Goal: Task Accomplishment & Management: Manage account settings

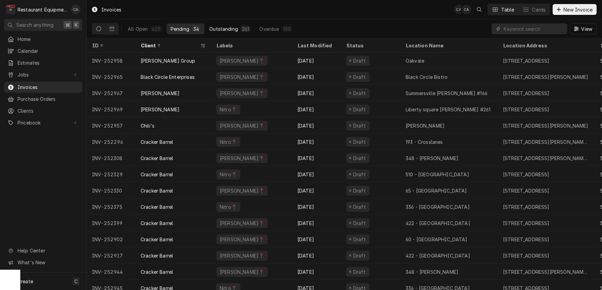
click at [222, 28] on div "Outstanding" at bounding box center [223, 28] width 29 height 7
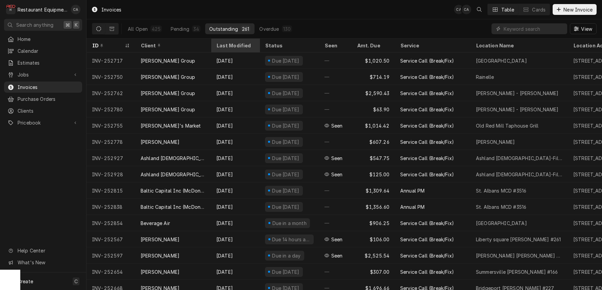
click at [229, 46] on div "Last Modified" at bounding box center [234, 45] width 37 height 7
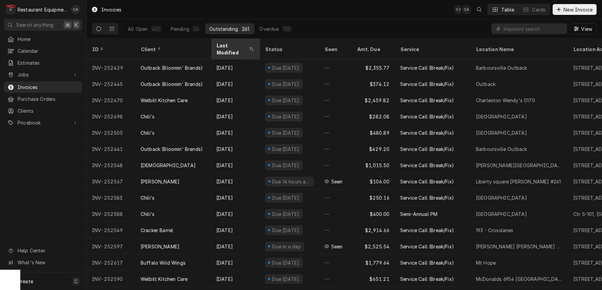
click at [229, 45] on div "Last Modified" at bounding box center [231, 49] width 31 height 14
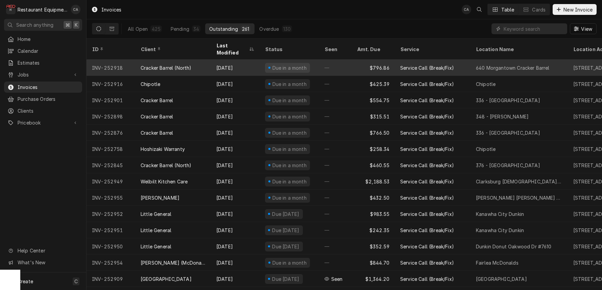
click at [386, 60] on div "$796.86" at bounding box center [373, 68] width 43 height 16
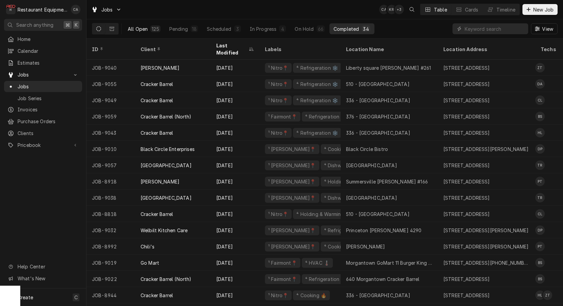
click at [152, 29] on div "125" at bounding box center [155, 28] width 7 height 7
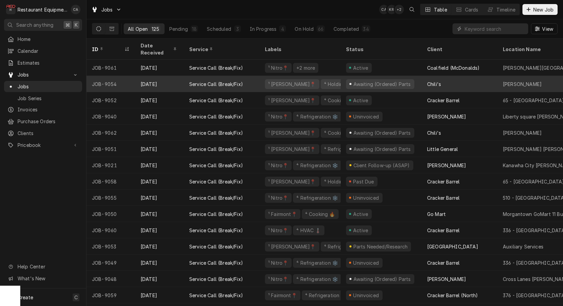
click at [447, 76] on div "Chili's" at bounding box center [460, 84] width 76 height 16
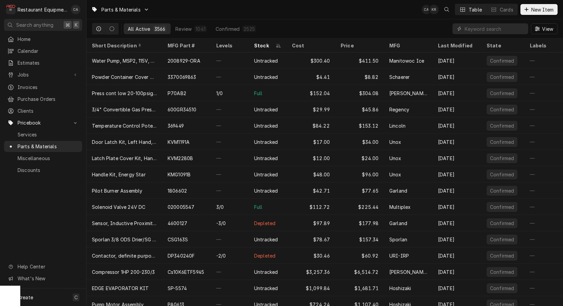
click at [485, 28] on input "Dynamic Content Wrapper" at bounding box center [495, 28] width 60 height 11
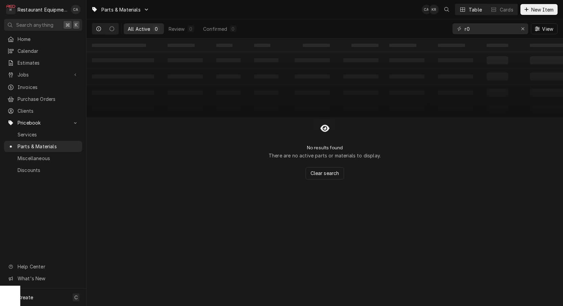
type input "r"
type input "02.08.123"
click at [524, 29] on icon "Erase input" at bounding box center [523, 28] width 4 height 5
click at [538, 7] on span "New Item" at bounding box center [542, 9] width 25 height 7
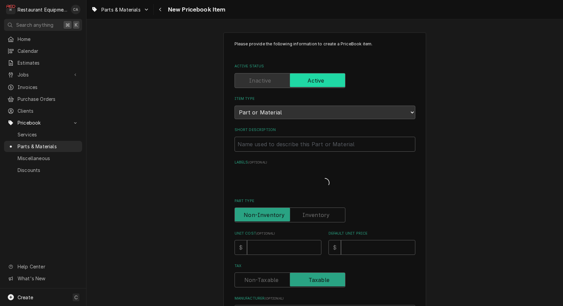
type textarea "x"
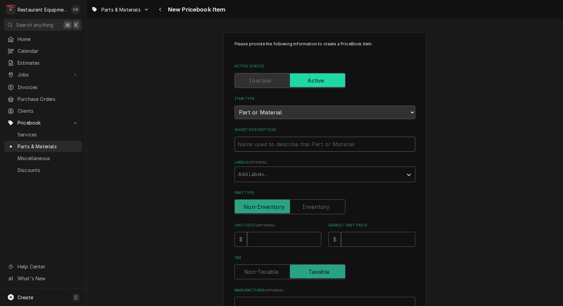
click at [251, 137] on input "Short Description" at bounding box center [325, 144] width 181 height 15
type input "E"
type textarea "x"
type input "El"
type textarea "x"
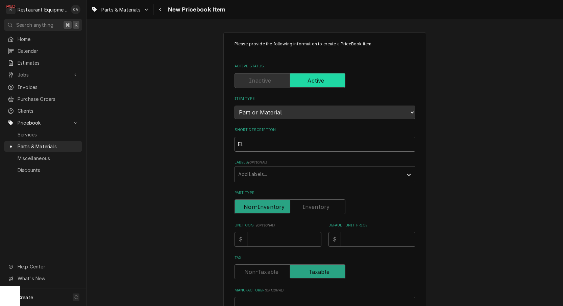
type input "Ele"
type textarea "x"
type input "Elem"
type textarea "x"
type input "Eleme"
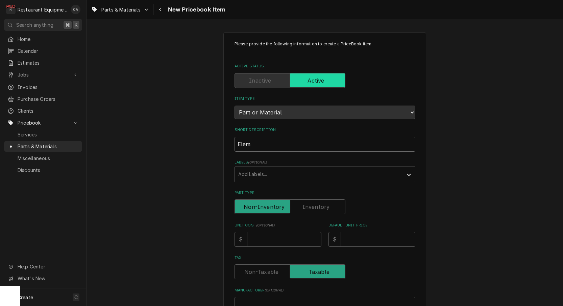
type textarea "x"
type input "Elemen"
type textarea "x"
type input "Element"
type textarea "x"
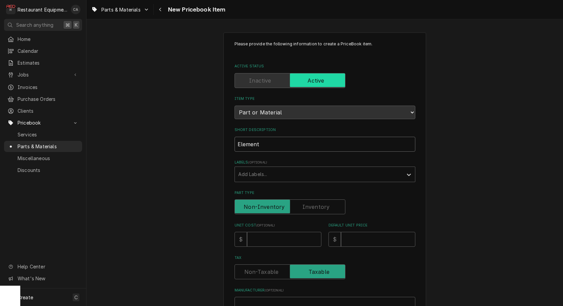
type input "Element,"
type textarea "x"
type input "Element,"
type textarea "x"
type input "Element, 2"
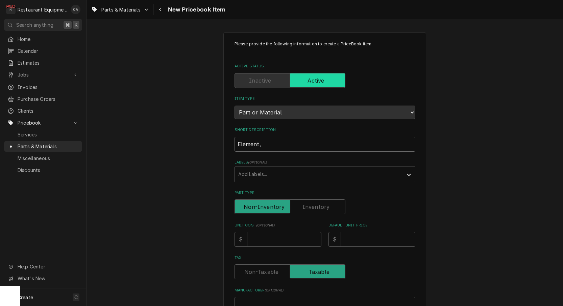
type textarea "x"
type input "Element, 20"
type textarea "x"
type input "Element, 208"
type textarea "x"
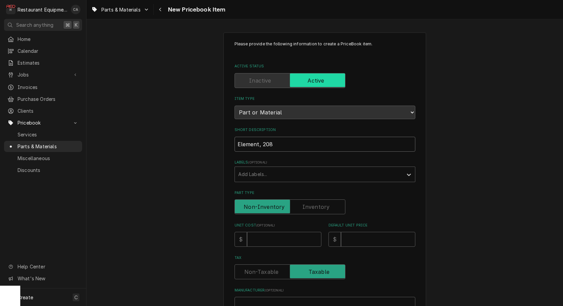
type input "Element, 208V"
type textarea "x"
type input "Element, 208V,"
type textarea "x"
type input "Element, 208V,"
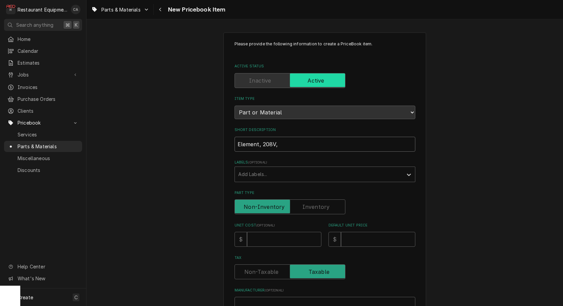
type textarea "x"
type input "Element, 208V, 2"
type textarea "x"
type input "Element, 208V, 24"
type textarea "x"
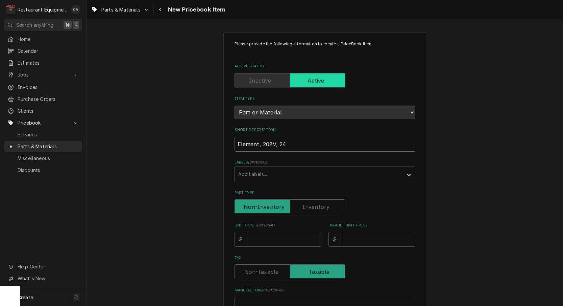
type input "Element, 208V, 240"
type textarea "x"
type input "Element, 208V, 2400"
type textarea "x"
type input "Element, 208V, 2400W"
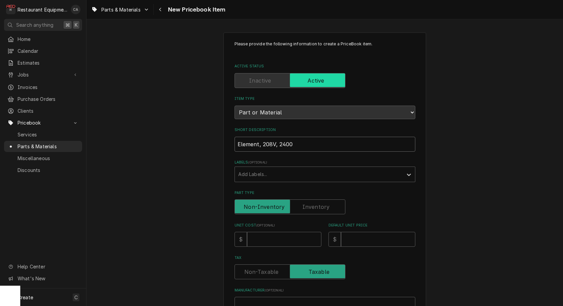
type textarea "x"
type input "Element, 208V, 2400W,"
type textarea "x"
type input "Element, 208V, 2400W,"
type textarea "x"
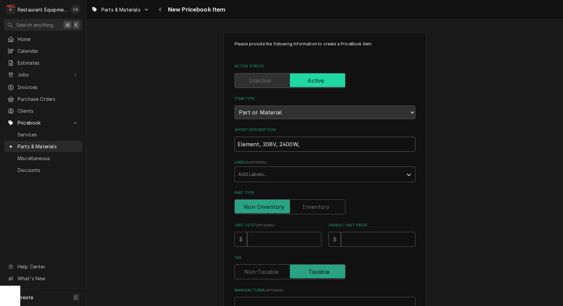
type input "Element, 208V, 2400W, G"
type textarea "x"
type input "Element, 208V, 2400W, Gr"
type textarea "x"
type input "Element, 208V, 2400W, Gr9"
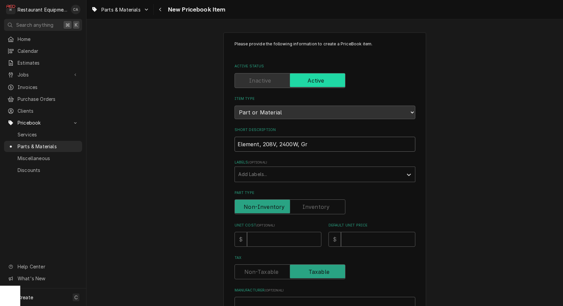
type textarea "x"
type input "Element, 208V, 2400W, Gr96"
type textarea "x"
type input "Element, 208V, 2400W, Gr96"
type input "6"
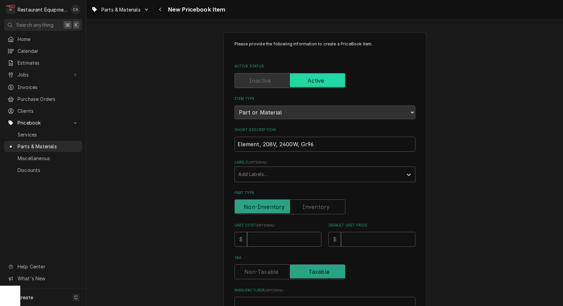
type textarea "x"
type input "60"
type textarea "x"
type input "60.9"
type textarea "x"
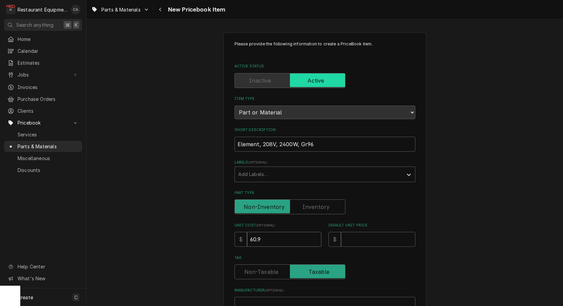
type input "60.90"
type textarea "x"
type input "60.90"
type input "8"
type textarea "x"
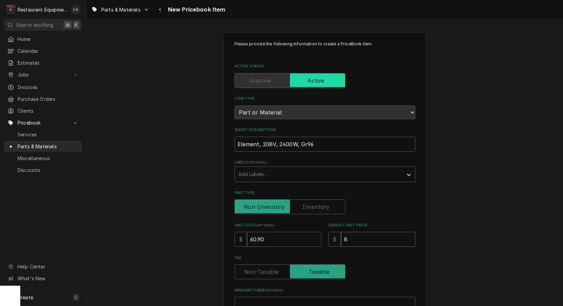
type input "87"
type textarea "x"
type input "87"
type input "H"
type textarea "x"
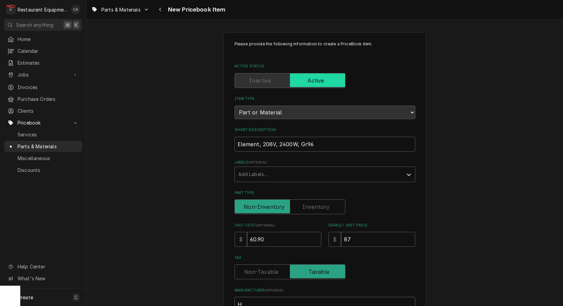
type input "Ha"
type textarea "x"
type input "Hat"
type textarea "x"
type input "Hatc"
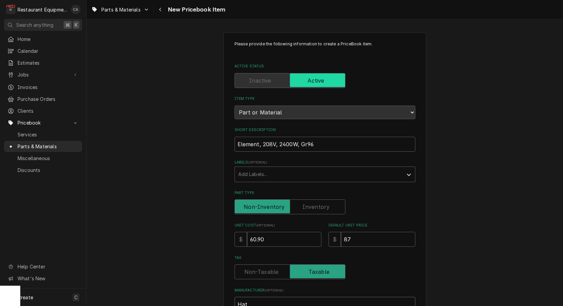
type textarea "x"
type input "Hatco"
type textarea "x"
type input "Hatco"
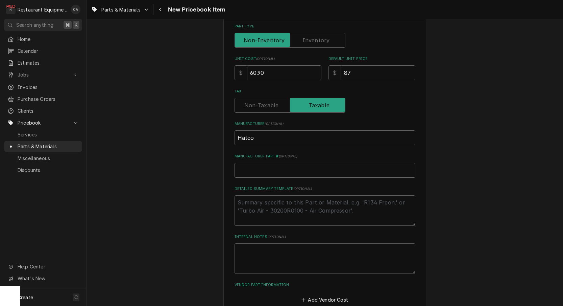
type input "R"
type textarea "x"
type input "R0"
type textarea "x"
type input "R02"
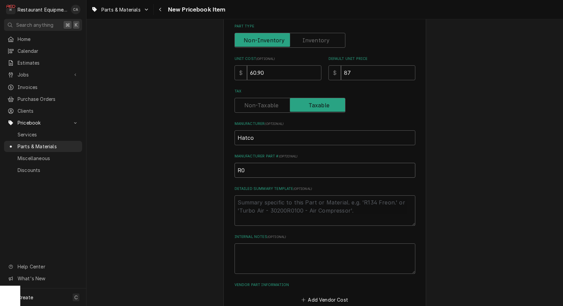
type textarea "x"
type input "R02."
type textarea "x"
type input "R02.0"
type textarea "x"
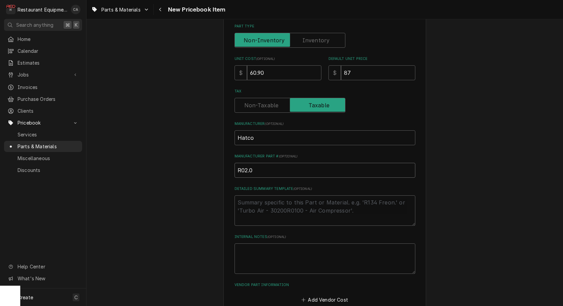
type input "R02.08"
type textarea "x"
type input "R02.08."
type textarea "x"
type input "R02.08.1"
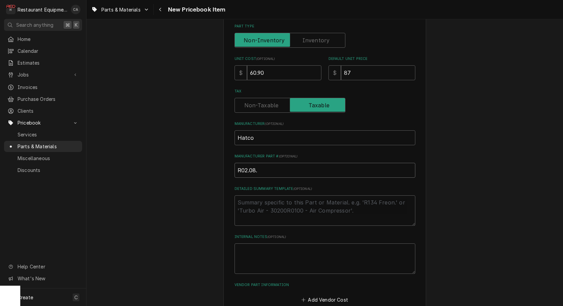
type textarea "x"
type input "R02.08.12"
type textarea "x"
type input "R02.08.123"
type textarea "x"
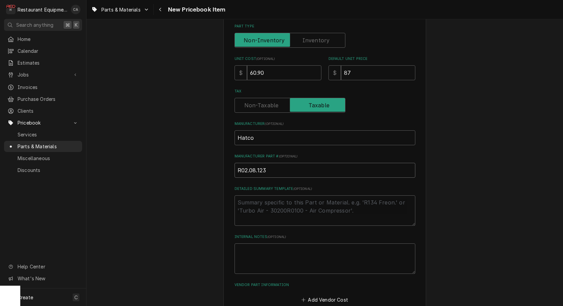
type input "R02.08.1233"
type textarea "x"
type input "R02.08.1233D"
type textarea "x"
type input "R02.08.1233D."
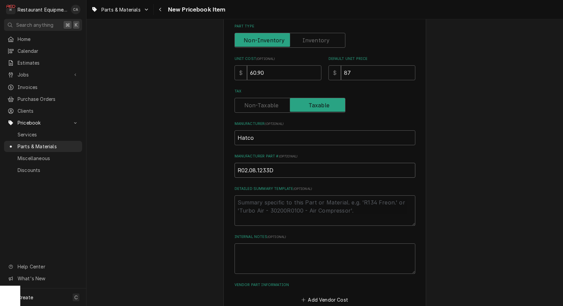
type textarea "x"
type input "R02.08.1233D.0"
type textarea "x"
type input "R02.08.1233D.00"
type textarea "x"
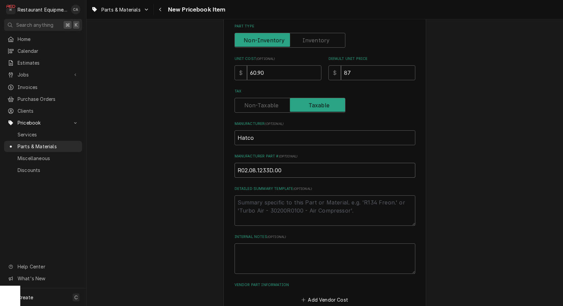
type input "R02.08.123D.00"
type textarea "x"
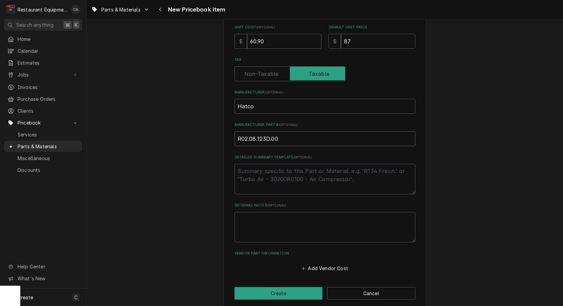
scroll to position [0, 0]
type input "R02.08.123D.00"
click at [294, 213] on textarea "Internal Notes ( optional )" at bounding box center [325, 227] width 181 height 30
click at [282, 287] on button "Create" at bounding box center [279, 293] width 88 height 13
type textarea "x"
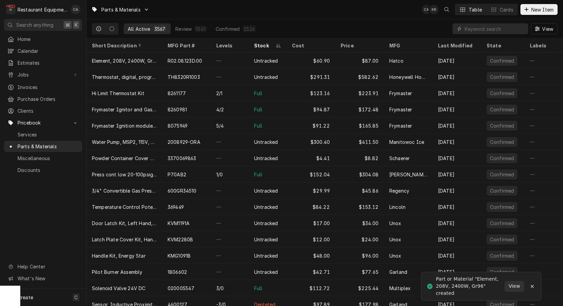
drag, startPoint x: 242, startPoint y: 8, endPoint x: 284, endPoint y: 0, distance: 43.1
click at [242, 8] on div "Parts & Materials CA KR Table Cards New Item" at bounding box center [325, 9] width 477 height 19
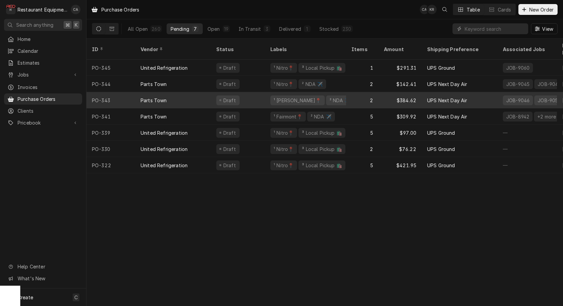
click at [355, 93] on div "2" at bounding box center [362, 100] width 32 height 16
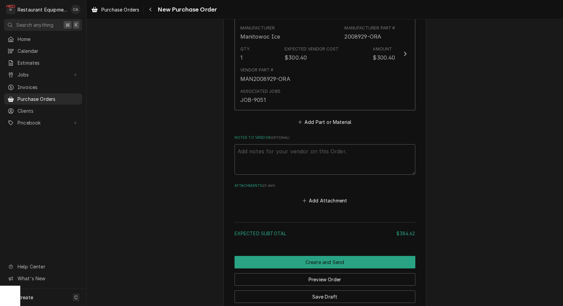
scroll to position [434, 0]
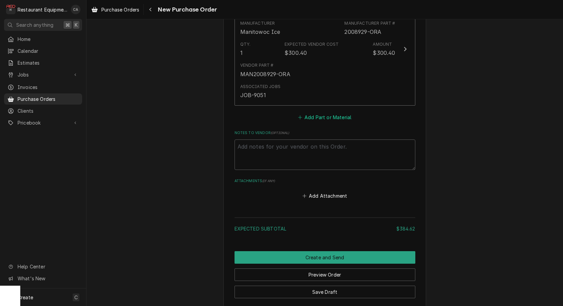
click at [327, 112] on button "Add Part or Material" at bounding box center [325, 116] width 56 height 9
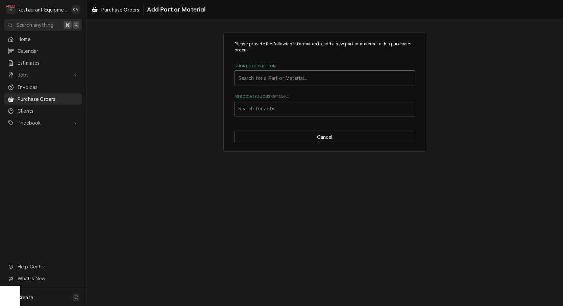
click at [284, 76] on div "Search for a Part or Material..." at bounding box center [324, 77] width 173 height 7
type input "r02.08.123d.00"
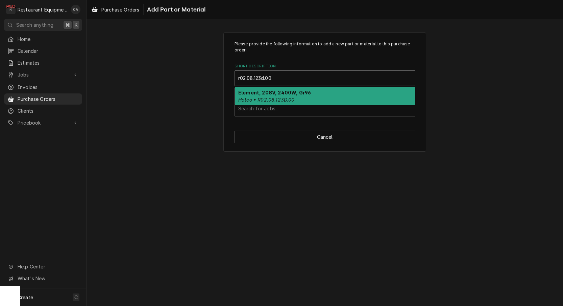
click at [286, 92] on strong "Element, 208V, 2400W, Gr96" at bounding box center [274, 93] width 73 height 6
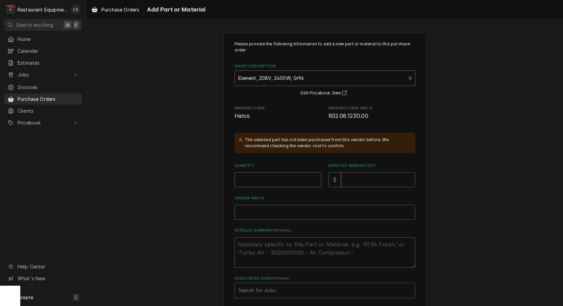
click at [271, 181] on input "Quantity" at bounding box center [278, 179] width 87 height 15
type textarea "x"
type input "2"
type textarea "x"
type input "6"
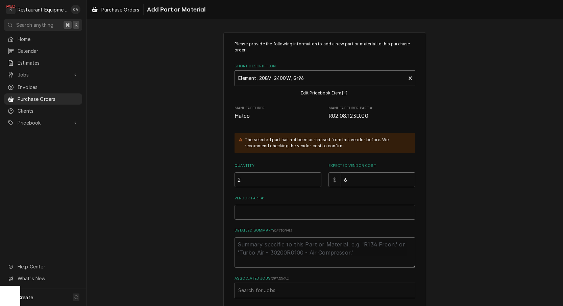
type textarea "x"
type input "60"
type textarea "x"
type input "60.9"
type textarea "x"
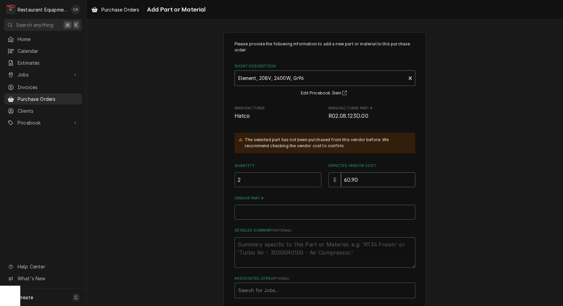
type input "60.90"
click at [270, 209] on input "Vendor Part #" at bounding box center [325, 212] width 181 height 15
paste input "HTR02.08.123D.00"
type textarea "x"
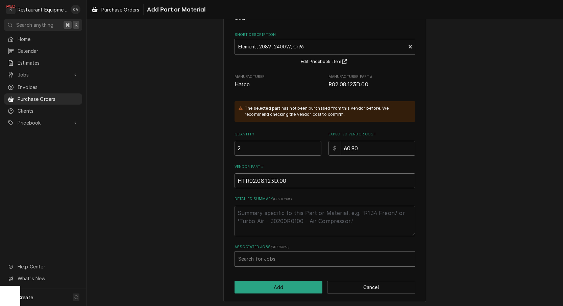
scroll to position [31, 0]
type input "HTR02.08.123D.00"
click at [257, 255] on div "Search for Jobs..." at bounding box center [324, 258] width 173 height 7
type input "9054"
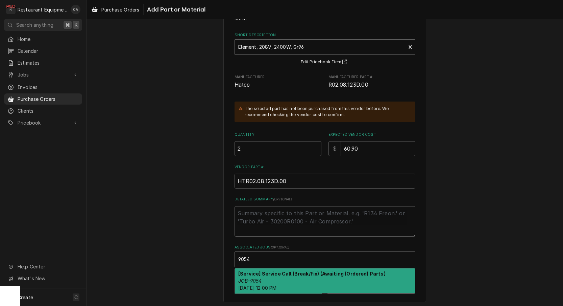
click at [254, 271] on strong "[Service] Service Call (Break/Fix) (Awaiting (Ordered) Parts)" at bounding box center [311, 274] width 147 height 6
type textarea "x"
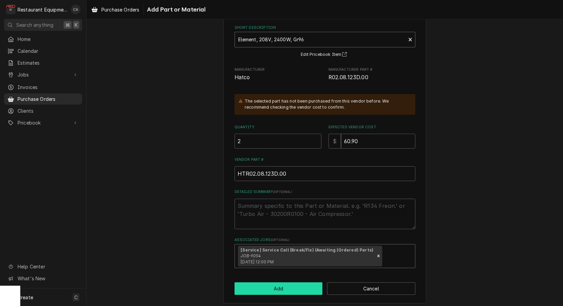
click at [275, 285] on button "Add" at bounding box center [279, 288] width 88 height 13
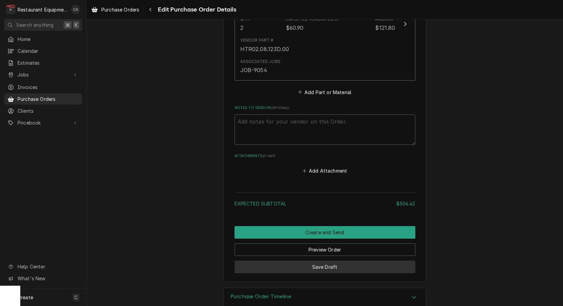
click at [311, 260] on button "Save Draft" at bounding box center [325, 266] width 181 height 13
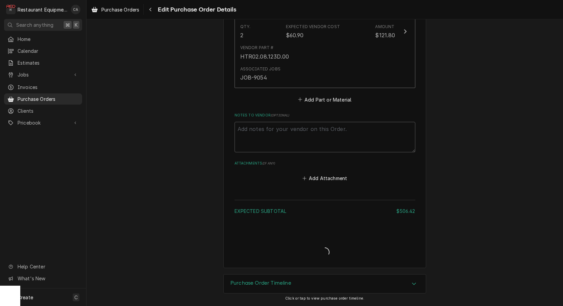
click at [311, 274] on div "Purchase Order Timeline" at bounding box center [325, 283] width 202 height 19
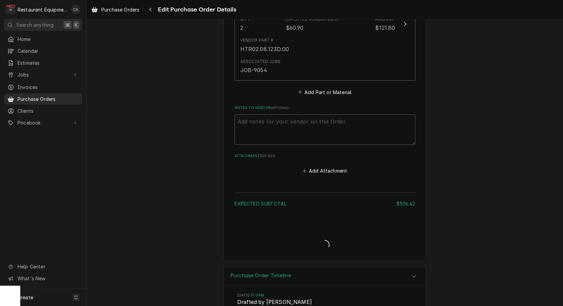
type textarea "x"
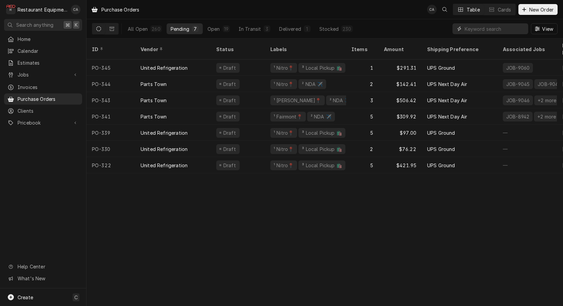
click at [497, 27] on input "Dynamic Content Wrapper" at bounding box center [495, 28] width 60 height 11
type input "319"
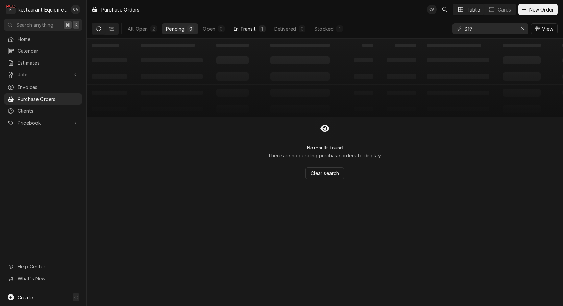
click at [242, 27] on div "In Transit" at bounding box center [245, 28] width 23 height 7
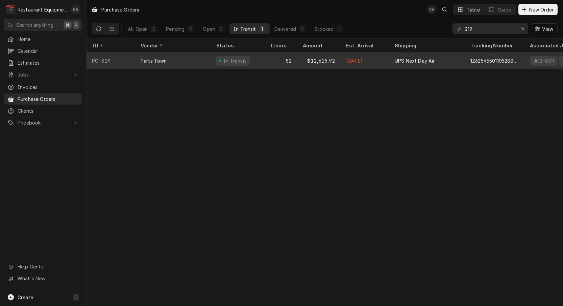
click at [201, 60] on div "Parts Town" at bounding box center [173, 60] width 76 height 16
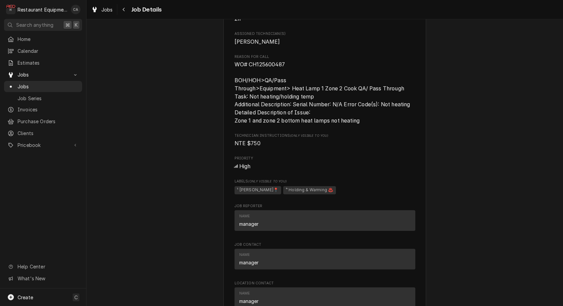
scroll to position [485, 0]
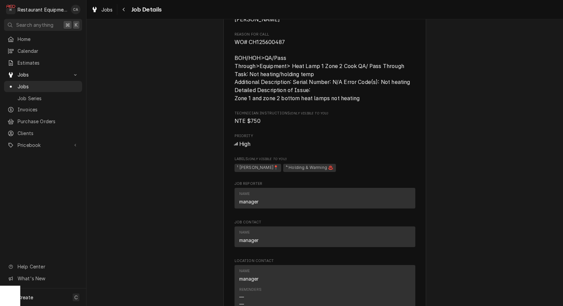
click at [138, 114] on div "Awaiting (Ordered) Parts Chili's Beckley / 1106 N Eisenhower Dr, Beckley, WV 25…" at bounding box center [325, 113] width 477 height 1145
click at [103, 10] on span "Jobs" at bounding box center [106, 9] width 11 height 7
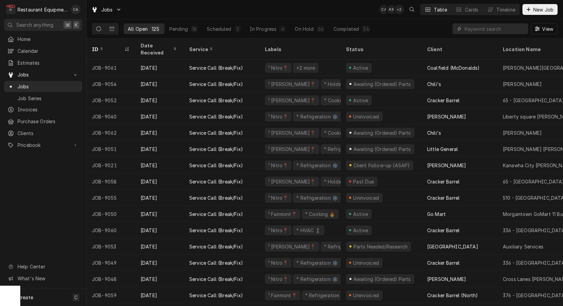
click at [306, 10] on div "Jobs CA KR + 2 Table Cards Timeline New Job" at bounding box center [325, 9] width 477 height 19
click at [112, 39] on th "ID" at bounding box center [111, 49] width 49 height 21
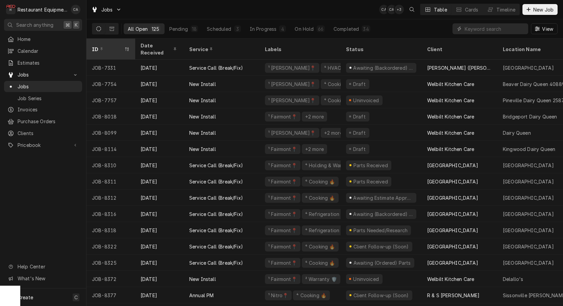
click at [112, 46] on div "ID" at bounding box center [107, 49] width 31 height 7
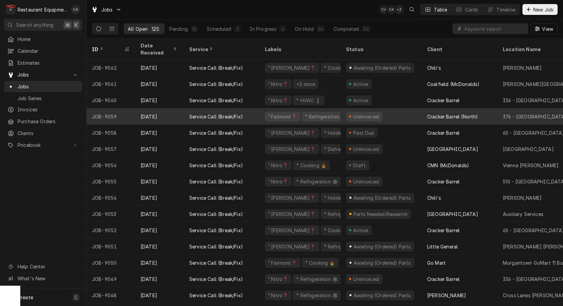
scroll to position [40, 0]
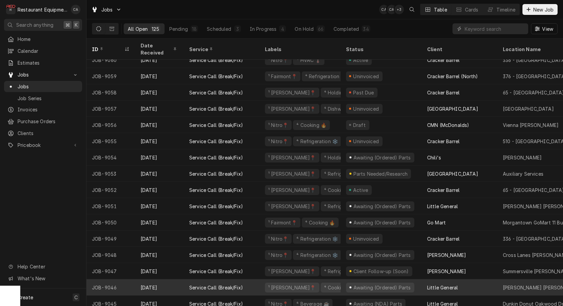
click at [324, 284] on div "⁴ Cooking 🔥" at bounding box center [339, 287] width 31 height 7
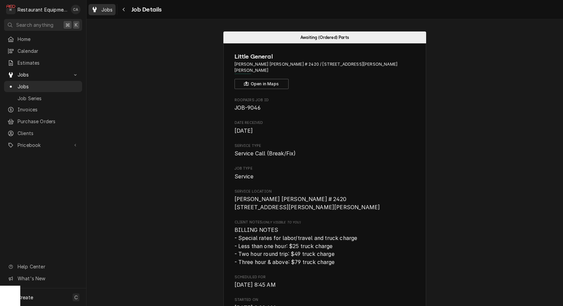
click at [110, 9] on span "Jobs" at bounding box center [106, 9] width 11 height 7
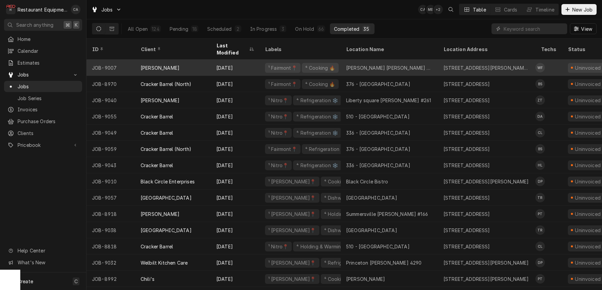
click at [364, 64] on div "[PERSON_NAME] [PERSON_NAME] #349" at bounding box center [389, 67] width 87 height 7
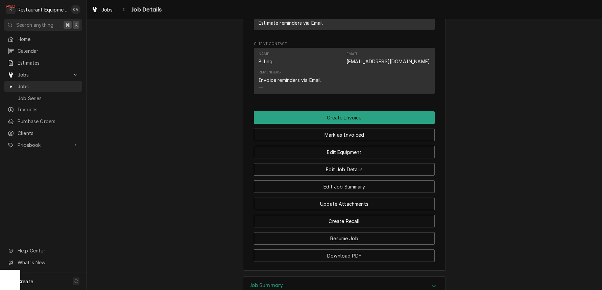
scroll to position [614, 0]
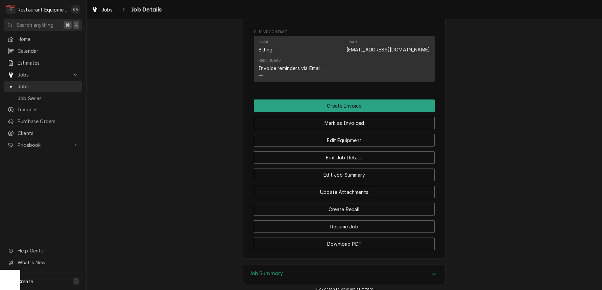
drag, startPoint x: 263, startPoint y: 227, endPoint x: 258, endPoint y: 226, distance: 4.7
click at [262, 270] on h3 "Job Summary" at bounding box center [266, 273] width 33 height 6
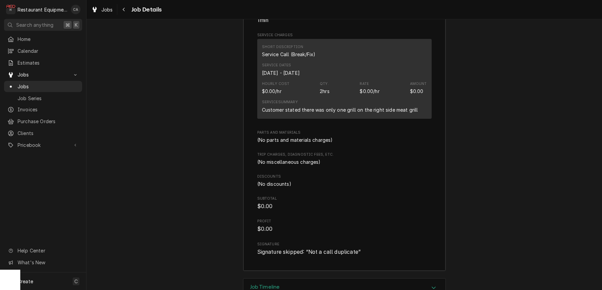
scroll to position [964, 0]
click at [266, 284] on h3 "Job Timeline" at bounding box center [265, 287] width 30 height 6
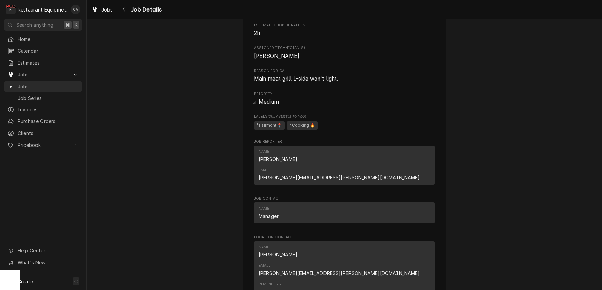
scroll to position [327, 0]
click at [218, 206] on div "Completed and Uninvoiced Bob Evans Elkins Bob Evans #349 / 722 Beverly Pike, El…" at bounding box center [345, 125] width 516 height 853
click at [102, 9] on span "Jobs" at bounding box center [106, 9] width 11 height 7
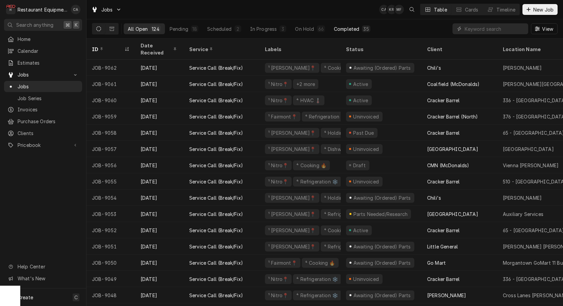
click at [354, 28] on div "Completed" at bounding box center [346, 28] width 25 height 7
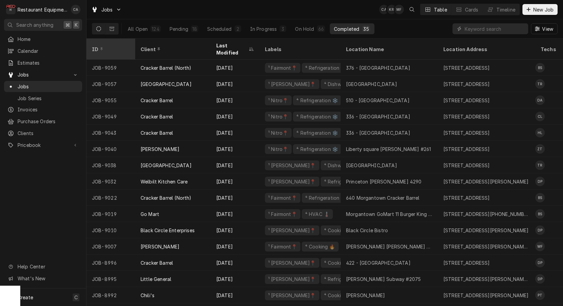
click at [119, 48] on div "ID" at bounding box center [111, 49] width 46 height 18
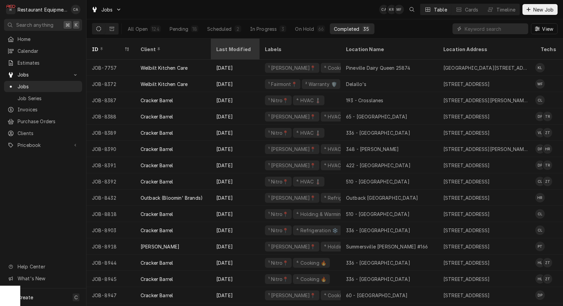
click at [224, 48] on div "Last Modified" at bounding box center [235, 49] width 46 height 18
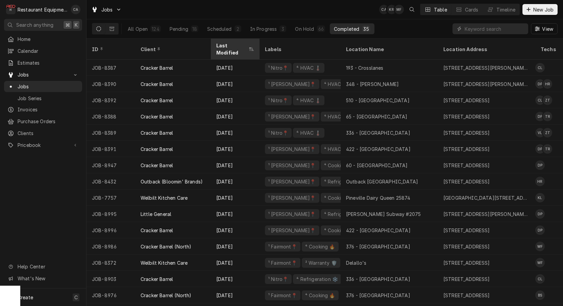
click at [224, 48] on div "Last Modified" at bounding box center [235, 49] width 46 height 18
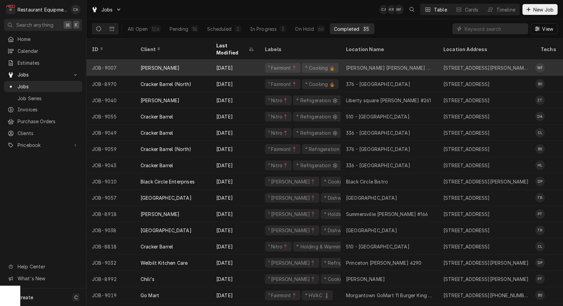
click at [344, 63] on div "[PERSON_NAME] [PERSON_NAME] #349" at bounding box center [389, 68] width 97 height 16
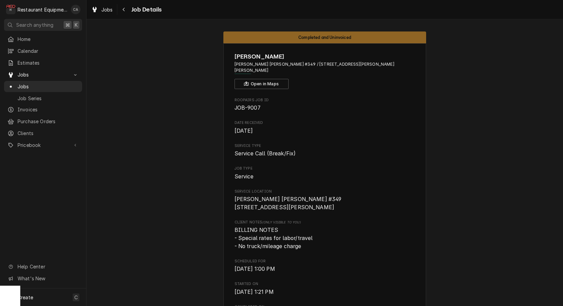
drag, startPoint x: 102, startPoint y: 10, endPoint x: 108, endPoint y: 20, distance: 11.0
click at [103, 10] on span "Jobs" at bounding box center [106, 9] width 11 height 7
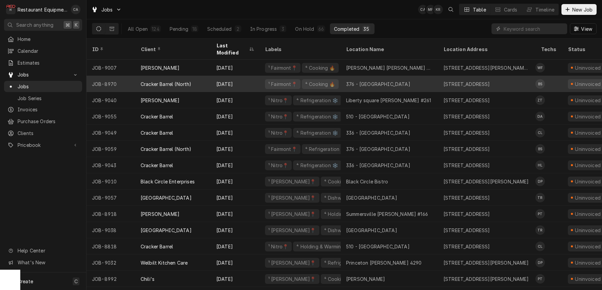
click at [392, 76] on div "376 - [GEOGRAPHIC_DATA]" at bounding box center [389, 84] width 97 height 16
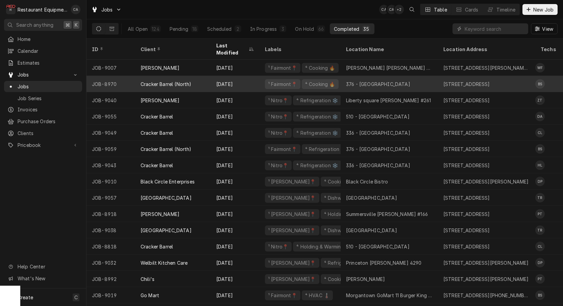
click at [356, 80] on div "376 - [GEOGRAPHIC_DATA]" at bounding box center [378, 83] width 64 height 7
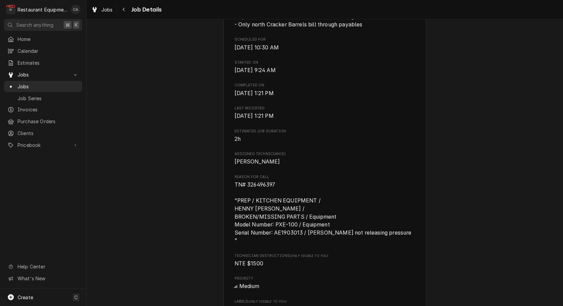
scroll to position [292, 0]
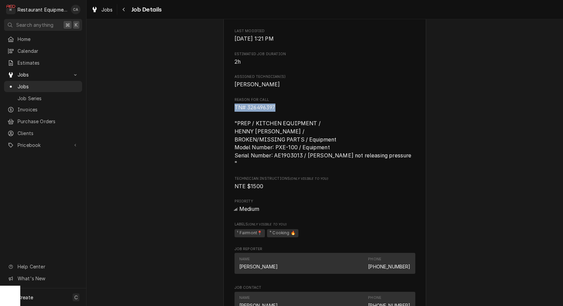
drag, startPoint x: 268, startPoint y: 107, endPoint x: 248, endPoint y: 108, distance: 19.6
click at [230, 106] on div "Cracker Barrel (North) 376 - Fairmont / 2206 Pleasant Valley Rd, Pleasant Valle…" at bounding box center [325, 212] width 203 height 922
copy span "TN# 326496397"
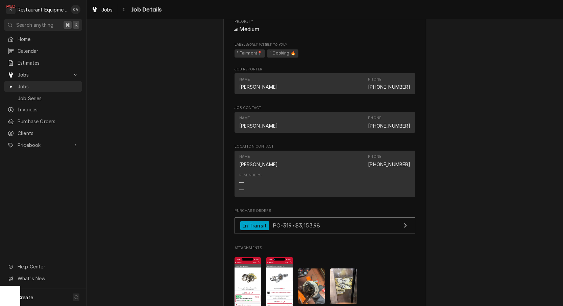
scroll to position [545, 0]
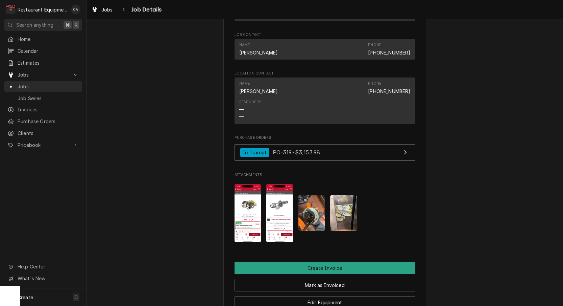
click at [337, 202] on img "Attachments" at bounding box center [343, 213] width 27 height 36
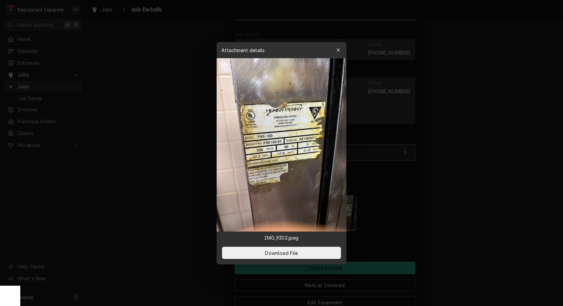
drag, startPoint x: 340, startPoint y: 52, endPoint x: 296, endPoint y: 137, distance: 95.3
click at [339, 53] on div "button" at bounding box center [338, 50] width 7 height 7
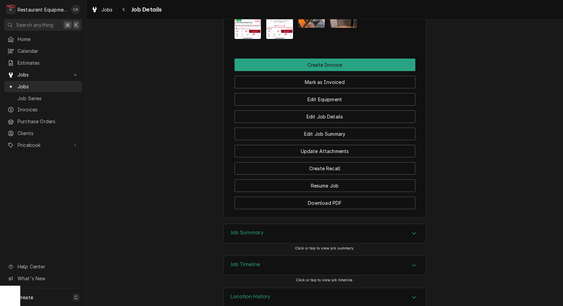
scroll to position [0, 0]
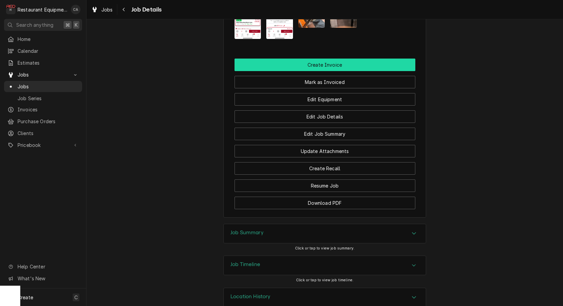
click at [329, 59] on button "Create Invoice" at bounding box center [325, 65] width 181 height 13
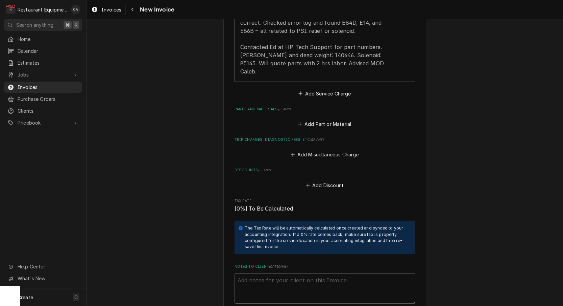
scroll to position [932, 0]
paste textarea "TN# 326496397"
type textarea "TN# 326496397"
type textarea "x"
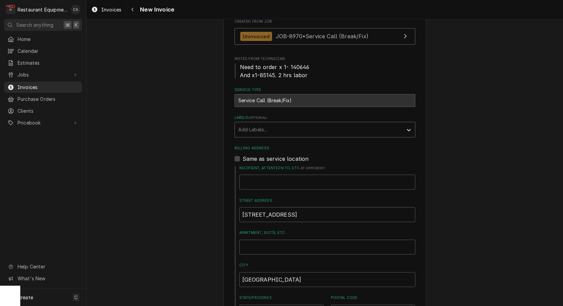
scroll to position [169, 0]
type textarea "TN# 326496397"
click at [252, 129] on div "Add Labels..." at bounding box center [318, 128] width 161 height 7
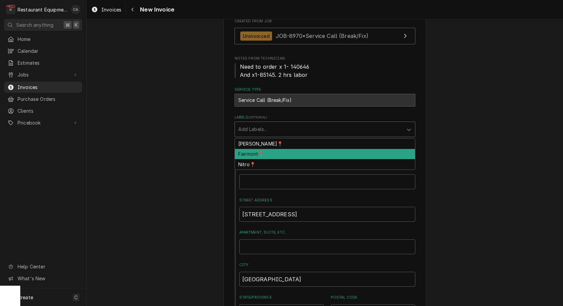
drag, startPoint x: 251, startPoint y: 152, endPoint x: 216, endPoint y: 167, distance: 37.8
click at [251, 152] on div "Fairmont📍" at bounding box center [325, 154] width 180 height 10
type textarea "x"
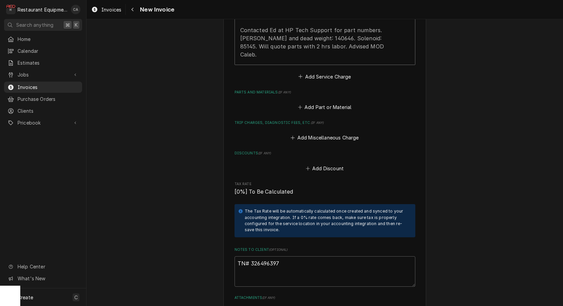
scroll to position [949, 0]
click at [323, 305] on button "Add Attachment" at bounding box center [324, 311] width 47 height 9
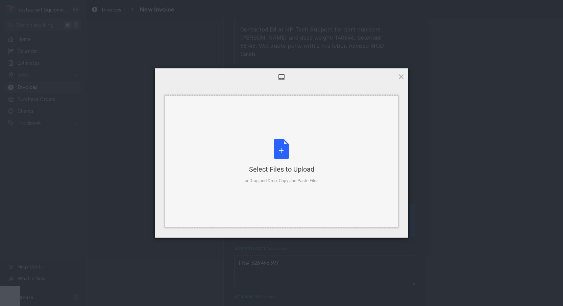
click at [299, 213] on div "Select Files to Upload or Drag and Drop, Copy and Paste Files" at bounding box center [281, 161] width 233 height 132
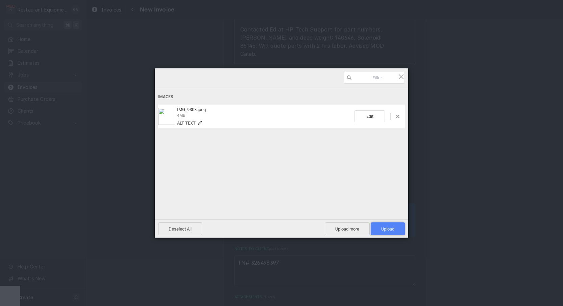
click at [386, 233] on span "Upload 1" at bounding box center [388, 228] width 34 height 13
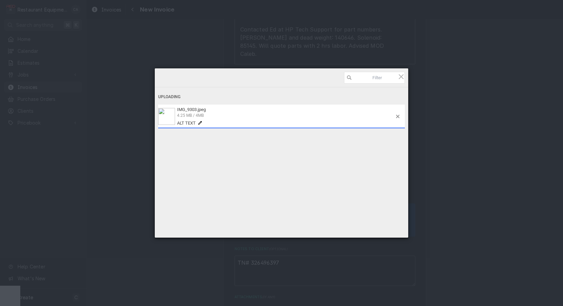
type textarea "x"
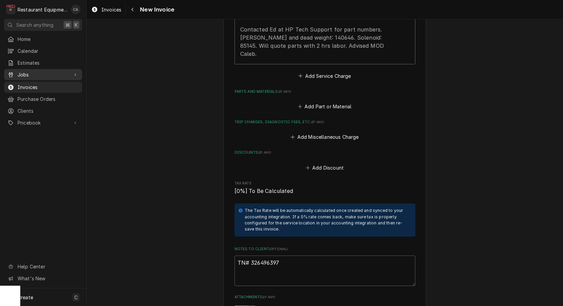
click at [26, 74] on span "Jobs" at bounding box center [43, 74] width 51 height 7
click at [32, 83] on span "Jobs" at bounding box center [48, 86] width 61 height 7
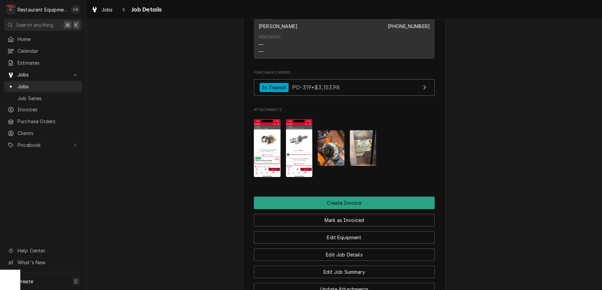
scroll to position [729, 0]
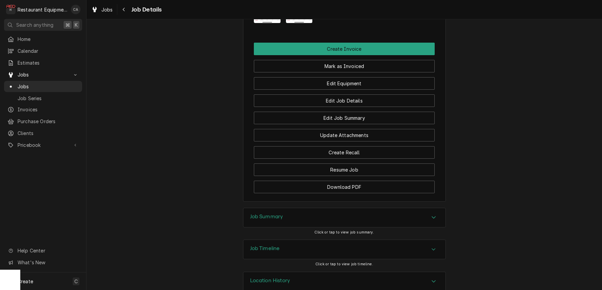
click at [270, 213] on h3 "Job Summary" at bounding box center [266, 216] width 33 height 6
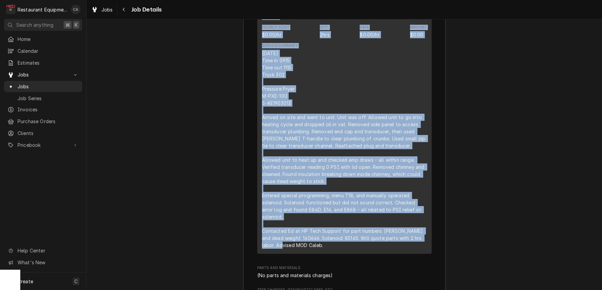
scroll to position [1100, 0]
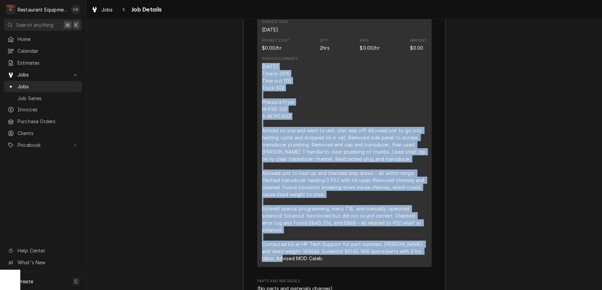
drag, startPoint x: 321, startPoint y: 183, endPoint x: 270, endPoint y: 53, distance: 139.7
click at [265, 63] on div "[DATE] Time in 0915 Time out 1115 Truck 302 Pressure Fryer M-PXE-100 S-AE190301…" at bounding box center [344, 162] width 165 height 199
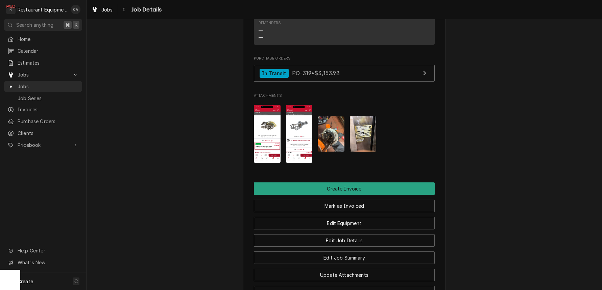
scroll to position [591, 0]
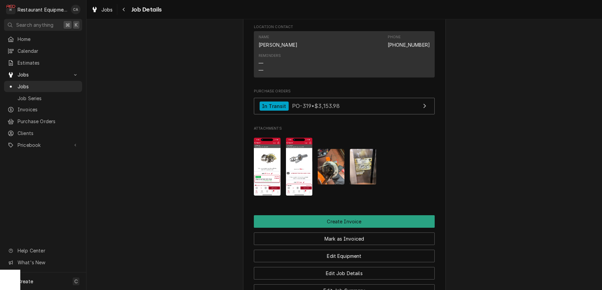
click at [363, 153] on img "Attachments" at bounding box center [363, 167] width 27 height 36
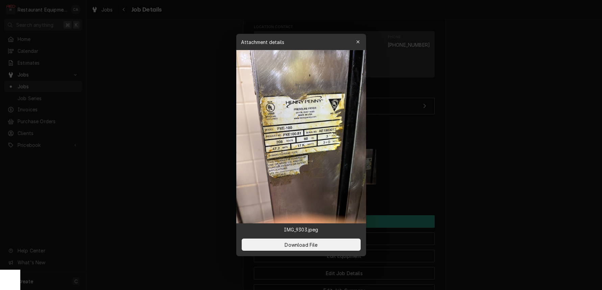
click at [183, 148] on div at bounding box center [301, 145] width 602 height 290
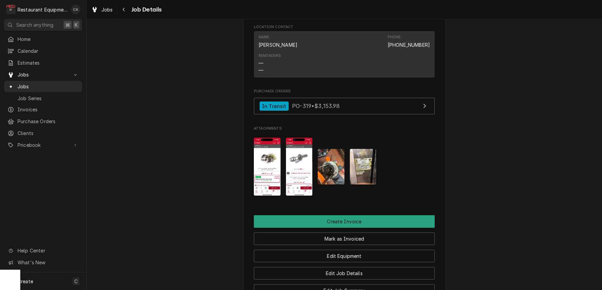
click at [104, 5] on div "Jobs" at bounding box center [102, 9] width 24 height 8
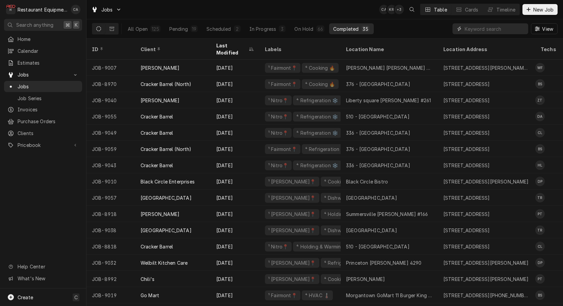
click at [499, 30] on input "Dynamic Content Wrapper" at bounding box center [495, 28] width 60 height 11
type input "9033"
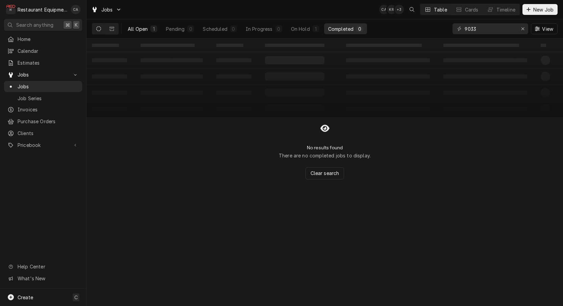
click at [145, 31] on div "All Open" at bounding box center [138, 28] width 20 height 7
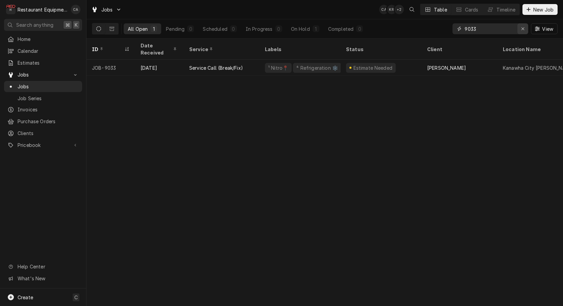
click at [525, 29] on div "Erase input" at bounding box center [523, 28] width 7 height 7
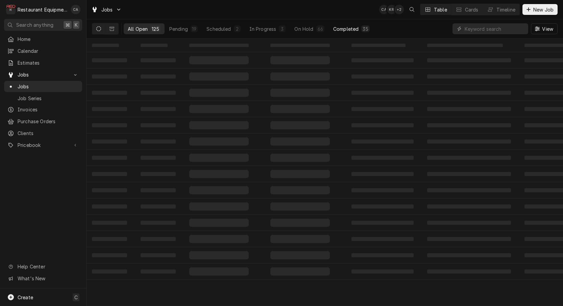
click at [343, 29] on div "Completed" at bounding box center [345, 28] width 25 height 7
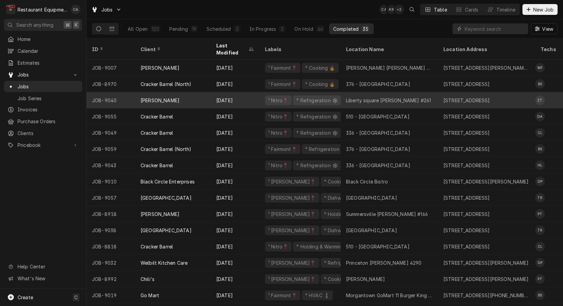
click at [174, 92] on div "Bob Evans" at bounding box center [173, 100] width 76 height 16
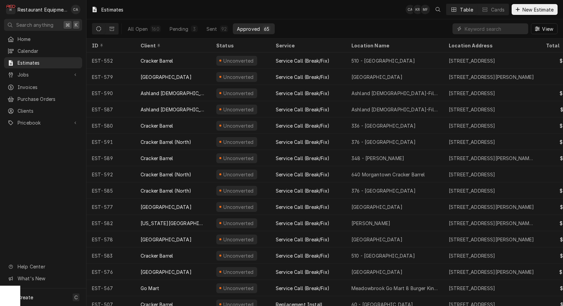
click at [514, 29] on input "Dynamic Content Wrapper" at bounding box center [495, 28] width 60 height 11
type input "585"
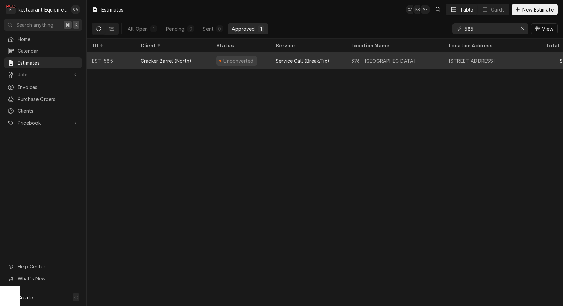
click at [382, 59] on div "376 - [GEOGRAPHIC_DATA]" at bounding box center [384, 60] width 64 height 7
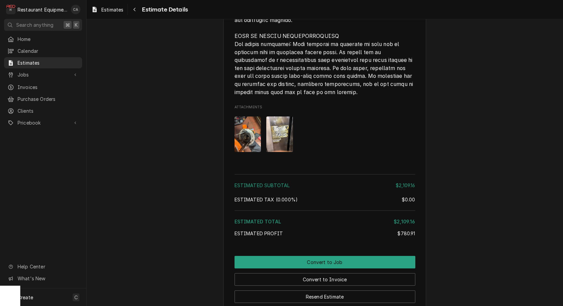
scroll to position [1573, 0]
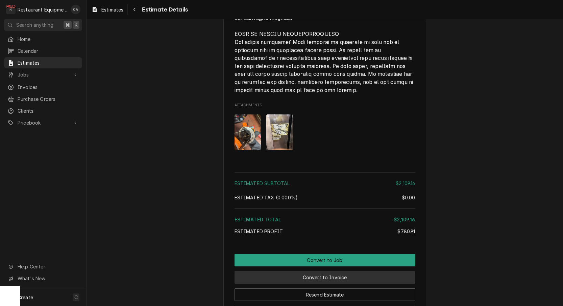
click at [320, 274] on button "Convert to Invoice" at bounding box center [325, 277] width 181 height 13
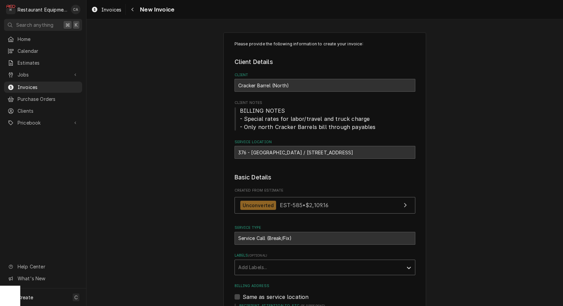
click at [257, 265] on div "Add Labels..." at bounding box center [318, 266] width 161 height 7
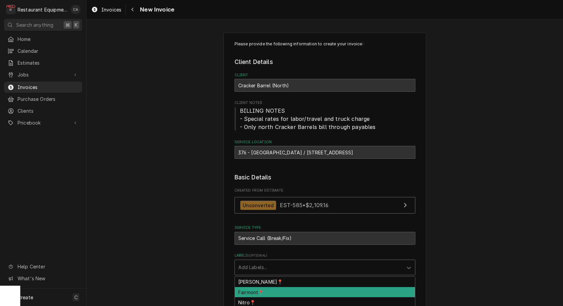
drag, startPoint x: 252, startPoint y: 291, endPoint x: 223, endPoint y: 278, distance: 32.1
click at [250, 290] on div "Fairmont📍" at bounding box center [325, 292] width 180 height 10
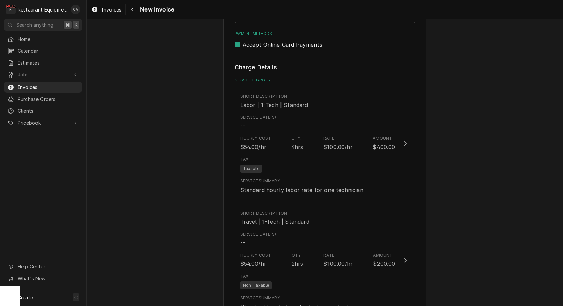
scroll to position [547, 0]
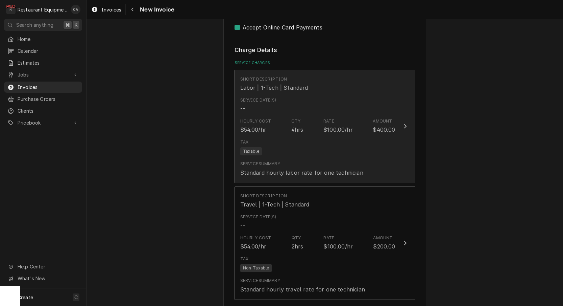
click at [288, 148] on div "Tax Taxable" at bounding box center [317, 147] width 155 height 22
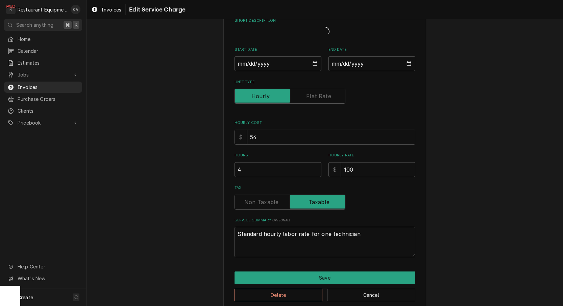
type textarea "x"
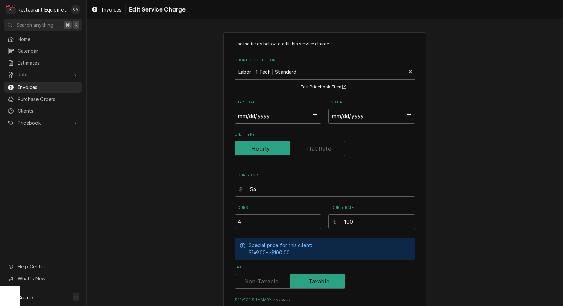
click at [269, 112] on input "Start Date" at bounding box center [278, 116] width 87 height 15
type input "2025-09-22"
type textarea "x"
drag, startPoint x: 342, startPoint y: 116, endPoint x: 345, endPoint y: 124, distance: 8.5
click at [342, 117] on input "End Date" at bounding box center [372, 116] width 87 height 15
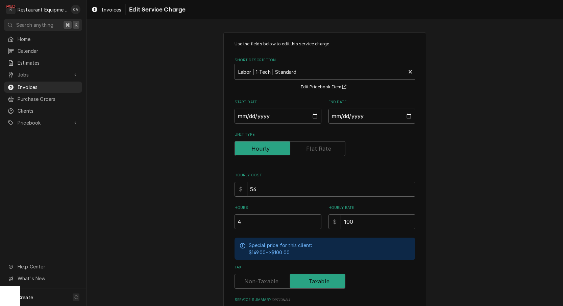
type input "2025-09-22"
click at [414, 162] on div "Use the fields below to edit this service charge Short Description Labor | 1-Te…" at bounding box center [325, 189] width 181 height 296
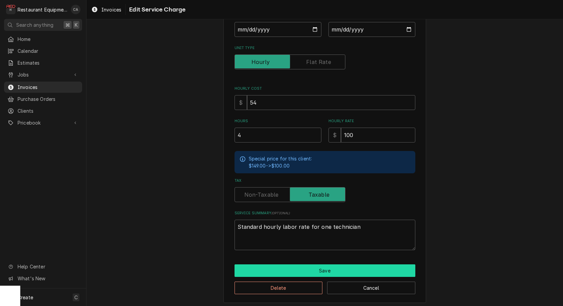
click at [321, 267] on button "Save" at bounding box center [325, 270] width 181 height 13
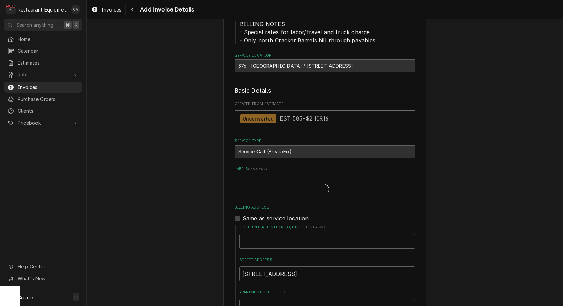
scroll to position [547, 0]
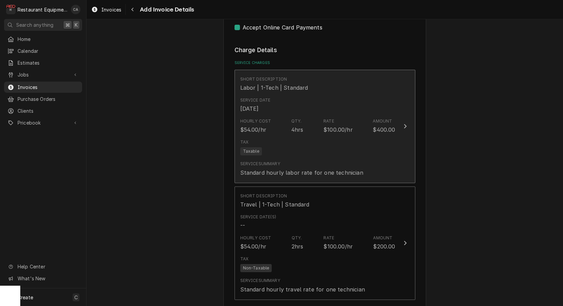
click at [276, 137] on div "Tax Taxable" at bounding box center [317, 147] width 155 height 22
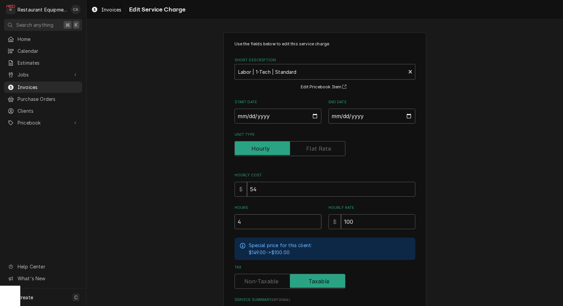
drag, startPoint x: 248, startPoint y: 220, endPoint x: 207, endPoint y: 217, distance: 41.0
click at [207, 217] on div "Use the fields below to edit this service charge Short Description Labor | 1-Te…" at bounding box center [325, 210] width 477 height 369
drag, startPoint x: 243, startPoint y: 222, endPoint x: 220, endPoint y: 218, distance: 23.2
click at [220, 218] on div "Use the fields below to edit this service charge Short Description Labor | 1-Te…" at bounding box center [325, 210] width 477 height 369
type textarea "x"
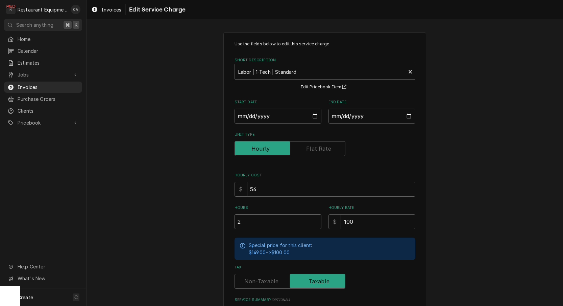
type input "2"
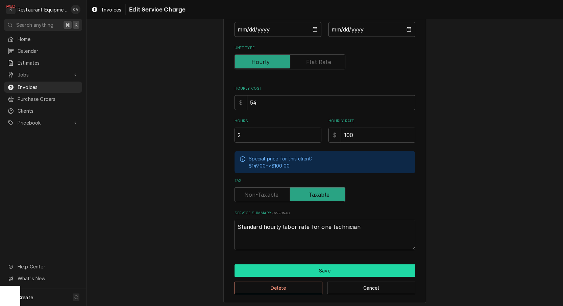
click at [314, 264] on button "Save" at bounding box center [325, 270] width 181 height 13
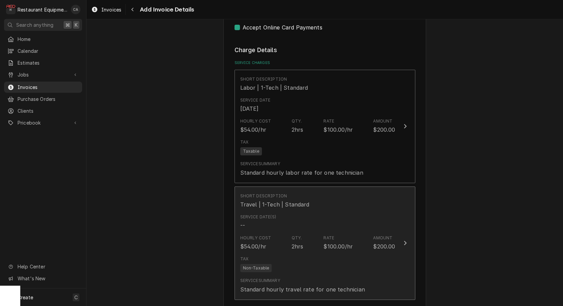
click at [292, 215] on div "Service Date(s) --" at bounding box center [317, 221] width 155 height 21
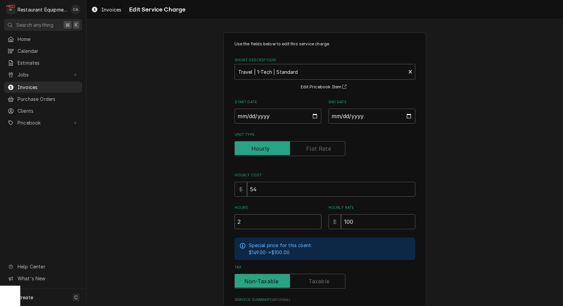
drag, startPoint x: 224, startPoint y: 216, endPoint x: 204, endPoint y: 214, distance: 20.7
click at [204, 214] on div "Use the fields below to edit this service charge Short Description Travel | 1-T…" at bounding box center [325, 210] width 477 height 369
type textarea "x"
type input "1"
drag, startPoint x: 258, startPoint y: 113, endPoint x: 258, endPoint y: 122, distance: 8.5
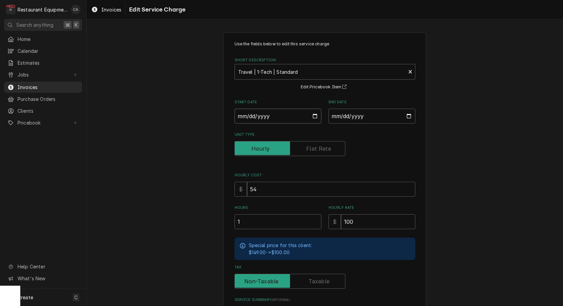
click at [258, 113] on input "Start Date" at bounding box center [278, 116] width 87 height 15
type input "2025-09-22"
type textarea "x"
click at [375, 112] on input "End Date" at bounding box center [372, 116] width 87 height 15
type input "2025-09-22"
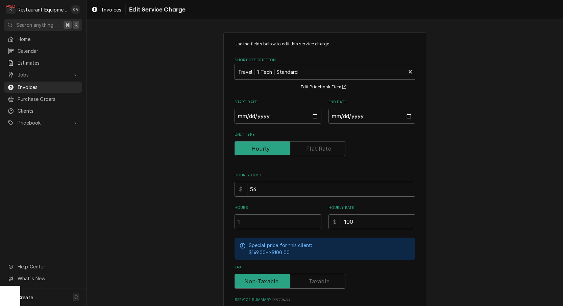
click at [442, 167] on div "Use the fields below to edit this service charge Short Description Travel | 1-T…" at bounding box center [325, 210] width 477 height 369
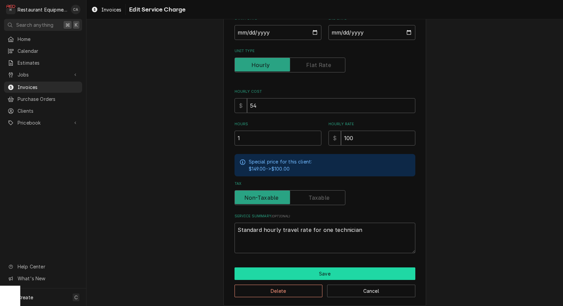
click at [304, 273] on button "Save" at bounding box center [325, 273] width 181 height 13
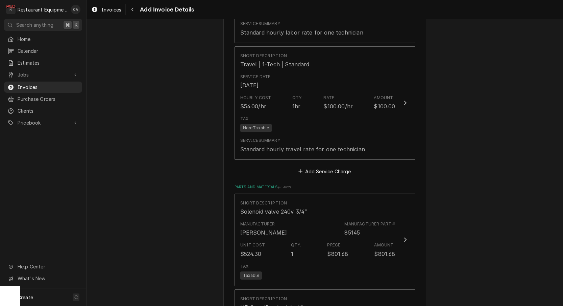
scroll to position [691, 0]
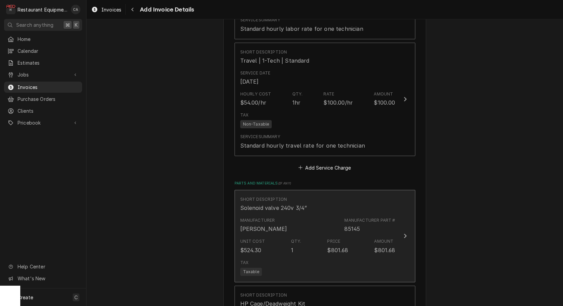
click at [287, 235] on div "Unit Cost $524.30 Qty. 1 Price $801.68 Amount $801.68" at bounding box center [317, 245] width 155 height 21
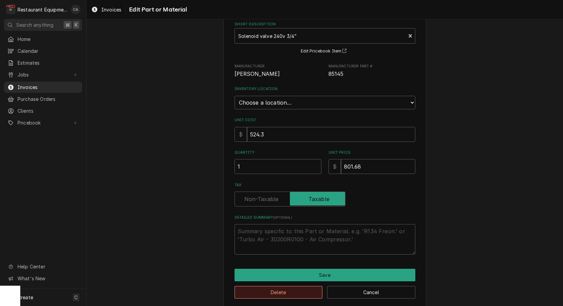
click at [288, 288] on button "Delete" at bounding box center [279, 292] width 88 height 13
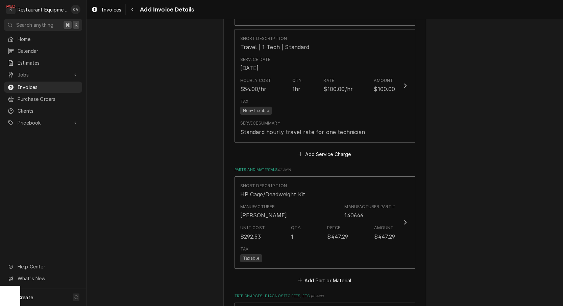
scroll to position [711, 0]
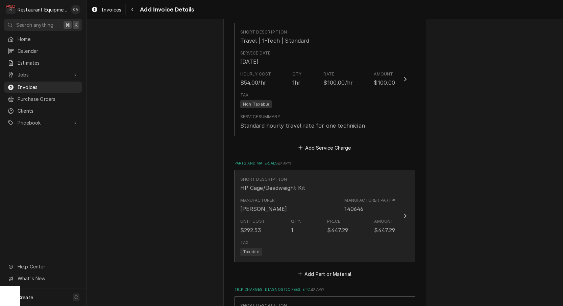
click at [286, 215] on div "Unit Cost $292.53 Qty. 1 Price $447.29 Amount $447.29" at bounding box center [317, 225] width 155 height 21
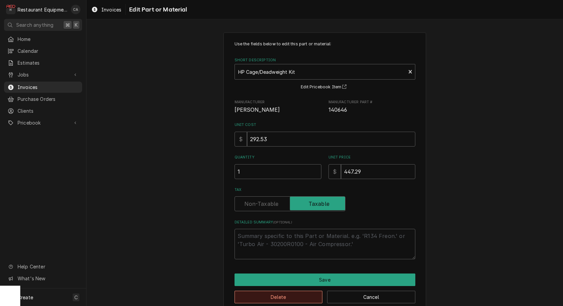
click at [299, 296] on button "Delete" at bounding box center [279, 297] width 88 height 13
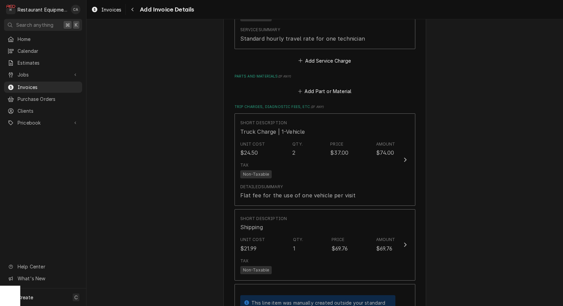
scroll to position [807, 0]
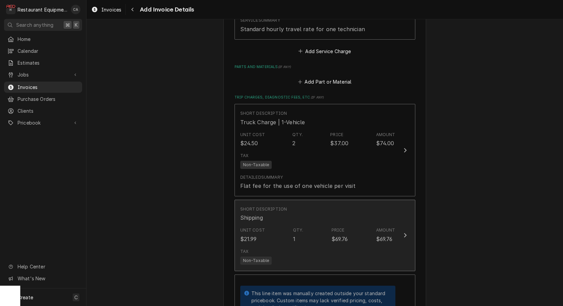
click at [277, 224] on div "Unit Cost $21.99 Qty. 1 Price $69.76 Amount $69.76" at bounding box center [317, 234] width 155 height 21
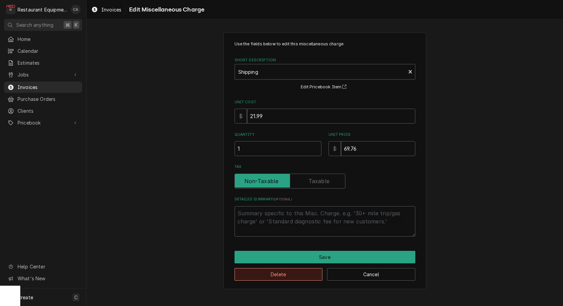
click at [263, 272] on button "Delete" at bounding box center [279, 274] width 88 height 13
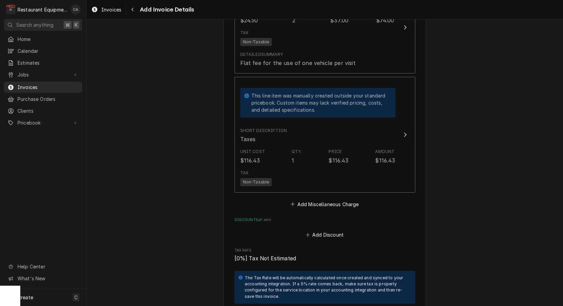
scroll to position [960, 0]
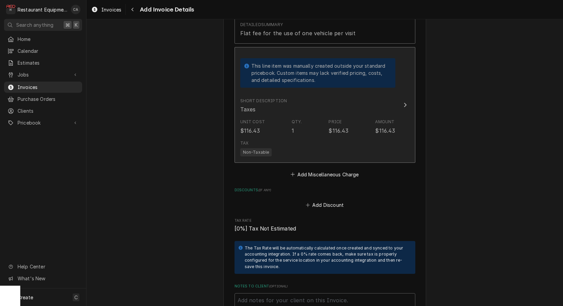
click at [315, 137] on div "Tax Non-Taxable" at bounding box center [317, 148] width 155 height 22
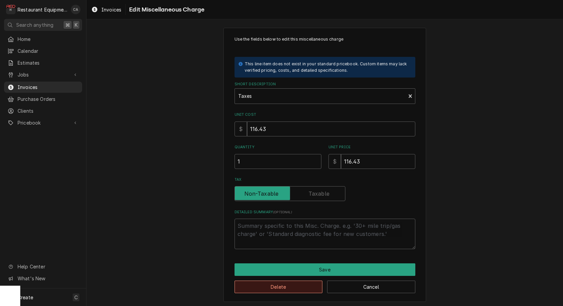
click at [266, 285] on button "Delete" at bounding box center [279, 286] width 88 height 13
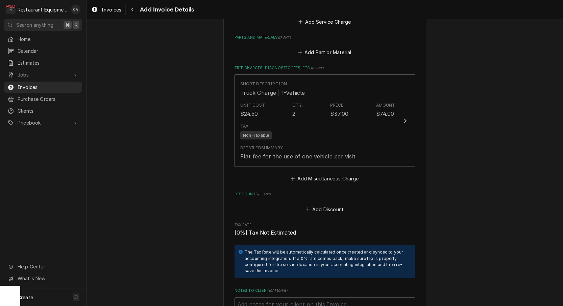
scroll to position [786, 0]
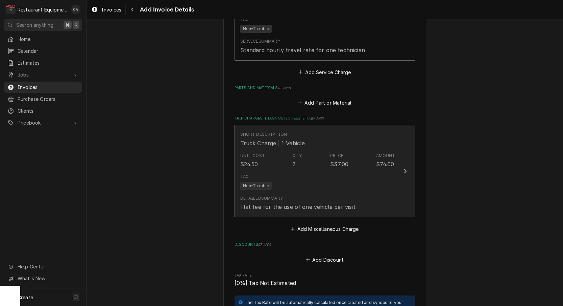
click at [292, 171] on div "Tax Non-Taxable" at bounding box center [317, 182] width 155 height 22
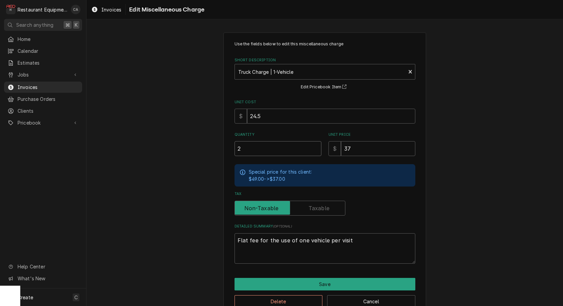
click at [245, 147] on input "2" at bounding box center [278, 148] width 87 height 15
type textarea "x"
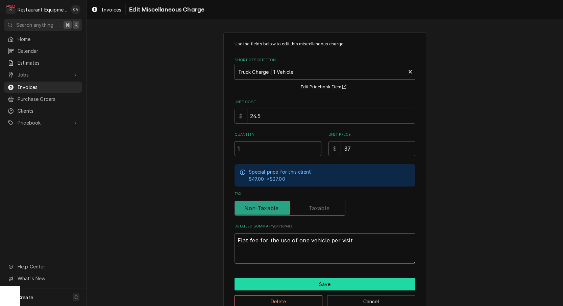
type input "1"
click at [315, 280] on button "Save" at bounding box center [325, 284] width 181 height 13
type textarea "x"
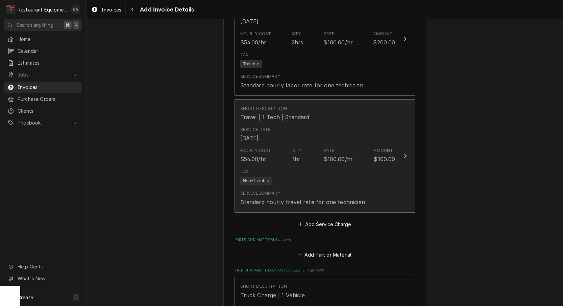
scroll to position [642, 0]
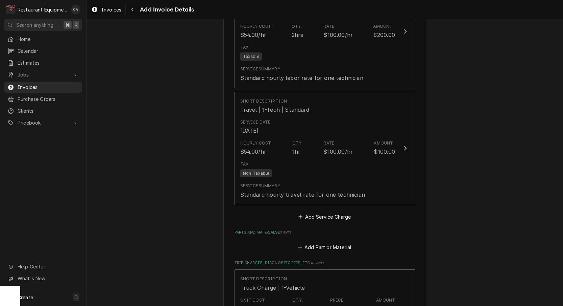
click at [327, 212] on button "Add Service Charge" at bounding box center [325, 216] width 55 height 9
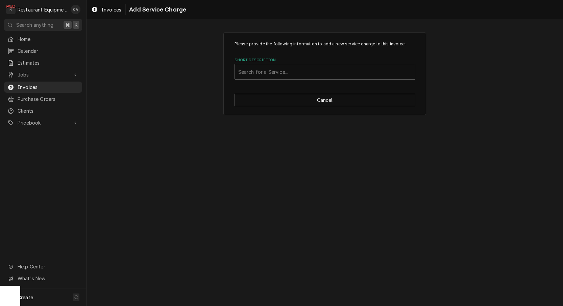
click at [276, 71] on div "Search for a Service..." at bounding box center [324, 71] width 173 height 7
type input "fix"
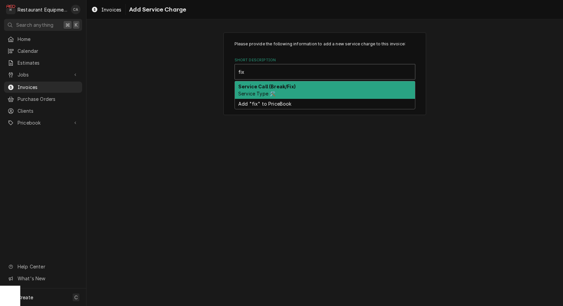
drag, startPoint x: 279, startPoint y: 90, endPoint x: 311, endPoint y: 131, distance: 52.4
click at [279, 90] on div "Service Call (Break/Fix) Service Type 🛠️" at bounding box center [325, 90] width 180 height 18
type textarea "x"
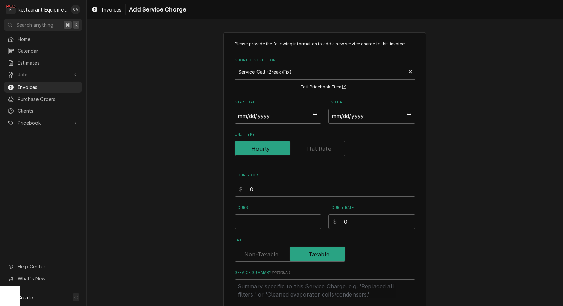
click at [257, 115] on input "Start Date" at bounding box center [278, 116] width 87 height 15
type input "2025-09-22"
type textarea "x"
click at [345, 120] on input "End Date" at bounding box center [372, 116] width 87 height 15
type input "2025-09-22"
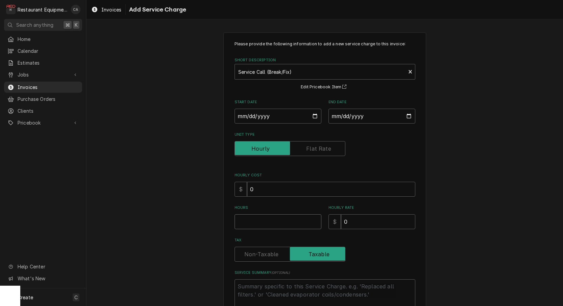
click at [260, 219] on input "Hours" at bounding box center [278, 221] width 87 height 15
type textarea "x"
type input "2"
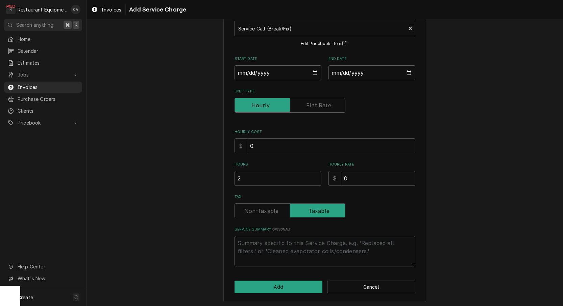
scroll to position [43, 0]
click at [259, 240] on textarea "Service Summary ( optional )" at bounding box center [325, 251] width 181 height 30
paste textarea "/22/25 Time in 0915 Time out 1115 Truck 302 Pressure Fryer M-PXE-100 S-AE190301…"
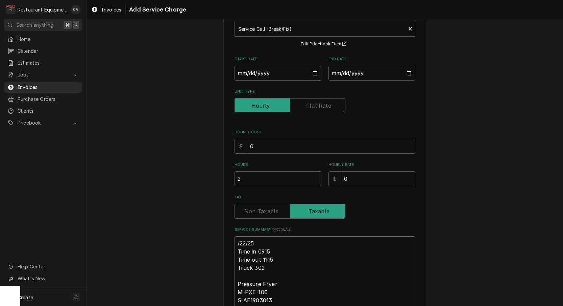
type textarea "x"
type textarea "/22/25 Time in 0915 Time out 1115 Truck 302 Pressure Fryer M-PXE-100 S-AE190301…"
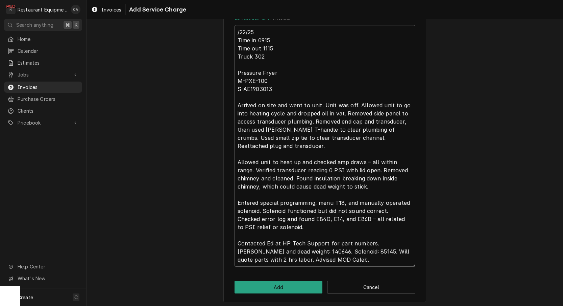
scroll to position [0, 0]
drag, startPoint x: 340, startPoint y: 247, endPoint x: 373, endPoint y: 240, distance: 33.9
click at [373, 240] on textarea "/22/25 Time in 0915 Time out 1115 Truck 302 Pressure Fryer M-PXE-100 S-AE190301…" at bounding box center [325, 145] width 181 height 241
type textarea "x"
type textarea "/22/25 Time in 0915 Time out 1115 Truck 302 Pressure Fryer M-PXE-100 S-AE190301…"
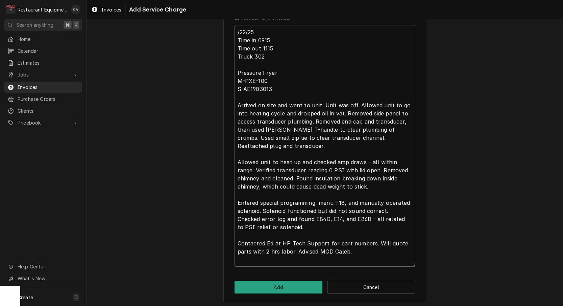
scroll to position [246, 0]
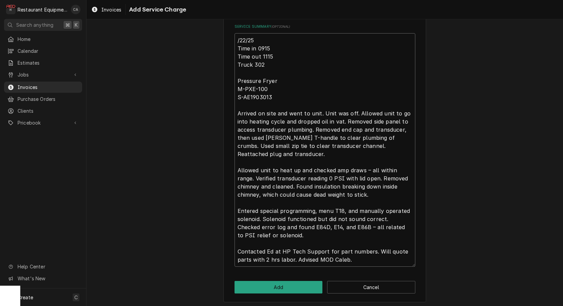
click at [265, 257] on textarea "/22/25 Time in 0915 Time out 1115 Truck 302 Pressure Fryer M-PXE-100 S-AE190301…" at bounding box center [325, 149] width 181 height 233
type textarea "x"
type textarea "/22/25 Time in 0915 Time out 1115 Truck 302 Pressure Fryer M-PXE-100 S-AE190301…"
type textarea "x"
type textarea "/22/25 Time in 0915 Time out 1115 Truck 302 Pressure Fryer M-PXE-100 S-AE190301…"
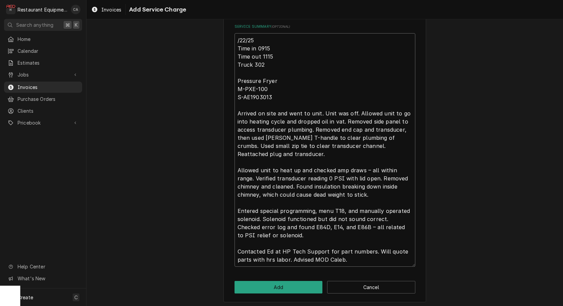
type textarea "x"
type textarea "/22/25 Time in 0915 Time out 1115 Truck 302 Pressure Fryer M-PXE-100 S-AE190301…"
type textarea "x"
type textarea "/22/25 Time in 0915 Time out 1115 Truck 302 Pressure Fryer M-PXE-100 S-AE190301…"
type textarea "x"
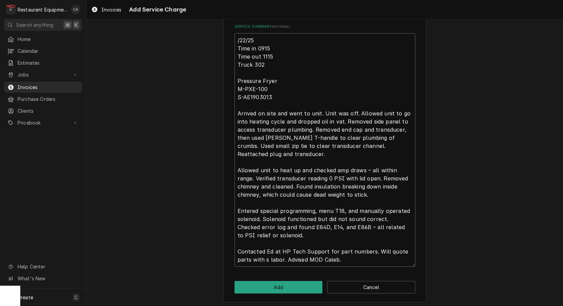
type textarea "/22/25 Time in 0915 Time out 1115 Truck 302 Pressure Fryer M-PXE-100 S-AE190301…"
type textarea "x"
type textarea "/22/25 Time in 0915 Time out 1115 Truck 302 Pressure Fryer M-PXE-100 S-AE190301…"
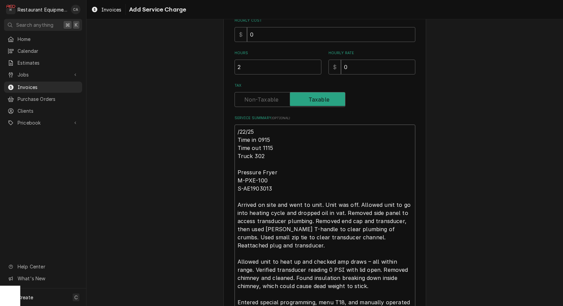
scroll to position [149, 0]
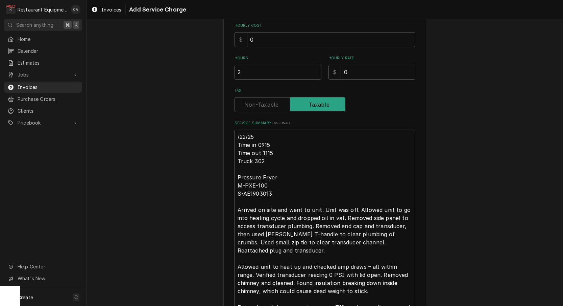
click at [237, 135] on textarea "/22/25 Time in 0915 Time out 1115 Truck 302 Pressure Fryer M-PXE-100 S-AE190301…" at bounding box center [325, 246] width 181 height 233
type textarea "x"
type textarea "9/22/25 Time in 0915 Time out 1115 Truck 302 Pressure Fryer M-PXE-100 S-AE19030…"
type textarea "x"
type textarea "R9/22/25 Time in 0915 Time out 1115 Truck 302 Pressure Fryer M-PXE-100 S-AE1903…"
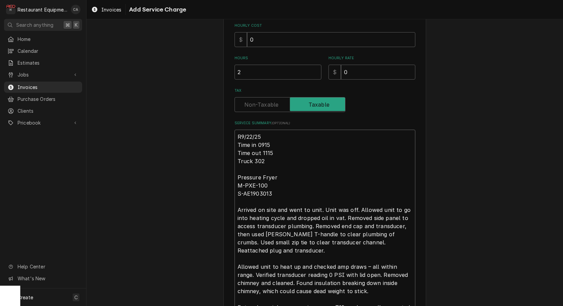
type textarea "x"
type textarea "Ro9/22/25 Time in 0915 Time out 1115 Truck 302 Pressure Fryer M-PXE-100 S-AE190…"
type textarea "x"
type textarea "Roo9/22/25 Time in 0915 Time out 1115 Truck 302 Pressure Fryer M-PXE-100 S-AE19…"
type textarea "x"
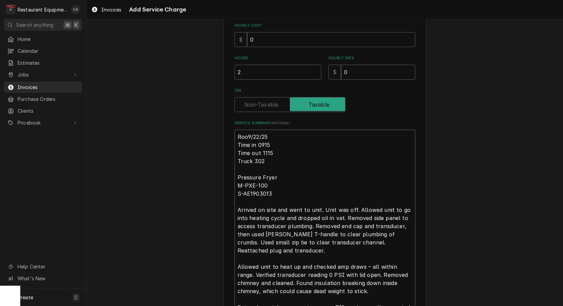
type textarea "Roo 9/22/25 Time in 0915 Time out 1115 Truck 302 Pressure Fryer M-PXE-100 S-AE1…"
type textarea "x"
type textarea "Roo 89/22/25 Time in 0915 Time out 1115 Truck 302 Pressure Fryer M-PXE-100 S-AE…"
type textarea "x"
type textarea "Roo 899/22/25 Time in 0915 Time out 1115 Truck 302 Pressure Fryer M-PXE-100 S-A…"
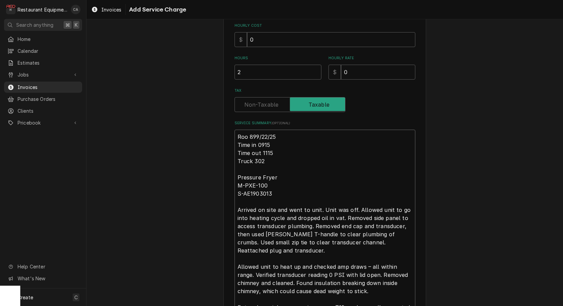
type textarea "x"
type textarea "Roo 8979/22/25 Time in 0915 Time out 1115 Truck 302 Pressure Fryer M-PXE-100 S-…"
type textarea "x"
type textarea "Roo 89709/22/25 Time in 0915 Time out 1115 Truck 302 Pressure Fryer M-PXE-100 S…"
type textarea "x"
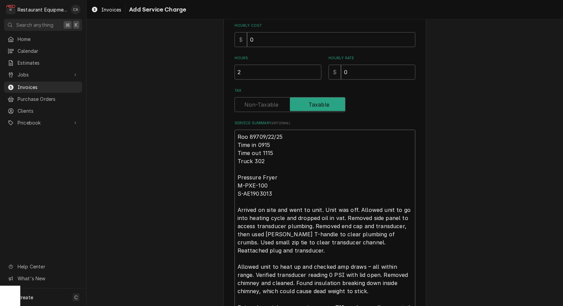
type textarea "Roo 8970 9/22/25 Time in 0915 Time out 1115 Truck 302 Pressure Fryer M-PXE-100 …"
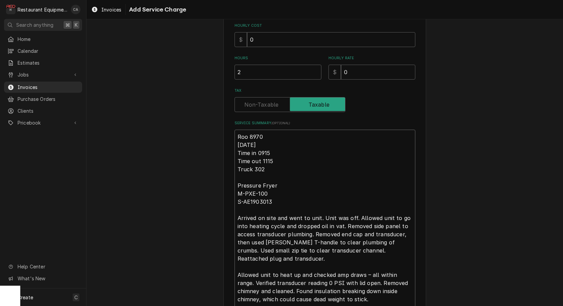
type textarea "x"
type textarea "Roo 8970 9/22/25 Time in 0915 Time out 1115 Truck 302 Pressure Fryer M-PXE-100 …"
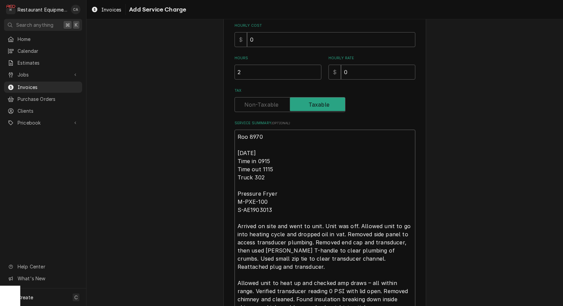
click at [262, 155] on textarea "Roo 8970 9/22/25 Time in 0915 Time out 1115 Truck 302 Pressure Fryer M-PXE-100 …" at bounding box center [325, 255] width 181 height 250
type textarea "x"
type textarea "Roo 8970 9/22/25 Time in 915 Time out 1115 Truck 302 Pressure Fryer M-PXE-100 S…"
type textarea "x"
type textarea "Roo 8970 9/22/25 Time in 9:15 Time out 1115 Truck 302 Pressure Fryer M-PXE-100 …"
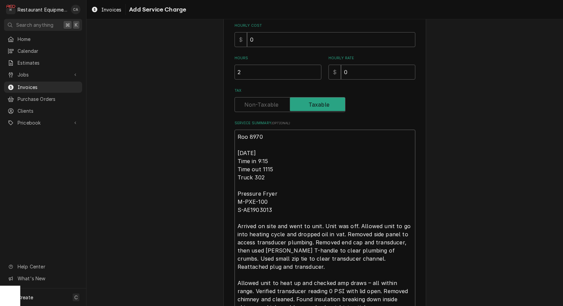
type textarea "x"
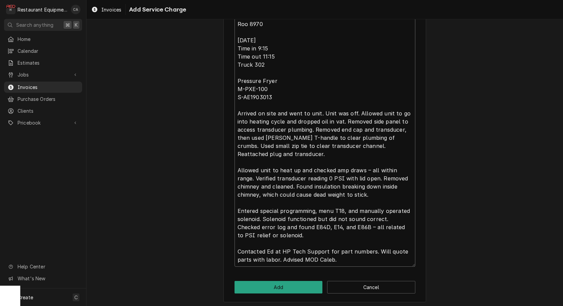
scroll to position [0, 0]
type textarea "Roo 8970 9/22/25 Time in 9:15 Time out 11:15 Truck 302 Pressure Fryer M-PXE-100…"
click at [268, 286] on button "Add" at bounding box center [279, 287] width 88 height 13
type textarea "x"
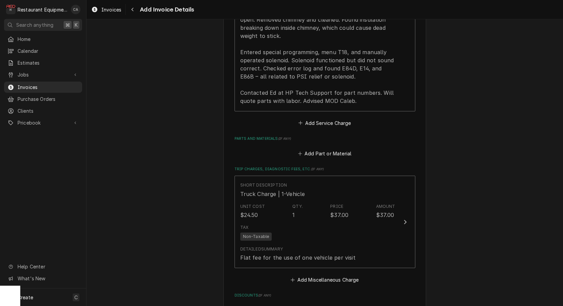
scroll to position [1161, 0]
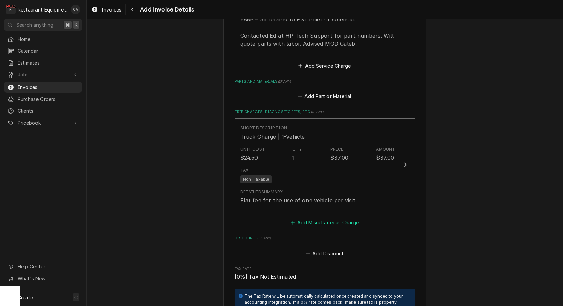
click at [309, 218] on button "Add Miscellaneous Charge" at bounding box center [325, 222] width 70 height 9
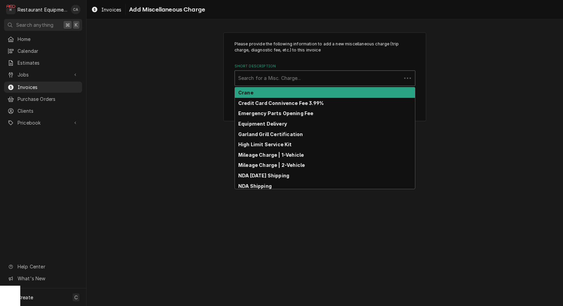
click at [251, 76] on div "Search for a Misc. Charge..." at bounding box center [318, 77] width 160 height 7
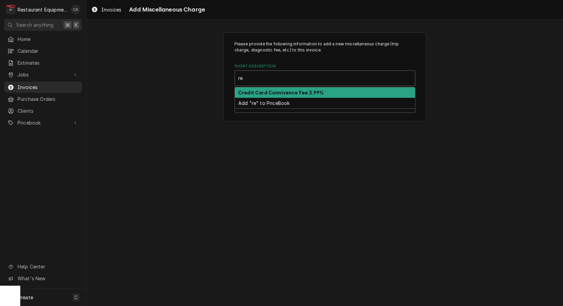
type input "r"
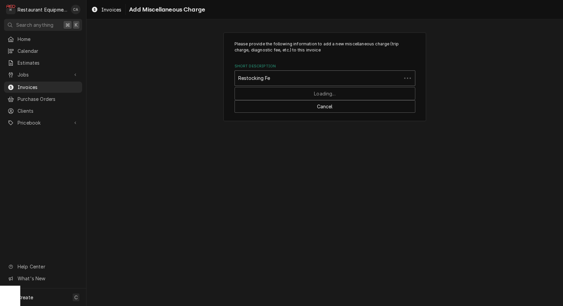
type input "Restocking Fee"
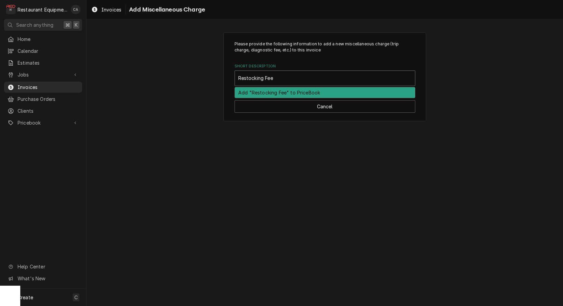
click at [288, 93] on div "Add "Restocking Fee" to PriceBook" at bounding box center [325, 92] width 180 height 10
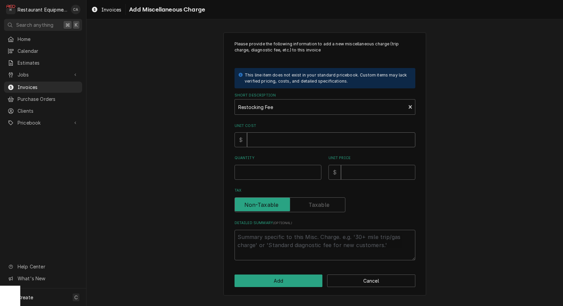
click at [271, 140] on input "Unit Cost" at bounding box center [331, 139] width 168 height 15
click at [370, 278] on button "Cancel" at bounding box center [371, 280] width 88 height 13
type textarea "x"
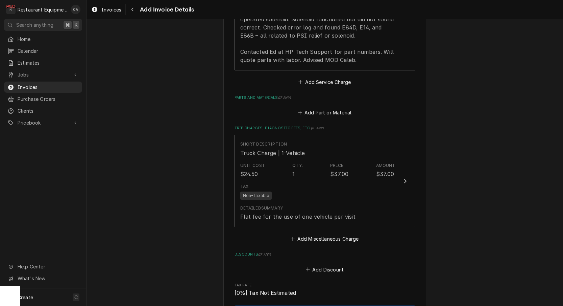
scroll to position [1132, 0]
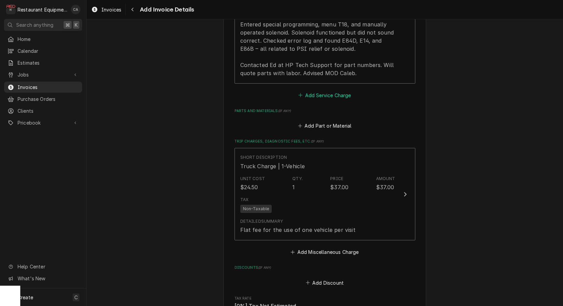
click at [324, 90] on button "Add Service Charge" at bounding box center [325, 94] width 55 height 9
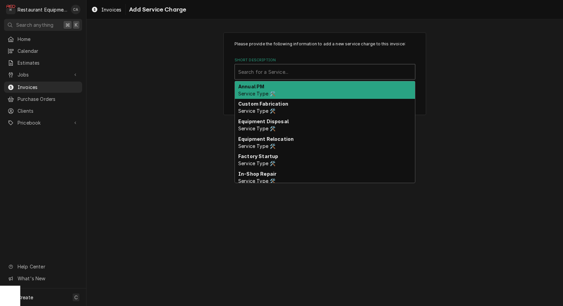
click at [253, 69] on div "Search for a Service..." at bounding box center [324, 71] width 173 height 7
type input "R"
click at [188, 96] on div "Please provide the following information to add a new service charge to this in…" at bounding box center [325, 73] width 477 height 94
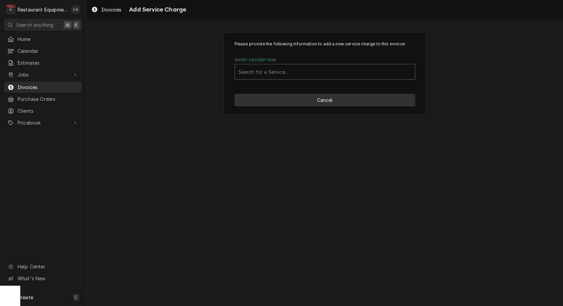
click at [304, 104] on button "Cancel" at bounding box center [325, 100] width 181 height 13
type textarea "x"
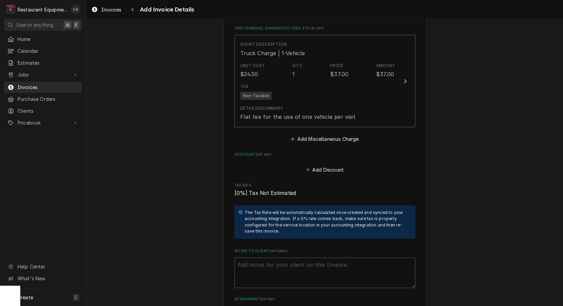
scroll to position [1257, 0]
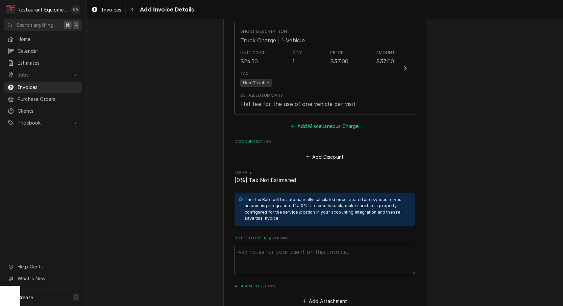
click at [343, 121] on button "Add Miscellaneous Charge" at bounding box center [325, 125] width 70 height 9
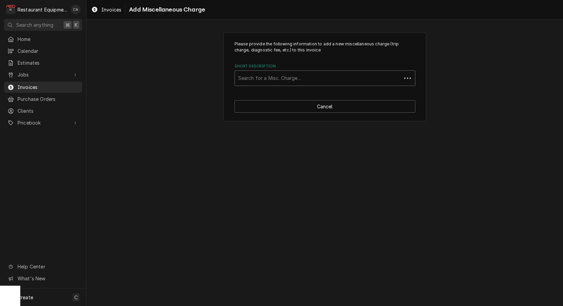
click at [278, 77] on div "Search for a Misc. Charge..." at bounding box center [318, 77] width 160 height 7
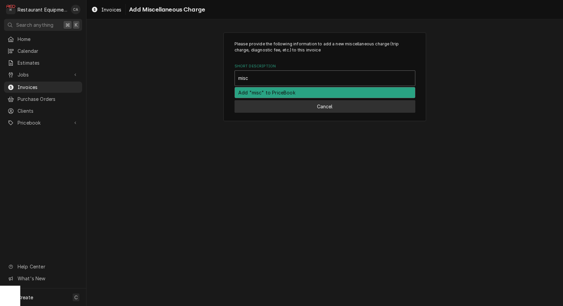
type input "misc"
click at [306, 104] on button "Cancel" at bounding box center [325, 106] width 181 height 13
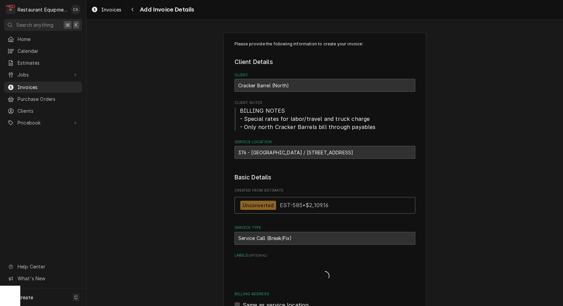
type textarea "x"
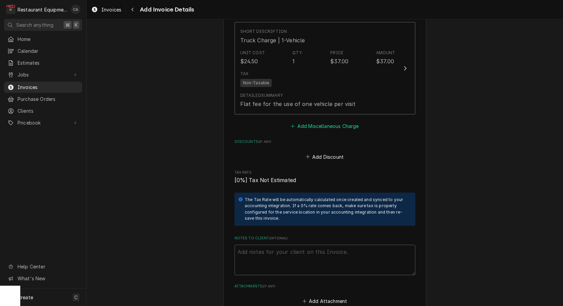
click at [325, 121] on button "Add Miscellaneous Charge" at bounding box center [325, 125] width 70 height 9
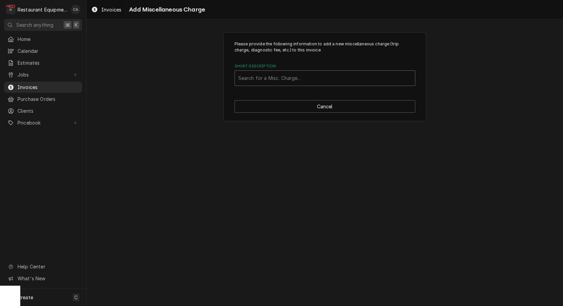
click at [286, 75] on div "Search for a Misc. Charge..." at bounding box center [324, 77] width 173 height 7
type input "Restocking Fee"
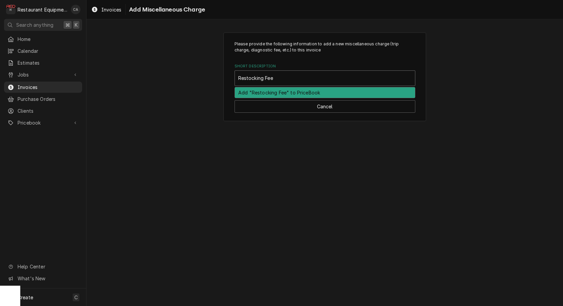
click at [282, 88] on div "Add "Restocking Fee" to PriceBook" at bounding box center [325, 92] width 180 height 10
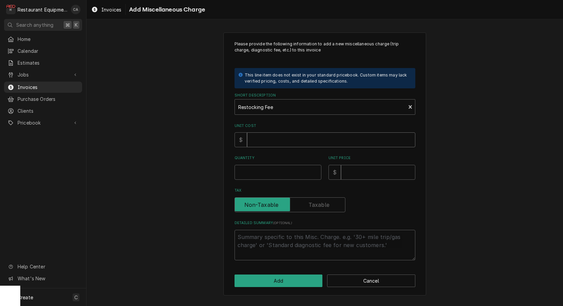
click at [265, 139] on input "Unit Cost" at bounding box center [331, 139] width 168 height 15
type textarea "x"
type input "0"
type textarea "x"
type input "1"
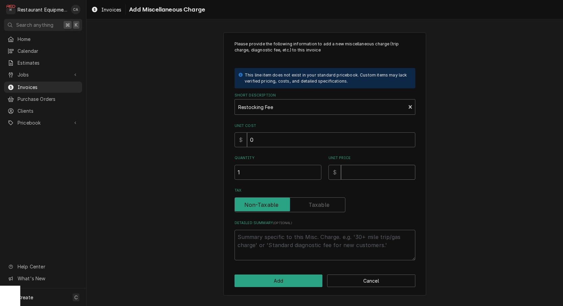
type textarea "x"
type input "1"
type textarea "x"
type input "12"
type textarea "x"
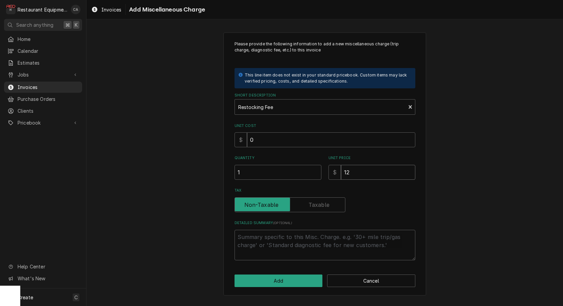
type input "124"
type textarea "x"
type input "124.8"
type textarea "x"
type input "124.89"
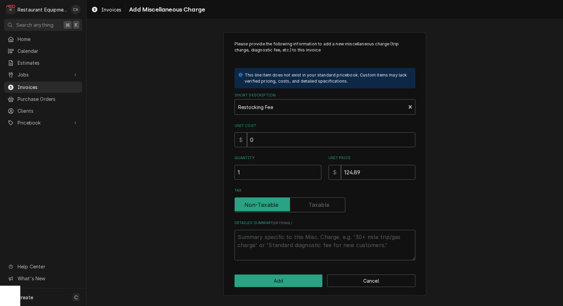
drag, startPoint x: 282, startPoint y: 278, endPoint x: 380, endPoint y: 192, distance: 130.7
click at [375, 207] on div "Please provide the following information to add a new miscellaneous charge (tri…" at bounding box center [325, 163] width 203 height 263
click at [256, 275] on button "Add" at bounding box center [279, 280] width 88 height 13
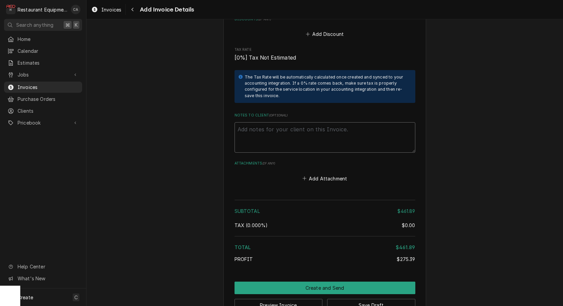
click at [259, 122] on textarea "Notes to Client ( optional )" at bounding box center [325, 137] width 181 height 30
click at [251, 122] on textarea "Notes to Client ( optional )" at bounding box center [325, 137] width 181 height 30
paste textarea "TN# 326496397"
type textarea "x"
type textarea "TN# 326496397"
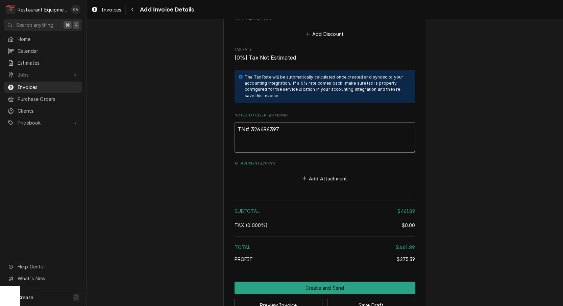
drag, startPoint x: 246, startPoint y: 108, endPoint x: 232, endPoint y: 108, distance: 14.2
type textarea "x"
type textarea "P# 326496397"
type textarea "x"
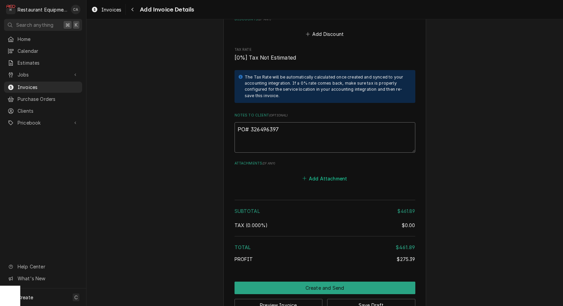
type textarea "PO# 326496397"
click at [325, 173] on button "Add Attachment" at bounding box center [324, 177] width 47 height 9
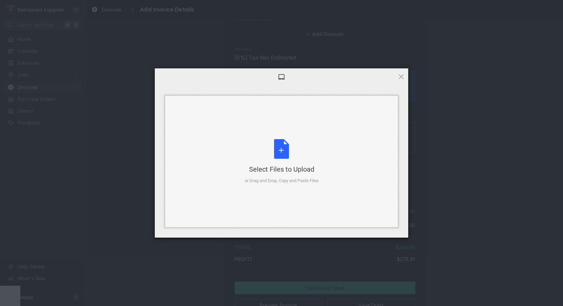
click at [263, 151] on div "Select Files to Upload or Drag and Drop, Copy and Paste Files" at bounding box center [282, 161] width 74 height 45
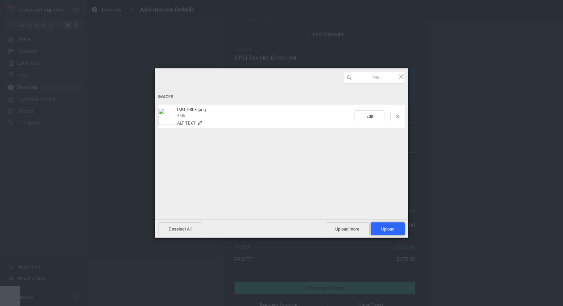
click at [397, 228] on span "Upload 1" at bounding box center [388, 228] width 34 height 13
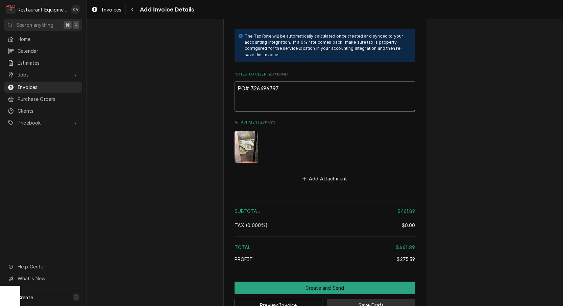
click at [373, 299] on button "Save Draft" at bounding box center [371, 305] width 88 height 13
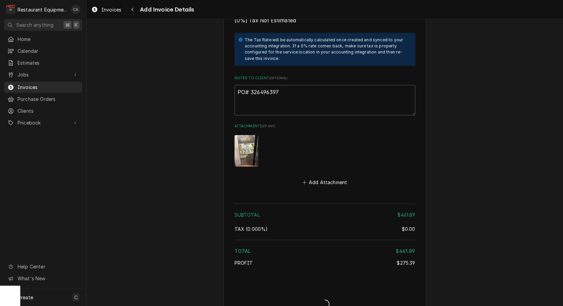
type textarea "x"
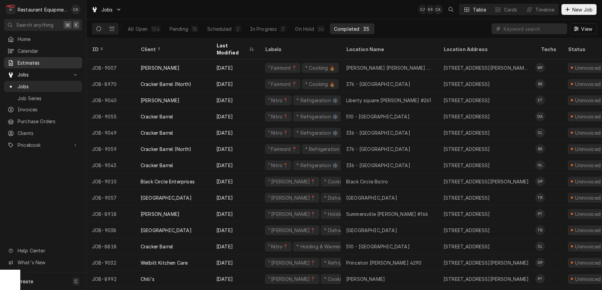
click at [34, 64] on div "Estimates" at bounding box center [42, 63] width 75 height 8
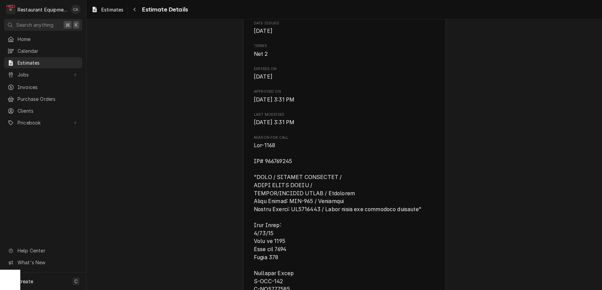
scroll to position [264, 0]
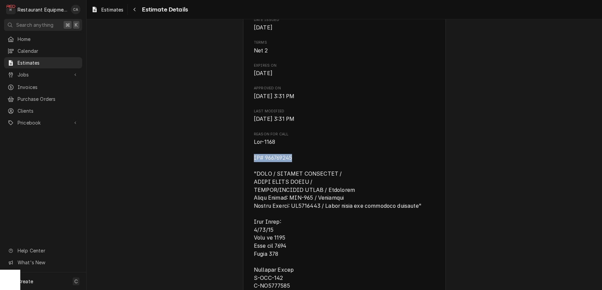
drag, startPoint x: 304, startPoint y: 174, endPoint x: 258, endPoint y: 173, distance: 46.4
copy span "TN# 326496397"
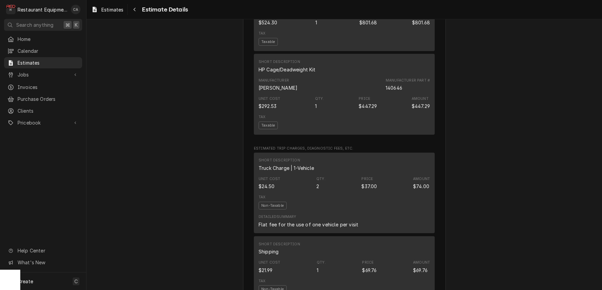
scroll to position [0, 0]
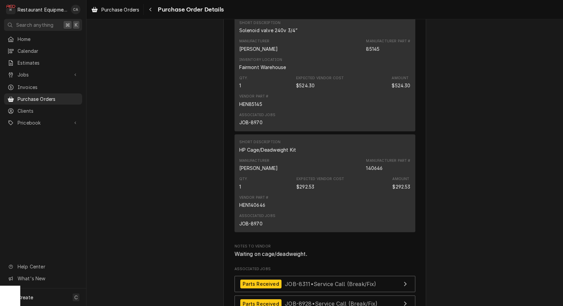
scroll to position [1606, 0]
click at [132, 11] on span "Purchase Orders" at bounding box center [120, 9] width 38 height 7
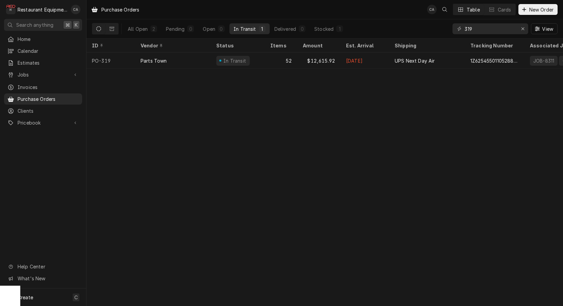
click at [432, 166] on div "Purchase Orders CA Table Cards New Order All Open 2 Pending 0 Open 0 In Transit…" at bounding box center [325, 153] width 477 height 306
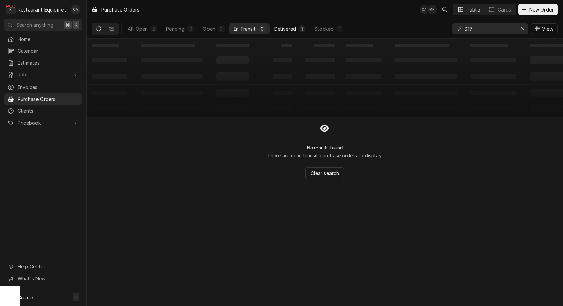
click at [287, 29] on div "Delivered" at bounding box center [286, 28] width 22 height 7
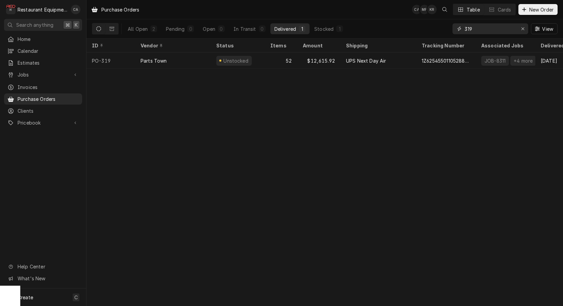
click at [489, 30] on input "319" at bounding box center [490, 28] width 51 height 11
type input "332"
drag, startPoint x: 477, startPoint y: 28, endPoint x: 453, endPoint y: 28, distance: 24.0
click at [453, 28] on div "332" at bounding box center [491, 28] width 76 height 11
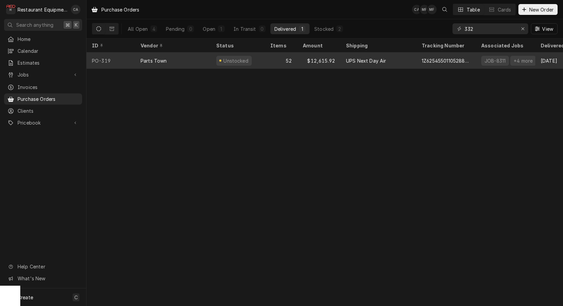
click at [344, 62] on div "UPS Next Day Air" at bounding box center [379, 60] width 76 height 16
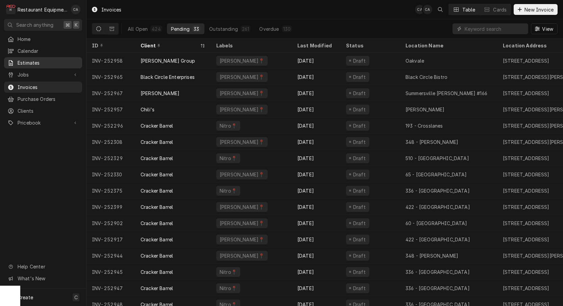
drag, startPoint x: 31, startPoint y: 58, endPoint x: 30, endPoint y: 64, distance: 6.1
click at [31, 59] on span "Estimates" at bounding box center [48, 62] width 61 height 7
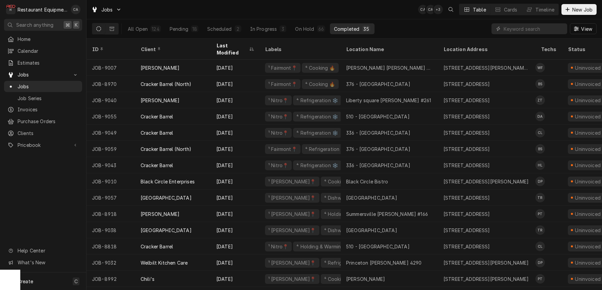
click at [386, 15] on div "Jobs CA CA + 3 Table Cards Timeline New Job" at bounding box center [345, 9] width 516 height 19
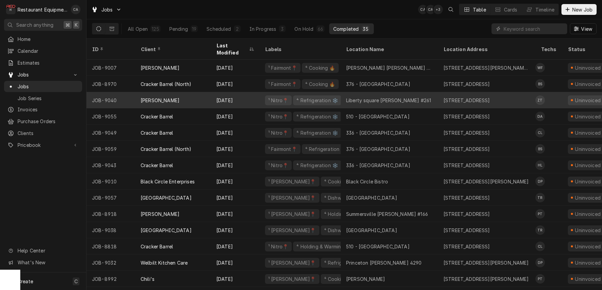
click at [414, 96] on div "Liberty square Bob Evans #261" at bounding box center [389, 100] width 97 height 16
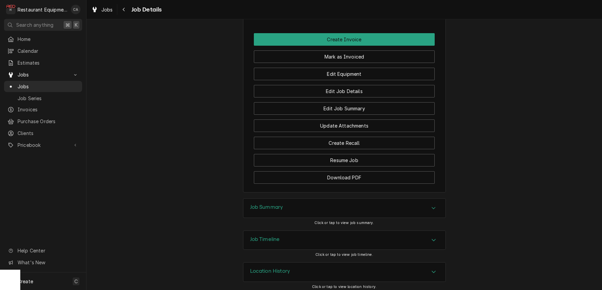
click at [273, 205] on h3 "Job Summary" at bounding box center [266, 207] width 33 height 6
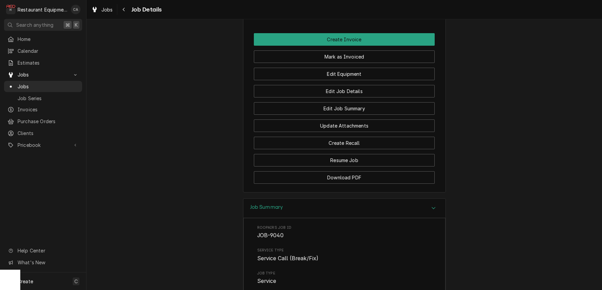
click at [273, 205] on h3 "Job Summary" at bounding box center [266, 207] width 33 height 6
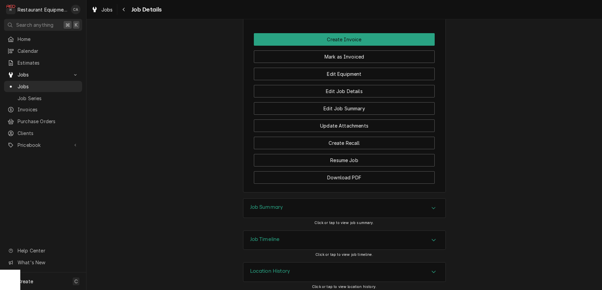
drag, startPoint x: 269, startPoint y: 202, endPoint x: 238, endPoint y: 181, distance: 37.3
click at [269, 204] on h3 "Job Summary" at bounding box center [266, 207] width 33 height 6
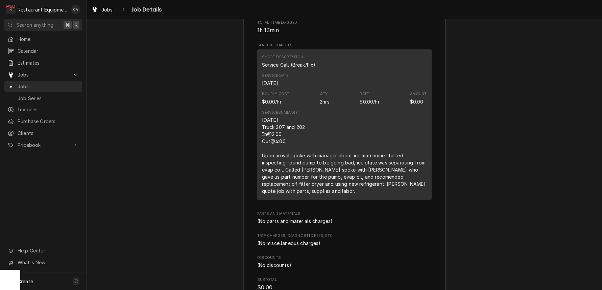
scroll to position [973, 0]
click at [102, 8] on span "Jobs" at bounding box center [106, 9] width 11 height 7
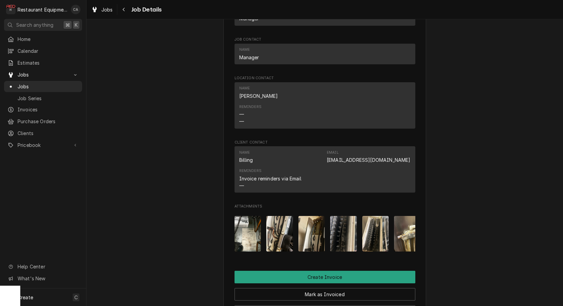
scroll to position [466, 0]
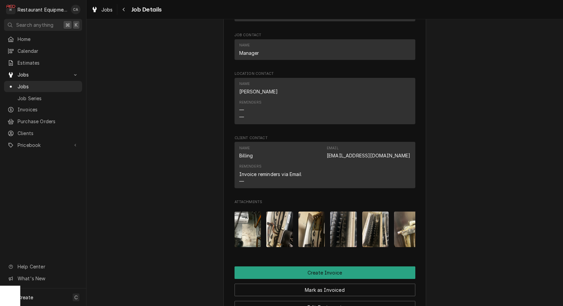
click at [243, 234] on img "Attachments" at bounding box center [248, 229] width 27 height 36
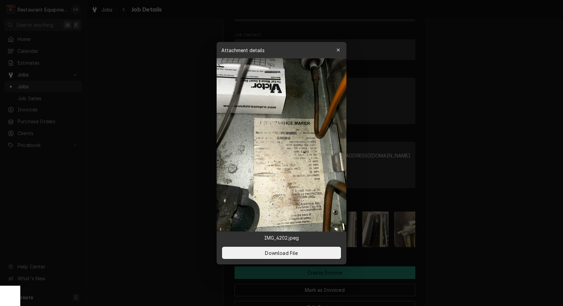
click at [183, 211] on div at bounding box center [281, 153] width 563 height 306
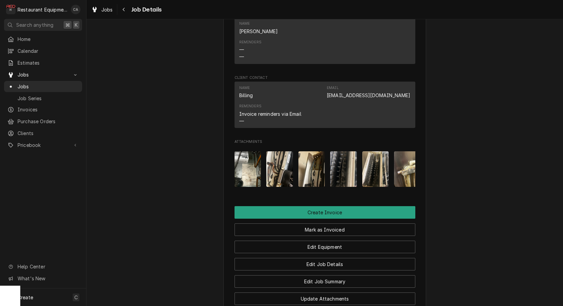
scroll to position [545, 0]
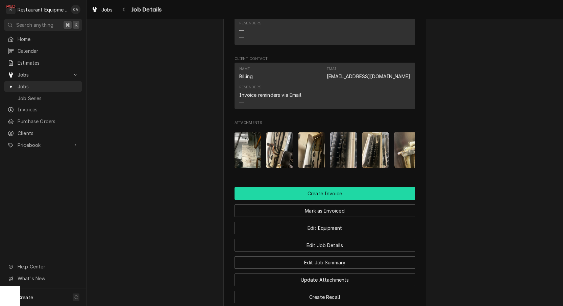
click at [291, 191] on button "Create Invoice" at bounding box center [325, 193] width 181 height 13
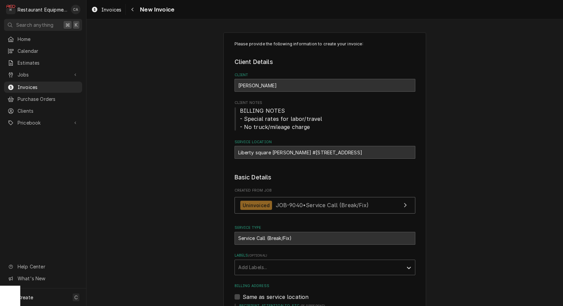
scroll to position [18, 0]
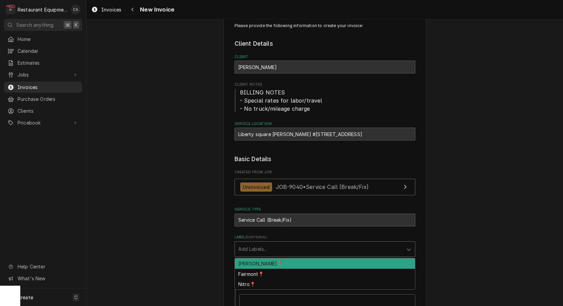
drag, startPoint x: 252, startPoint y: 251, endPoint x: 256, endPoint y: 264, distance: 14.0
click at [252, 251] on div "Labels" at bounding box center [318, 249] width 161 height 12
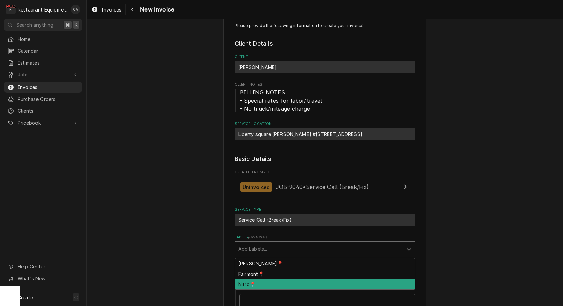
click at [249, 280] on div "Nitro📍" at bounding box center [325, 284] width 180 height 10
type textarea "x"
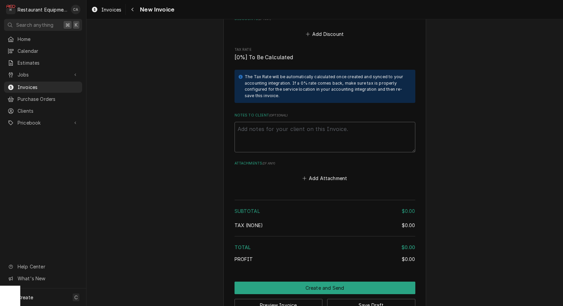
scroll to position [0, 0]
click at [323, 173] on button "Add Attachment" at bounding box center [324, 177] width 47 height 9
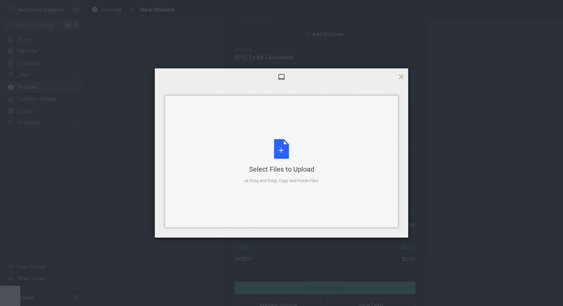
click at [274, 137] on div "Select Files to Upload or Drag and Drop, Copy and Paste Files" at bounding box center [281, 161] width 233 height 132
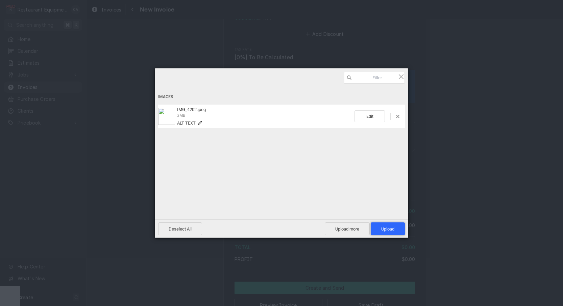
click at [393, 228] on span "Upload 1" at bounding box center [387, 228] width 13 height 5
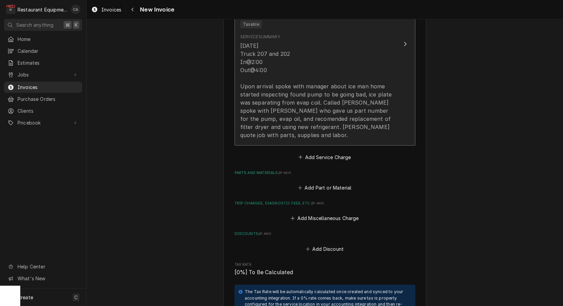
click at [260, 119] on div "09/26/2025 Truck 207 and 202 In@2:00 Out@4:00 Upon arrival spoke with manager a…" at bounding box center [317, 90] width 155 height 97
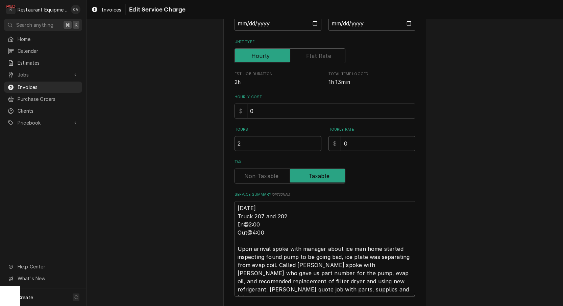
scroll to position [93, 0]
click at [237, 204] on textarea "09/26/2025 Truck 207 and 202 In@2:00 Out@4:00 Upon arrival spoke with manager a…" at bounding box center [325, 247] width 181 height 95
type textarea "x"
type textarea "R09/26/2025 Truck 207 and 202 In@2:00 Out@4:00 Upon arrival spoke with manager …"
type textarea "x"
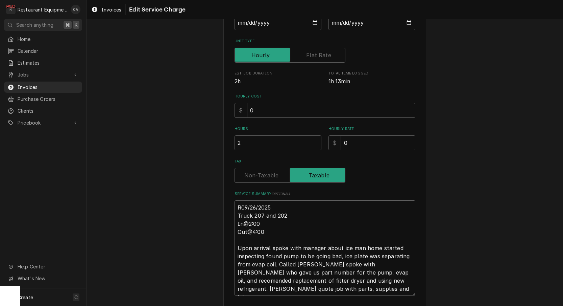
type textarea "Ro09/26/2025 Truck 207 and 202 In@2:00 Out@4:00 Upon arrival spoke with manager…"
type textarea "x"
type textarea "Roo09/26/2025 Truck 207 and 202 In@2:00 Out@4:00 Upon arrival spoke with manage…"
type textarea "x"
type textarea "Roo 09/26/2025 Truck 207 and 202 In@2:00 Out@4:00 Upon arrival spoke with manag…"
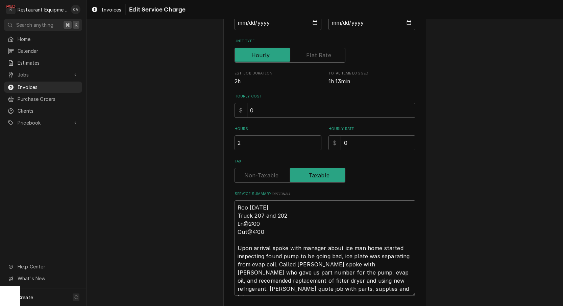
type textarea "x"
type textarea "Roo 909/26/2025 Truck 207 and 202 In@2:00 Out@4:00 Upon arrival spoke with mana…"
type textarea "x"
type textarea "Roo 9009/26/2025 Truck 207 and 202 In@2:00 Out@4:00 Upon arrival spoke with man…"
type textarea "x"
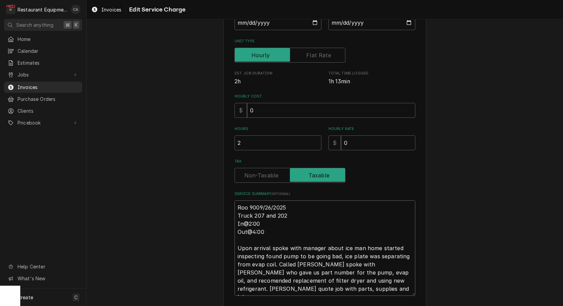
type textarea "Roo 90409/26/2025 Truck 207 and 202 In@2:00 Out@4:00 Upon arrival spoke with ma…"
type textarea "x"
type textarea "Roo 904009/26/2025 Truck 207 and 202 In@2:00 Out@4:00 Upon arrival spoke with m…"
type textarea "x"
type textarea "Roo 9040 09/26/2025 Truck 207 and 202 In@2:00 Out@4:00 Upon arrival spoke with …"
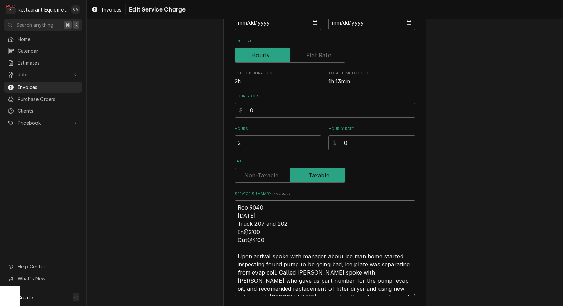
type textarea "x"
type textarea "Roo 9040 09/26/2025 Truck 207 and 202 In@2:00 Out@4:00 Upon arrival spoke with …"
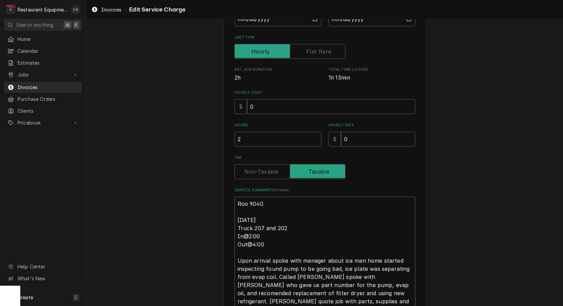
scroll to position [101, 0]
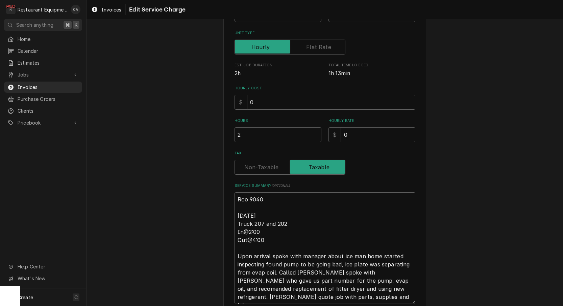
click at [350, 253] on textarea "Roo 9040 09/26/2025 Truck 207 and 202 In@2:00 Out@4:00 Upon arrival spoke with …" at bounding box center [325, 248] width 181 height 112
type textarea "x"
type textarea "Roo 9040 09/26/2025 Truck 207 and 202 In@2:00 Out@4:00 Upon arrival spoke with …"
type textarea "x"
type textarea "Roo 9040 09/26/2025 Truck 207 and 202 In@2:00 Out@4:00 Upon arrival spoke with …"
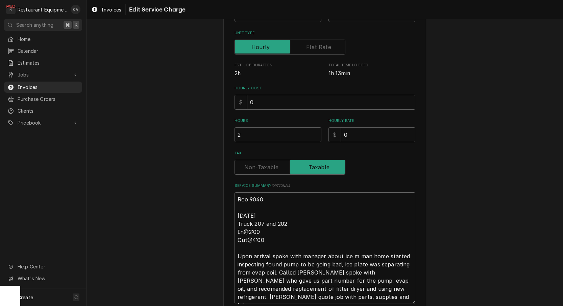
type textarea "x"
type textarea "Roo 9040 09/26/2025 Truck 207 and 202 In@2:00 Out@4:00 Upon arrival spoke with …"
type textarea "x"
type textarea "Roo 9040 09/26/2025 Truck 207 and 202 In@2:00 Out@4:00 Upon arrival spoke with …"
type textarea "x"
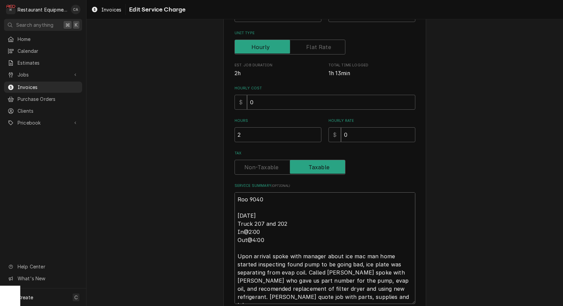
type textarea "Roo 9040 09/26/2025 Truck 207 and 202 In@2:00 Out@4:00 Upon arrival spoke with …"
type textarea "x"
type textarea "Roo 9040 09/26/2025 Truck 207 and 202 In@2:00 Out@4:00 Upon arrival spoke with …"
type textarea "x"
type textarea "Roo 9040 09/26/2025 Truck 207 and 202 In@2:00 Out@4:00 Upon arrival spoke with …"
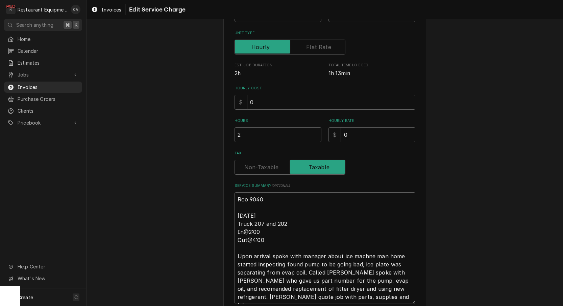
type textarea "x"
type textarea "Roo 9040 09/26/2025 Truck 207 and 202 In@2:00 Out@4:00 Upon arrival spoke with …"
type textarea "x"
type textarea "Roo 9040 09/26/2025 Truck 207 and 202 In@2:00 Out@4:00 Upon arrival spoke with …"
type textarea "x"
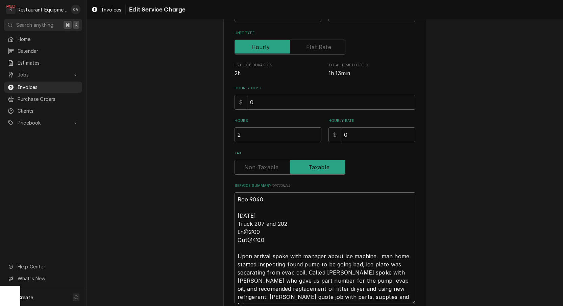
type textarea "Roo 9040 09/26/2025 Truck 207 and 202 In@2:00 Out@4:00 Upon arrival spoke with …"
type textarea "x"
type textarea "Roo 9040 09/26/2025 Truck 207 and 202 In@2:00 Out@4:00 Upon arrival spoke with …"
type textarea "x"
type textarea "Roo 9040 09/26/2025 Truck 207 and 202 In@2:00 Out@4:00 Upon arrival spoke with …"
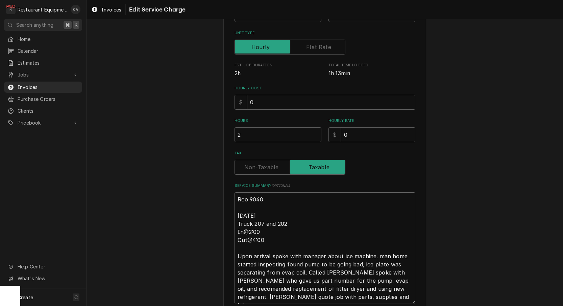
type textarea "x"
type textarea "Roo 9040 09/26/2025 Truck 207 and 202 In@2:00 Out@4:00 Upon arrival spoke with …"
type textarea "x"
type textarea "Roo 9040 09/26/2025 Truck 207 and 202 In@2:00 Out@4:00 Upon arrival spoke with …"
type textarea "x"
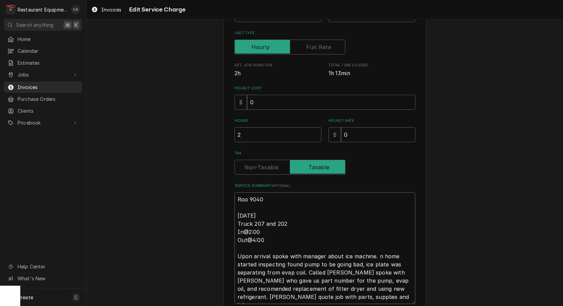
type textarea "Roo 9040 09/26/2025 Truck 207 and 202 In@2:00 Out@4:00 Upon arrival spoke with …"
type textarea "x"
type textarea "Roo 9040 09/26/2025 Truck 207 and 202 In@2:00 Out@4:00 Upon arrival spoke with …"
type textarea "x"
type textarea "Roo 9040 09/26/2025 Truck 207 and 202 In@2:00 Out@4:00 Upon arrival spoke with …"
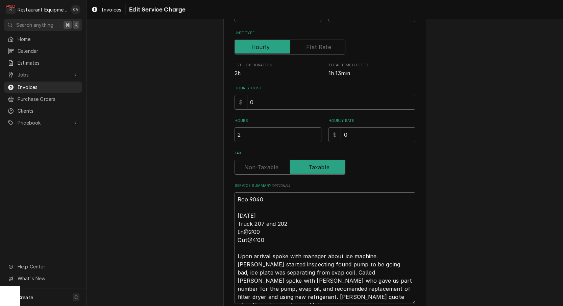
type textarea "x"
type textarea "Roo 9040 09/26/2025 Truck 207 and 202 In@2:00 Out@4:00 Upon arrival spoke with …"
type textarea "x"
type textarea "Roo 9040 09/26/2025 Truck 207 and 202 In@2:00 Out@4:00 Upon arrival spoke with …"
type textarea "x"
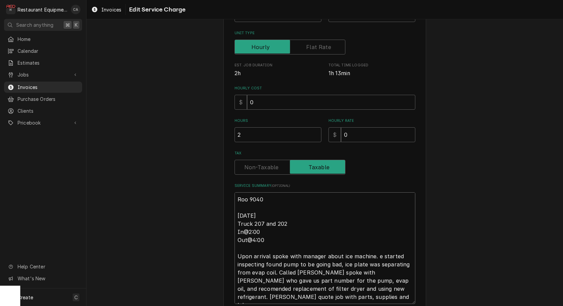
type textarea "Roo 9040 09/26/2025 Truck 207 and 202 In@2:00 Out@4:00 Upon arrival spoke with …"
type textarea "x"
type textarea "Roo 9040 09/26/2025 Truck 207 and 202 In@2:00 Out@4:00 Upon arrival spoke with …"
type textarea "x"
type textarea "Roo 9040 09/26/2025 Truck 207 and 202 In@2:00 Out@4:00 Upon arrival spoke with …"
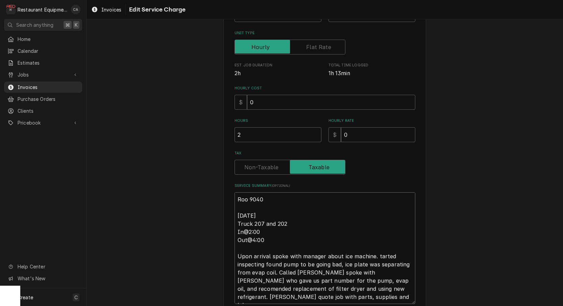
type textarea "x"
type textarea "Roo 9040 09/26/2025 Truck 207 and 202 In@2:00 Out@4:00 Upon arrival spoke with …"
type textarea "x"
type textarea "Roo 9040 09/26/2025 Truck 207 and 202 In@2:00 Out@4:00 Upon arrival spoke with …"
type textarea "x"
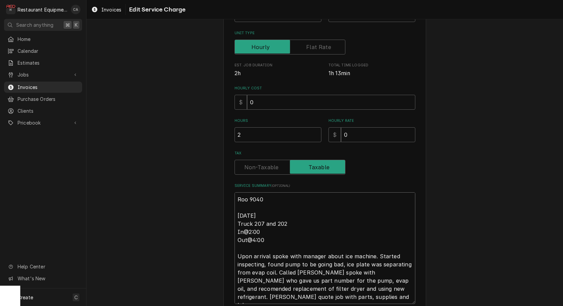
type textarea "Roo 9040 09/26/2025 Truck 207 and 202 In@2:00 Out@4:00 Upon arrival spoke with …"
type textarea "x"
type textarea "Roo 9040 09/26/2025 Truck 207 and 202 In@2:00 Out@4:00 Upon arrival spoke with …"
type textarea "x"
type textarea "Roo 9040 09/26/2025 Truck 207 and 202 In@2:00 Out@4:00 Upon arrival spoke with …"
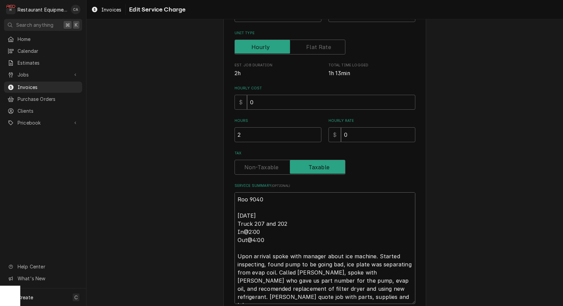
type textarea "x"
type textarea "Roo 9040 09/26/2025 Truck 207 and 202 In@2:00 Out@4:00 Upon arrival spoke with …"
type textarea "x"
type textarea "Roo 9040 09/26/2025 Truck 207 and 202 In@2:00 Out@4:00 Upon arrival spoke with …"
type textarea "x"
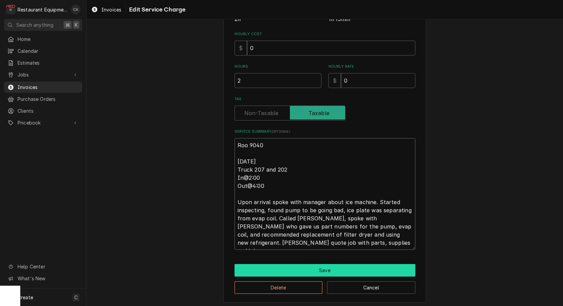
type textarea "Roo 9040 09/26/2025 Truck 207 and 202 In@2:00 Out@4:00 Upon arrival spoke with …"
click at [312, 267] on button "Save" at bounding box center [325, 270] width 181 height 13
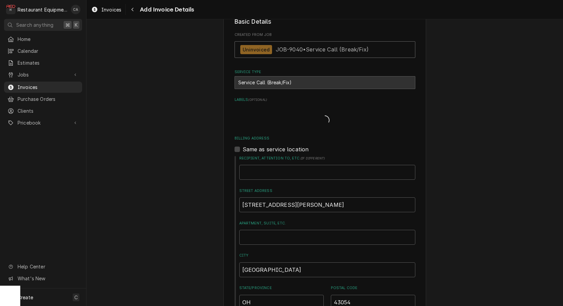
type textarea "x"
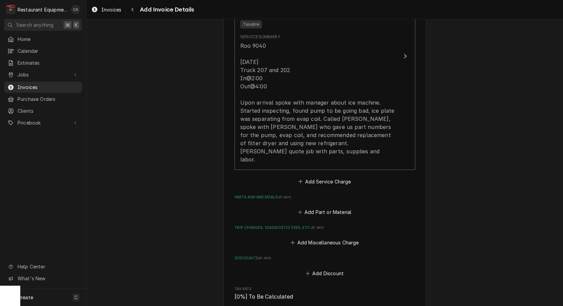
scroll to position [674, 0]
drag, startPoint x: 320, startPoint y: 161, endPoint x: 318, endPoint y: 169, distance: 8.2
click at [320, 176] on button "Add Service Charge" at bounding box center [325, 180] width 55 height 9
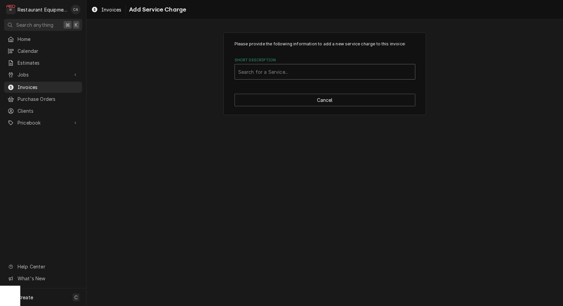
click at [275, 74] on div "Search for a Service..." at bounding box center [324, 71] width 173 height 7
type input "travel"
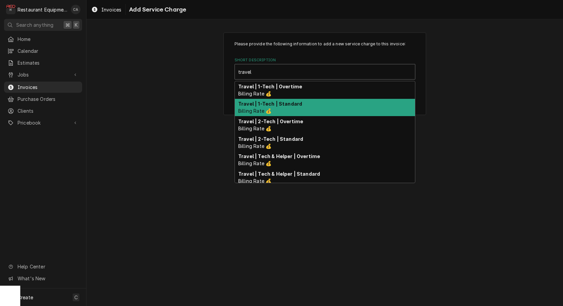
click at [284, 104] on strong "Travel | 1-Tech | Standard" at bounding box center [270, 104] width 64 height 6
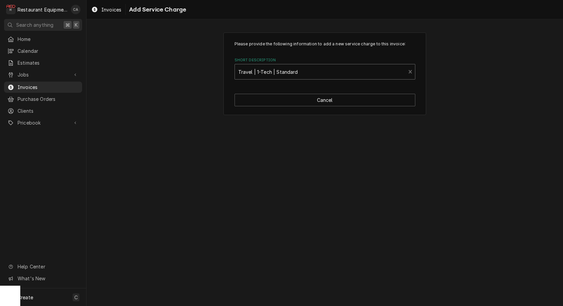
type textarea "x"
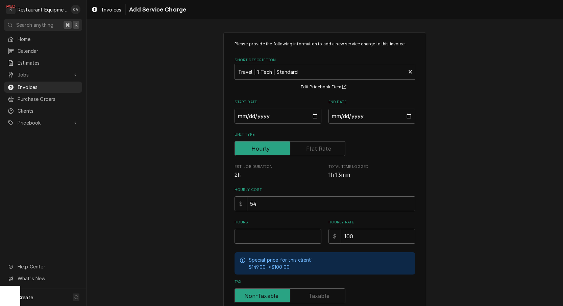
drag, startPoint x: 142, startPoint y: 153, endPoint x: 249, endPoint y: 119, distance: 111.8
click at [150, 151] on div "Please provide the following information to add a new service charge to this in…" at bounding box center [325, 209] width 477 height 366
click at [262, 117] on input "Start Date" at bounding box center [278, 116] width 87 height 15
type input "2025-09-29"
type textarea "x"
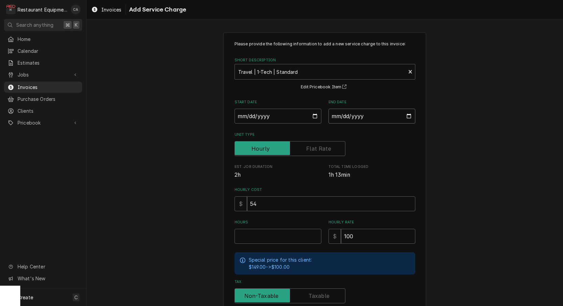
drag, startPoint x: 339, startPoint y: 117, endPoint x: 345, endPoint y: 124, distance: 9.3
click at [339, 118] on input "End Date" at bounding box center [372, 116] width 87 height 15
type input "2025-09-29"
type textarea "x"
click at [260, 236] on input "Hours" at bounding box center [278, 236] width 87 height 15
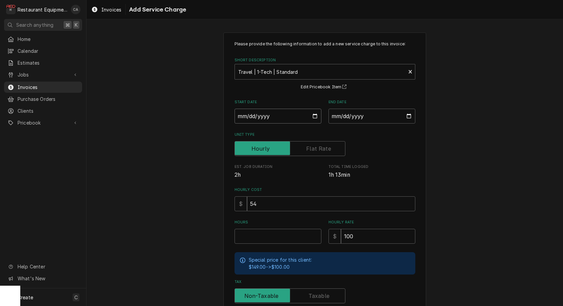
click at [256, 119] on input "2025-09-29" at bounding box center [278, 116] width 87 height 15
type input "2025-09-26"
type textarea "x"
drag, startPoint x: 355, startPoint y: 114, endPoint x: 378, endPoint y: 158, distance: 49.9
click at [356, 115] on input "2025-09-29" at bounding box center [372, 116] width 87 height 15
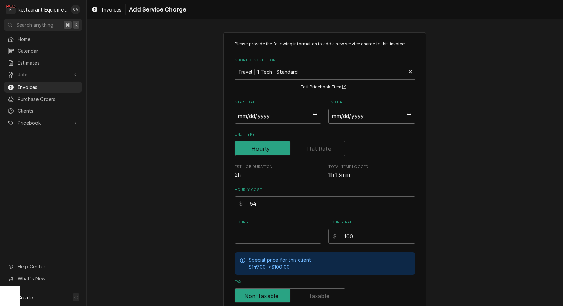
type input "2025-09-26"
click at [428, 160] on div "Please provide the following information to add a new service charge to this in…" at bounding box center [325, 209] width 477 height 366
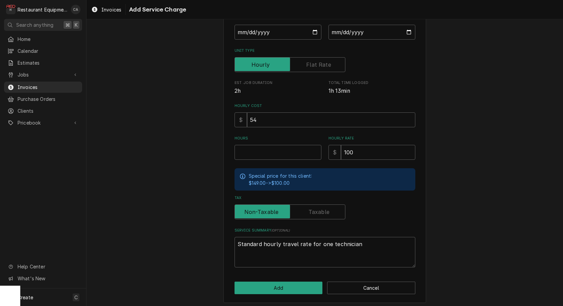
scroll to position [84, 0]
click at [277, 148] on input "Hours" at bounding box center [278, 152] width 87 height 15
type textarea "x"
type input "1"
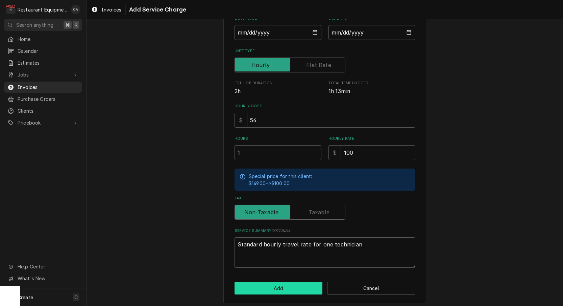
click at [275, 282] on button "Add" at bounding box center [279, 288] width 88 height 13
type textarea "x"
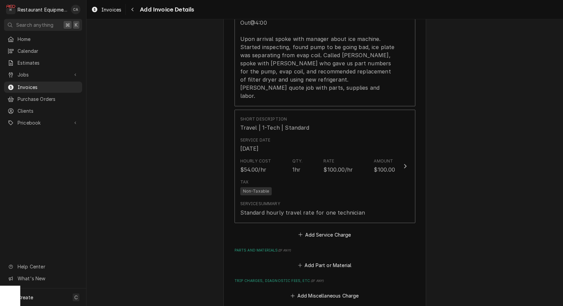
scroll to position [738, 0]
drag, startPoint x: 310, startPoint y: 217, endPoint x: 282, endPoint y: 121, distance: 99.8
click at [310, 229] on button "Add Service Charge" at bounding box center [325, 233] width 55 height 9
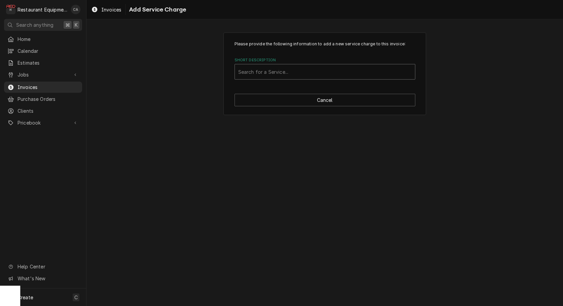
click at [277, 76] on div "Short Description" at bounding box center [324, 72] width 173 height 12
type input "labor"
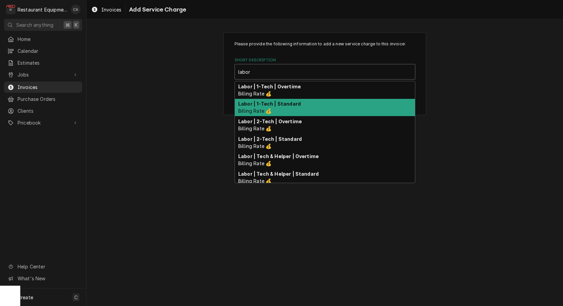
drag, startPoint x: 277, startPoint y: 103, endPoint x: 290, endPoint y: 112, distance: 16.1
click at [277, 103] on strong "Labor | 1-Tech | Standard" at bounding box center [269, 104] width 63 height 6
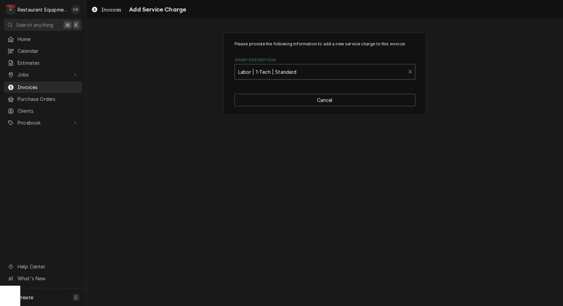
type textarea "x"
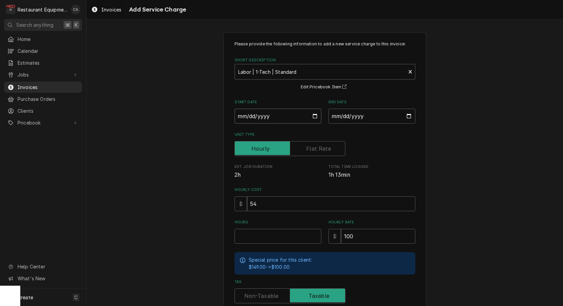
drag, startPoint x: 247, startPoint y: 118, endPoint x: 256, endPoint y: 125, distance: 11.2
click at [247, 118] on input "Start Date" at bounding box center [278, 116] width 87 height 15
type input "2025-09-26"
type textarea "x"
click at [363, 117] on input "End Date" at bounding box center [372, 116] width 87 height 15
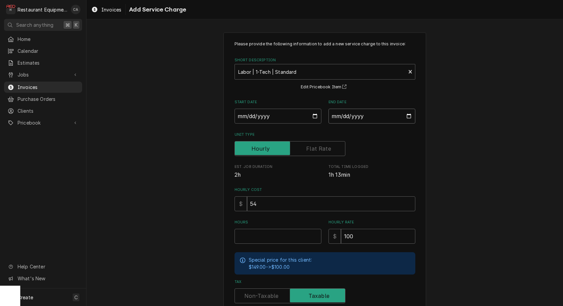
type input "2025-09-26"
drag, startPoint x: 433, startPoint y: 163, endPoint x: 339, endPoint y: 216, distance: 108.6
click at [433, 163] on div "Please provide the following information to add a new service charge to this in…" at bounding box center [325, 209] width 477 height 366
click at [259, 229] on input "Hours" at bounding box center [278, 236] width 87 height 15
type textarea "x"
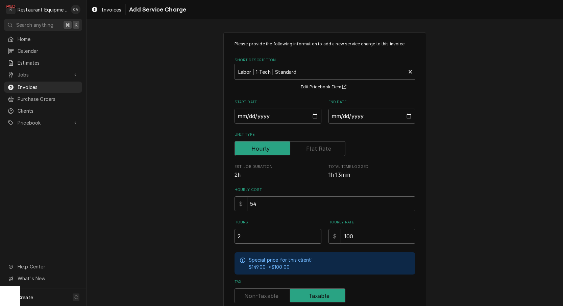
type input "2"
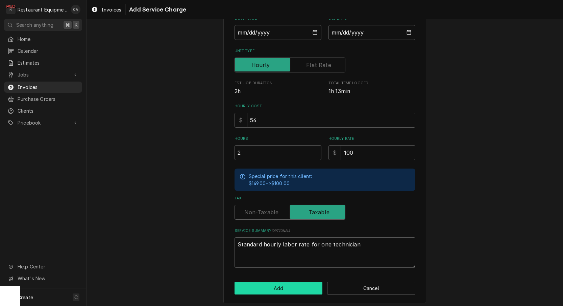
click at [288, 284] on button "Add" at bounding box center [279, 288] width 88 height 13
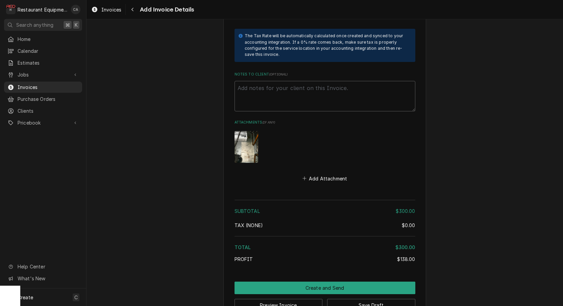
drag, startPoint x: 346, startPoint y: 285, endPoint x: 340, endPoint y: 288, distance: 5.9
click at [346, 299] on button "Save Draft" at bounding box center [371, 305] width 88 height 13
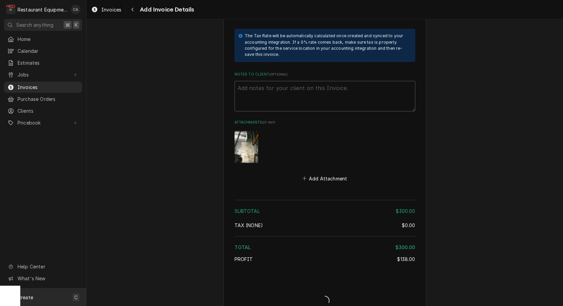
type textarea "x"
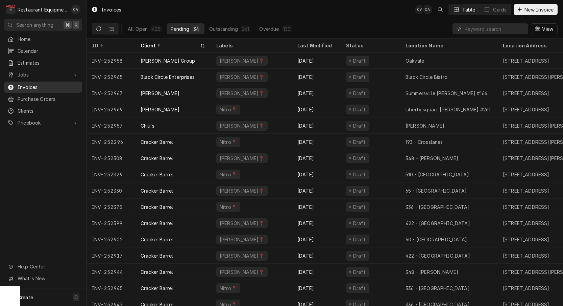
drag, startPoint x: 30, startPoint y: 71, endPoint x: 43, endPoint y: 91, distance: 24.5
click at [30, 71] on span "Jobs" at bounding box center [43, 74] width 51 height 7
click at [28, 85] on span "Jobs" at bounding box center [48, 86] width 61 height 7
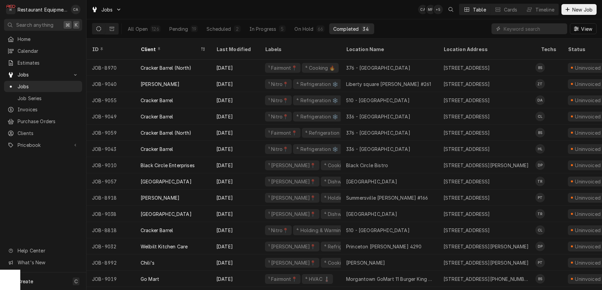
click at [410, 29] on div "All Open 126 Pending 19 Scheduled 2 In Progress 5 On Hold 66 Completed 34 View" at bounding box center [344, 28] width 505 height 19
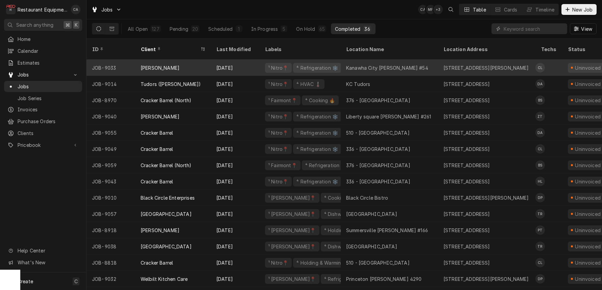
click at [402, 64] on div "Kanawha City Bob Evans #54" at bounding box center [387, 67] width 82 height 7
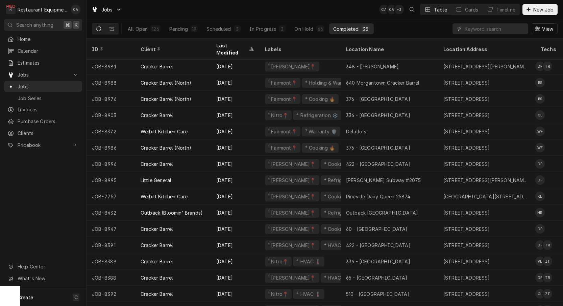
scroll to position [301, 0]
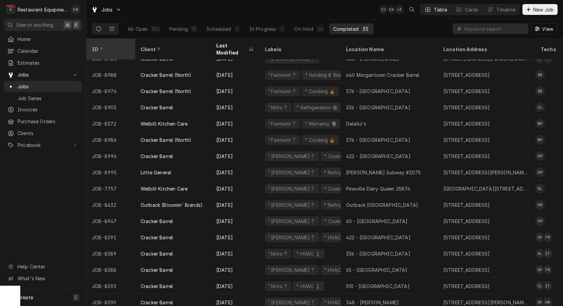
click at [118, 46] on div "ID" at bounding box center [110, 49] width 37 height 7
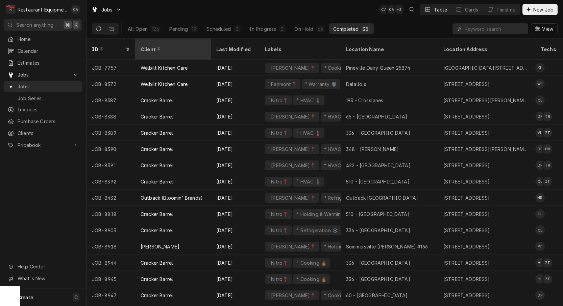
scroll to position [0, 0]
click at [160, 46] on div "Client" at bounding box center [173, 49] width 64 height 7
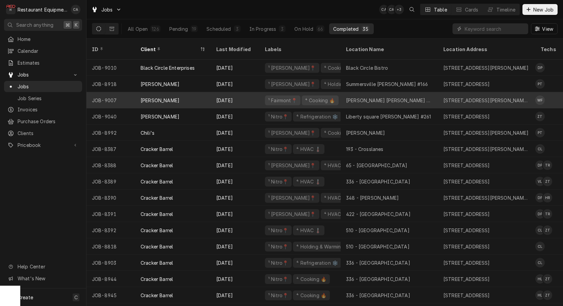
click at [351, 96] on div "[PERSON_NAME] [PERSON_NAME] #349" at bounding box center [389, 100] width 97 height 16
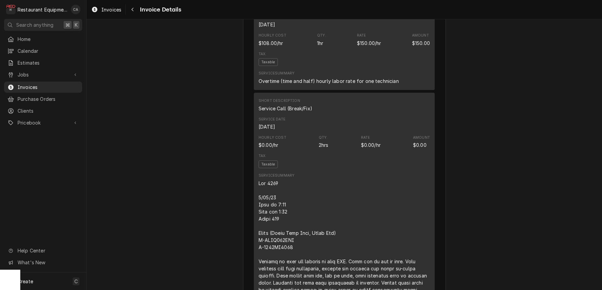
scroll to position [768, 0]
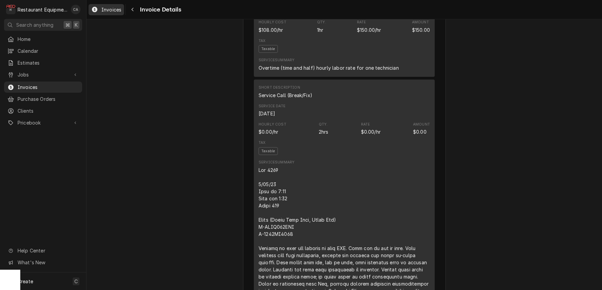
click at [111, 11] on span "Invoices" at bounding box center [111, 9] width 20 height 7
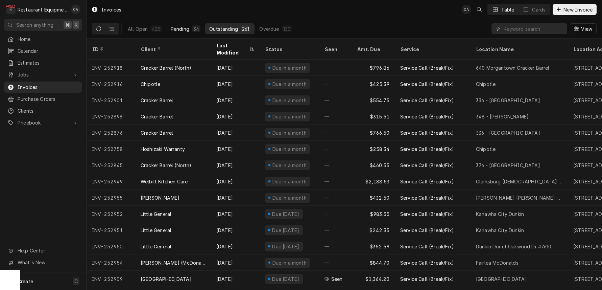
click at [180, 26] on div "Pending" at bounding box center [180, 28] width 19 height 7
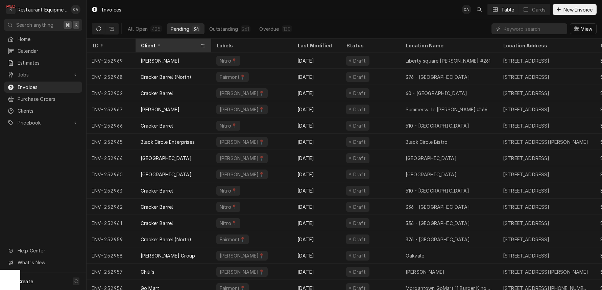
click at [186, 45] on div "Client" at bounding box center [170, 45] width 58 height 7
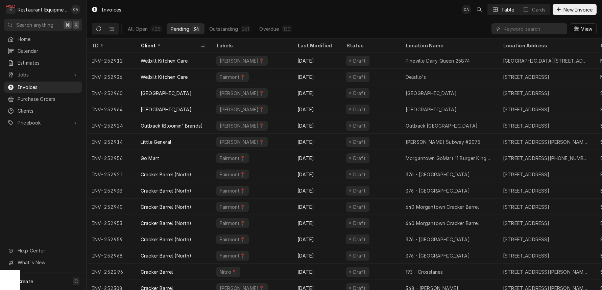
click at [186, 45] on div "Client" at bounding box center [170, 45] width 58 height 7
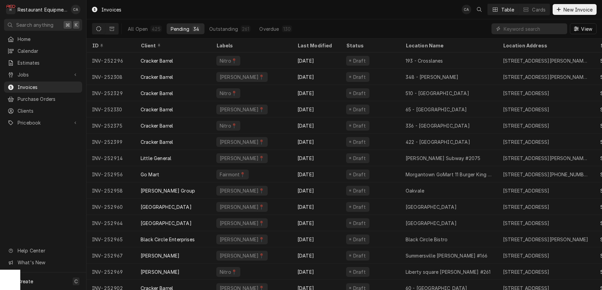
click at [186, 45] on div "Client" at bounding box center [173, 45] width 64 height 7
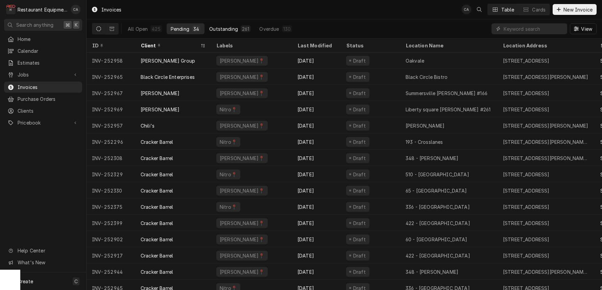
click at [225, 26] on div "Outstanding" at bounding box center [223, 28] width 29 height 7
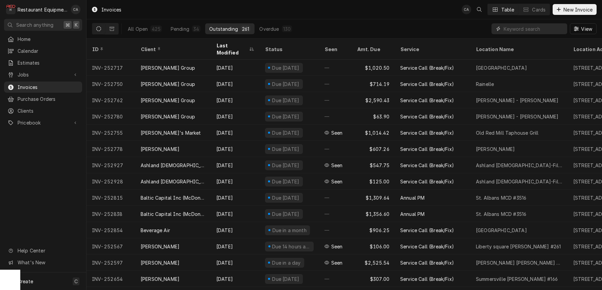
click at [510, 26] on input "Dynamic Content Wrapper" at bounding box center [534, 28] width 60 height 11
type input "[PERSON_NAME]"
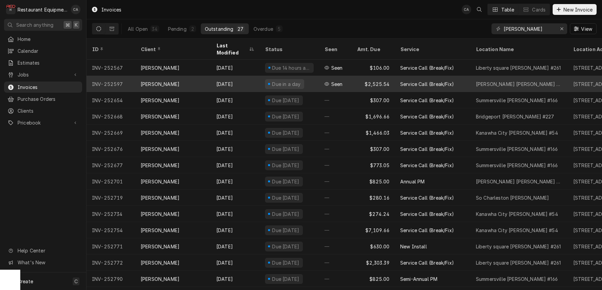
click at [235, 79] on div "Aug 27" at bounding box center [235, 84] width 49 height 16
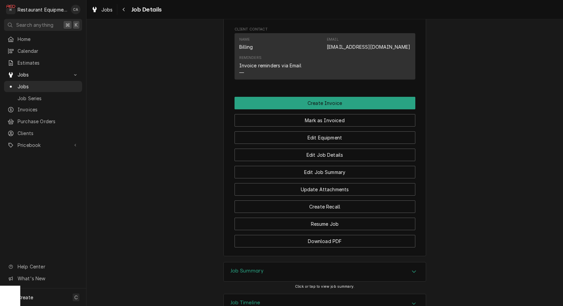
scroll to position [619, 0]
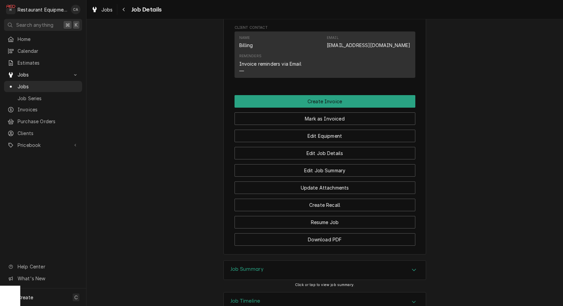
drag, startPoint x: 251, startPoint y: 223, endPoint x: 229, endPoint y: 216, distance: 22.8
click at [250, 266] on h3 "Job Summary" at bounding box center [247, 269] width 33 height 6
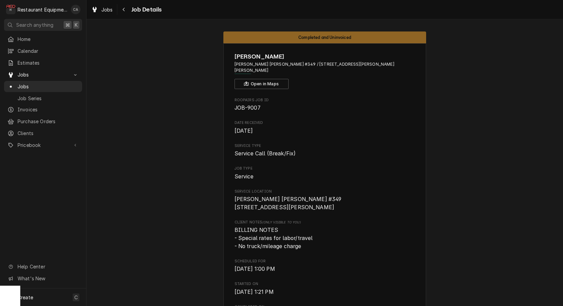
scroll to position [0, 0]
click at [101, 10] on div "Jobs" at bounding box center [102, 9] width 24 height 8
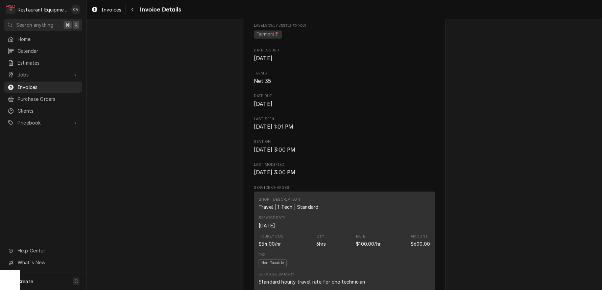
scroll to position [216, 0]
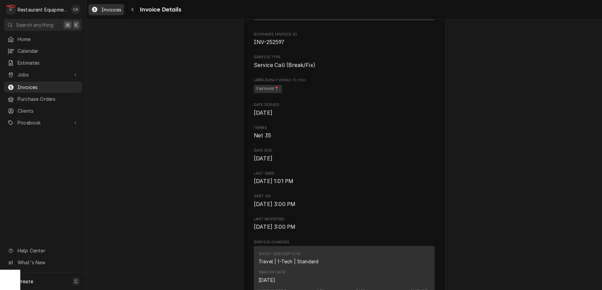
click at [106, 9] on span "Invoices" at bounding box center [111, 9] width 20 height 7
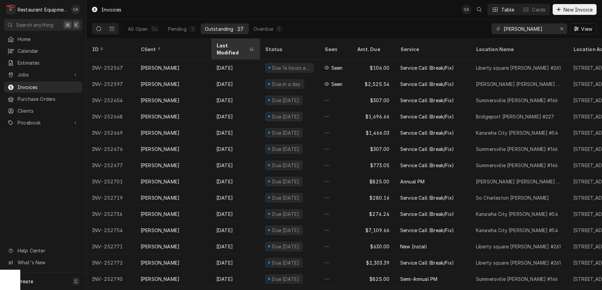
click at [228, 45] on div "Last Modified" at bounding box center [231, 49] width 31 height 14
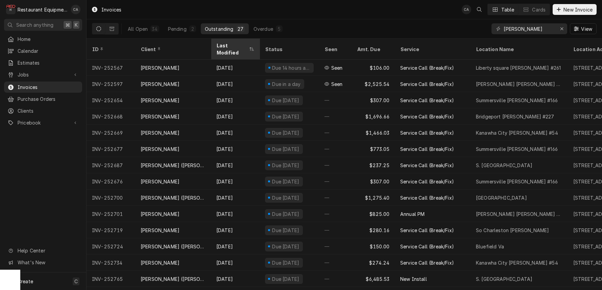
click at [229, 45] on div "Last Modified" at bounding box center [231, 49] width 31 height 14
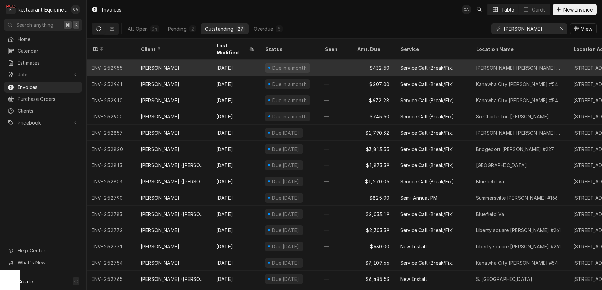
click at [259, 60] on div "Sep 26" at bounding box center [235, 68] width 49 height 16
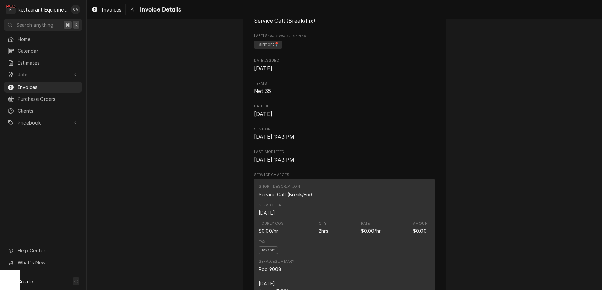
scroll to position [333, 0]
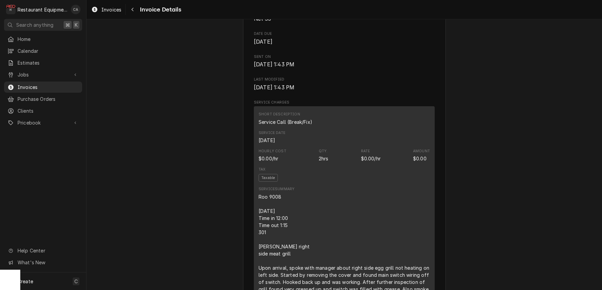
click at [107, 7] on span "Invoices" at bounding box center [111, 9] width 20 height 7
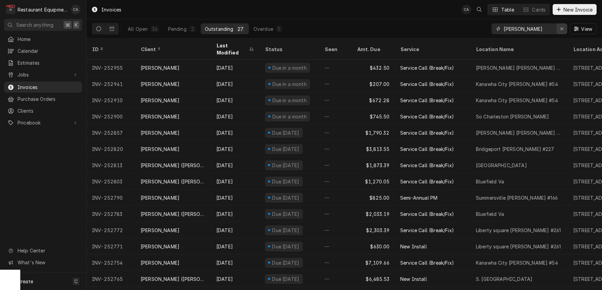
click at [560, 29] on icon "Erase input" at bounding box center [562, 28] width 4 height 5
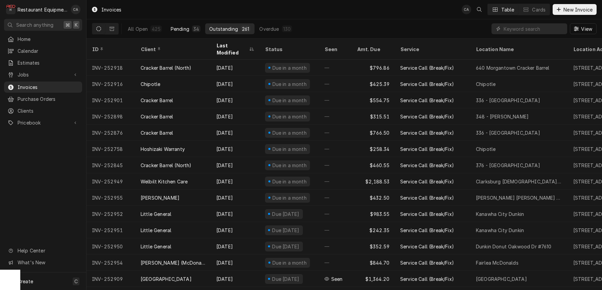
click at [181, 27] on div "Pending" at bounding box center [180, 28] width 19 height 7
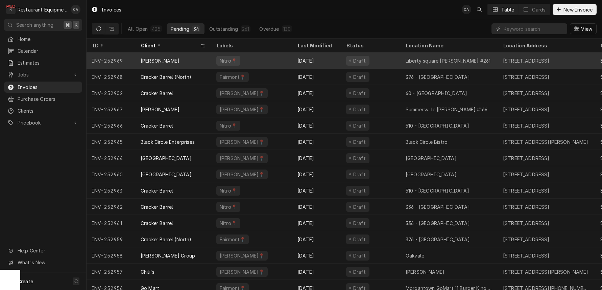
click at [188, 59] on div "[PERSON_NAME]" at bounding box center [173, 60] width 76 height 16
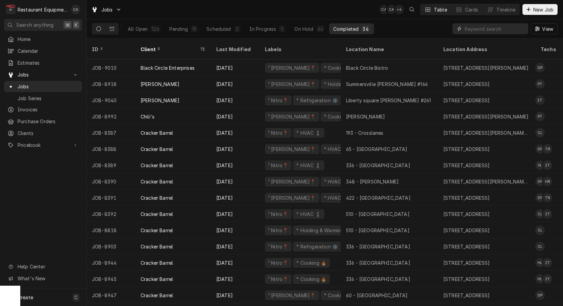
click at [488, 29] on input "Dynamic Content Wrapper" at bounding box center [495, 28] width 60 height 11
type input "9007"
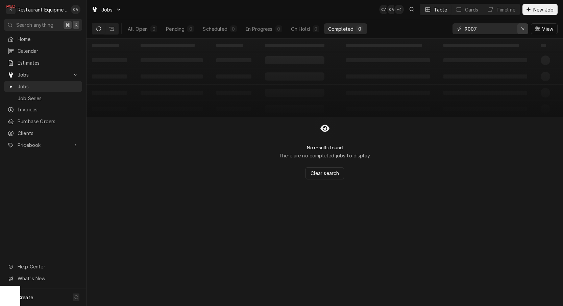
click at [525, 29] on icon "Erase input" at bounding box center [523, 28] width 4 height 5
drag, startPoint x: 542, startPoint y: 15, endPoint x: 50, endPoint y: 94, distance: 497.7
click at [542, 15] on button "New Job" at bounding box center [540, 9] width 35 height 11
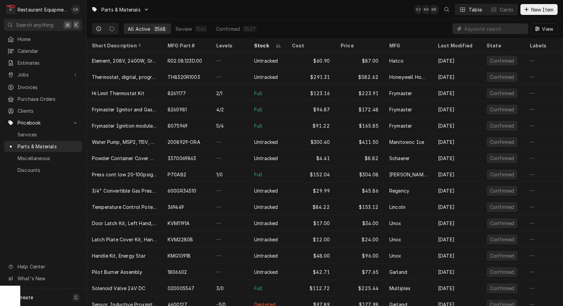
click at [483, 31] on input "Dynamic Content Wrapper" at bounding box center [495, 28] width 60 height 11
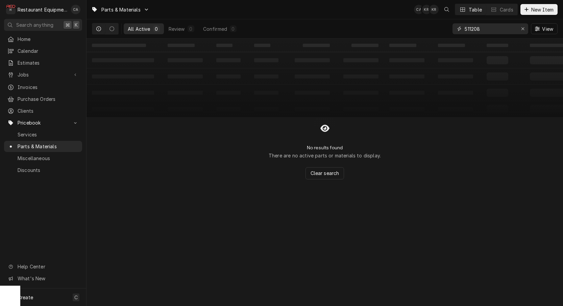
type input "511208"
click at [325, 16] on div "Parts & Materials CA KR KR Table Cards New Item" at bounding box center [325, 9] width 477 height 19
click at [523, 30] on icon "Erase input" at bounding box center [523, 28] width 4 height 5
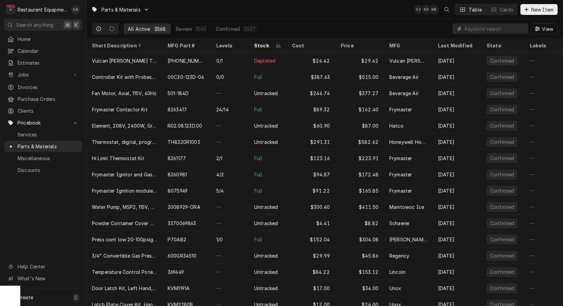
click at [479, 29] on input "Dynamic Content Wrapper" at bounding box center [495, 28] width 60 height 11
type input "511208"
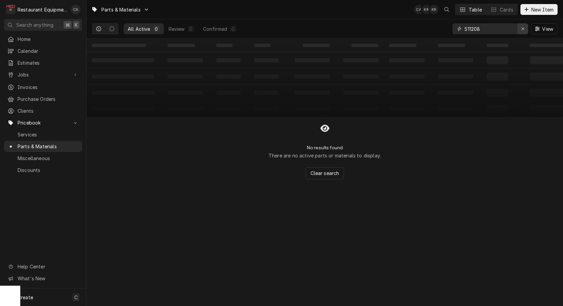
click at [525, 29] on div "Erase input" at bounding box center [523, 28] width 7 height 7
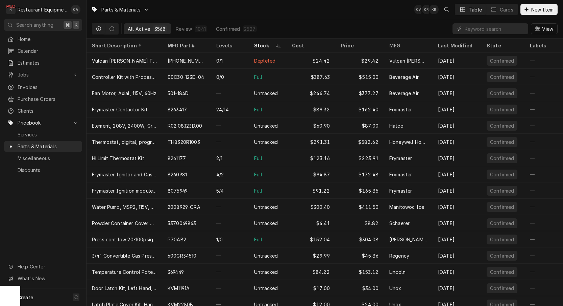
click at [334, 9] on div "Parts & Materials CA KR KR Table Cards New Item" at bounding box center [325, 9] width 477 height 19
click at [331, 17] on div "Parts & Materials CA KR KR Table Cards New Item" at bounding box center [325, 9] width 477 height 19
click at [531, 12] on span "New Item" at bounding box center [542, 9] width 25 height 7
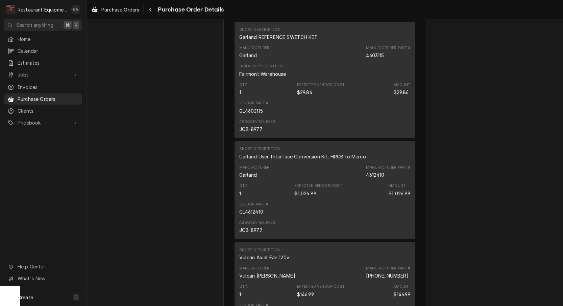
scroll to position [705, 0]
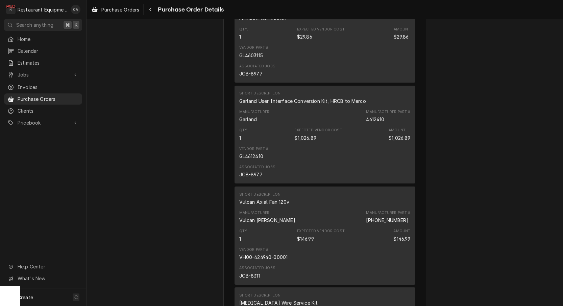
drag, startPoint x: 169, startPoint y: 115, endPoint x: 117, endPoint y: 21, distance: 107.0
click at [118, 11] on span "Purchase Orders" at bounding box center [120, 9] width 38 height 7
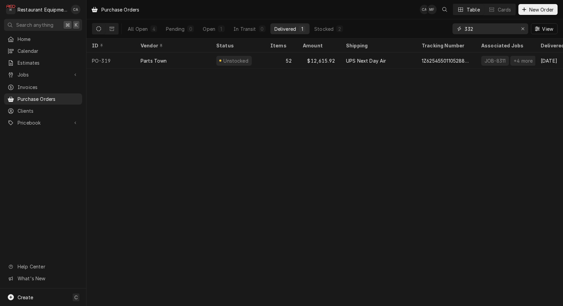
click at [502, 30] on input "332" at bounding box center [490, 28] width 51 height 11
type input "332"
click at [216, 31] on button "Open 1" at bounding box center [214, 28] width 30 height 11
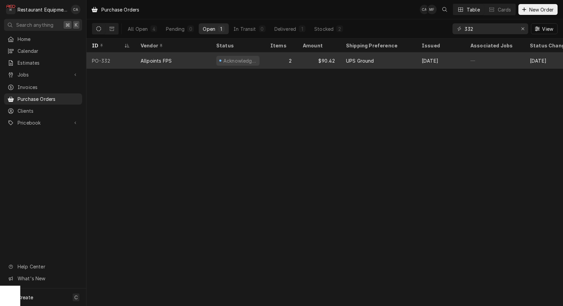
click at [266, 61] on div "2" at bounding box center [281, 60] width 32 height 16
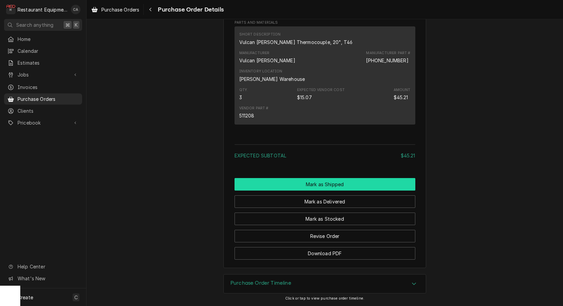
click at [313, 184] on button "Mark as Shipped" at bounding box center [325, 184] width 181 height 13
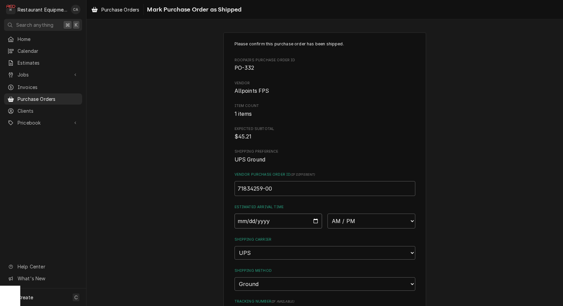
click at [270, 222] on input "Date" at bounding box center [279, 220] width 88 height 15
type input "2025-09-29"
type textarea "x"
select select "13:30:00"
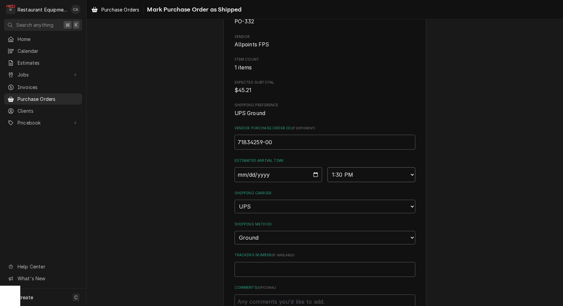
scroll to position [50, 0]
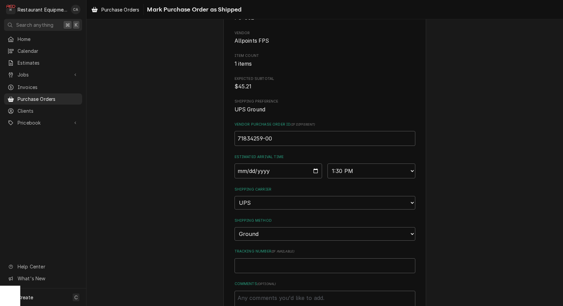
click at [270, 259] on div "Please confirm this purchase order has been shipped. Roopairs Purchase Order ID…" at bounding box center [325, 156] width 181 height 330
click at [268, 258] on input "Tracking Number ( if available )" at bounding box center [325, 265] width 181 height 15
type textarea "x"
type input "1"
type textarea "x"
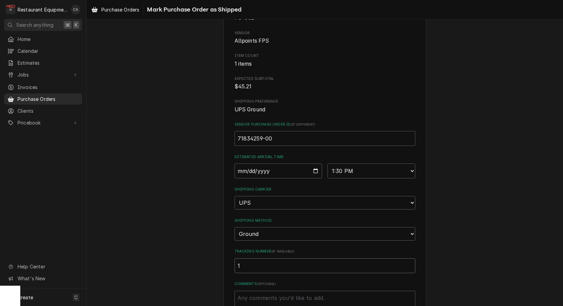
type input "1Z"
type textarea "x"
type input "1Z1"
type textarea "x"
type input "1Z15"
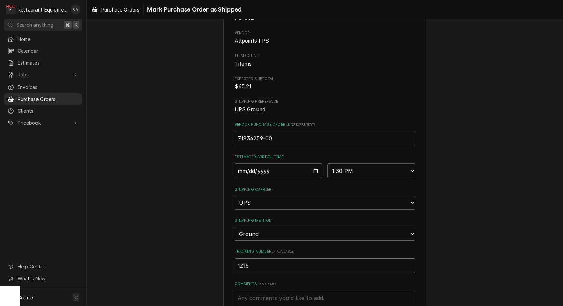
type textarea "x"
type input "1Z152"
type textarea "x"
type input "1Z1522"
type textarea "x"
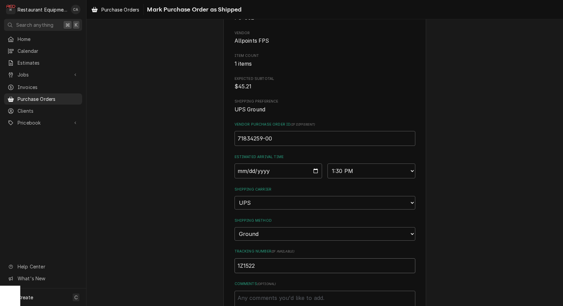
type input "1Z15220"
type textarea "x"
type input "1Z152206"
type textarea "x"
type input "1Z1522060"
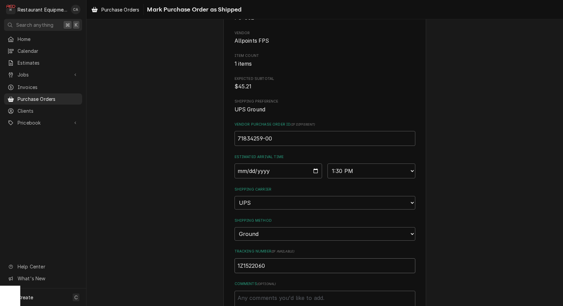
type textarea "x"
type input "1Z15220603"
type textarea "x"
type input "1Z152206030"
type textarea "x"
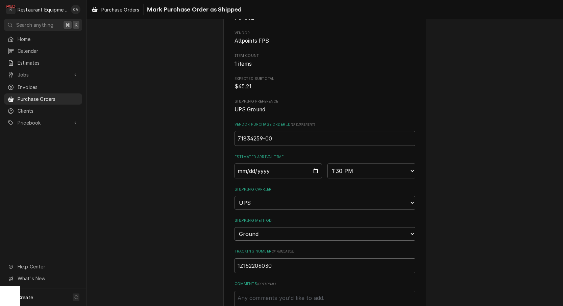
type input "1Z1522060302"
type textarea "x"
type input "1Z15220603028"
type textarea "x"
type input "1Z152206030282"
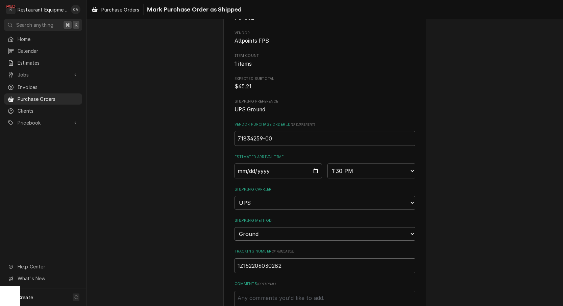
type textarea "x"
type input "1Z1522060302820"
type textarea "x"
type input "1Z15220603028208"
type textarea "x"
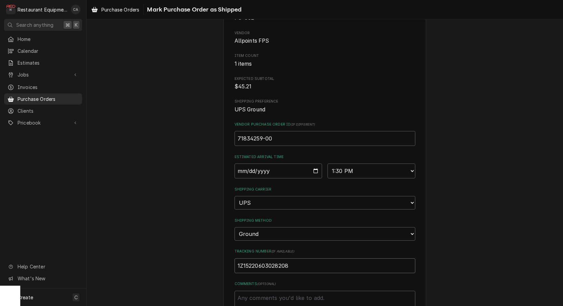
type input "1Z152206030282088"
type textarea "x"
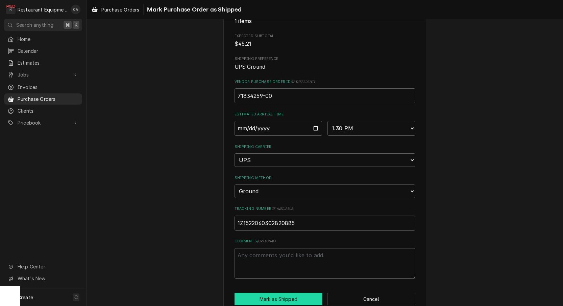
scroll to position [92, 0]
type input "1Z1522060302820885"
click at [289, 293] on button "Mark as Shipped" at bounding box center [279, 299] width 88 height 13
type textarea "x"
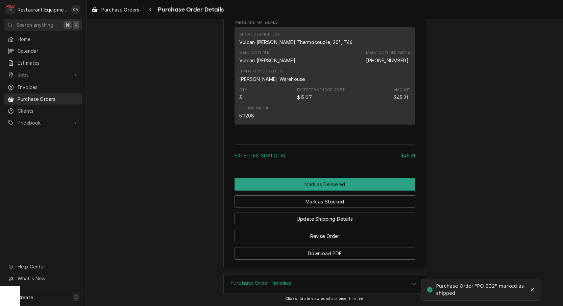
drag, startPoint x: 316, startPoint y: 183, endPoint x: 343, endPoint y: 208, distance: 36.4
click at [317, 183] on button "Mark as Delivered" at bounding box center [325, 184] width 181 height 13
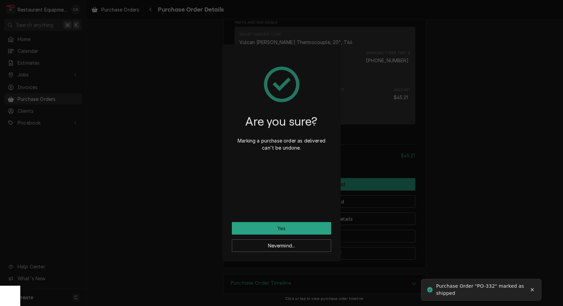
drag, startPoint x: 302, startPoint y: 227, endPoint x: 229, endPoint y: 213, distance: 73.9
click at [302, 227] on button "Yes" at bounding box center [281, 228] width 99 height 13
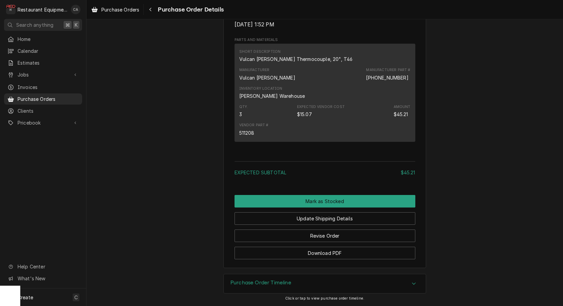
drag, startPoint x: 317, startPoint y: 197, endPoint x: 336, endPoint y: 199, distance: 19.0
click at [317, 197] on button "Mark as Stocked" at bounding box center [325, 201] width 181 height 13
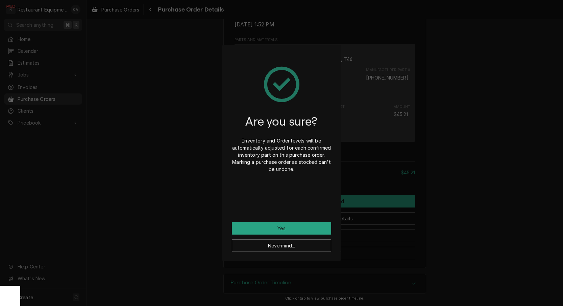
click at [467, 238] on div "Are you sure? Inventory and Order levels will be automatically adjusted for eac…" at bounding box center [281, 153] width 563 height 306
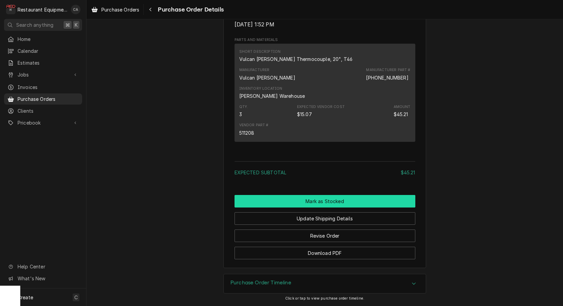
click at [330, 201] on button "Mark as Stocked" at bounding box center [325, 201] width 181 height 13
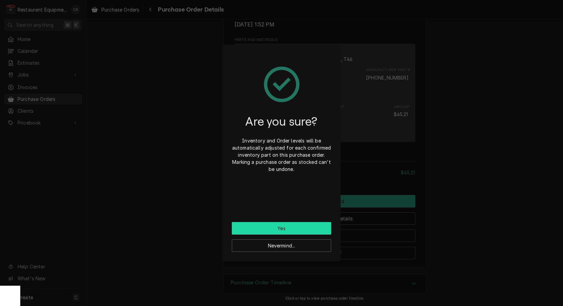
click at [299, 226] on button "Yes" at bounding box center [281, 228] width 99 height 13
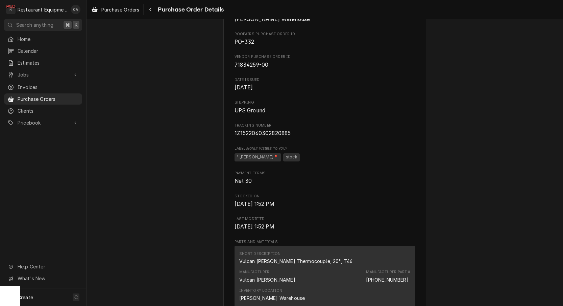
scroll to position [350, 0]
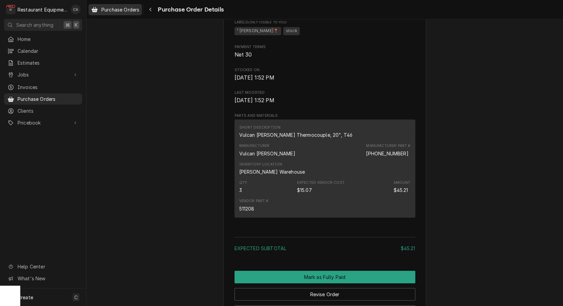
click at [129, 6] on div "Purchase Orders" at bounding box center [115, 9] width 51 height 8
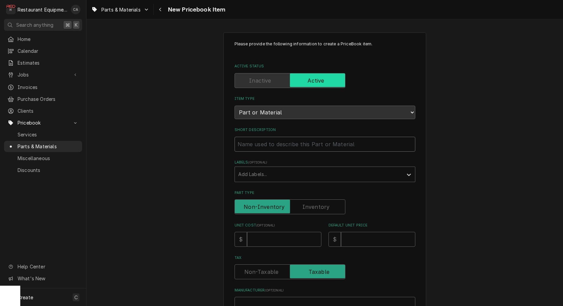
click at [261, 141] on input "Short Description" at bounding box center [325, 144] width 181 height 15
click at [269, 137] on input "Short Description" at bounding box center [325, 144] width 181 height 15
type textarea "x"
type input "T"
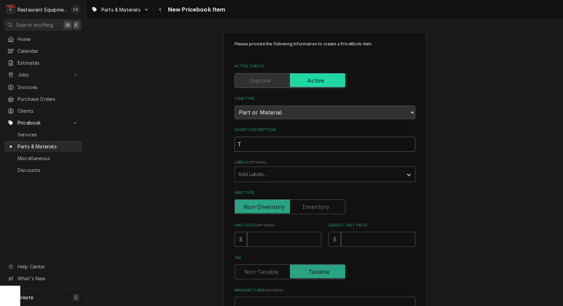
type textarea "x"
type input "Th"
type textarea "x"
type input "The"
type textarea "x"
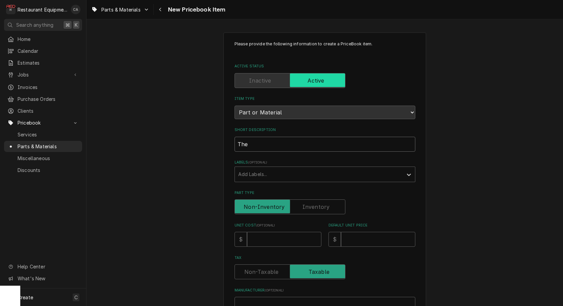
type input "Ther"
type textarea "x"
type input "Therc"
type textarea "x"
type input "Therco"
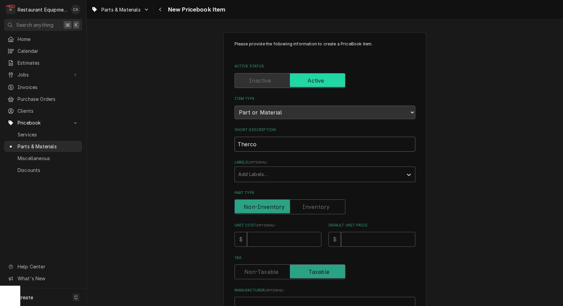
type textarea "x"
type input "Thercoc"
type textarea "x"
type input "Thercocp"
type textarea "x"
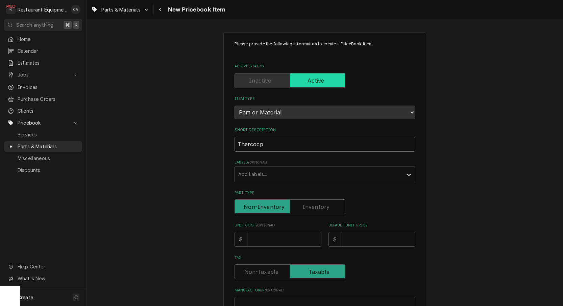
type input "Thercocpu"
type textarea "x"
type input "Thercocpul"
type textarea "x"
type input "Thercocpule"
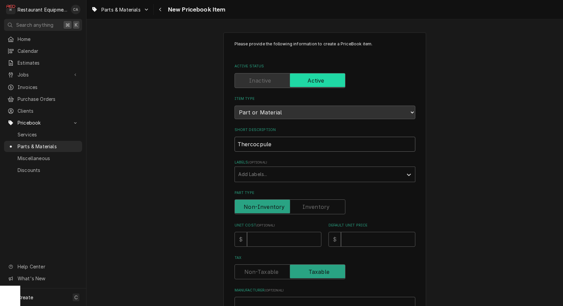
type textarea "x"
type input "Thercocpul"
type textarea "x"
type input "Thercocpu"
type textarea "x"
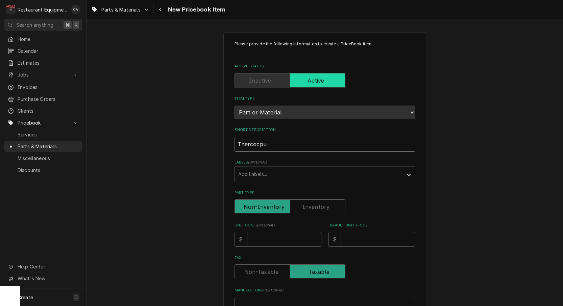
type input "Thercocp"
type textarea "x"
type input "Thercoc"
type textarea "x"
type input "Therco"
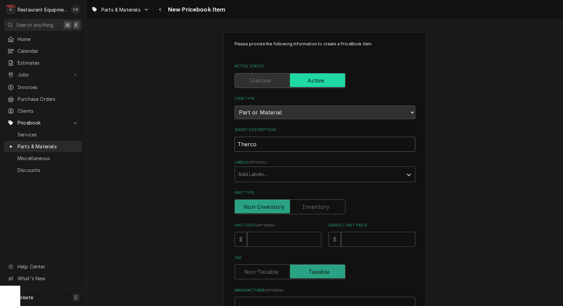
type textarea "x"
type input "Therc"
type textarea "x"
type input "Ther"
type textarea "x"
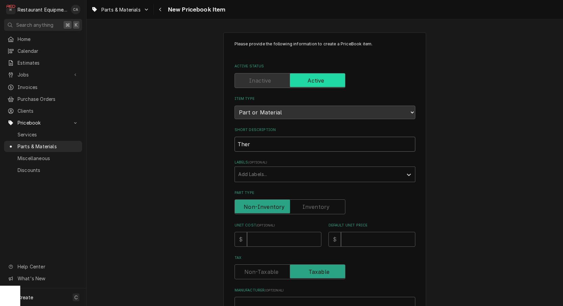
type input "Therc"
type textarea "x"
type input "Therco"
type textarea "x"
type input "Thercoc"
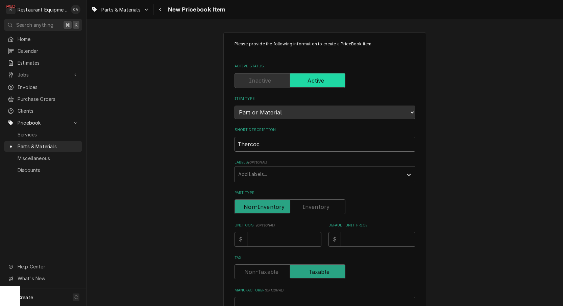
type textarea "x"
type input "Thercoco"
type textarea "x"
type input "Thercocou"
type textarea "x"
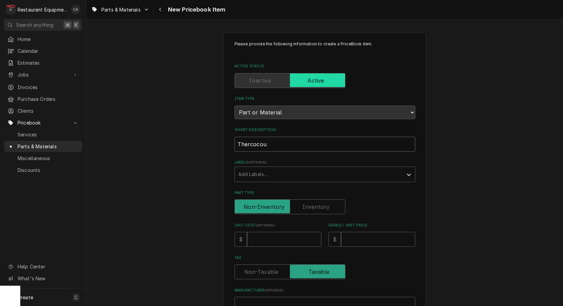
type input "Thercocoup"
type textarea "x"
type input "Thercocoupl"
type textarea "x"
type input "Thercocouple"
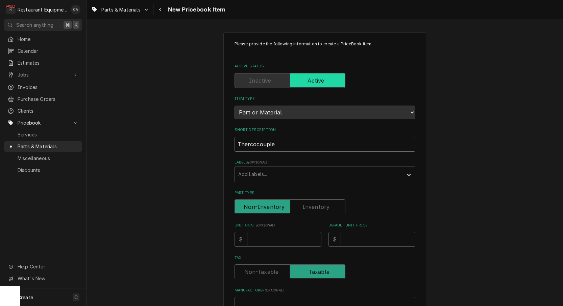
type textarea "x"
type input "Thermocouple"
type textarea "x"
type input "Thermocouple"
type textarea "x"
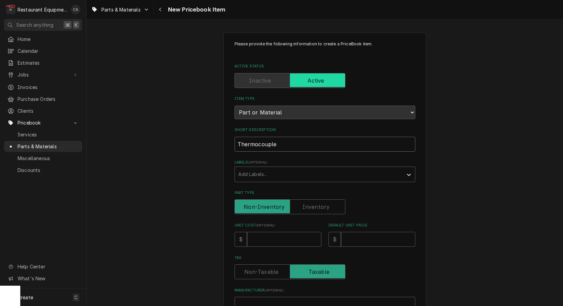
type input "Thermocouple 2"
type textarea "x"
type input "Thermocouple 24"
type textarea "x"
type input "Thermocouple 24"
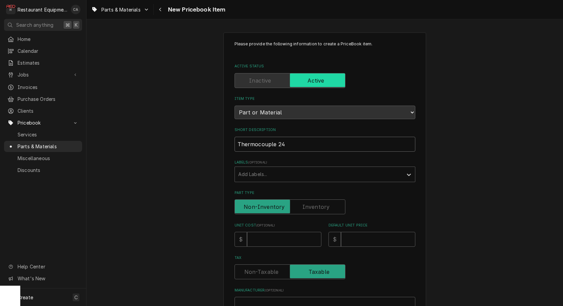
type textarea "x"
type input "Thermocouple 24 i"
type textarea "x"
type input "Thermocouple 24 in"
type textarea "x"
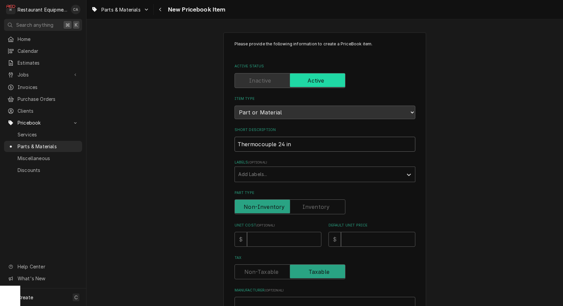
type input "Thermocouple 24 inc"
type textarea "x"
type input "Thermocouple 24 inch"
type textarea "x"
type input "1"
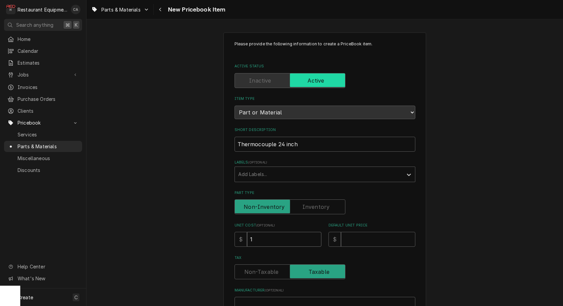
type textarea "x"
type input "15"
type textarea "x"
type input "15.0"
type textarea "x"
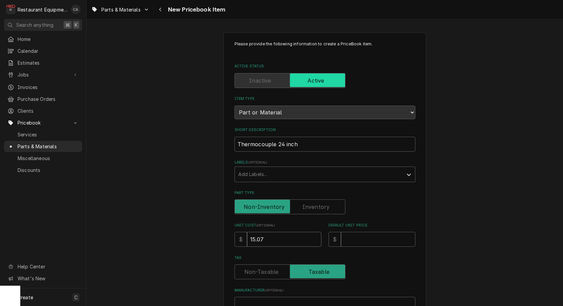
type input "15.07"
type textarea "x"
type input "1"
type textarea "x"
type input "15"
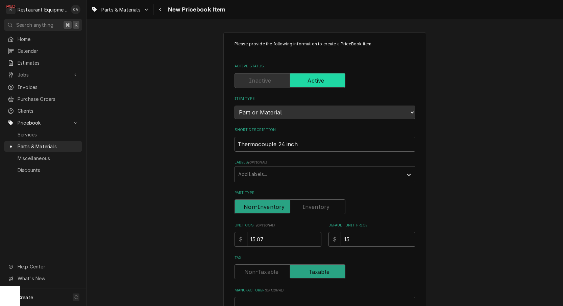
type textarea "x"
type input "15.0"
type textarea "x"
type input "15.07"
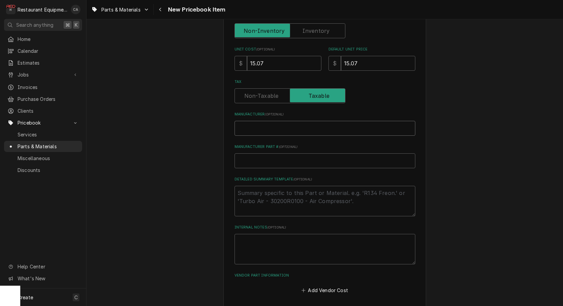
scroll to position [173, 0]
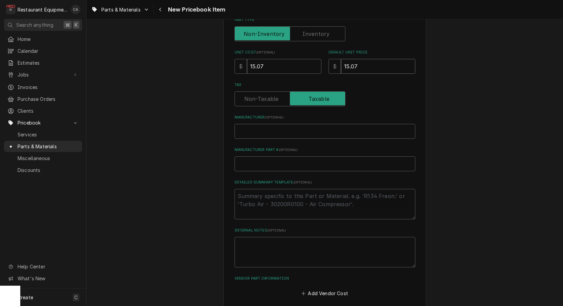
click at [372, 59] on input "15.07" at bounding box center [378, 66] width 74 height 15
type textarea "x"
type input "2"
type textarea "x"
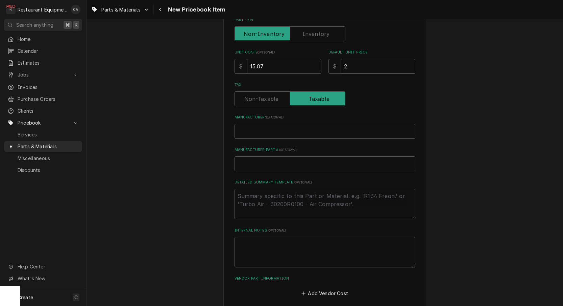
type input "23"
type textarea "x"
type input "23.0"
type textarea "x"
type input "23.04"
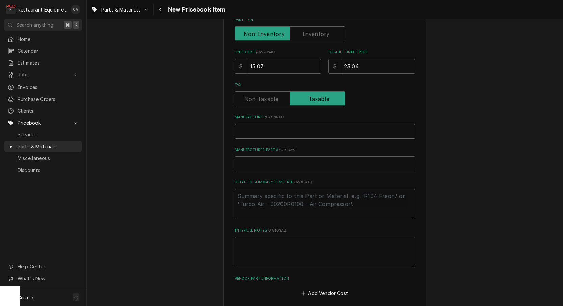
click at [257, 126] on input "Manufacturer ( optional )" at bounding box center [325, 131] width 181 height 15
type textarea "x"
type input "M"
type textarea "x"
type input "Ma"
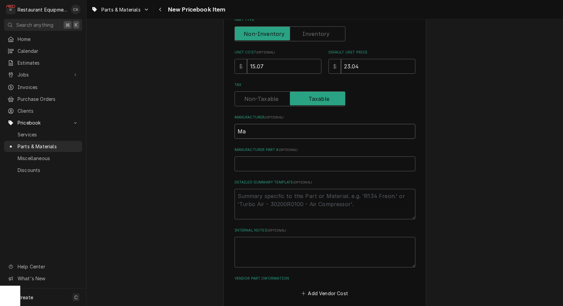
type textarea "x"
type input "Mav"
type textarea "x"
type input "Mavr"
type textarea "x"
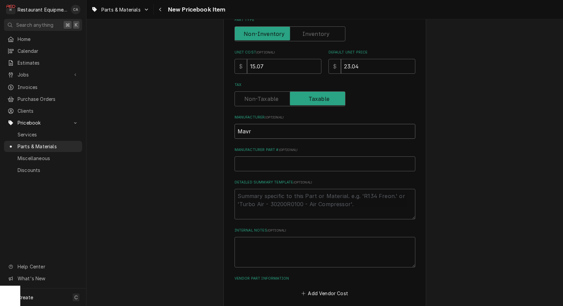
type input "Mavri"
type textarea "x"
type input "Mavrik"
type textarea "x"
type input "5"
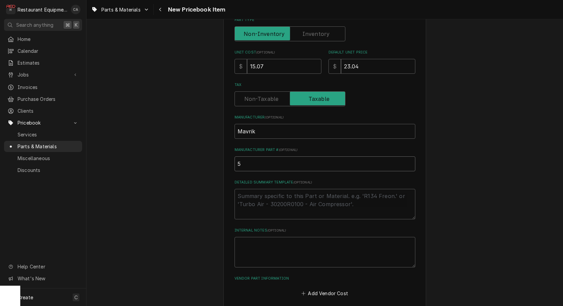
type textarea "x"
type input "51"
type textarea "x"
type input "511"
type textarea "x"
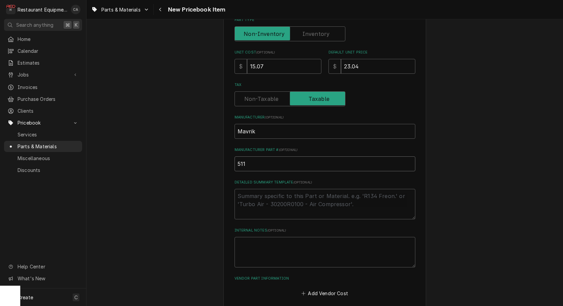
type input "5112"
type textarea "x"
type input "51120"
type textarea "x"
type input "511208"
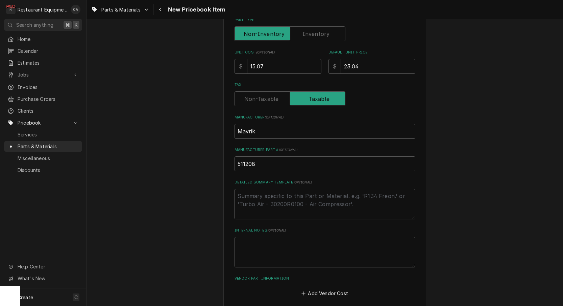
type textarea "x"
type textarea "A"
type textarea "x"
type textarea "Ap"
type textarea "x"
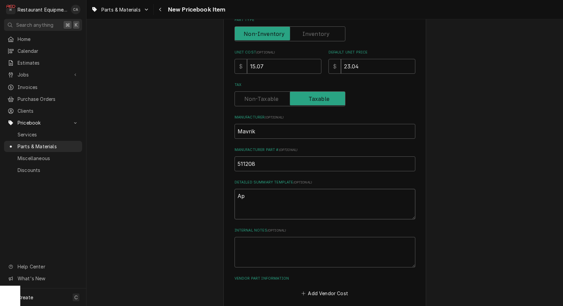
type textarea "App"
type textarea "x"
type textarea "Appl"
type textarea "x"
type textarea "App"
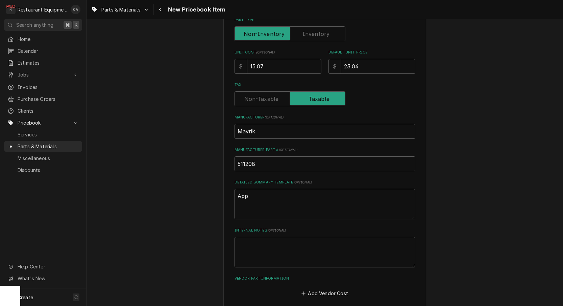
type textarea "x"
type textarea "Ap"
type textarea "x"
type textarea "A"
type textarea "x"
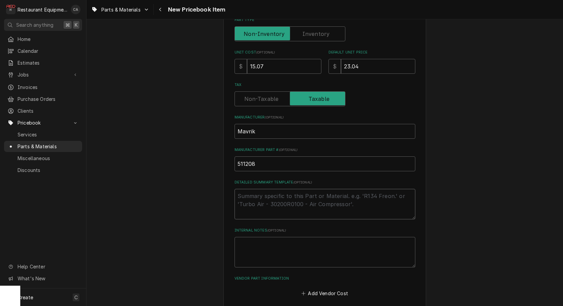
type textarea "x"
type textarea "A"
type textarea "x"
type textarea "Al"
type textarea "x"
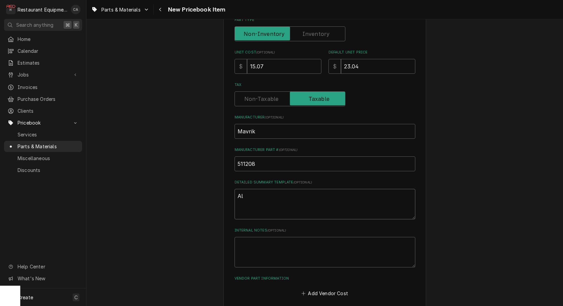
type textarea "All"
type textarea "x"
type textarea "Al"
type textarea "x"
type textarea "A"
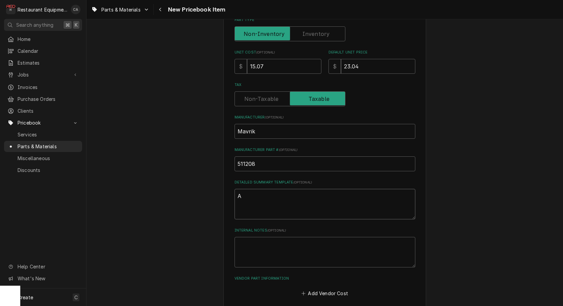
type textarea "x"
type input "Mavrik"
type textarea "x"
type input "Mavrik -"
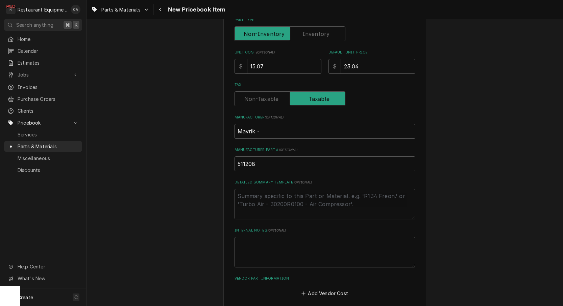
type textarea "x"
type input "Mavrik -"
type textarea "x"
type input "Mavrik - A"
type textarea "x"
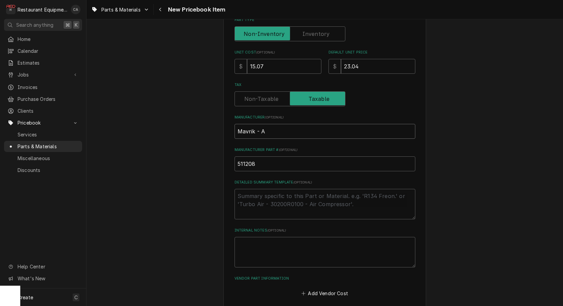
type input "Mavrik - Al"
type textarea "x"
type input "Mavrik - All"
type textarea "x"
type input "Mavrik - Allp"
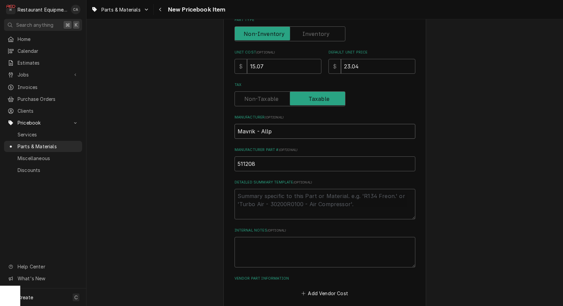
type textarea "x"
type input "Mavrik - Allpo"
type textarea "x"
type input "Mavrik - Allpoi"
type textarea "x"
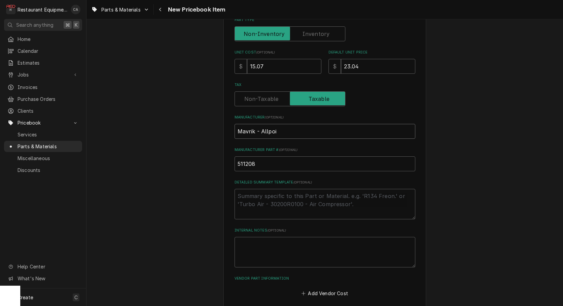
type input "Mavrik - Allpoin"
type textarea "x"
type input "Mavrik - Allpoint"
type textarea "x"
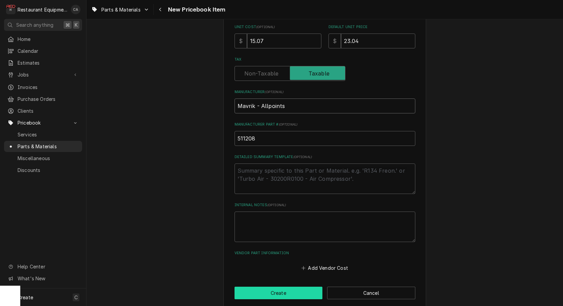
scroll to position [198, 0]
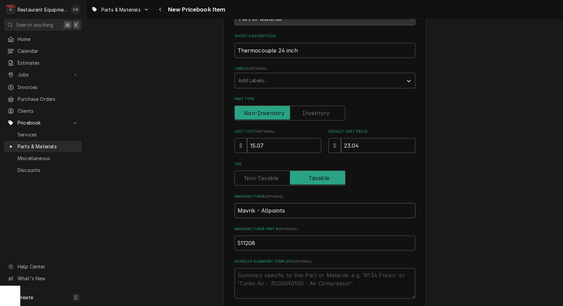
type input "Mavrik - Allpoints"
click at [307, 105] on label "Part Type" at bounding box center [290, 112] width 111 height 15
click at [307, 105] on input "Part Type" at bounding box center [290, 112] width 105 height 15
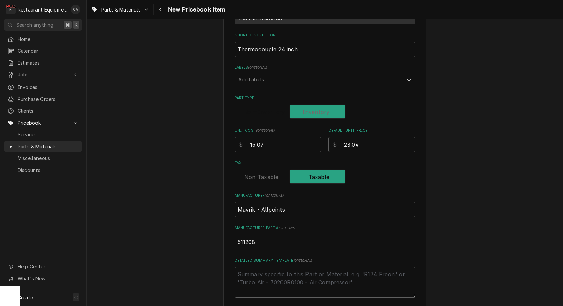
checkbox input "true"
type textarea "x"
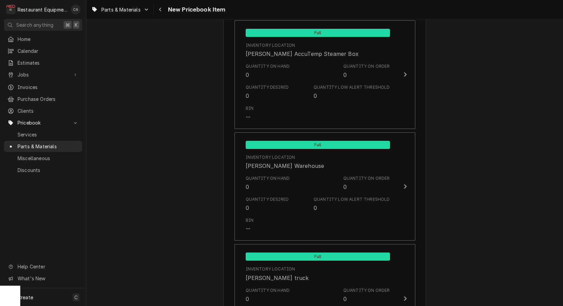
scroll to position [0, 0]
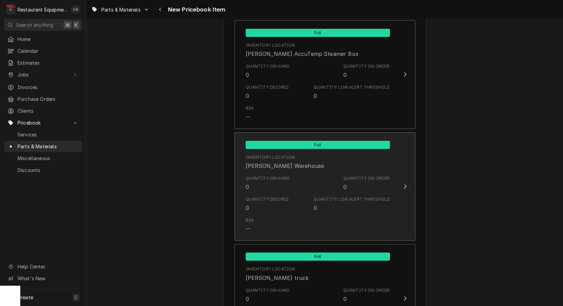
click at [264, 196] on div "Quantity Desired" at bounding box center [267, 199] width 43 height 6
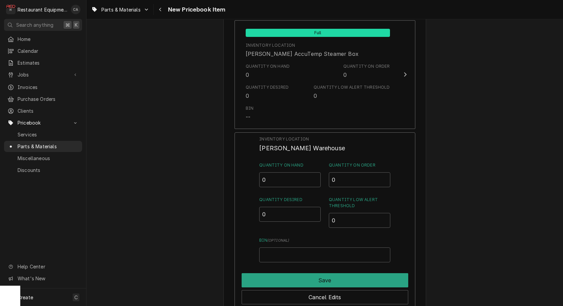
click at [264, 196] on label "Quantity Desired" at bounding box center [290, 199] width 62 height 6
click at [264, 207] on input "0" at bounding box center [290, 214] width 62 height 15
click at [315, 172] on input "0.5" at bounding box center [290, 179] width 62 height 15
click at [315, 172] on input "1" at bounding box center [290, 179] width 62 height 15
click at [315, 172] on input "1.5" at bounding box center [290, 179] width 62 height 15
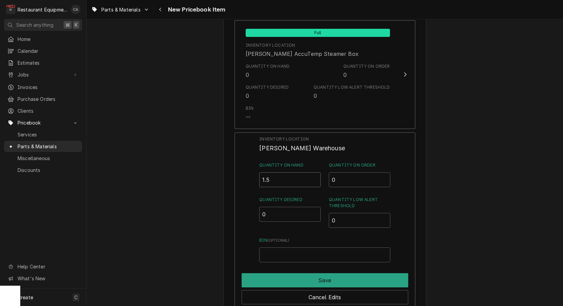
type input "2"
click at [315, 172] on input "2" at bounding box center [290, 179] width 62 height 15
click at [289, 251] on input "Bin ( optional )" at bounding box center [324, 254] width 131 height 15
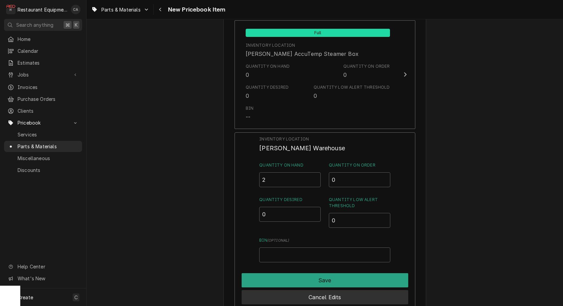
click at [305, 290] on button "Cancel Edits" at bounding box center [325, 297] width 167 height 14
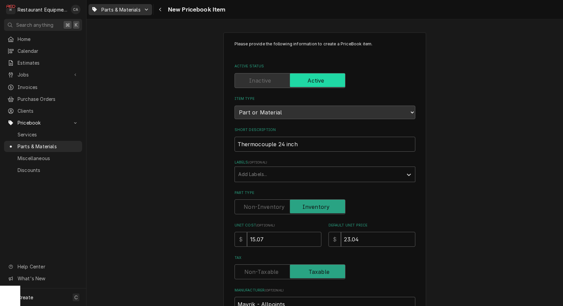
click at [109, 8] on span "Parts & Materials" at bounding box center [120, 9] width 39 height 7
click at [174, 152] on html "R Restaurant Equipment Diagnostics CA Search anything ⌘ K Home Calendar Estimat…" at bounding box center [281, 153] width 563 height 306
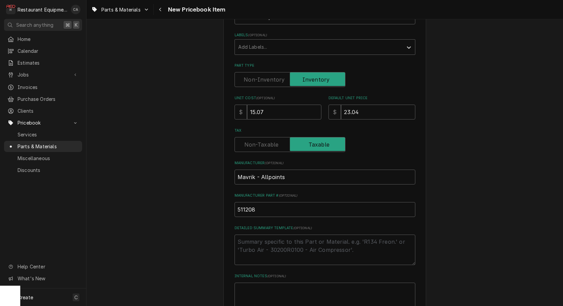
scroll to position [198, 0]
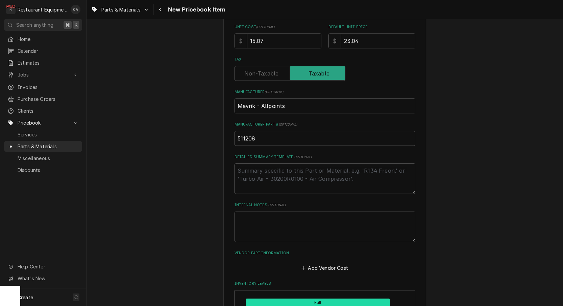
click at [265, 169] on textarea "Detailed Summary Template ( optional )" at bounding box center [325, 178] width 181 height 30
type textarea "x"
type textarea "S"
type textarea "x"
type textarea "Sa"
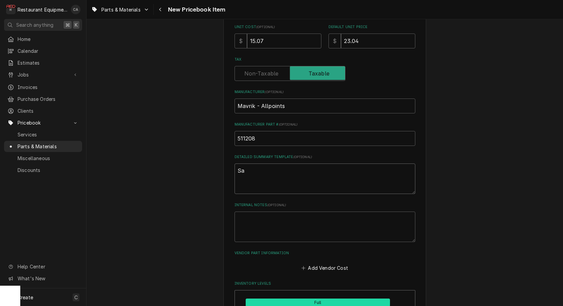
type textarea "x"
type textarea "Sam"
type textarea "x"
type textarea "Same"
type textarea "x"
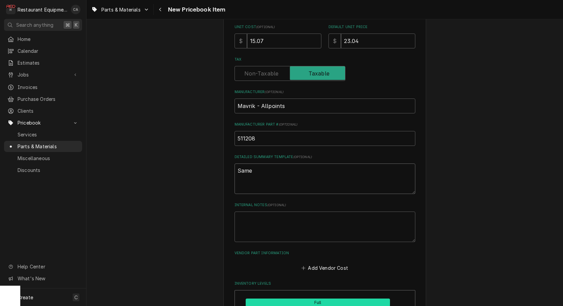
type textarea "Same"
type textarea "x"
type textarea "Same a"
type textarea "x"
type textarea "Same as"
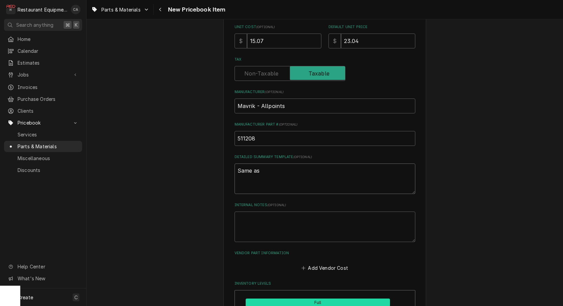
type textarea "x"
type textarea "Same as"
type textarea "x"
type textarea "Same as"
type textarea "x"
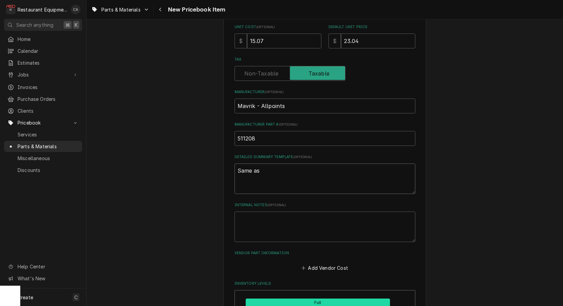
type textarea "Same a"
type textarea "x"
type textarea "Same"
type textarea "x"
type textarea "Same"
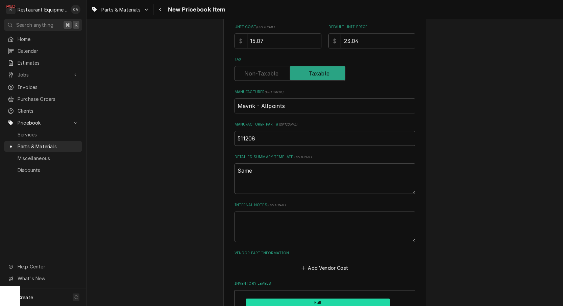
type textarea "x"
type textarea "Sam"
type textarea "x"
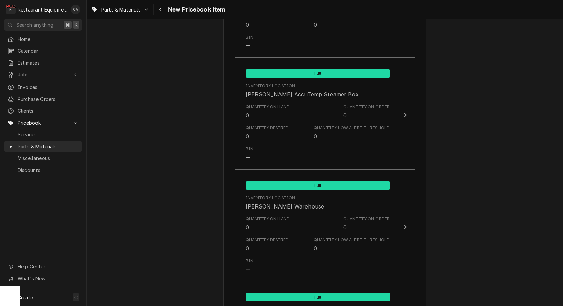
scroll to position [674, 0]
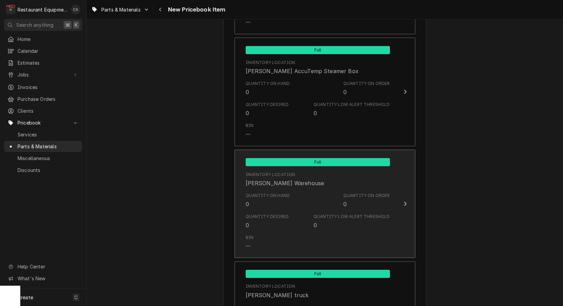
click at [372, 192] on div "Quantity on Order 0" at bounding box center [367, 200] width 47 height 16
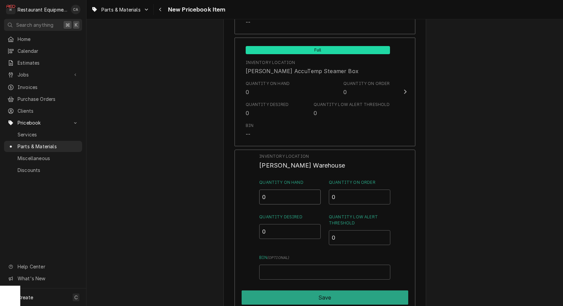
click at [285, 189] on input "0" at bounding box center [290, 196] width 62 height 15
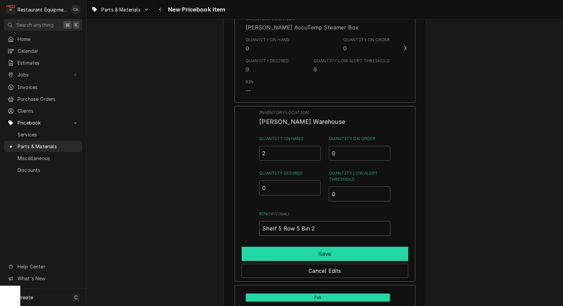
scroll to position [722, 0]
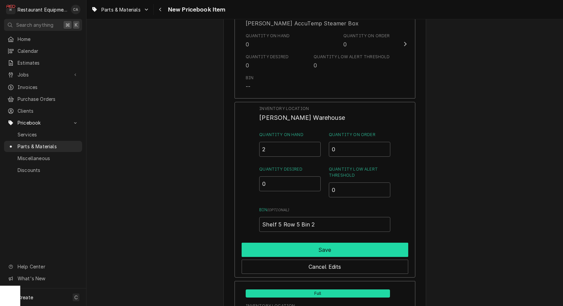
click at [308, 242] on button "Save" at bounding box center [325, 249] width 167 height 14
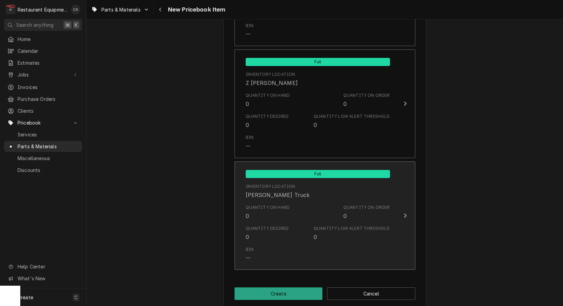
scroll to position [0, 0]
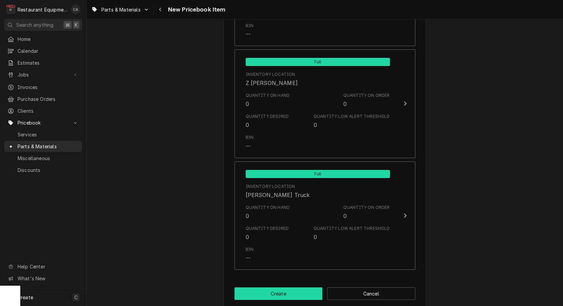
click at [288, 287] on button "Create" at bounding box center [279, 293] width 88 height 13
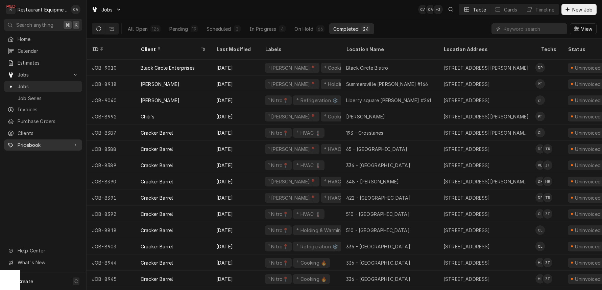
click at [26, 143] on span "Pricebook" at bounding box center [43, 144] width 51 height 7
click at [44, 165] on span "Parts & Materials" at bounding box center [48, 168] width 61 height 7
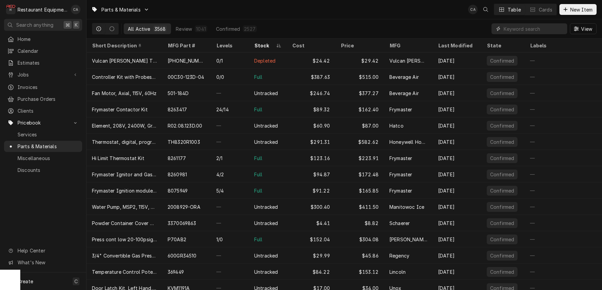
click at [508, 30] on input "Dynamic Content Wrapper" at bounding box center [534, 28] width 60 height 11
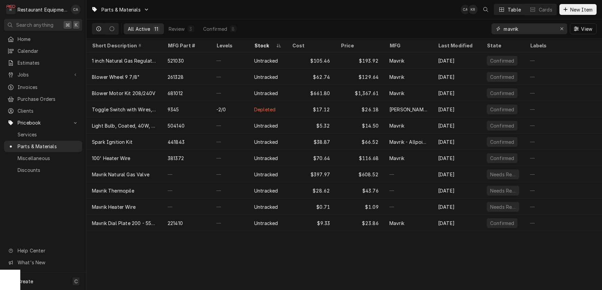
drag, startPoint x: 527, startPoint y: 29, endPoint x: 490, endPoint y: 28, distance: 37.5
click at [490, 28] on div "All Active 11 Review 3 Confirmed 8 mavrik View" at bounding box center [344, 28] width 505 height 19
click at [214, 30] on div "Confirmed" at bounding box center [215, 28] width 24 height 7
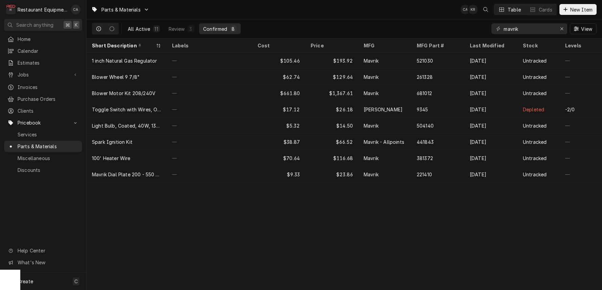
click at [141, 33] on button "All Active 11" at bounding box center [144, 28] width 40 height 11
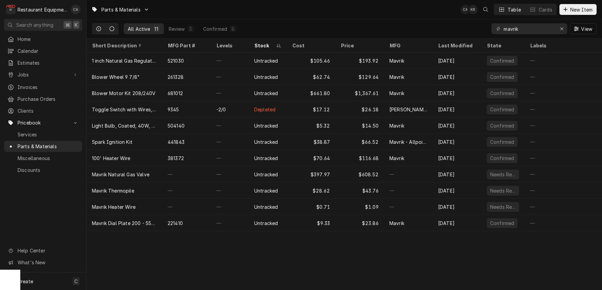
click at [114, 27] on icon "Dynamic Content Wrapper" at bounding box center [112, 28] width 5 height 5
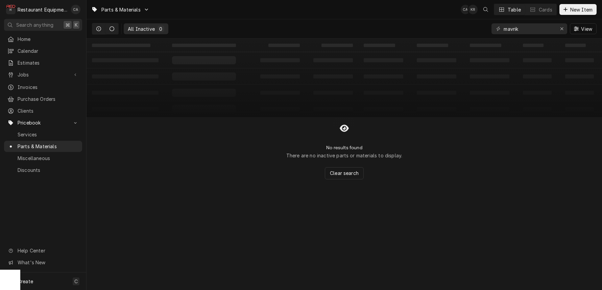
click at [102, 29] on button "Dynamic Content Wrapper" at bounding box center [98, 28] width 13 height 11
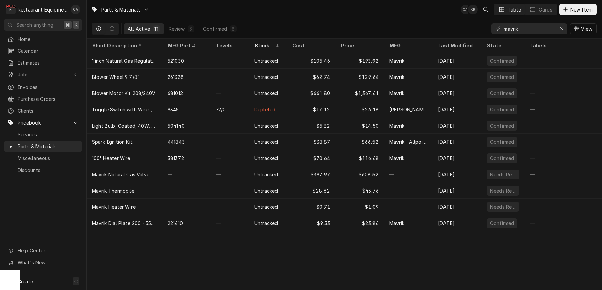
click at [101, 29] on button "Dynamic Content Wrapper" at bounding box center [98, 28] width 13 height 11
drag, startPoint x: 111, startPoint y: 29, endPoint x: 121, endPoint y: 29, distance: 9.5
click at [111, 29] on icon "Dynamic Content Wrapper" at bounding box center [112, 28] width 5 height 5
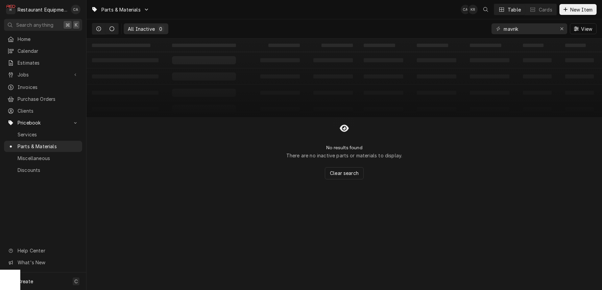
click at [96, 29] on div "Dynamic Content Wrapper" at bounding box center [98, 28] width 5 height 5
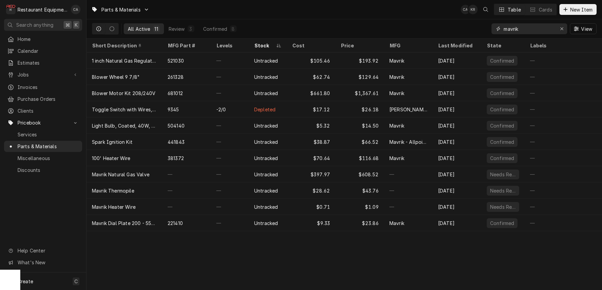
drag, startPoint x: 534, startPoint y: 29, endPoint x: 463, endPoint y: 24, distance: 70.8
click at [463, 24] on div "All Active 11 Review 3 Confirmed 8 mavrik View" at bounding box center [344, 28] width 505 height 19
type input "v"
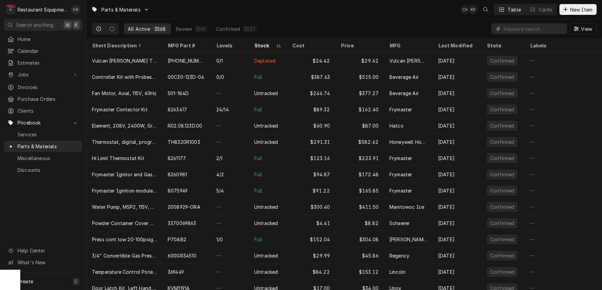
paste input "VH00-412788-00020"
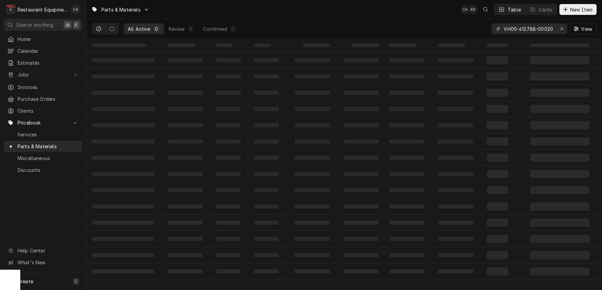
click at [510, 29] on input "VH00-412788-00020" at bounding box center [529, 28] width 51 height 11
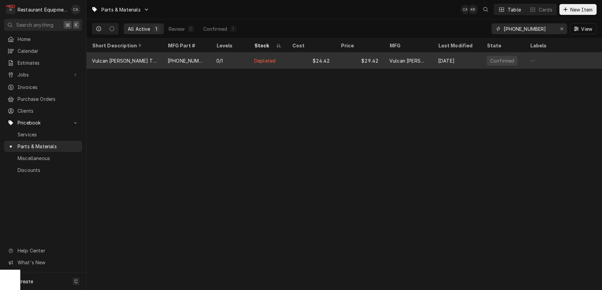
type input "[PHONE_NUMBER]"
click at [302, 59] on div "$24.42" at bounding box center [311, 60] width 49 height 16
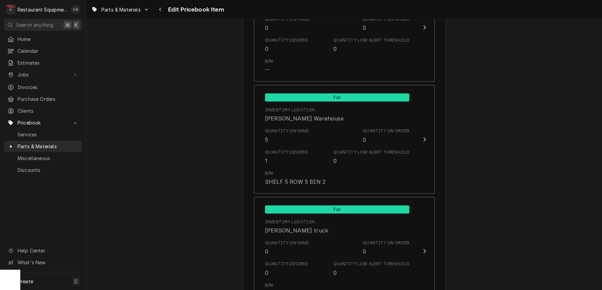
scroll to position [925, 0]
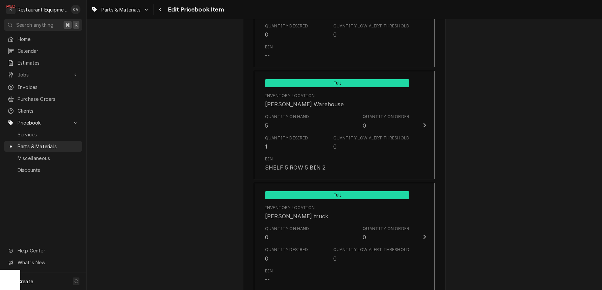
type textarea "x"
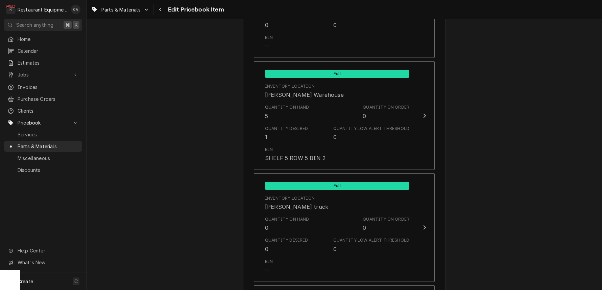
scroll to position [935, 0]
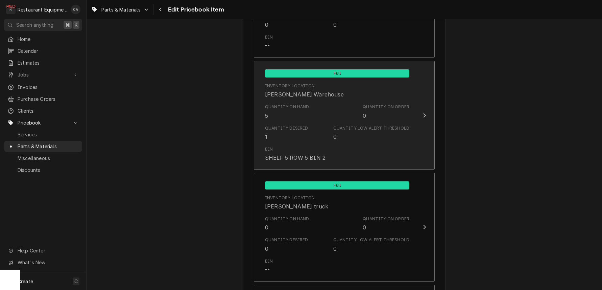
click at [325, 108] on div "Quantity on Hand 5 Quantity on Order 0" at bounding box center [337, 111] width 144 height 21
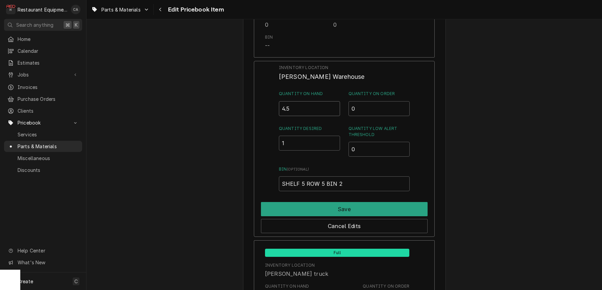
click at [334, 101] on input "4.5" at bounding box center [310, 108] width 62 height 15
click at [334, 101] on input "4" at bounding box center [310, 108] width 62 height 15
click at [334, 101] on input "3.5" at bounding box center [310, 108] width 62 height 15
click at [334, 101] on input "3" at bounding box center [310, 108] width 62 height 15
click at [334, 101] on input "2.5" at bounding box center [310, 108] width 62 height 15
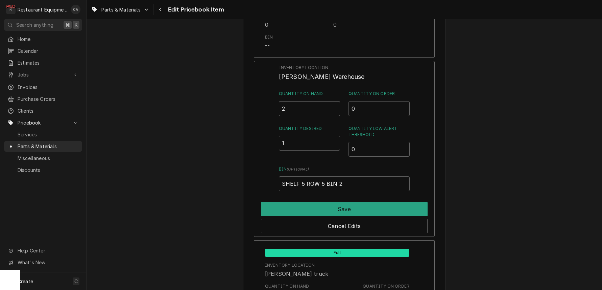
click at [334, 101] on input "2" at bounding box center [310, 108] width 62 height 15
click at [334, 101] on input "1.5" at bounding box center [310, 108] width 62 height 15
click at [334, 101] on input "1" at bounding box center [310, 108] width 62 height 15
click at [334, 101] on input "0.5" at bounding box center [310, 108] width 62 height 15
click at [334, 101] on input "0" at bounding box center [310, 108] width 62 height 15
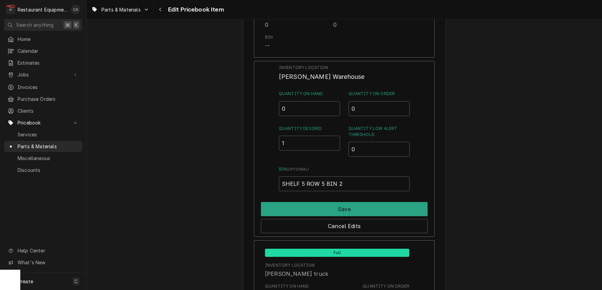
scroll to position [0, 0]
click at [335, 101] on input "0.5" at bounding box center [310, 108] width 62 height 15
click at [335, 101] on input "1" at bounding box center [310, 108] width 62 height 15
click at [335, 101] on input "1.5" at bounding box center [310, 108] width 62 height 15
type input "2"
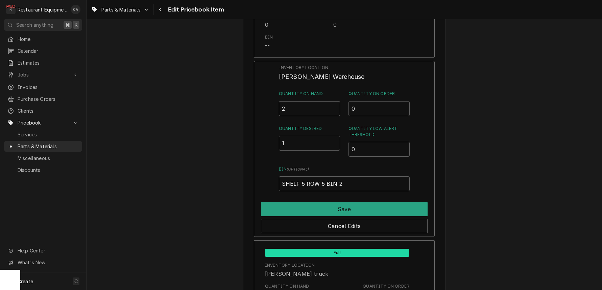
click at [335, 101] on input "2" at bounding box center [310, 108] width 62 height 15
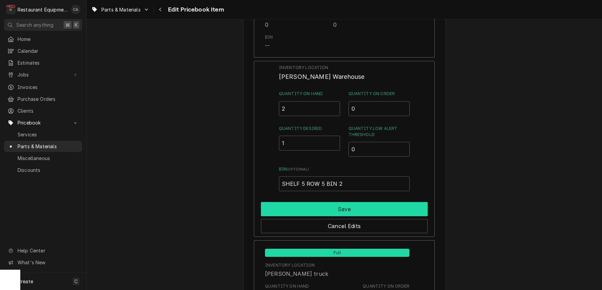
click at [347, 202] on button "Save" at bounding box center [344, 209] width 167 height 14
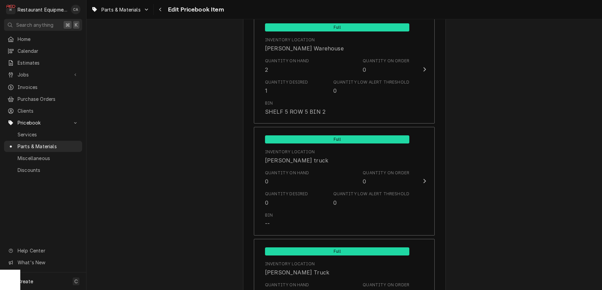
scroll to position [983, 0]
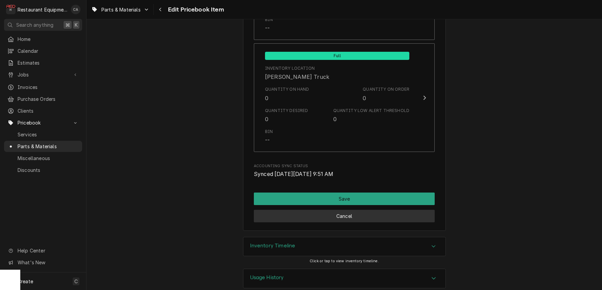
scroll to position [0, 0]
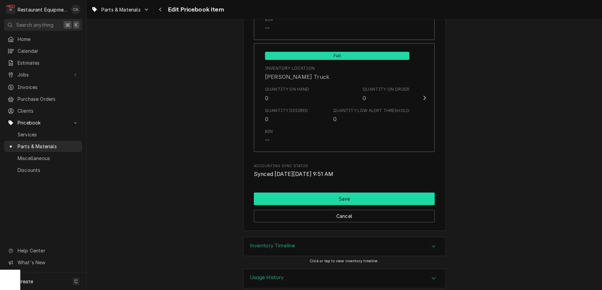
click at [353, 192] on button "Save" at bounding box center [344, 198] width 181 height 13
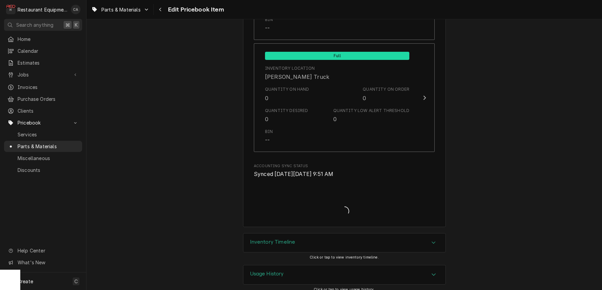
scroll to position [4529, 0]
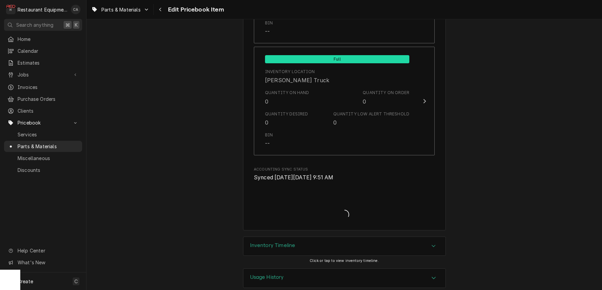
type textarea "x"
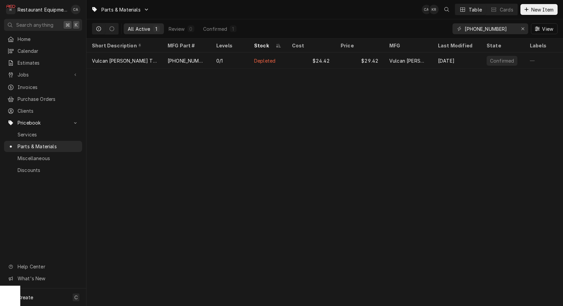
drag, startPoint x: 256, startPoint y: 126, endPoint x: 249, endPoint y: 126, distance: 6.8
click at [256, 126] on div "Parts & Materials CA KR Table Cards New Item All Active 1 Review 0 Confirmed 1 …" at bounding box center [325, 153] width 477 height 306
drag, startPoint x: 271, startPoint y: 60, endPoint x: 272, endPoint y: 112, distance: 52.4
click at [272, 111] on div "Parts & Materials CA KR Table Cards New Item All Active 1 Review 0 Confirmed 1 …" at bounding box center [325, 153] width 477 height 306
click at [271, 113] on div "Parts & Materials CA KR Table Cards New Item All Active 1 Review 0 Confirmed 1 …" at bounding box center [325, 153] width 477 height 306
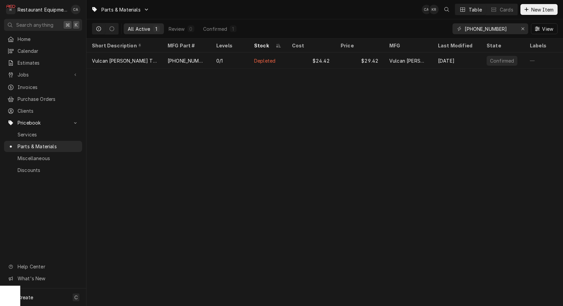
click at [393, 127] on div "Parts & Materials CA KR Table Cards New Item All Active 1 Review 0 Confirmed 1 …" at bounding box center [325, 153] width 477 height 306
drag, startPoint x: 522, startPoint y: 29, endPoint x: 508, endPoint y: 28, distance: 14.2
click at [522, 29] on icon "Erase input" at bounding box center [523, 28] width 4 height 5
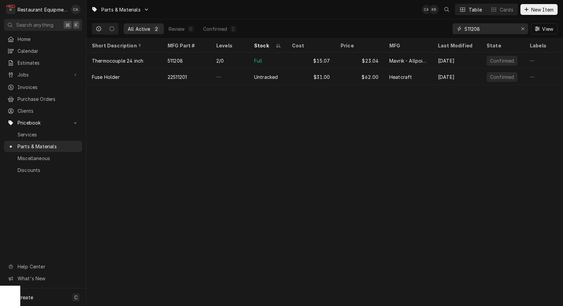
type input "511208"
drag, startPoint x: 269, startPoint y: 102, endPoint x: 269, endPoint y: 75, distance: 27.4
click at [269, 100] on div "Parts & Materials CA KR Table Cards New Item All Active 1 Review 0 Confirmed 1 …" at bounding box center [325, 153] width 477 height 306
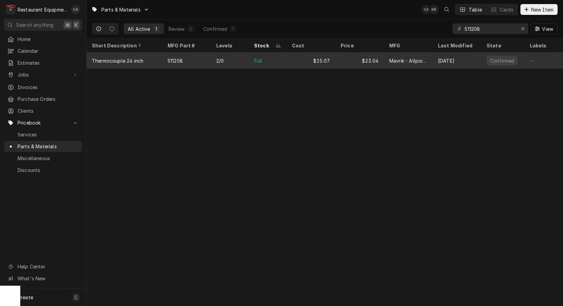
click at [270, 61] on div "Full" at bounding box center [268, 60] width 38 height 16
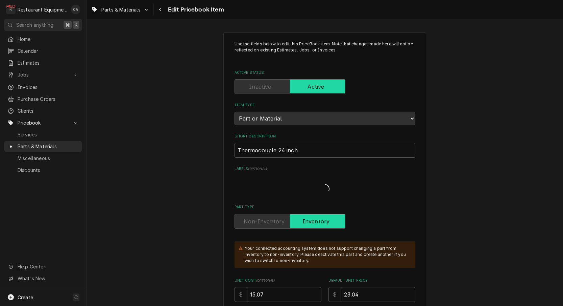
type textarea "x"
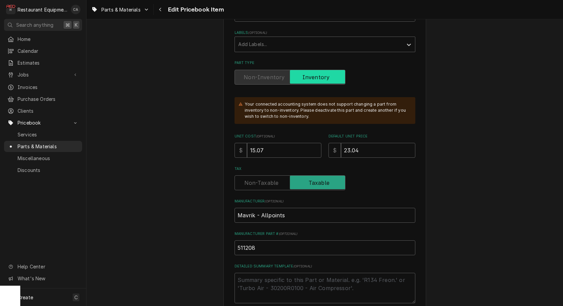
scroll to position [143, 0]
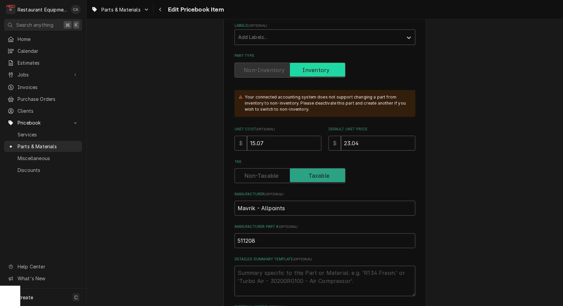
click at [271, 64] on label "Part Type" at bounding box center [290, 70] width 111 height 15
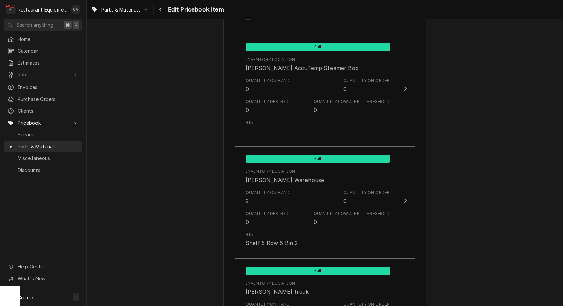
scroll to position [729, 0]
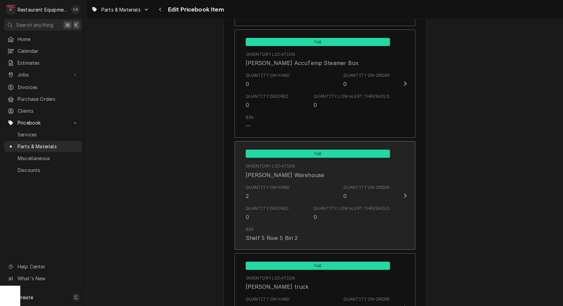
click at [292, 206] on div "Quantity Desired 0 Quantity Low Alert Threshold 0" at bounding box center [318, 213] width 144 height 21
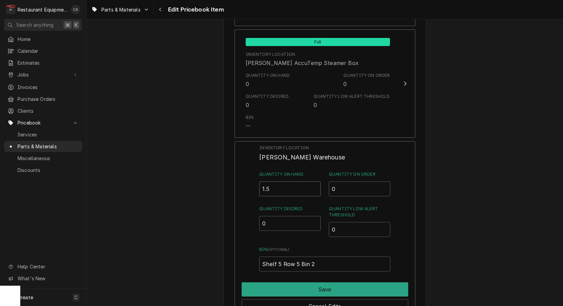
click at [315, 181] on input "1.5" at bounding box center [290, 188] width 62 height 15
click at [315, 181] on input "1" at bounding box center [290, 188] width 62 height 15
click at [315, 181] on input "0.5" at bounding box center [290, 188] width 62 height 15
type input "0"
click at [315, 181] on input "0" at bounding box center [290, 188] width 62 height 15
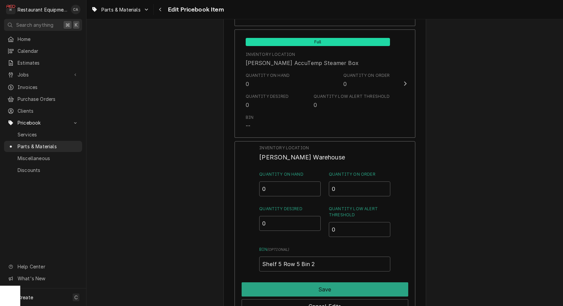
click at [333, 283] on button "Save" at bounding box center [325, 289] width 167 height 14
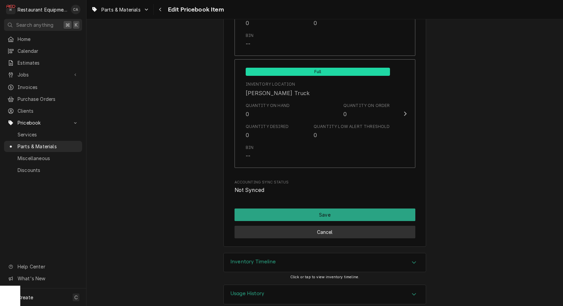
scroll to position [0, 0]
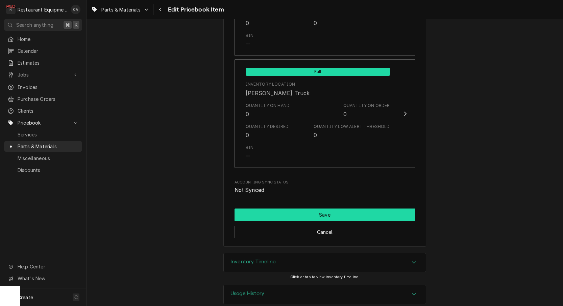
click at [322, 208] on button "Save" at bounding box center [325, 214] width 181 height 13
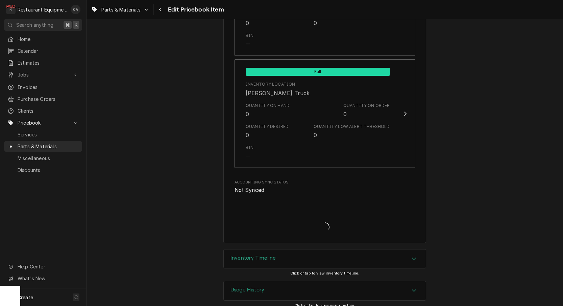
type textarea "x"
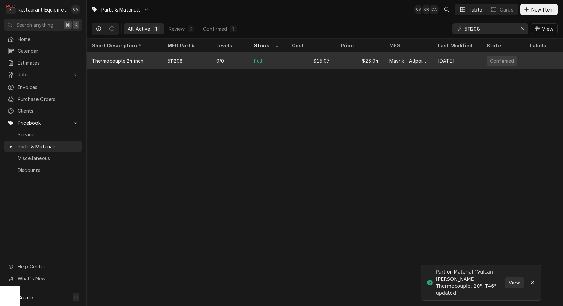
click at [286, 58] on div "Full" at bounding box center [268, 60] width 38 height 16
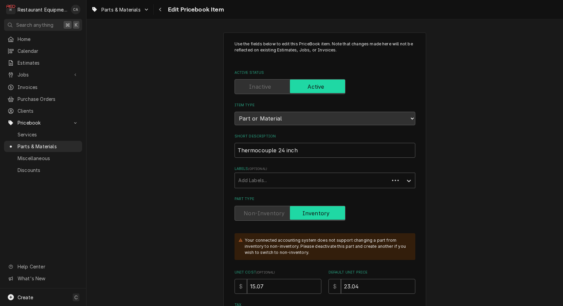
type textarea "x"
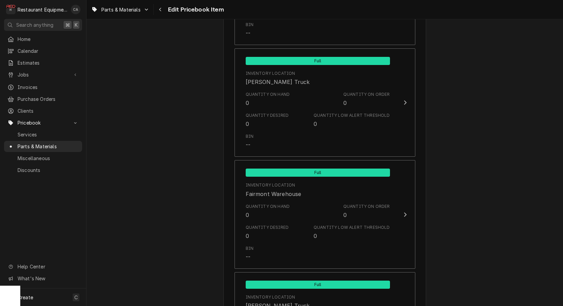
scroll to position [1606, 0]
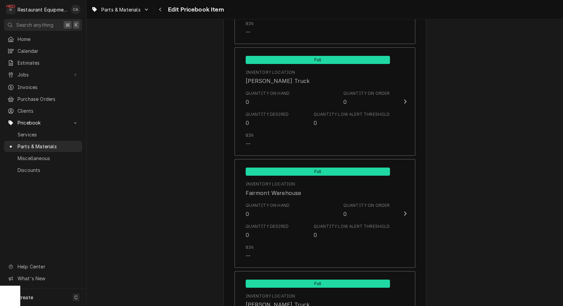
click at [127, 5] on link "Parts & Materials" at bounding box center [121, 9] width 64 height 11
click at [114, 36] on div "Parts & Materials" at bounding box center [116, 35] width 44 height 7
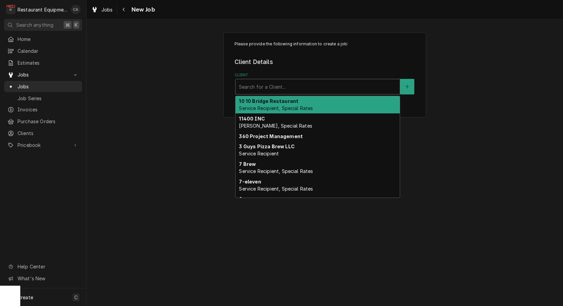
click at [280, 85] on div "Search for a Client..." at bounding box center [318, 86] width 158 height 7
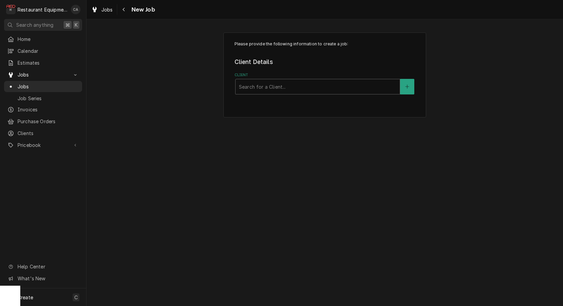
drag, startPoint x: 204, startPoint y: 109, endPoint x: 193, endPoint y: 115, distance: 12.9
click at [204, 109] on div "Please provide the following information to create a job: Client Details Client…" at bounding box center [325, 74] width 477 height 97
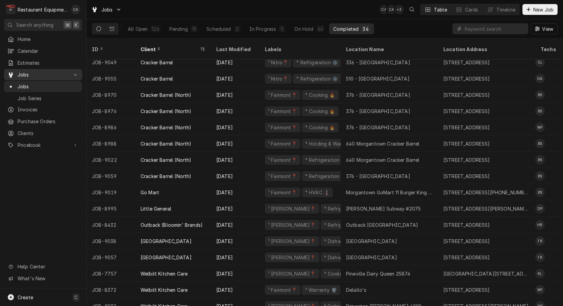
scroll to position [296, 0]
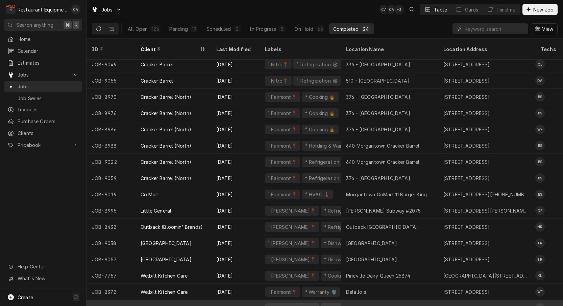
click at [372, 304] on div "Princeton McDonald's 4290" at bounding box center [383, 307] width 75 height 7
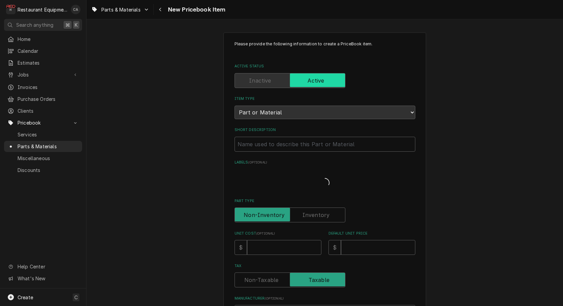
type textarea "x"
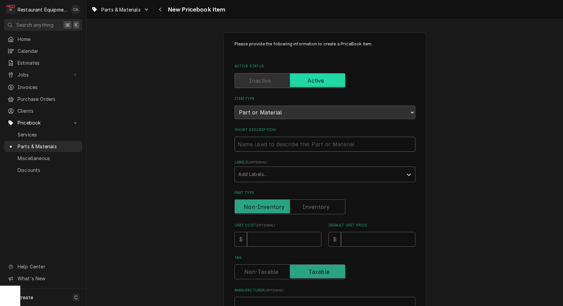
click at [257, 137] on input "Short Description" at bounding box center [325, 144] width 181 height 15
type input "T"
type textarea "x"
type input "Te"
type textarea "x"
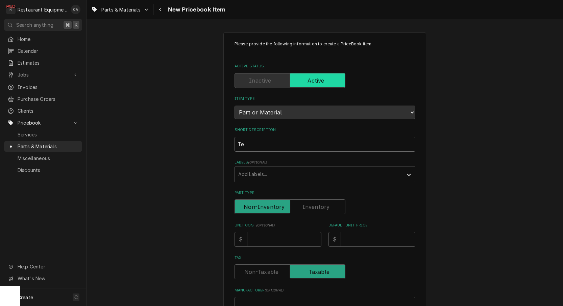
type input "Tem"
type textarea "x"
type input "Temp"
type textarea "x"
type input "Tempe"
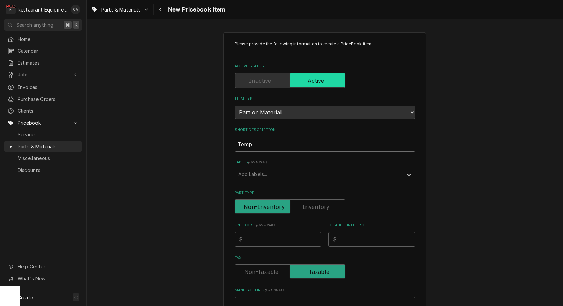
type textarea "x"
type input "Temper"
type textarea "x"
type input "Tempera"
type textarea "x"
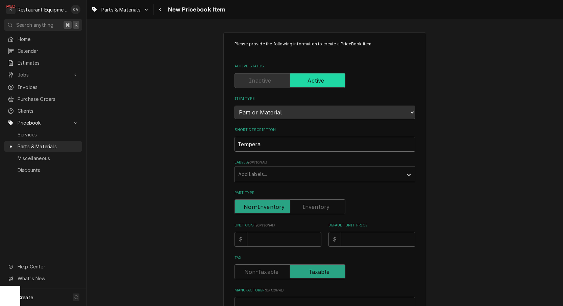
type input "Temperat"
type textarea "x"
type input "Temperatu"
type textarea "x"
type input "Temperatur"
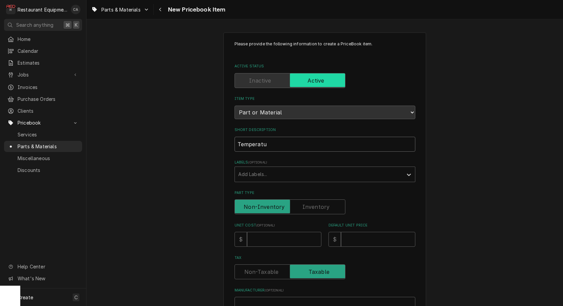
type textarea "x"
type input "Temperature"
type textarea "x"
type input "Temperature"
type textarea "x"
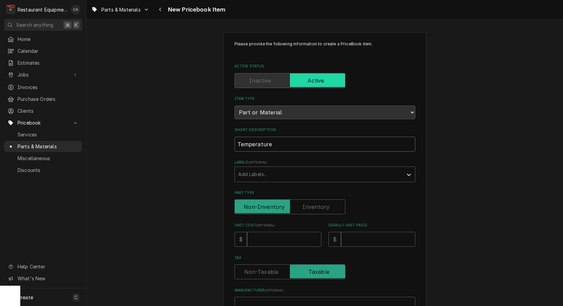
type input "Temperature C"
type textarea "x"
type input "Temperature Co"
type textarea "x"
type input "Temperature Con"
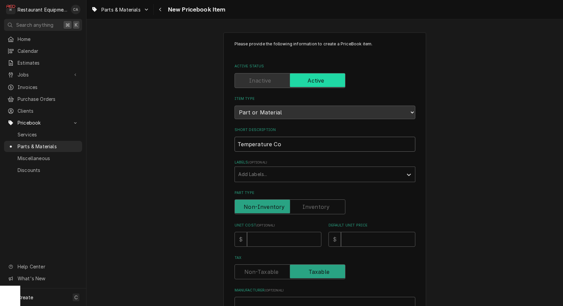
type textarea "x"
type input "Temperature Cont"
type textarea "x"
type input "Temperature Contr"
type textarea "x"
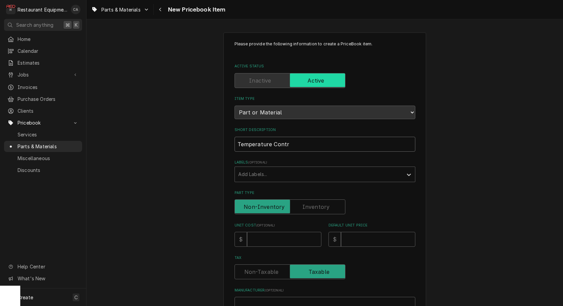
type input "Temperature Contri"
type textarea "x"
type input "Temperature Contril"
type textarea "x"
type input "Temperature Contril="
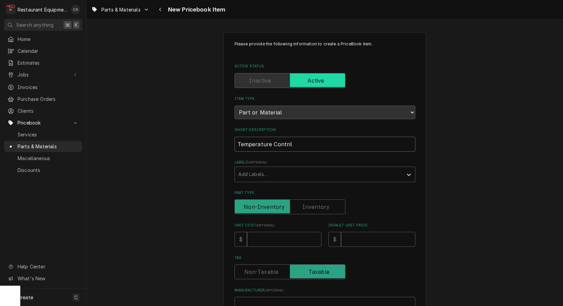
type textarea "x"
type input "Temperature Contril"
type textarea "x"
type input "Temperature Contri"
type textarea "x"
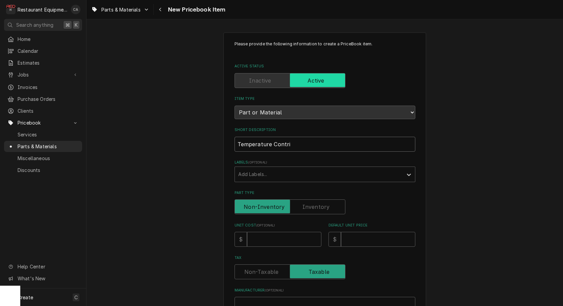
type input "Temperature Contr"
type textarea "x"
type input "Temperature Contro"
type textarea "x"
type input "Temperature Control"
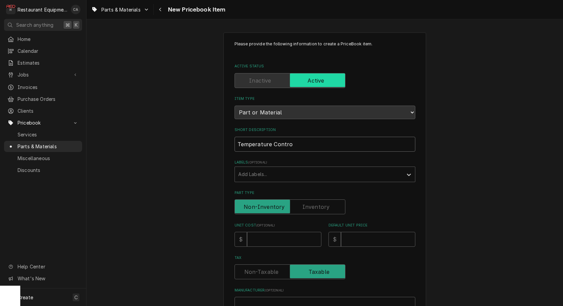
type textarea "x"
type input "Temperature Control/"
type textarea "x"
type input "Temperature Control/T"
type textarea "x"
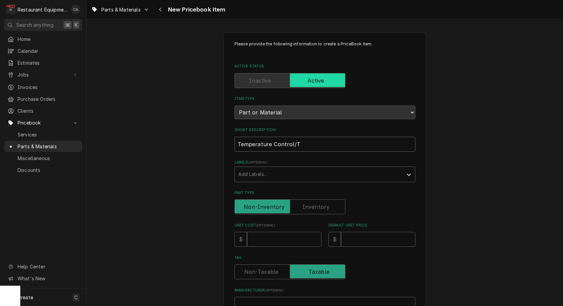
type input "Temperature Control/Th"
type textarea "x"
type input "Temperature Control/The"
type textarea "x"
type input "Temperature Control/Ther"
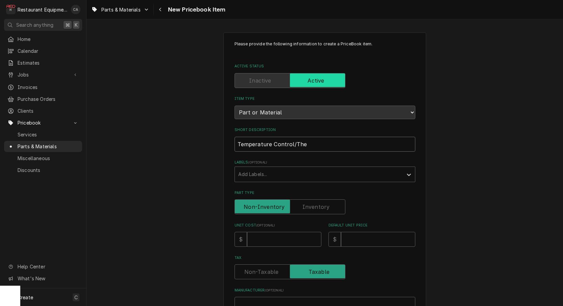
type textarea "x"
type input "Temperature Control/Therm"
type textarea "x"
type input "Temperature Control/Thermo"
type textarea "x"
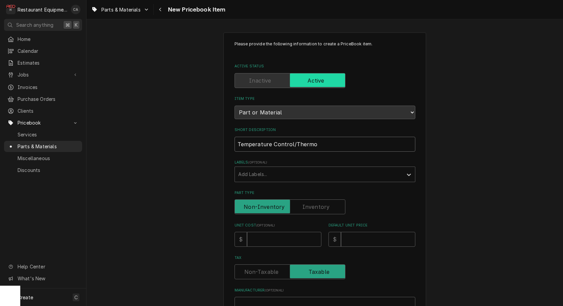
type input "Temperature Control/Thermos"
type textarea "x"
type input "Temperature Control/Thermost"
type textarea "x"
type input "Temperature Control/Thermosta"
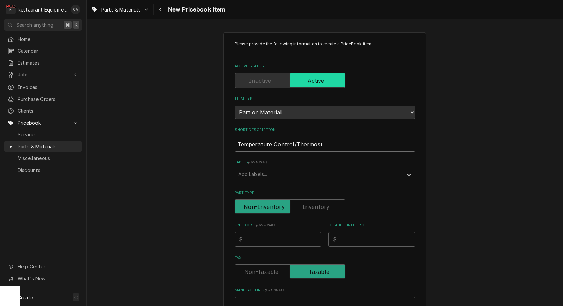
type textarea "x"
type input "Temperature Control/Thermostat"
type textarea "x"
type input "Temperature Control/Thermostat,"
type textarea "x"
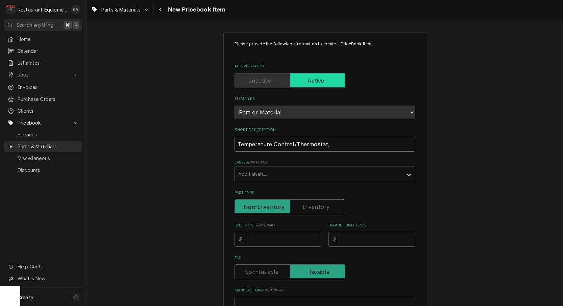
type input "Temperature Control/Thermostat,"
type textarea "x"
type input "Temperature Control/Thermostat, 1"
type textarea "x"
type input "Temperature Control/Thermostat, 12"
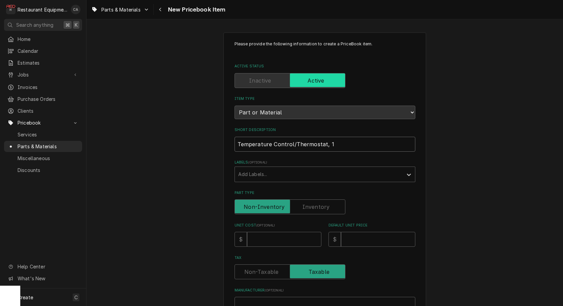
type textarea "x"
type input "Temperature Control/Thermostat, 120"
type textarea "x"
type input "Temperature Control/Thermostat, 120V"
type textarea "x"
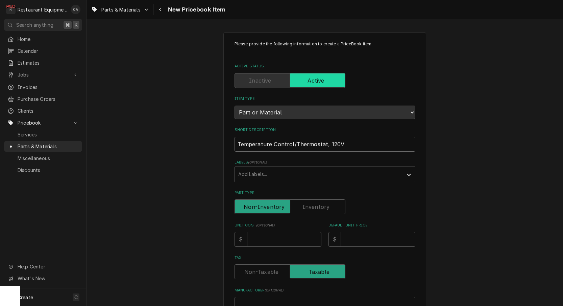
type input "Temperature Control/Thermostat, 120VA"
type textarea "x"
type input "Temperature Control/Thermostat, 120VAC"
type textarea "x"
type input "Temperature Control/Thermostat, 120VAC"
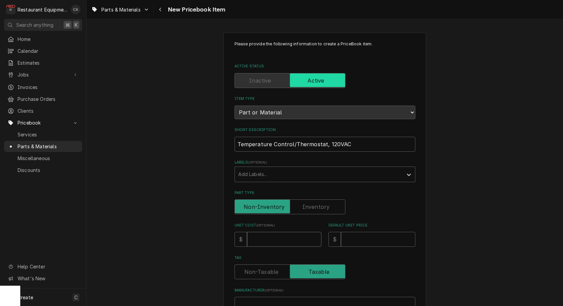
type input "8"
type textarea "x"
type input "86"
type textarea "x"
type input "861"
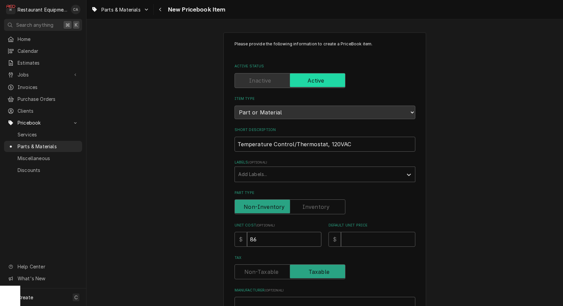
type textarea "x"
type input "861.1"
type textarea "x"
type input "861.12"
type textarea "x"
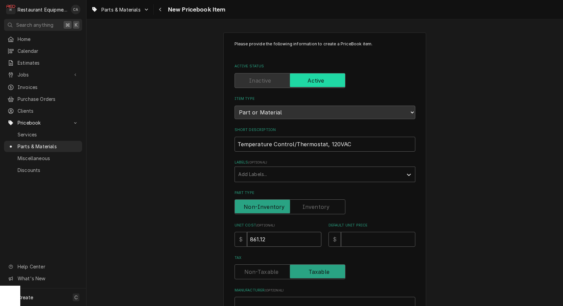
type input "861.12"
type input "1"
type textarea "x"
type input "15"
type textarea "x"
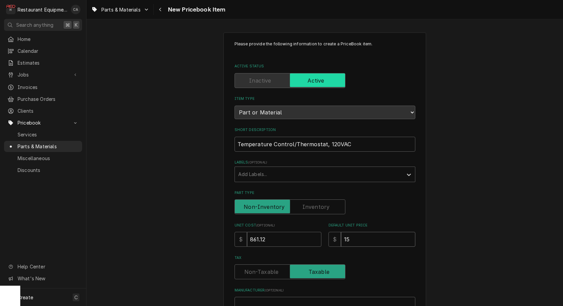
type input "156"
type textarea "x"
type input "1565"
type textarea "x"
type input "1565.6"
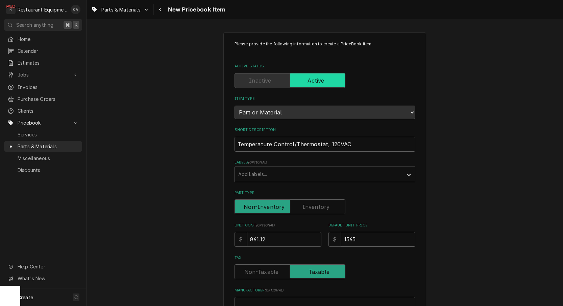
type textarea "x"
type input "1565.66"
type textarea "x"
type input "1565.66"
type input "L"
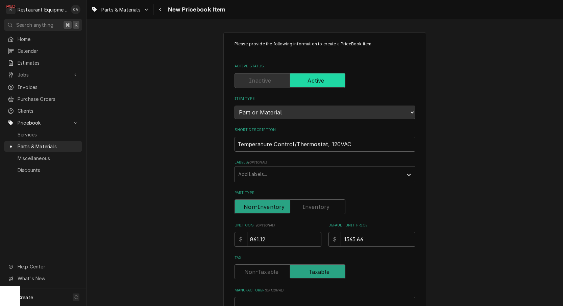
type textarea "x"
type input "Li"
type textarea "x"
type input "Lin"
type textarea "x"
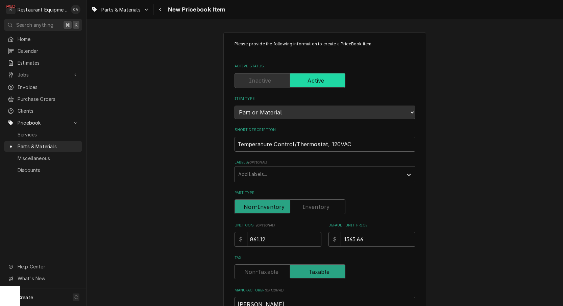
type input "Linc"
type textarea "x"
type input "Linco"
type textarea "x"
type input "Lincol"
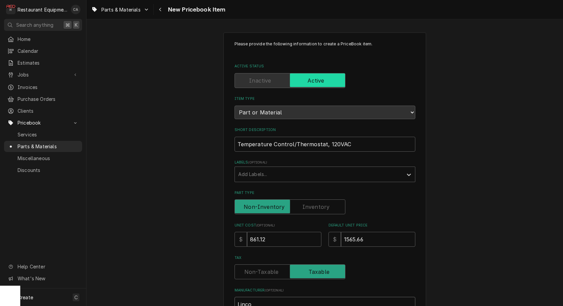
type textarea "x"
type input "Lincoln"
type textarea "x"
type input "Lincoln"
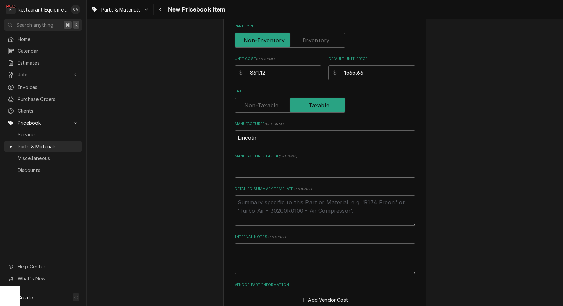
type input "3"
type textarea "x"
type input "36"
type textarea "x"
type input "369"
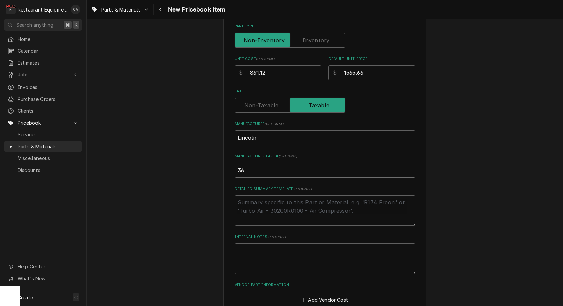
type textarea "x"
type input "3697"
type textarea "x"
type input "36972"
type textarea "x"
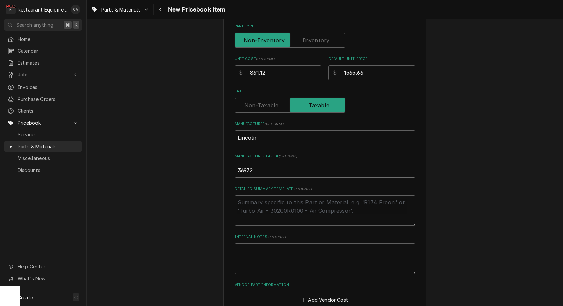
type input "369728"
type textarea "x"
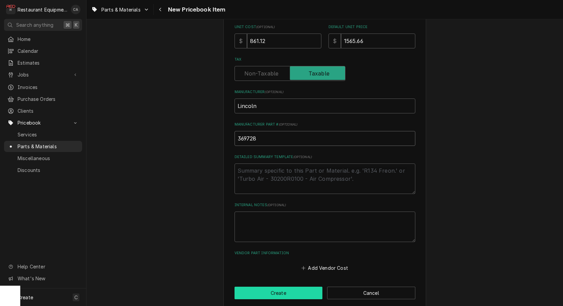
scroll to position [198, 0]
type input "369728"
click at [278, 287] on button "Create" at bounding box center [279, 293] width 88 height 13
type textarea "x"
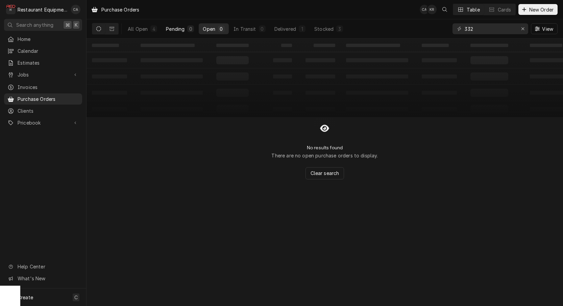
click at [182, 30] on div "Pending" at bounding box center [175, 28] width 19 height 7
click at [523, 29] on icon "Erase input" at bounding box center [523, 28] width 3 height 3
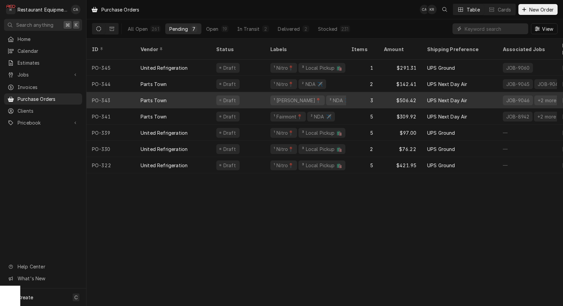
click at [335, 93] on div "¹ Beckley📍 ² NDA ✈️" at bounding box center [305, 100] width 81 height 16
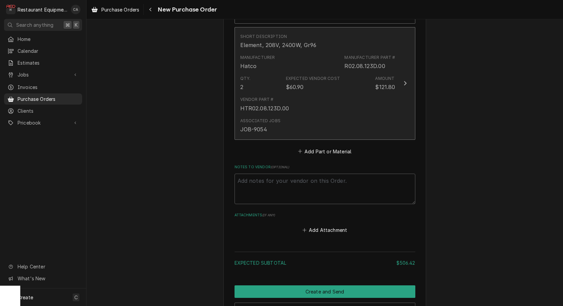
scroll to position [556, 0]
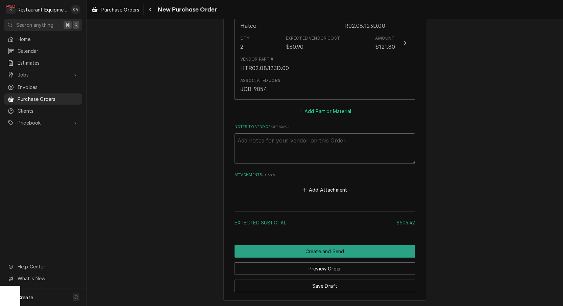
click at [333, 106] on button "Add Part or Material" at bounding box center [325, 110] width 56 height 9
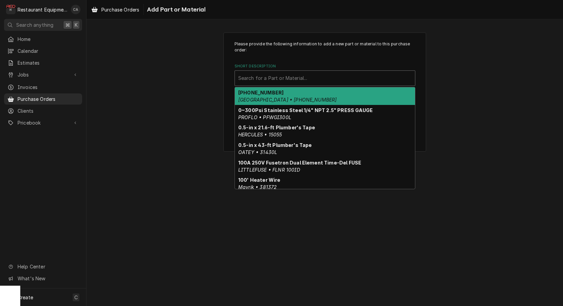
click at [281, 81] on div "Short Description" at bounding box center [324, 78] width 173 height 12
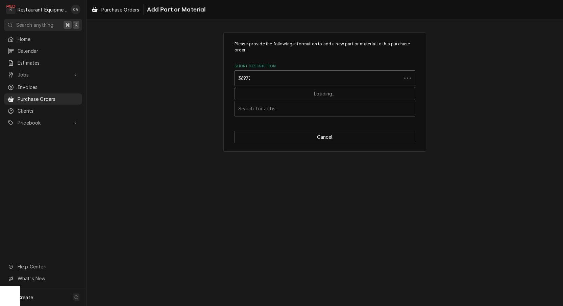
type input "369728"
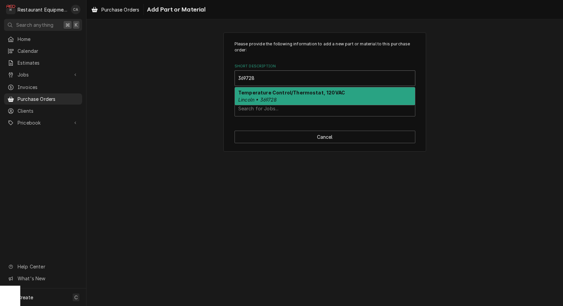
click at [287, 94] on strong "Temperature Control/Thermostat, 120VAC" at bounding box center [291, 93] width 107 height 6
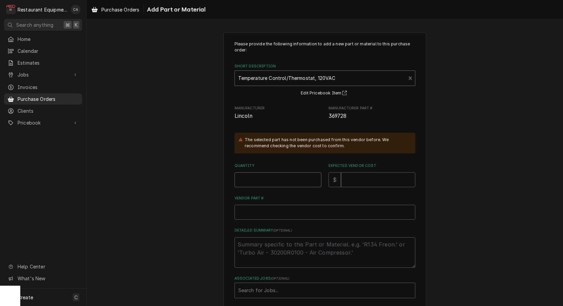
click at [259, 173] on input "Quantity" at bounding box center [278, 179] width 87 height 15
click at [259, 175] on input "Quantity" at bounding box center [278, 179] width 87 height 15
type textarea "x"
type input "1"
type textarea "x"
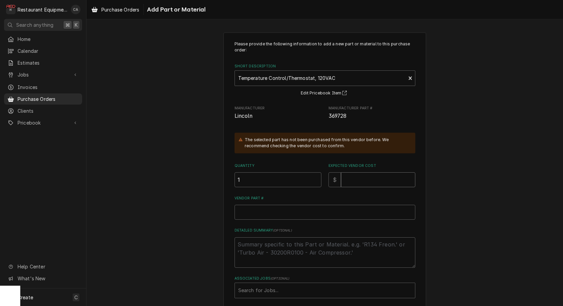
type input "8"
type textarea "x"
type input "86"
type textarea "x"
type input "861"
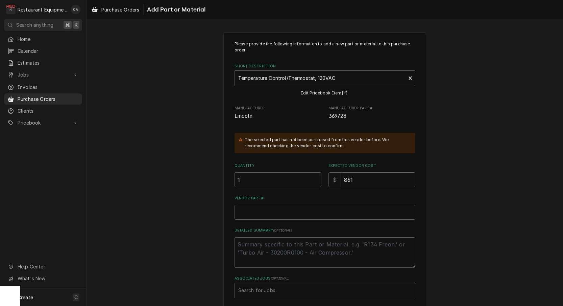
type textarea "x"
type input "861.1"
type textarea "x"
type input "861.12"
click at [254, 208] on input "Vendor Part #" at bounding box center [325, 212] width 181 height 15
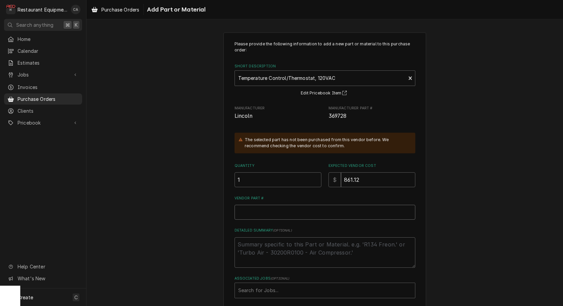
paste input "LIN369728"
type textarea "x"
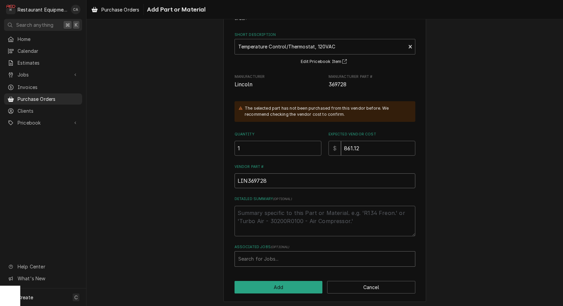
scroll to position [31, 0]
type input "LIN369728"
click at [250, 253] on div "Associated Jobs" at bounding box center [324, 259] width 173 height 12
type input "9046"
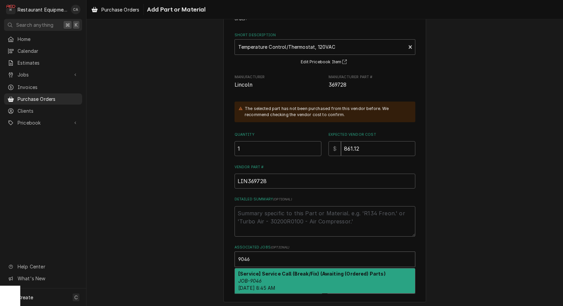
drag, startPoint x: 255, startPoint y: 274, endPoint x: 276, endPoint y: 282, distance: 22.5
click at [255, 274] on div "[Service] Service Call (Break/Fix) (Awaiting (Ordered) Parts) JOB-9046 Mon, Sep…" at bounding box center [325, 280] width 180 height 25
type textarea "x"
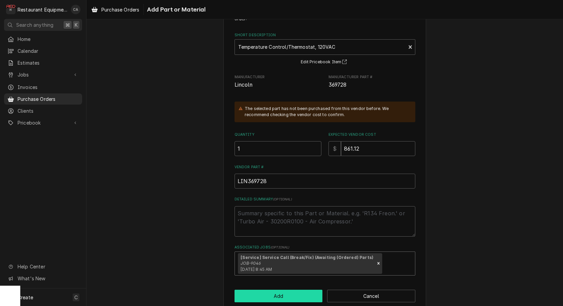
click at [274, 291] on button "Add" at bounding box center [279, 295] width 88 height 13
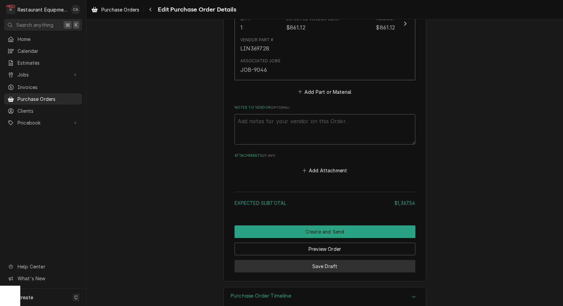
scroll to position [691, 0]
click at [321, 260] on button "Save Draft" at bounding box center [325, 266] width 181 height 13
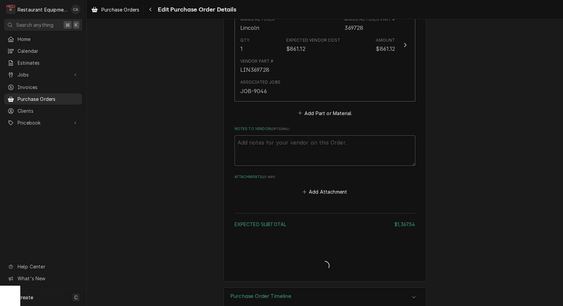
type textarea "x"
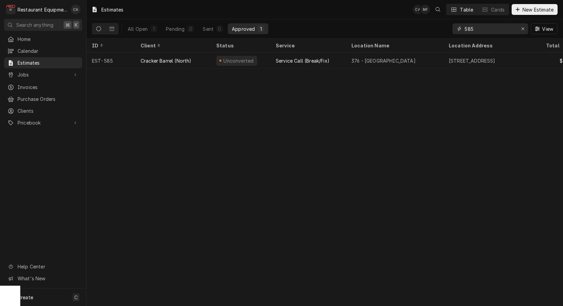
click at [485, 28] on input "585" at bounding box center [490, 28] width 51 height 11
type input "595"
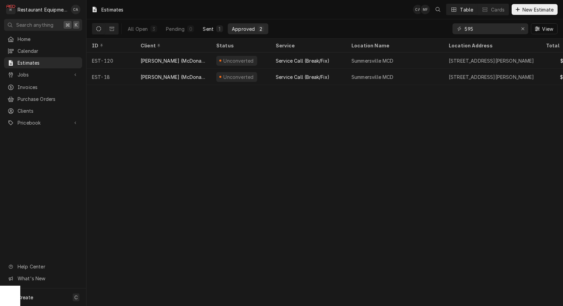
click at [213, 33] on button "Sent 1" at bounding box center [213, 28] width 28 height 11
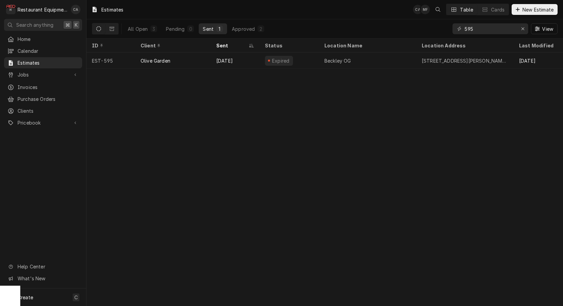
click at [328, 163] on div "Estimates CA MF Table Cards New Estimate All Open 3 Pending 0 Sent 1 Approved 2…" at bounding box center [325, 153] width 477 height 306
drag, startPoint x: 525, startPoint y: 30, endPoint x: 513, endPoint y: 35, distance: 13.1
click at [525, 30] on div "Erase input" at bounding box center [523, 28] width 7 height 7
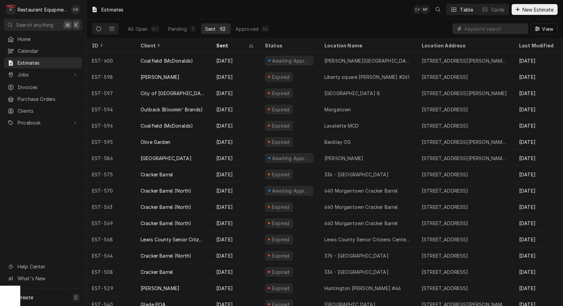
click at [486, 28] on input "Dynamic Content Wrapper" at bounding box center [495, 28] width 60 height 11
type input "599"
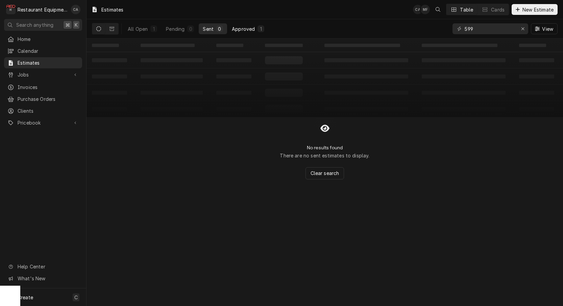
click at [242, 29] on div "Approved" at bounding box center [243, 28] width 23 height 7
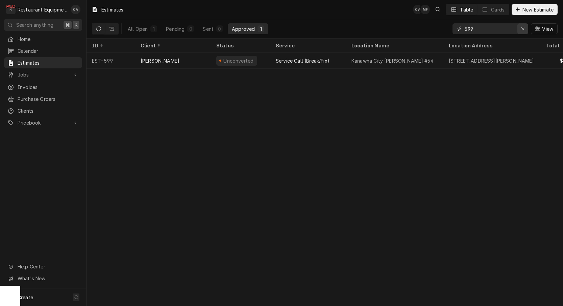
click at [522, 29] on icon "Erase input" at bounding box center [523, 28] width 4 height 5
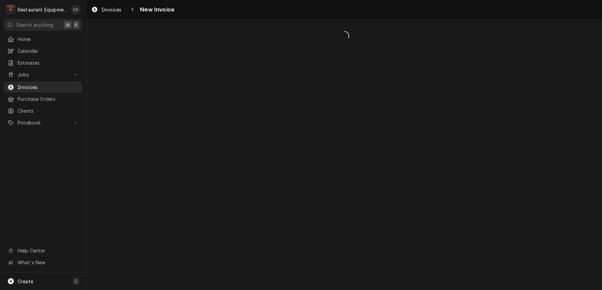
click at [106, 10] on span "Invoices" at bounding box center [111, 9] width 20 height 7
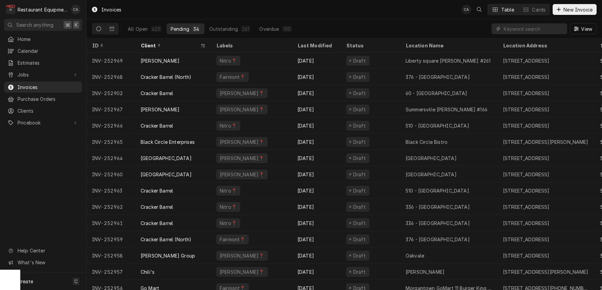
click at [183, 51] on th "Client" at bounding box center [173, 46] width 76 height 14
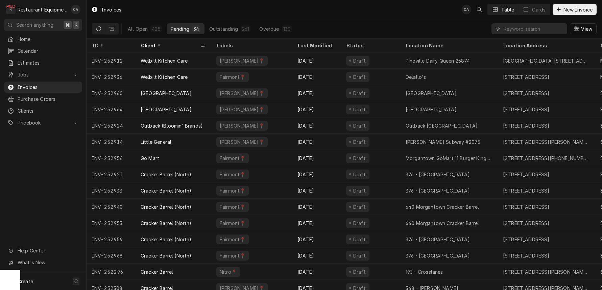
click at [179, 46] on div "Client" at bounding box center [170, 45] width 58 height 7
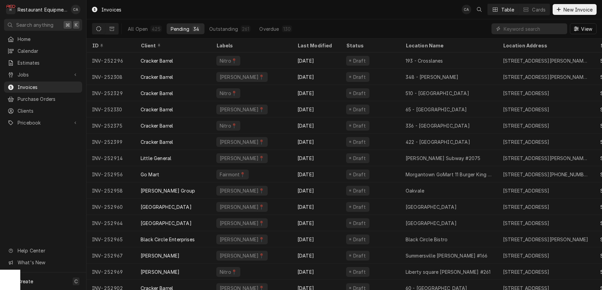
click at [179, 46] on div "Client" at bounding box center [173, 45] width 64 height 7
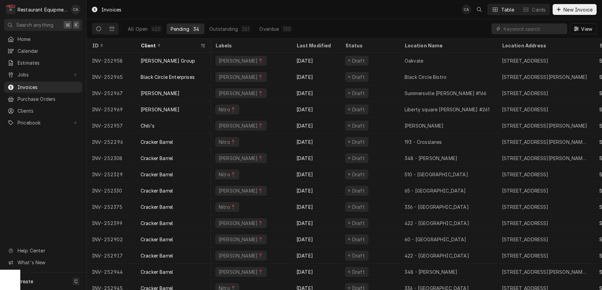
scroll to position [0, 1]
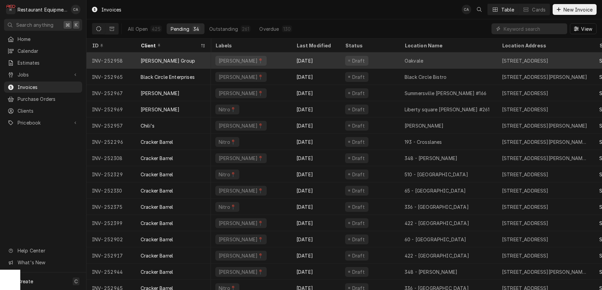
click at [385, 64] on div "Draft" at bounding box center [370, 60] width 60 height 16
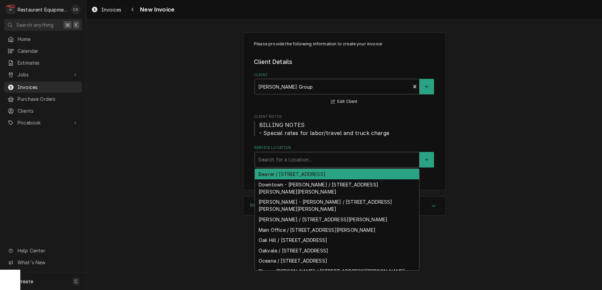
click at [303, 154] on div "Service Location" at bounding box center [337, 160] width 158 height 12
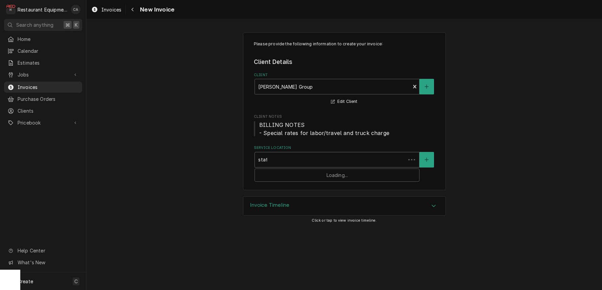
type input "staff"
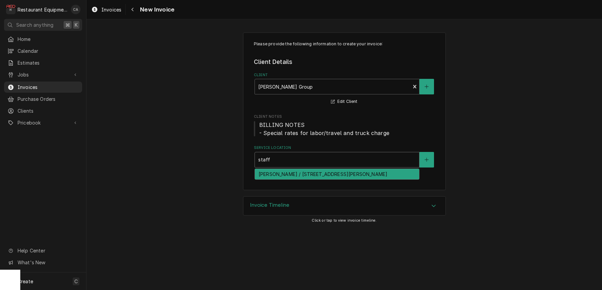
click at [303, 173] on div "[PERSON_NAME] / [STREET_ADDRESS][PERSON_NAME]" at bounding box center [337, 174] width 164 height 10
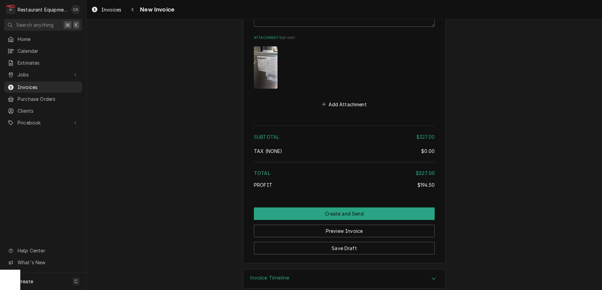
scroll to position [1321, 0]
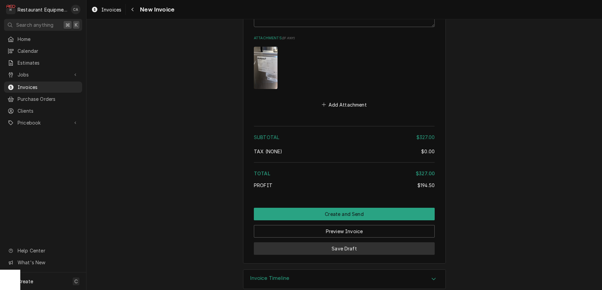
click at [344, 242] on button "Save Draft" at bounding box center [344, 248] width 181 height 13
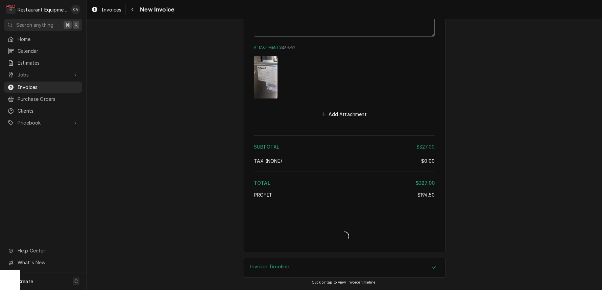
scroll to position [1300, 0]
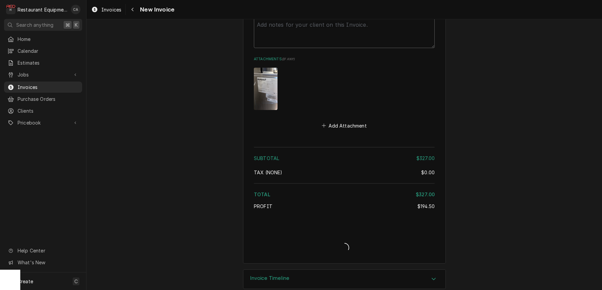
type textarea "x"
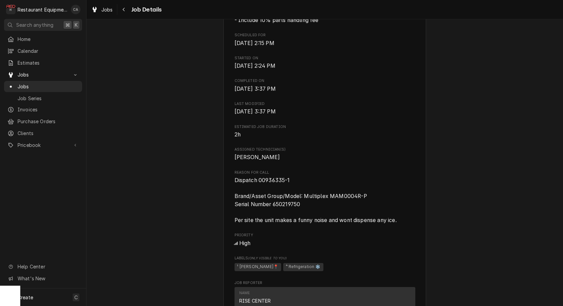
scroll to position [211, 0]
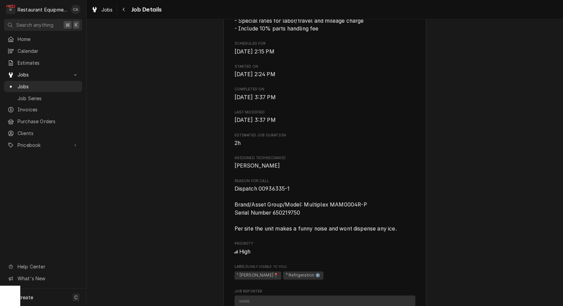
click at [187, 192] on div "Completed and Uninvoiced Welbilt Kitchen Care Princeton McDonald's 4290 / 1310 …" at bounding box center [325, 244] width 477 height 858
click at [108, 12] on span "Jobs" at bounding box center [106, 9] width 11 height 7
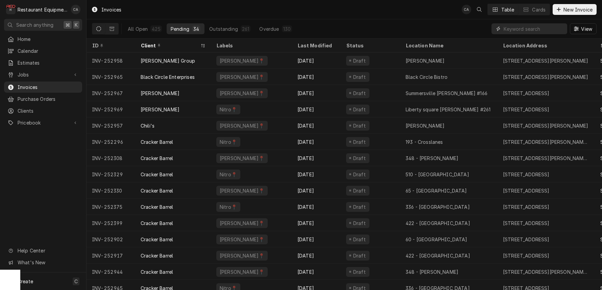
click at [506, 28] on input "Dynamic Content Wrapper" at bounding box center [534, 28] width 60 height 11
type input "cracker"
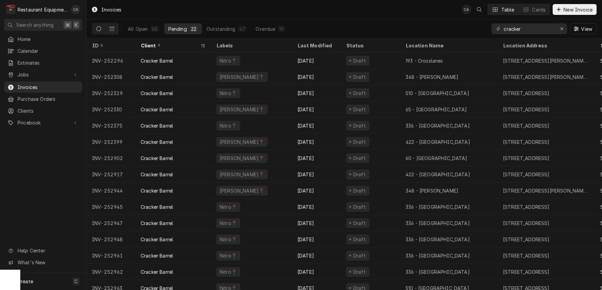
click at [385, 23] on div "All Open 88 Pending 22 Outstanding 47 Overdue 19 cracker View" at bounding box center [344, 28] width 505 height 19
click at [362, 22] on div "All Open 88 Pending 22 Outstanding 47 Overdue 19 cracker View" at bounding box center [344, 28] width 505 height 19
click at [561, 29] on icon "Erase input" at bounding box center [562, 28] width 3 height 3
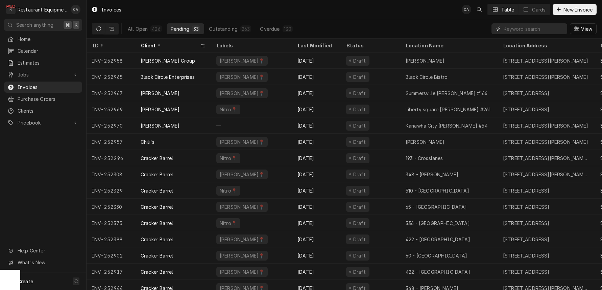
click at [520, 26] on input "Dynamic Content Wrapper" at bounding box center [534, 28] width 60 height 11
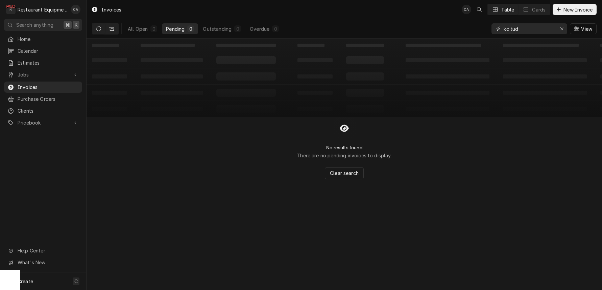
type input "kc tud"
click at [110, 26] on icon "Dynamic Content Wrapper" at bounding box center [112, 28] width 5 height 5
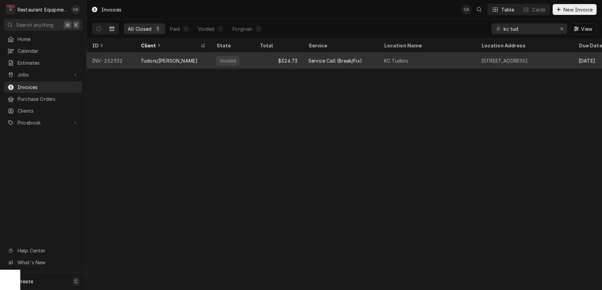
click at [363, 62] on div "Service Call (Break/Fix)" at bounding box center [341, 60] width 76 height 16
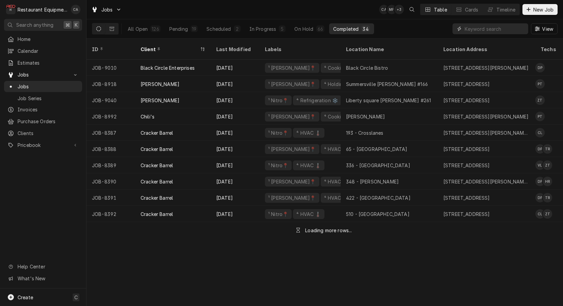
click at [485, 31] on input "Dynamic Content Wrapper" at bounding box center [495, 28] width 60 height 11
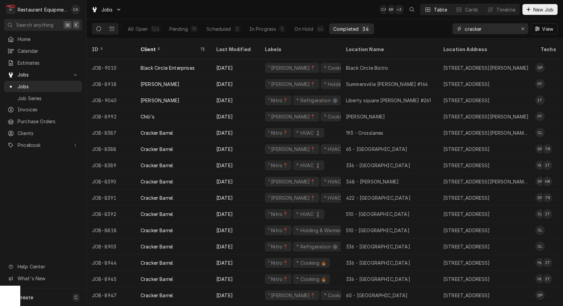
type input "cracker"
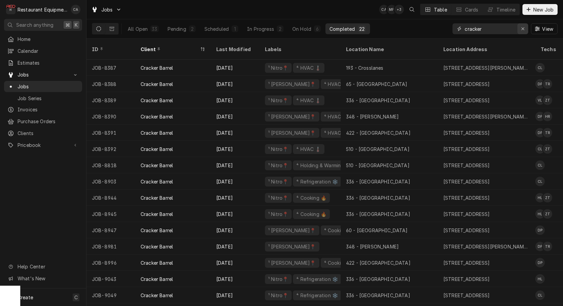
click at [522, 28] on icon "Erase input" at bounding box center [523, 28] width 4 height 5
click at [516, 28] on input "Dynamic Content Wrapper" at bounding box center [490, 28] width 51 height 11
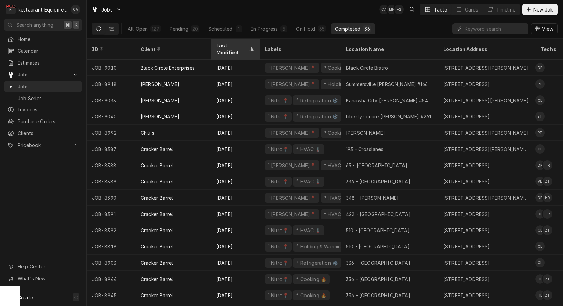
click at [235, 47] on div "Last Modified" at bounding box center [231, 49] width 31 height 14
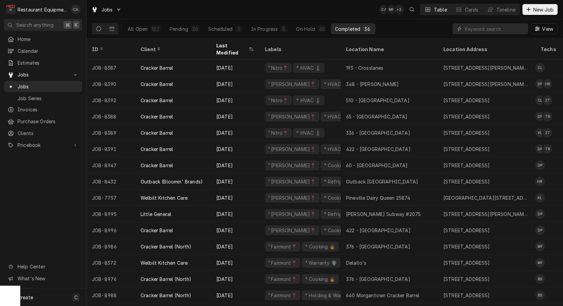
click at [235, 45] on div "Last Modified" at bounding box center [231, 49] width 31 height 14
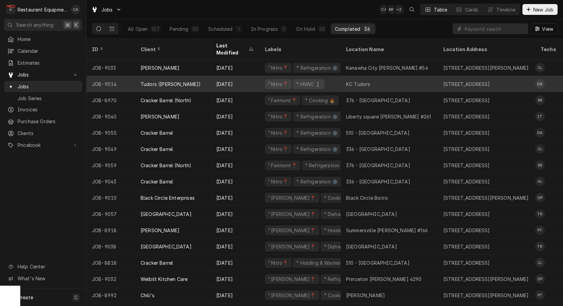
click at [365, 80] on div "KC Tudors" at bounding box center [358, 83] width 24 height 7
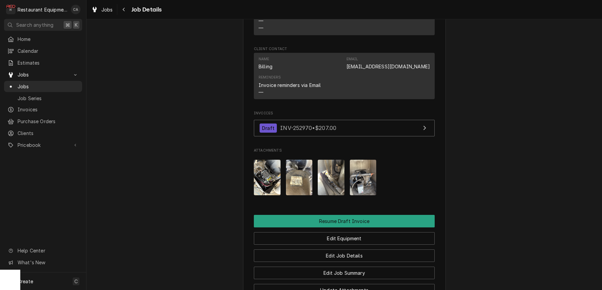
scroll to position [641, 0]
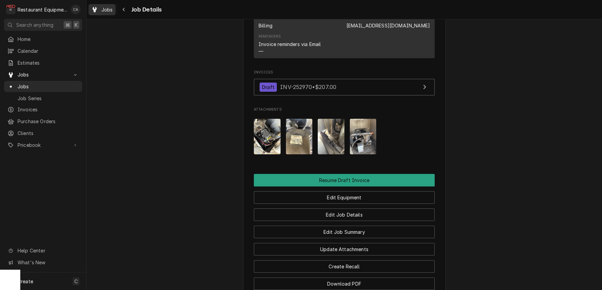
click at [103, 11] on span "Jobs" at bounding box center [106, 9] width 11 height 7
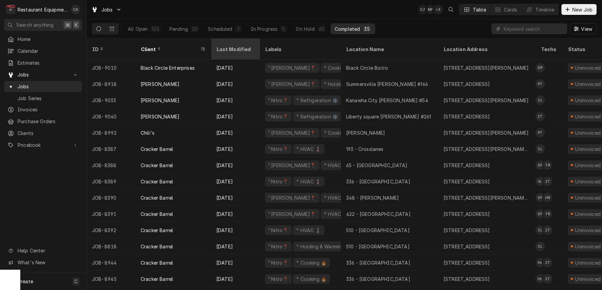
click at [241, 46] on div "Last Modified" at bounding box center [234, 49] width 37 height 7
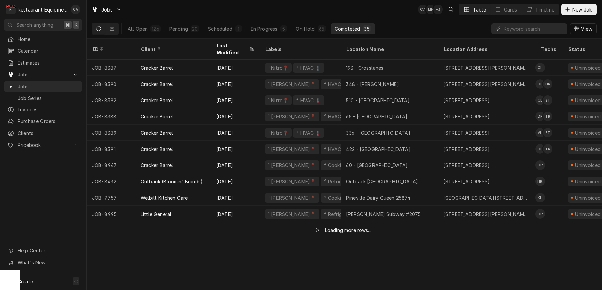
click at [241, 43] on div "Last Modified" at bounding box center [231, 49] width 31 height 14
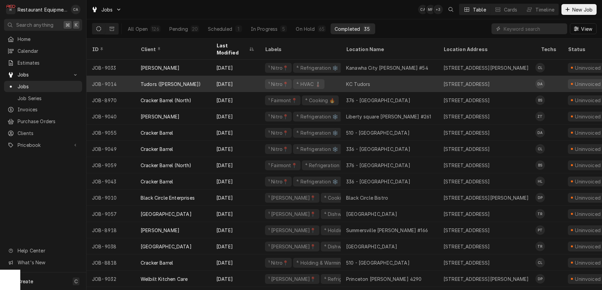
click at [357, 80] on div "KC Tudors" at bounding box center [358, 83] width 24 height 7
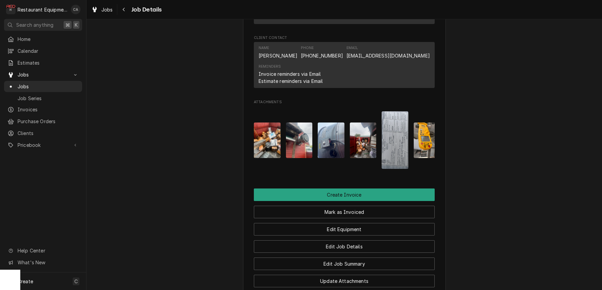
scroll to position [696, 0]
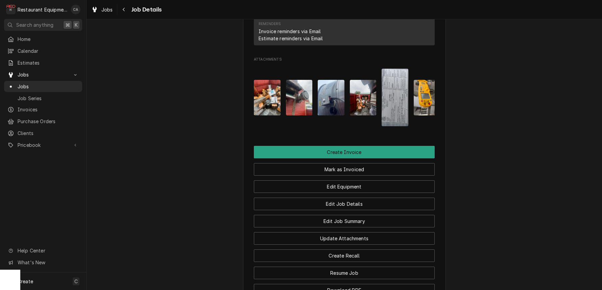
click at [396, 104] on img "Attachments" at bounding box center [395, 97] width 27 height 57
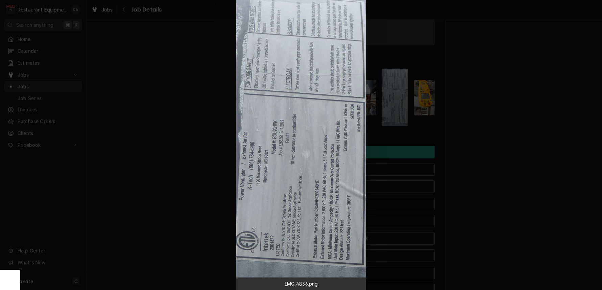
scroll to position [0, 0]
click at [517, 105] on div at bounding box center [301, 145] width 602 height 290
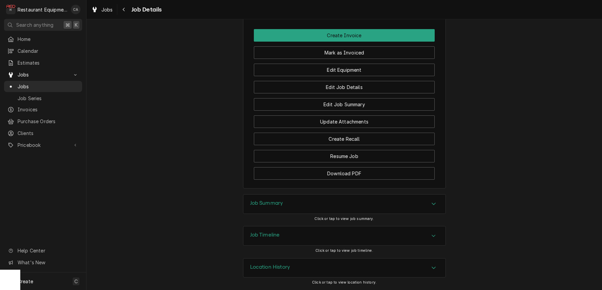
scroll to position [0, 0]
drag, startPoint x: 270, startPoint y: 204, endPoint x: 229, endPoint y: 187, distance: 44.8
click at [268, 204] on h3 "Job Summary" at bounding box center [266, 203] width 33 height 6
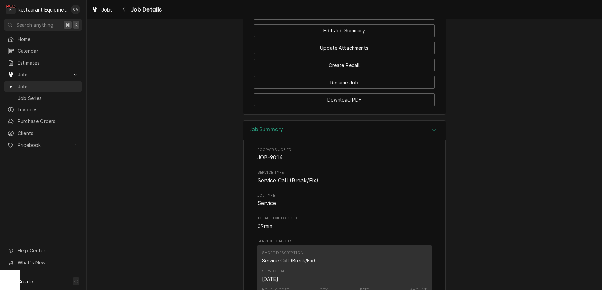
scroll to position [703, 0]
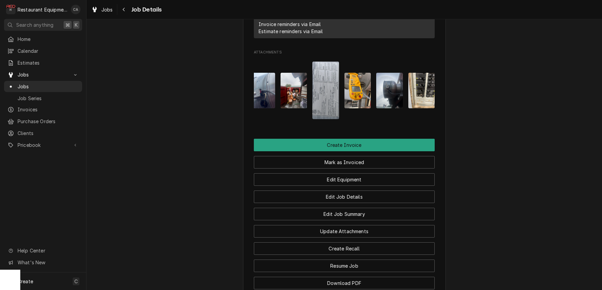
click at [328, 94] on img "Attachments" at bounding box center [325, 90] width 27 height 57
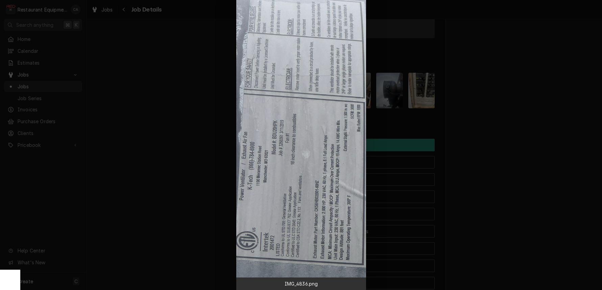
drag, startPoint x: 328, startPoint y: 94, endPoint x: 324, endPoint y: 94, distance: 4.4
click at [328, 94] on body "R Restaurant Equipment Diagnostics CA Search anything ⌘ K Home Calendar Estimat…" at bounding box center [301, 145] width 602 height 290
click at [530, 167] on div at bounding box center [301, 145] width 602 height 290
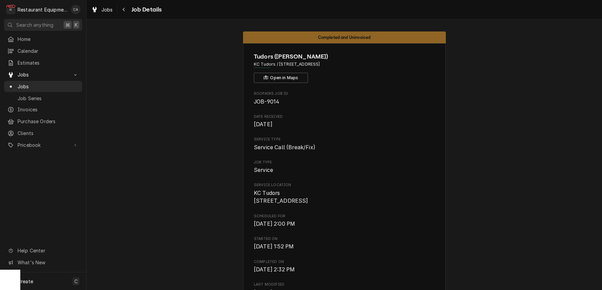
scroll to position [0, 0]
drag, startPoint x: 135, startPoint y: 56, endPoint x: 113, endPoint y: 23, distance: 39.6
click at [108, 10] on span "Jobs" at bounding box center [106, 9] width 11 height 7
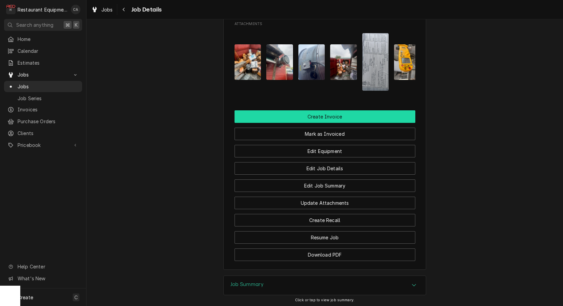
click at [316, 117] on button "Create Invoice" at bounding box center [325, 116] width 181 height 13
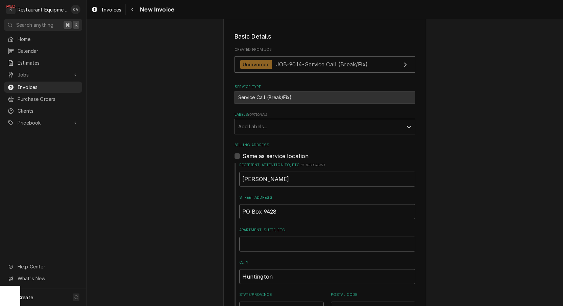
scroll to position [88, 0]
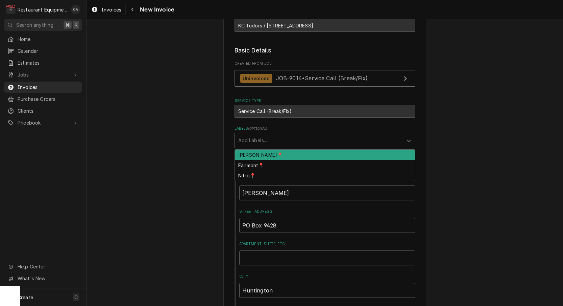
click at [254, 140] on div "Add Labels..." at bounding box center [318, 140] width 161 height 7
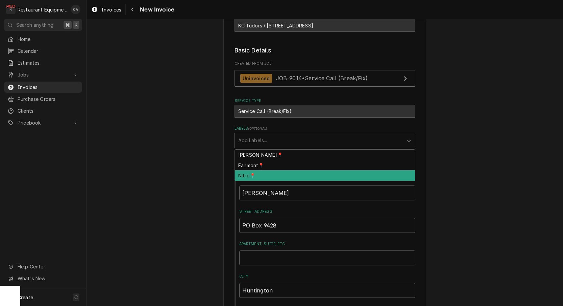
drag, startPoint x: 255, startPoint y: 174, endPoint x: 217, endPoint y: 169, distance: 38.2
click at [253, 174] on div "Nitro📍" at bounding box center [325, 175] width 180 height 10
type textarea "x"
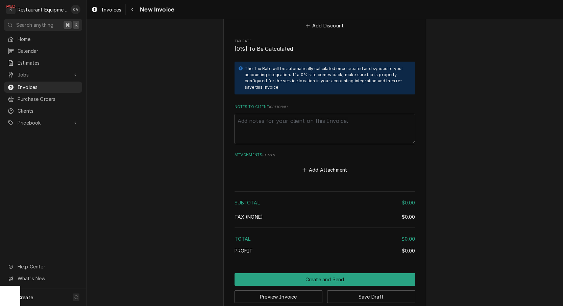
scroll to position [0, 0]
click at [321, 165] on button "Add Attachment" at bounding box center [324, 169] width 47 height 9
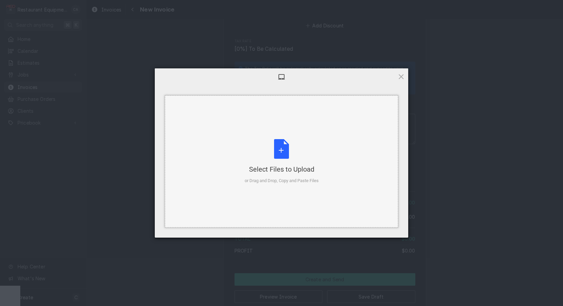
click at [278, 148] on div "Select Files to Upload or Drag and Drop, Copy and Paste Files" at bounding box center [282, 161] width 74 height 45
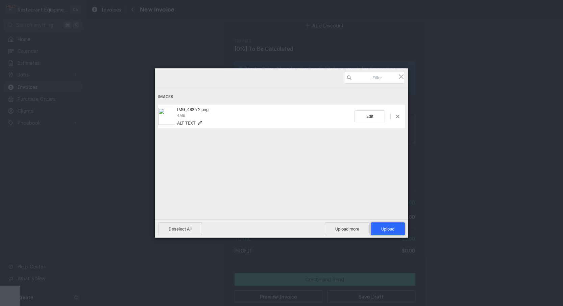
click at [392, 226] on span "Upload 1" at bounding box center [387, 228] width 13 height 5
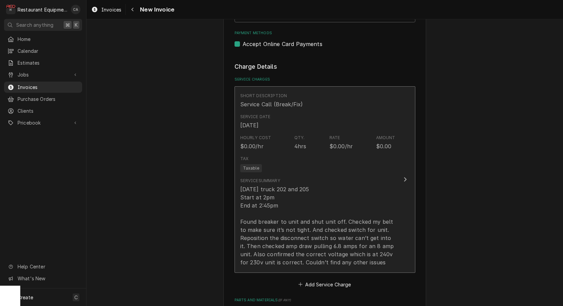
click at [262, 214] on div "9-29-25 truck 202 and 205 Start at 2pm End at 2:45pm Found breaker to unit and …" at bounding box center [317, 225] width 155 height 81
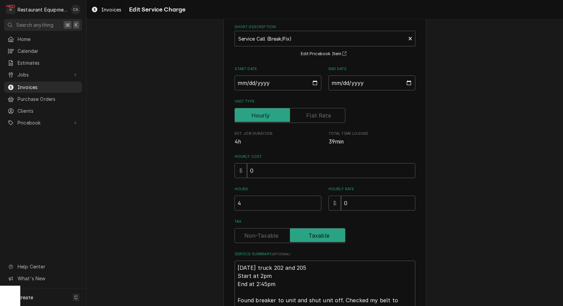
scroll to position [58, 0]
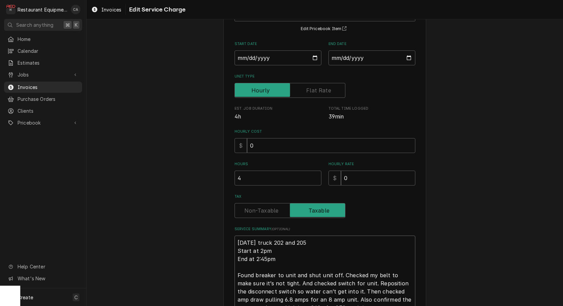
click at [237, 241] on textarea "9-29-25 truck 202 and 205 Start at 2pm End at 2:45pm Found breaker to unit and …" at bounding box center [325, 278] width 181 height 87
type textarea "x"
type textarea "R9-29-25 truck 202 and 205 Start at 2pm End at 2:45pm Found breaker to unit and…"
type textarea "x"
type textarea "Ro9-29-25 truck 202 and 205 Start at 2pm End at 2:45pm Found breaker to unit an…"
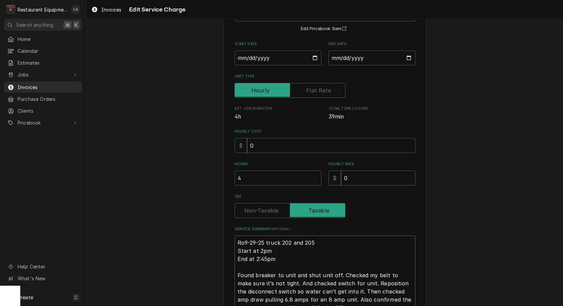
type textarea "x"
type textarea "Roo9-29-25 truck 202 and 205 Start at 2pm End at 2:45pm Found breaker to unit a…"
type textarea "x"
type textarea "Roo 9-29-25 truck 202 and 205 Start at 2pm End at 2:45pm Found breaker to unit …"
type textarea "x"
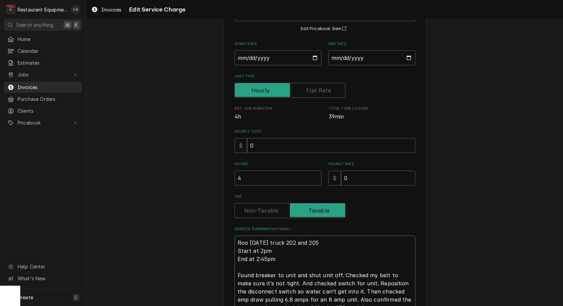
type textarea "Roo 99-29-25 truck 202 and 205 Start at 2pm End at 2:45pm Found breaker to unit…"
type textarea "x"
type textarea "Roo 909-29-25 truck 202 and 205 Start at 2pm End at 2:45pm Found breaker to uni…"
type textarea "x"
type textarea "Roo 9019-29-25 truck 202 and 205 Start at 2pm End at 2:45pm Found breaker to un…"
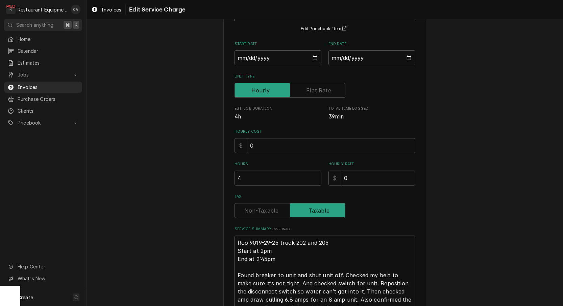
type textarea "x"
type textarea "Roo 90149-29-25 truck 202 and 205 Start at 2pm End at 2:45pm Found breaker to u…"
type textarea "x"
type textarea "Roo 9014 9-29-25 truck 202 and 205 Start at 2pm End at 2:45pm Found breaker to …"
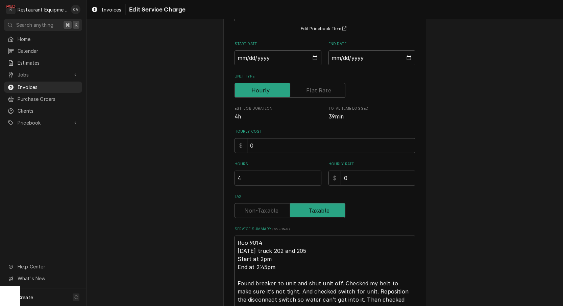
type textarea "x"
type textarea "Roo 9014 9-29-25 truck 202 and 205 Start at 2pm End at 2:45pm Found breaker to …"
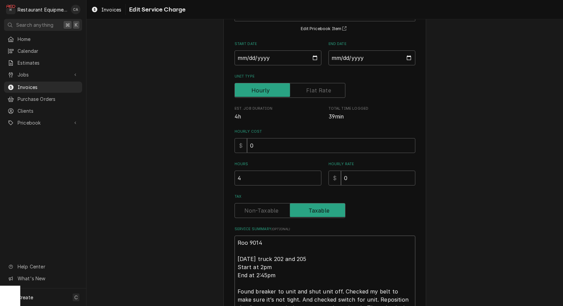
type textarea "x"
type textarea "Roo 9014 9-29-25truck 202 and 205 Start at 2pm End at 2:45pm Found breaker to u…"
type textarea "x"
type textarea "Roo 9014 9-29-25 truck 202 and 205 Start at 2pm End at 2:45pm Found breaker to …"
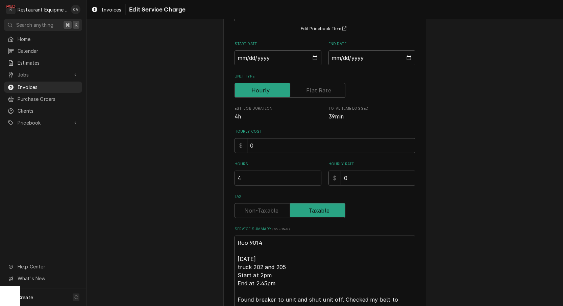
type textarea "x"
type textarea "Roo 9014 9-29-25 ruck 202 and 205 Start at 2pm End at 2:45pm Found breaker to u…"
type textarea "x"
type textarea "Roo 9014 9-29-25 Truck 202 and 205 Start at 2pm End at 2:45pm Found breaker to …"
click at [261, 273] on textarea "Roo 9014 9-29-25 Truck 202 and 205 Start at 2pm End at 2:45pm Found breaker to …" at bounding box center [325, 291] width 181 height 112
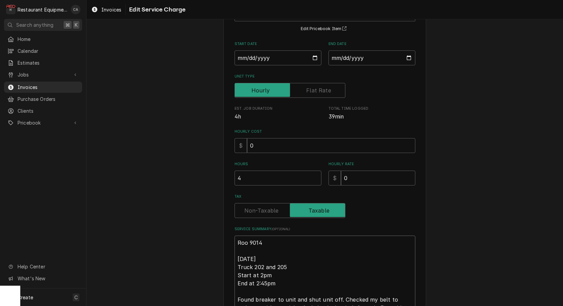
type textarea "x"
type textarea "Roo 9014 9-29-25 Truck 202 and 205 Start at 2:pm End at 2:45pm Found breaker to…"
type textarea "x"
type textarea "Roo 9014 9-29-25 Truck 202 and 205 Start at 2:0pm End at 2:45pm Found breaker t…"
type textarea "x"
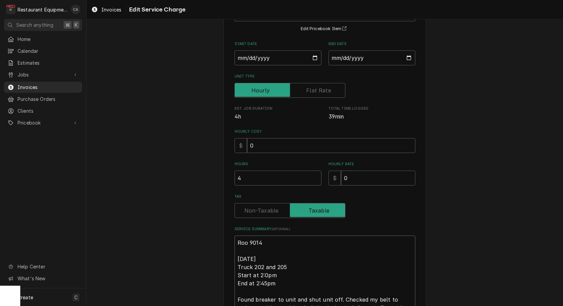
type textarea "Roo 9014 9-29-25 Truck 202 and 205 Start at 2:00pm End at 2:45pm Found breaker …"
type textarea "x"
type textarea "Roo 9014 9-29-25 Truck 202 and 205 Start at 2:00pm End at 2:4pm Found breaker t…"
type textarea "x"
type textarea "Roo 9014 9-29-25 Truck 202 and 205 Start at 2:00pm End at 2:pm Found breaker to…"
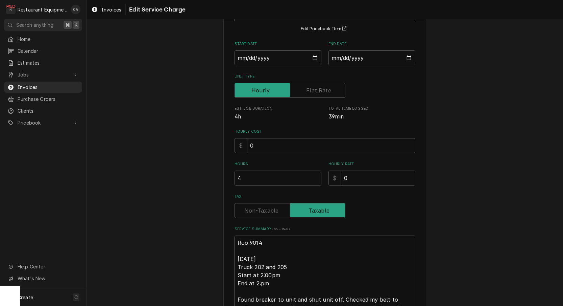
type textarea "x"
type textarea "Roo 9014 9-29-25 Truck 202 and 205 Start at 2:00pm End at 2pm Found breaker to …"
type textarea "x"
type textarea "Roo 9014 9-29-25 Truck 202 and 205 Start at 2:00pm End at pm Found breaker to u…"
type textarea "x"
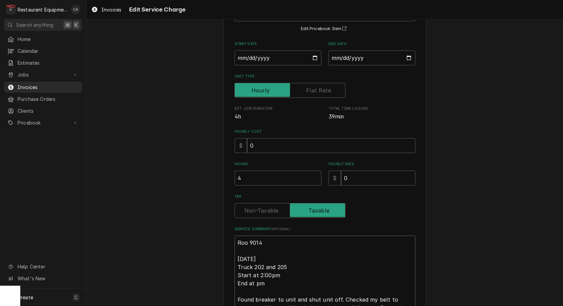
type textarea "Roo 9014 9-29-25 Truck 202 and 205 Start at 2:00pm End at 3pm Found breaker to …"
type textarea "x"
type textarea "Roo 9014 9-29-25 Truck 202 and 205 Start at 2:00pm End at 3:pm Found breaker to…"
type textarea "x"
type textarea "Roo 9014 9-29-25 Truck 202 and 205 Start at 2:00pm End at 3:0pm Found breaker t…"
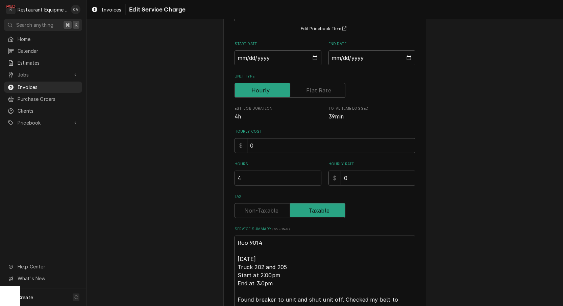
type textarea "x"
type textarea "Roo 9014 9-29-25 Truck 202 and 205 Start at 2:00pm End at 3:00pm Found breaker …"
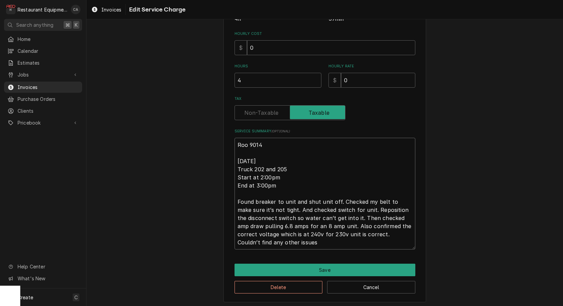
scroll to position [156, 0]
click at [286, 207] on textarea "Roo 9014 9-29-25 Truck 202 and 205 Start at 2:00pm End at 3:00pm Found breaker …" at bounding box center [325, 194] width 181 height 112
type textarea "x"
type textarea "Roo 9014 9-29-25 Truck 202 and 205 Start at 2:00pm End at 3:00pm Found breaker …"
type textarea "x"
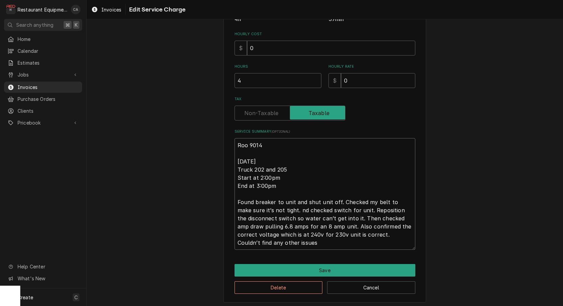
type textarea "Roo 9014 9-29-25 Truck 202 and 205 Start at 2:00pm End at 3:00pm Found breaker …"
type textarea "x"
type textarea "Roo 9014 9-29-25 Truck 202 and 205 Start at 2:00pm End at 3:00pm Found breaker …"
type textarea "x"
type textarea "Roo 9014 9-29-25 Truck 202 and 205 Start at 2:00pm End at 3:00pm Found breaker …"
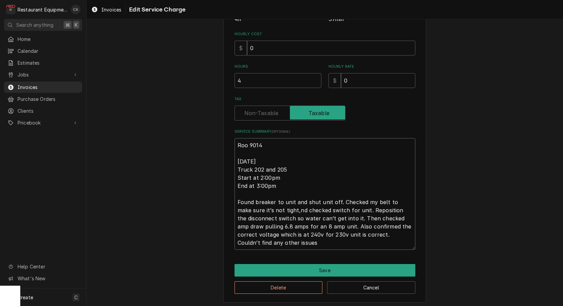
type textarea "x"
type textarea "Roo 9014 9-29-25 Truck 202 and 205 Start at 2:00pm End at 3:00pm Found breaker …"
type textarea "x"
type textarea "Roo 9014 9-29-25 Truck 202 and 205 Start at 2:00pm End at 3:00pm Found breaker …"
click at [297, 241] on textarea "Roo 9014 9-29-25 Truck 202 and 205 Start at 2:00pm End at 3:00pm Found breaker …" at bounding box center [325, 194] width 181 height 112
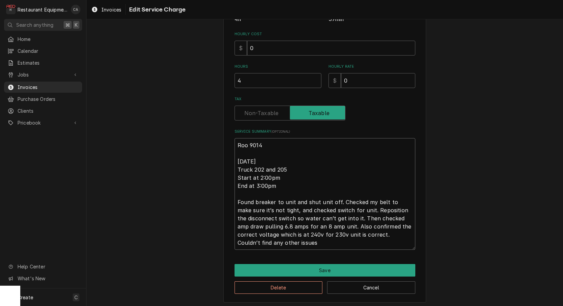
type textarea "x"
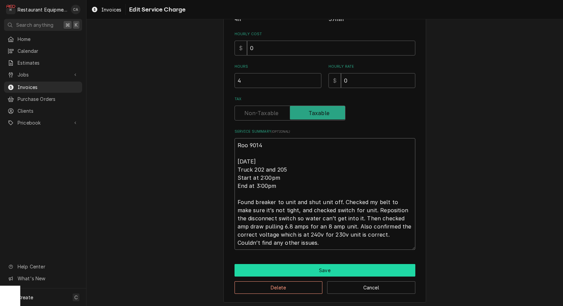
type textarea "Roo 9014 [DATE] Truck 202 and 205 Start at 2:00pm End at 3:00pm Found breaker t…"
click at [306, 264] on button "Save" at bounding box center [325, 270] width 181 height 13
type textarea "x"
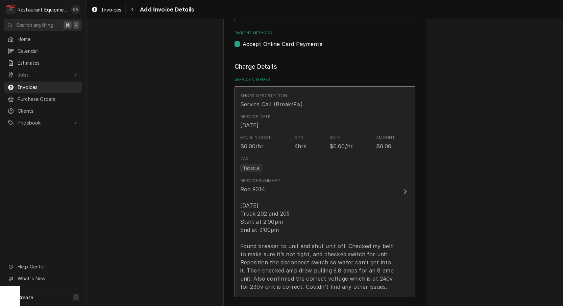
scroll to position [529, 0]
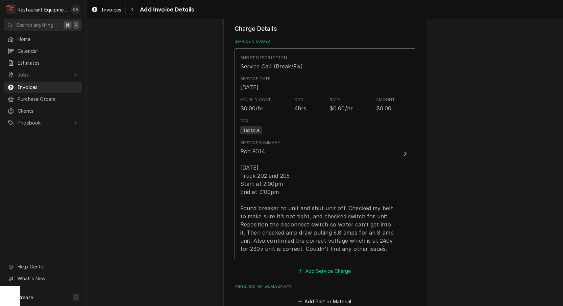
click at [309, 266] on button "Add Service Charge" at bounding box center [325, 270] width 55 height 9
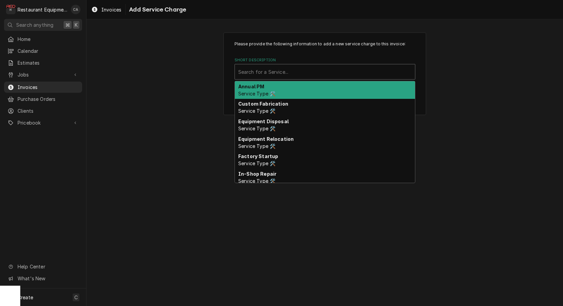
click at [257, 75] on div "Short Description" at bounding box center [324, 72] width 173 height 12
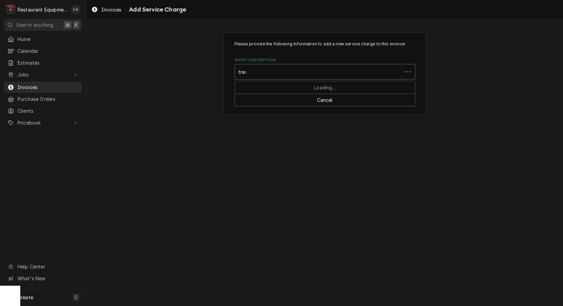
type input "trave"
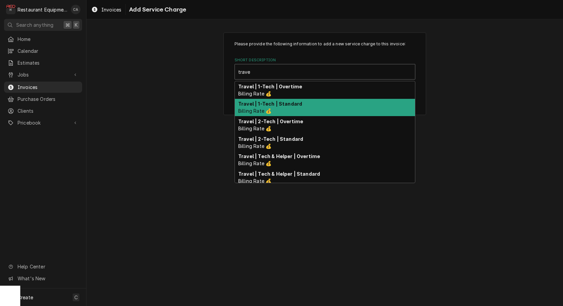
click at [274, 103] on strong "Travel | 1-Tech | Standard" at bounding box center [270, 104] width 64 height 6
type textarea "x"
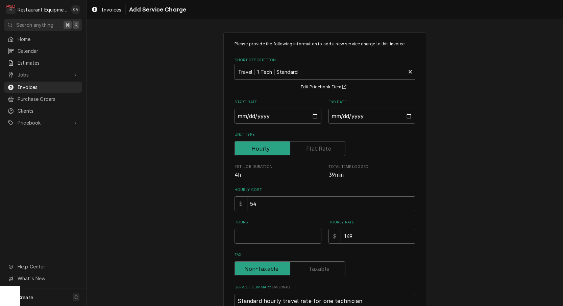
click at [263, 117] on input "Start Date" at bounding box center [278, 116] width 87 height 15
type input "[DATE]"
type textarea "x"
drag, startPoint x: 371, startPoint y: 119, endPoint x: 380, endPoint y: 147, distance: 29.5
click at [371, 119] on input "End Date" at bounding box center [372, 116] width 87 height 15
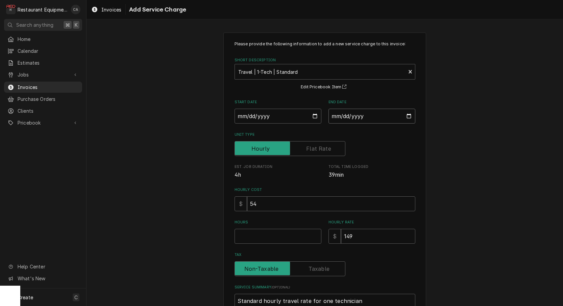
type input "[DATE]"
click at [256, 237] on input "Hours" at bounding box center [278, 236] width 87 height 15
type textarea "x"
type input "1"
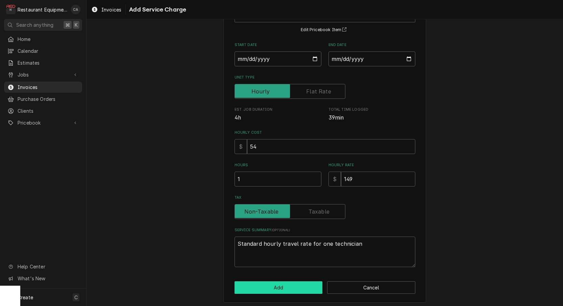
click at [282, 283] on button "Add" at bounding box center [279, 287] width 88 height 13
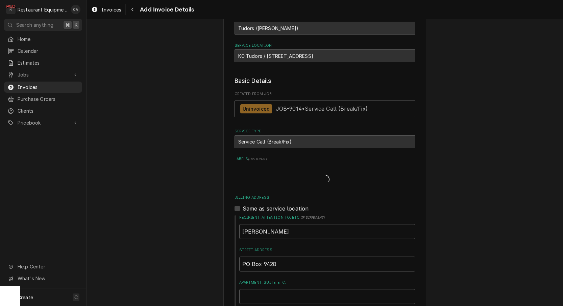
type textarea "x"
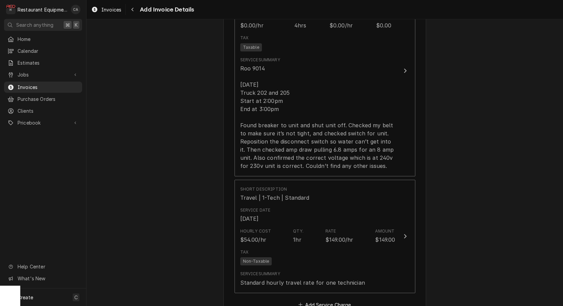
scroll to position [620, 0]
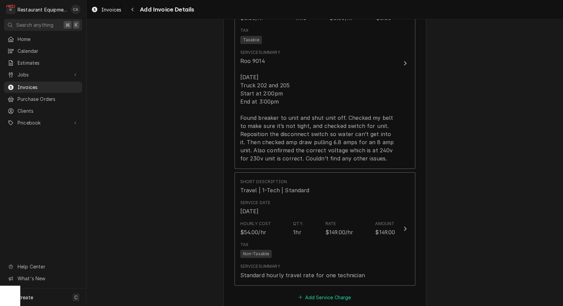
click at [330, 292] on button "Add Service Charge" at bounding box center [325, 296] width 55 height 9
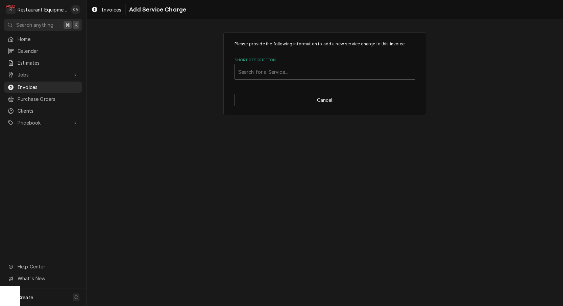
click at [270, 73] on div "Search for a Service..." at bounding box center [324, 71] width 173 height 7
type input "lab"
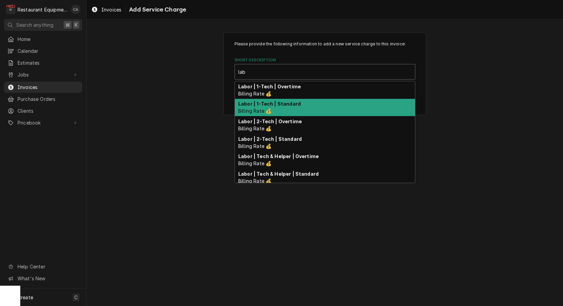
click at [279, 103] on strong "Labor | 1-Tech | Standard" at bounding box center [269, 104] width 63 height 6
type textarea "x"
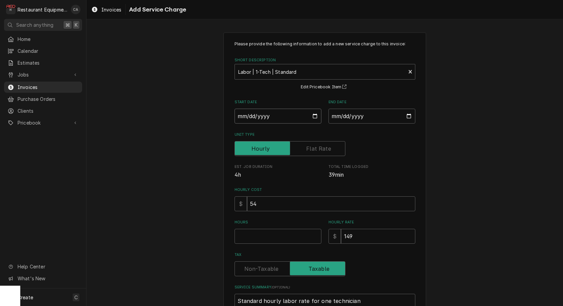
click at [251, 120] on input "Start Date" at bounding box center [278, 116] width 87 height 15
type input "2025-09-29"
type textarea "x"
click at [356, 115] on input "End Date" at bounding box center [372, 116] width 87 height 15
type input "2025-09-29"
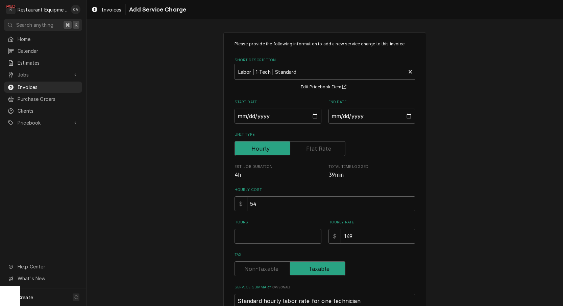
drag, startPoint x: 462, startPoint y: 189, endPoint x: 301, endPoint y: 252, distance: 173.5
click at [461, 190] on div "Please provide the following information to add a new service charge to this in…" at bounding box center [325, 195] width 477 height 339
click at [266, 232] on input "Hours" at bounding box center [278, 236] width 87 height 15
type textarea "x"
type input "1"
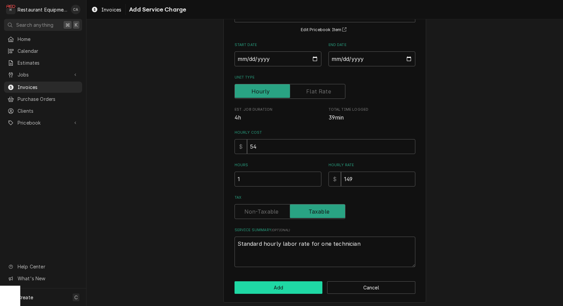
click at [280, 284] on button "Add" at bounding box center [279, 287] width 88 height 13
type textarea "x"
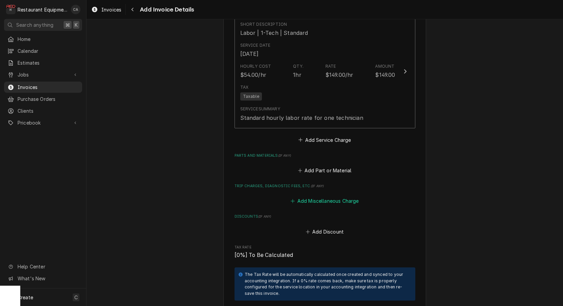
scroll to position [895, 0]
click at [351, 195] on button "Add Miscellaneous Charge" at bounding box center [325, 199] width 70 height 9
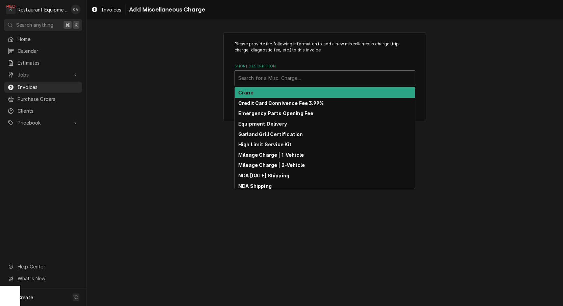
click at [281, 81] on div "Short Description" at bounding box center [324, 78] width 173 height 12
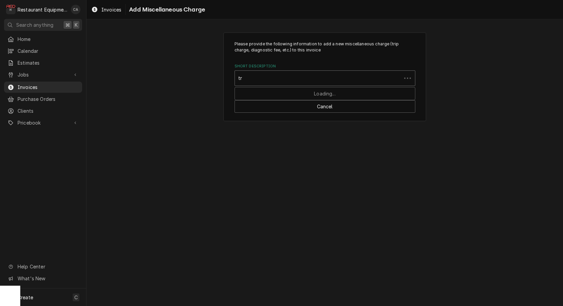
type input "tru"
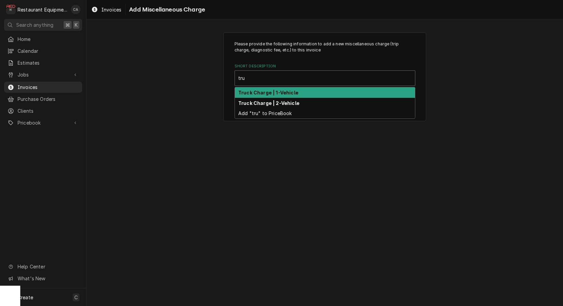
drag, startPoint x: 274, startPoint y: 92, endPoint x: 295, endPoint y: 144, distance: 56.0
click at [274, 92] on strong "Truck Charge | 1-Vehicle" at bounding box center [268, 93] width 60 height 6
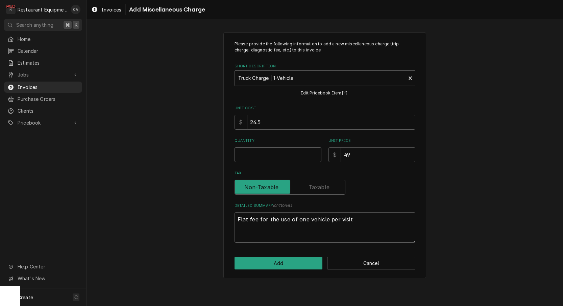
click at [265, 153] on input "Quantity" at bounding box center [278, 154] width 87 height 15
type textarea "x"
type input "1"
click at [287, 261] on button "Add" at bounding box center [279, 263] width 88 height 13
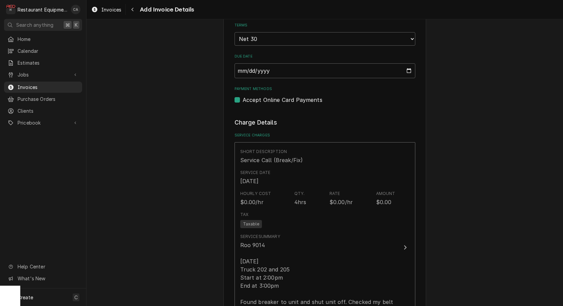
scroll to position [442, 0]
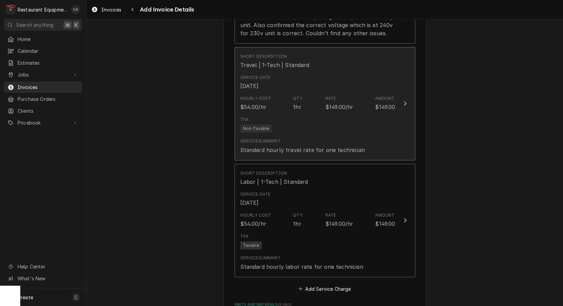
click at [328, 124] on div "Tax Non-Taxable" at bounding box center [317, 125] width 155 height 22
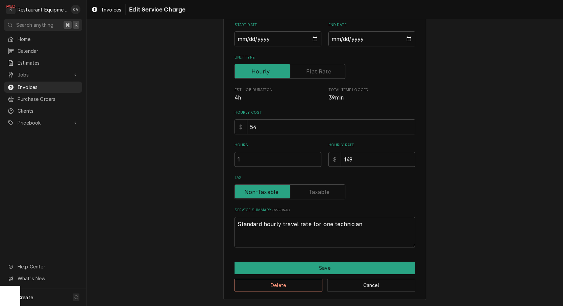
click at [328, 115] on label "Hourly Cost" at bounding box center [325, 112] width 181 height 5
click at [328, 124] on input "54" at bounding box center [331, 126] width 168 height 15
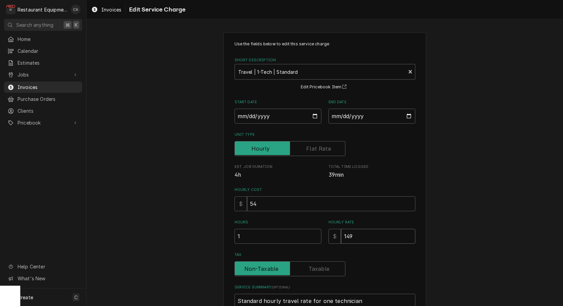
click at [363, 234] on input "149" at bounding box center [378, 236] width 74 height 15
click at [356, 234] on input "149" at bounding box center [378, 234] width 74 height 15
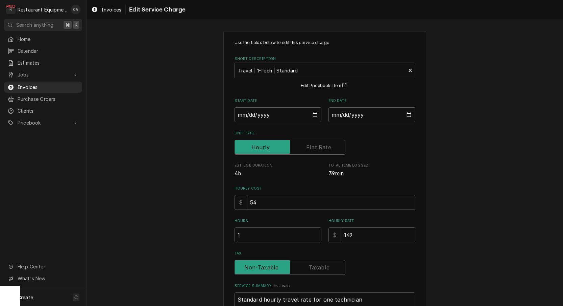
type textarea "x"
type input "1"
type textarea "x"
type input "13"
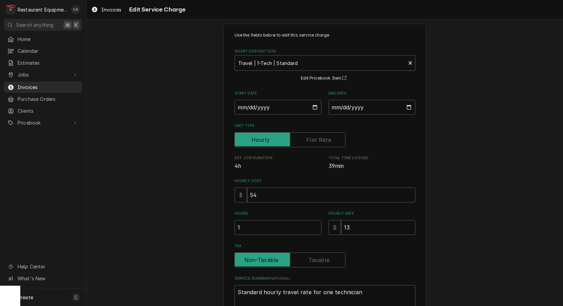
scroll to position [30, 0]
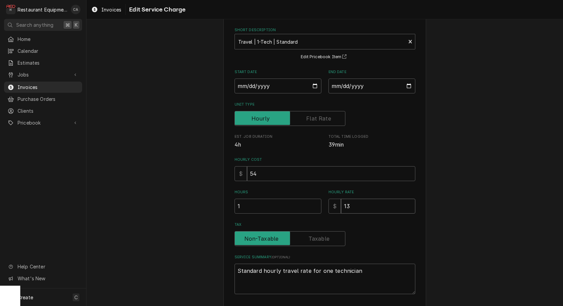
click at [373, 207] on input "13" at bounding box center [378, 206] width 74 height 15
type textarea "x"
type input "139"
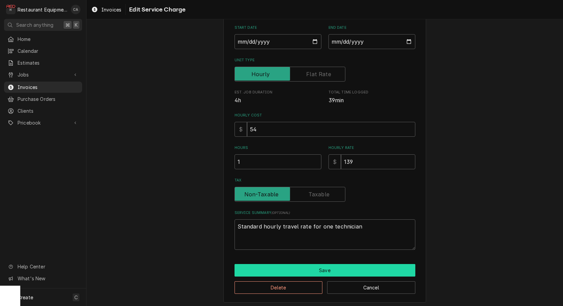
click at [346, 265] on button "Save" at bounding box center [325, 270] width 181 height 13
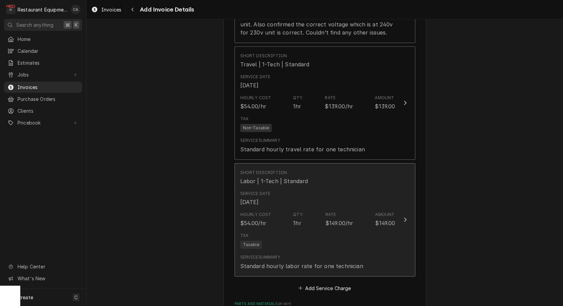
click at [340, 230] on div "Tax Taxable" at bounding box center [317, 241] width 155 height 22
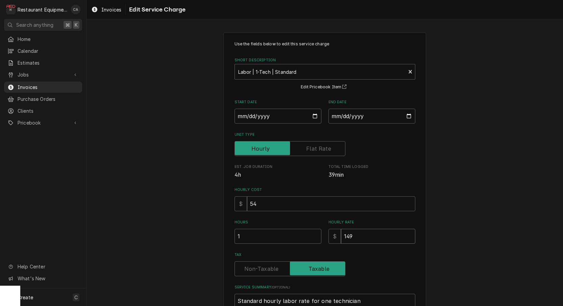
click at [349, 234] on input "149" at bounding box center [378, 236] width 74 height 15
type textarea "x"
type input "19"
type textarea "x"
type input "139"
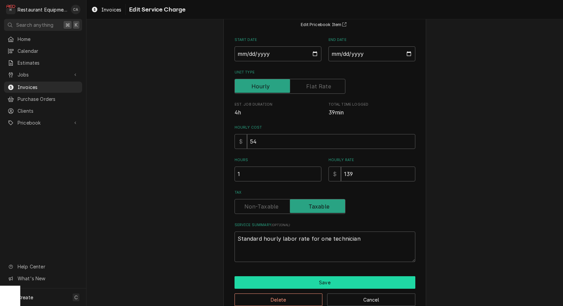
click at [318, 282] on button "Save" at bounding box center [325, 282] width 181 height 13
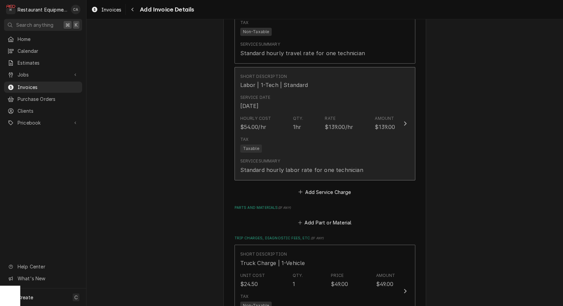
scroll to position [871, 0]
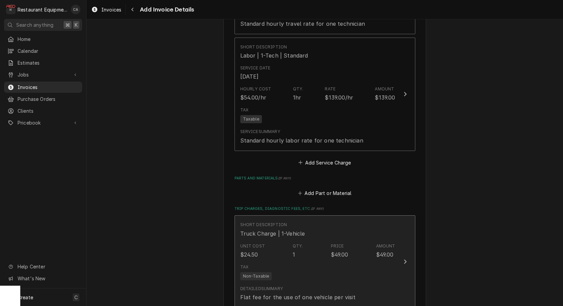
click at [319, 240] on div "Unit Cost $24.50 Qty. 1 Price $49.00 Amount $49.00" at bounding box center [317, 250] width 155 height 21
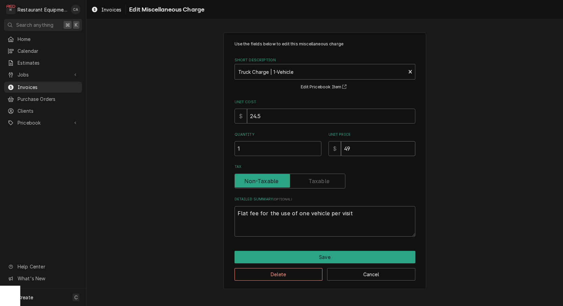
drag, startPoint x: 354, startPoint y: 147, endPoint x: 320, endPoint y: 146, distance: 34.5
click at [320, 146] on div "Quantity 1 Unit Price $ 49" at bounding box center [325, 144] width 181 height 24
type textarea "x"
type input "3"
type textarea "x"
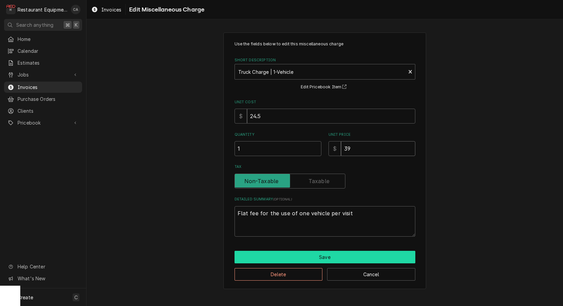
type input "39"
click at [320, 254] on button "Save" at bounding box center [325, 257] width 181 height 13
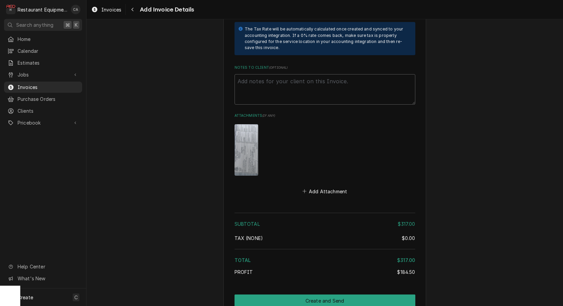
scroll to position [1244, 0]
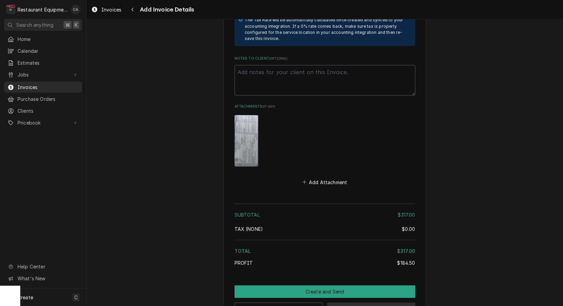
click at [365, 302] on button "Save Draft" at bounding box center [371, 308] width 88 height 13
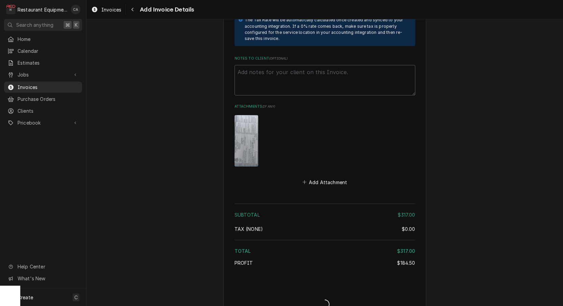
type textarea "x"
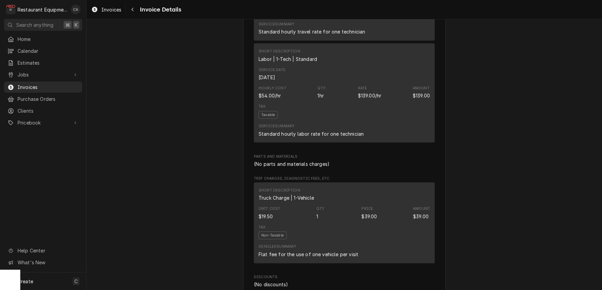
scroll to position [812, 0]
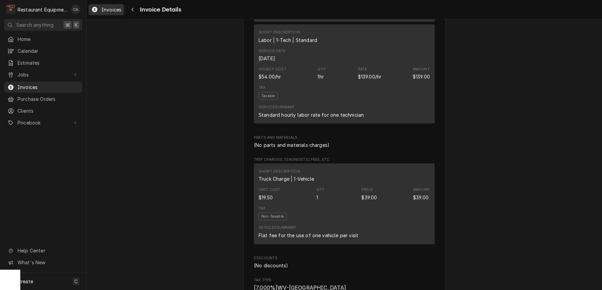
click at [109, 9] on span "Invoices" at bounding box center [111, 9] width 20 height 7
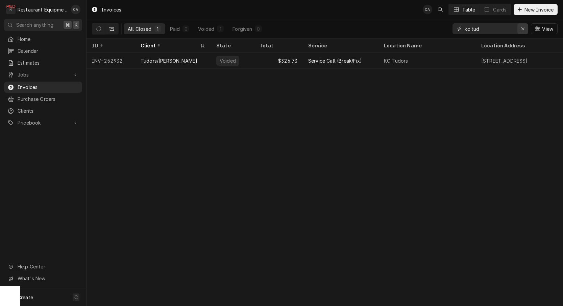
click at [520, 29] on div "Erase input" at bounding box center [523, 28] width 7 height 7
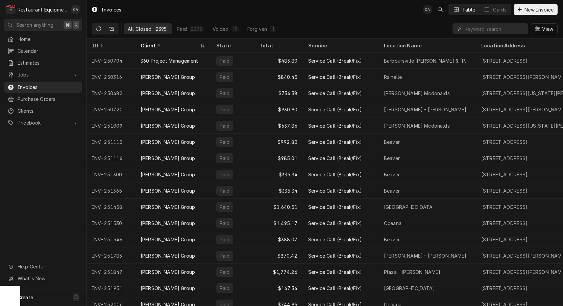
click at [99, 29] on icon "Dynamic Content Wrapper" at bounding box center [98, 28] width 5 height 5
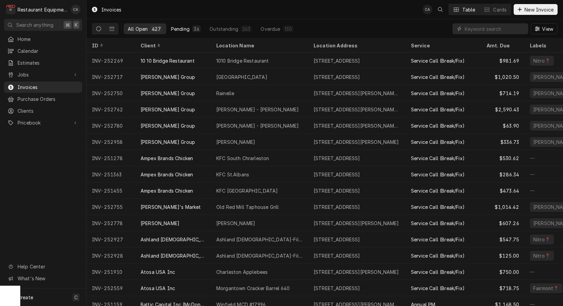
click at [179, 28] on div "Pending" at bounding box center [180, 28] width 19 height 7
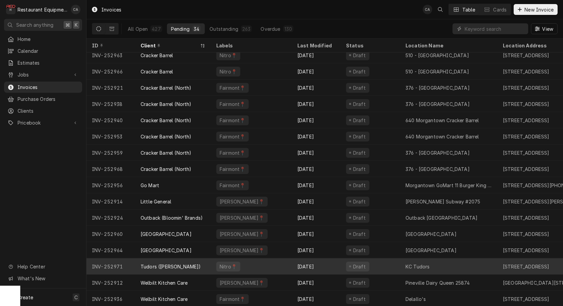
click at [440, 270] on div "KC Tudors" at bounding box center [448, 266] width 97 height 16
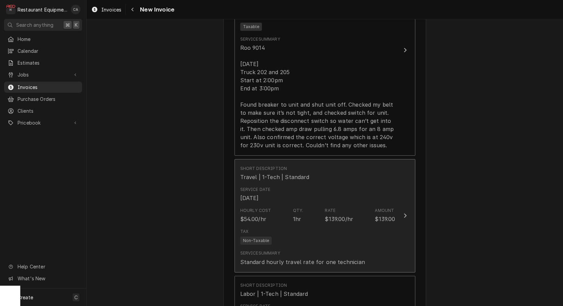
scroll to position [0, 0]
click at [332, 226] on div "Tax Non-Taxable" at bounding box center [317, 237] width 155 height 22
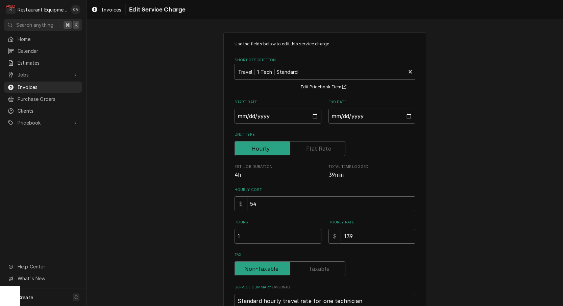
click at [356, 230] on input "139" at bounding box center [378, 236] width 74 height 15
type textarea "x"
type input "1"
type textarea "x"
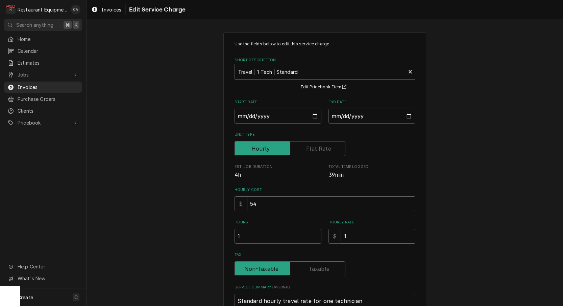
type input "14"
type textarea "x"
type input "149"
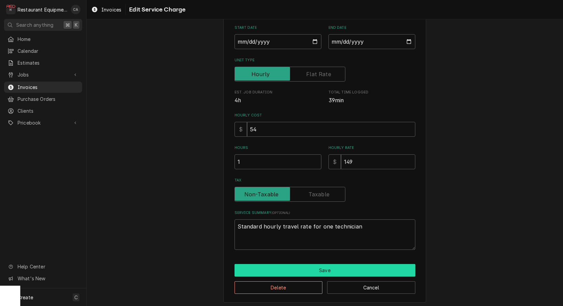
click at [324, 266] on button "Save" at bounding box center [325, 270] width 181 height 13
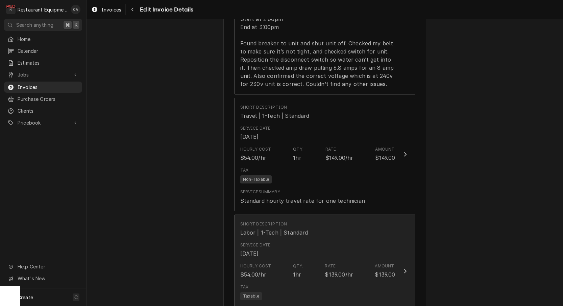
click at [333, 243] on div "Service Date [DATE]" at bounding box center [317, 249] width 155 height 21
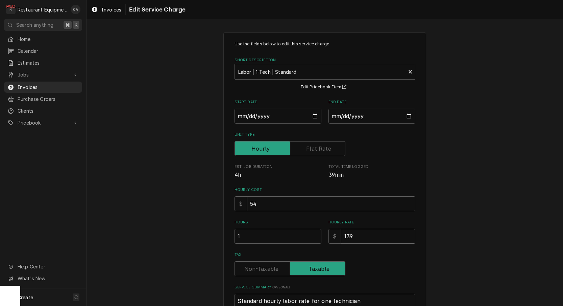
click at [360, 235] on input "139" at bounding box center [378, 236] width 74 height 15
type textarea "x"
type input "1"
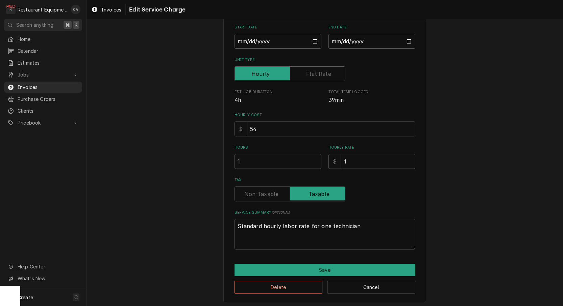
scroll to position [74, 0]
click at [357, 160] on input "1" at bounding box center [378, 161] width 74 height 15
type textarea "x"
type input "14"
type textarea "x"
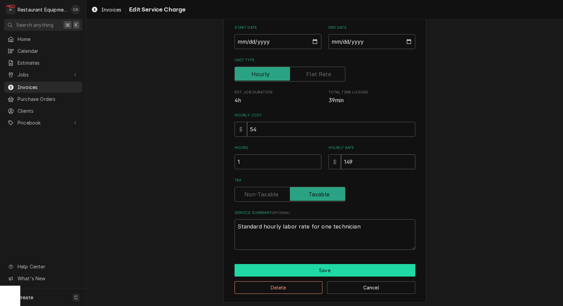
type input "149"
click at [331, 265] on button "Save" at bounding box center [325, 270] width 181 height 13
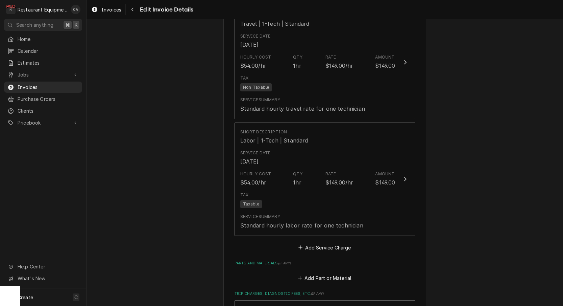
scroll to position [793, 0]
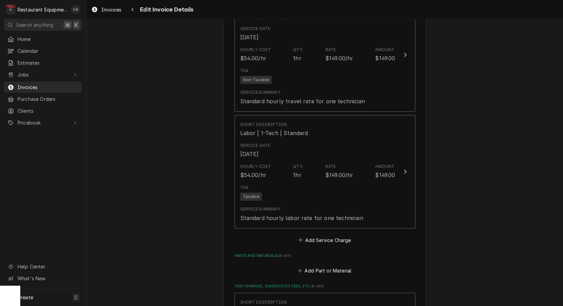
drag, startPoint x: 316, startPoint y: 291, endPoint x: 317, endPoint y: 284, distance: 6.9
click at [316, 296] on div "Short Description Truck Charge | 1-Vehicle" at bounding box center [317, 306] width 155 height 21
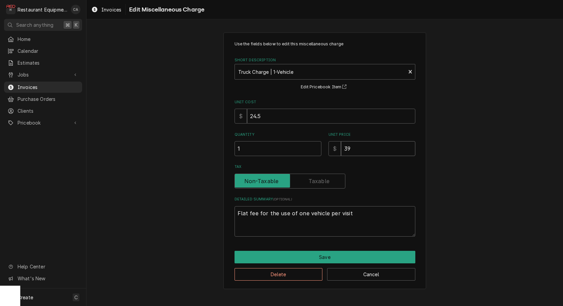
click at [360, 146] on input "39" at bounding box center [378, 148] width 74 height 15
type textarea "x"
type input "4"
type textarea "x"
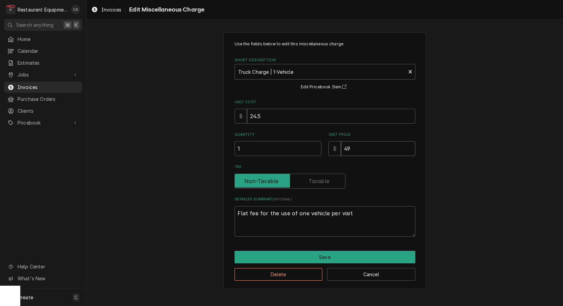
type input "49"
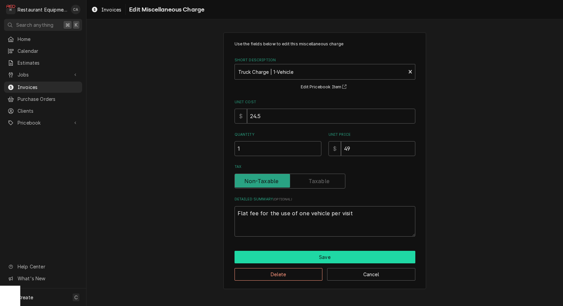
click at [330, 255] on button "Save" at bounding box center [325, 257] width 181 height 13
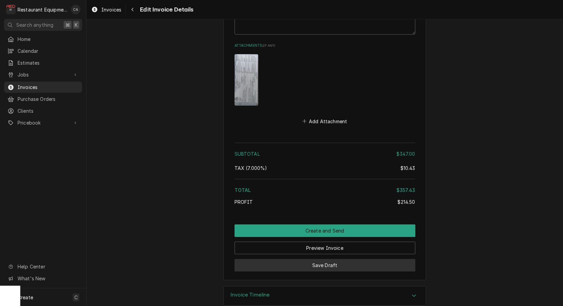
click at [327, 259] on button "Save Draft" at bounding box center [325, 265] width 181 height 13
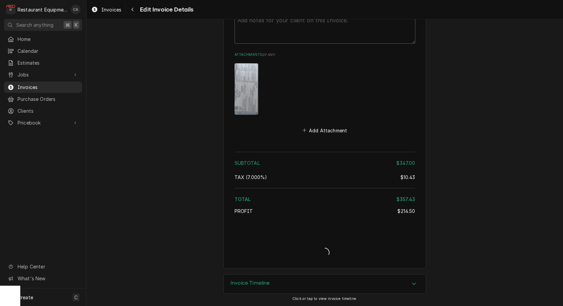
type textarea "x"
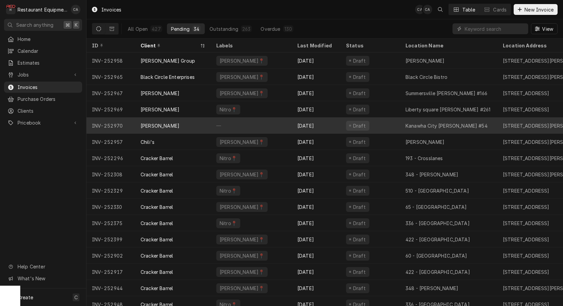
click at [396, 125] on div "Draft" at bounding box center [371, 125] width 60 height 16
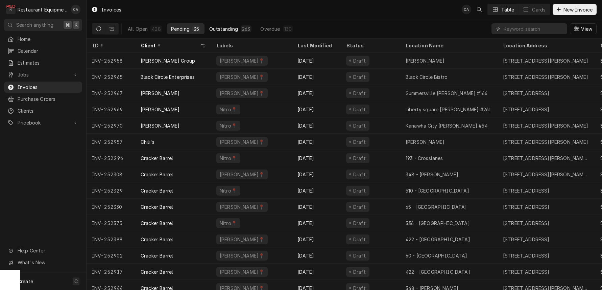
click at [219, 30] on div "Outstanding" at bounding box center [223, 28] width 29 height 7
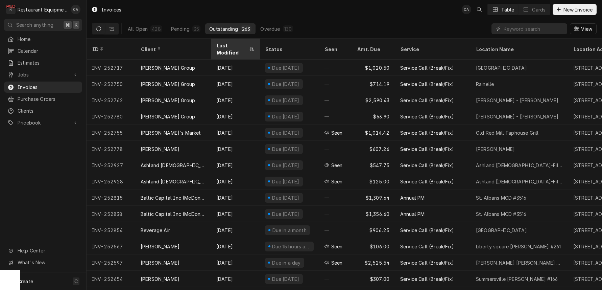
click at [232, 43] on div "Last Modified" at bounding box center [231, 49] width 31 height 14
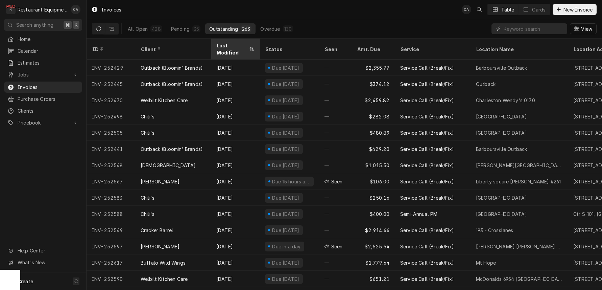
click at [232, 43] on div "Last Modified" at bounding box center [231, 49] width 31 height 14
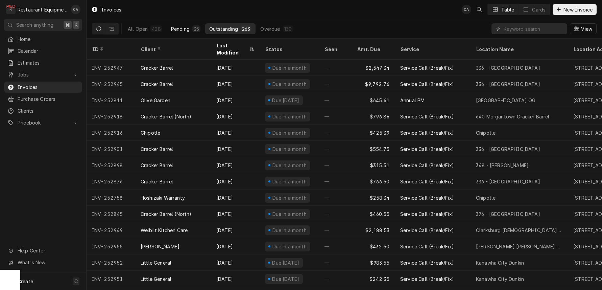
click at [180, 28] on div "Pending" at bounding box center [180, 28] width 19 height 7
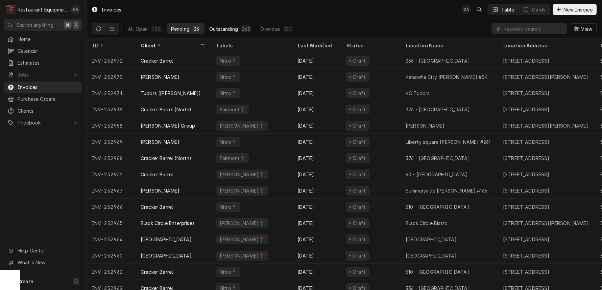
click at [231, 29] on div "Outstanding" at bounding box center [223, 28] width 29 height 7
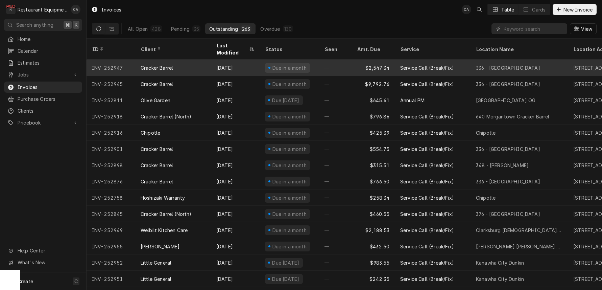
click at [440, 64] on div "Service Call (Break/Fix)" at bounding box center [427, 67] width 54 height 7
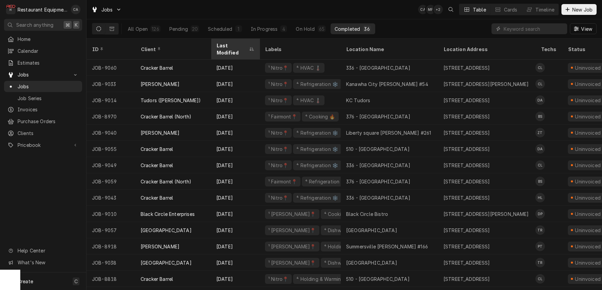
click at [235, 45] on div "Last Modified" at bounding box center [231, 49] width 31 height 14
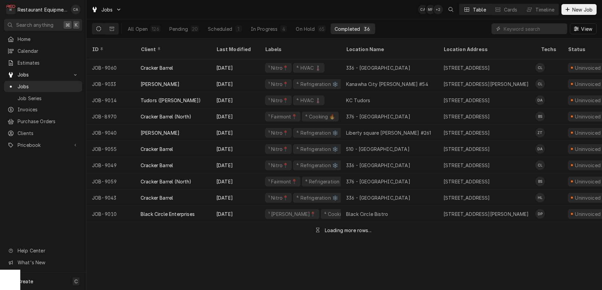
click at [235, 46] on div "Last Modified" at bounding box center [234, 49] width 37 height 7
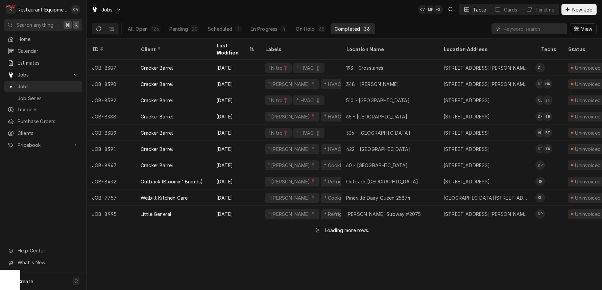
click at [235, 45] on div "Last Modified" at bounding box center [231, 49] width 31 height 14
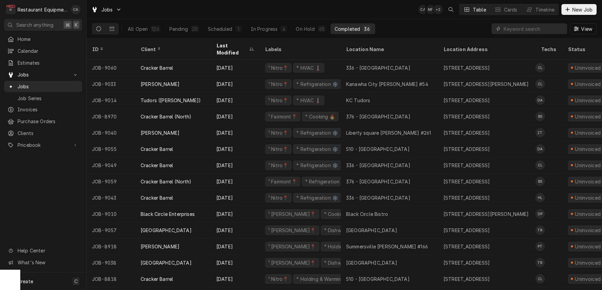
click at [235, 45] on div "Last Modified" at bounding box center [231, 49] width 31 height 14
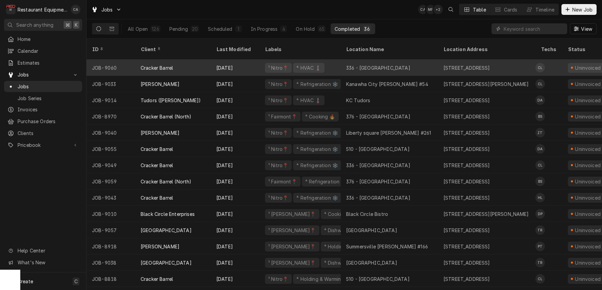
click at [365, 64] on div "336 - [GEOGRAPHIC_DATA]" at bounding box center [378, 67] width 64 height 7
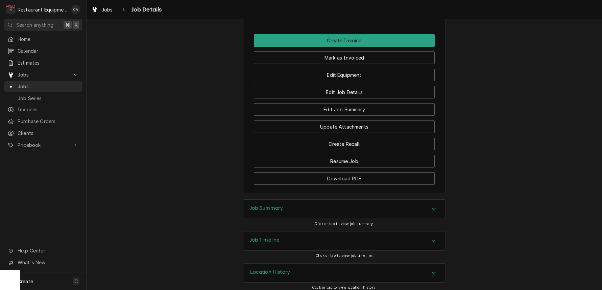
scroll to position [775, 0]
drag, startPoint x: 262, startPoint y: 206, endPoint x: 226, endPoint y: 194, distance: 37.4
click at [262, 206] on h3 "Job Summary" at bounding box center [266, 208] width 33 height 6
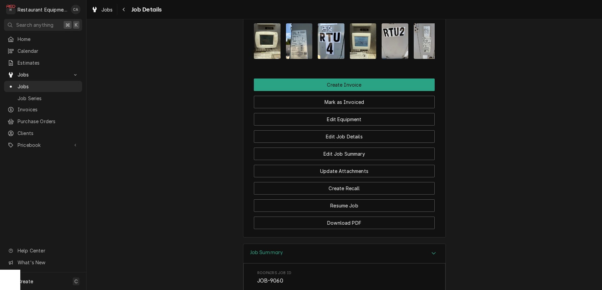
scroll to position [683, 0]
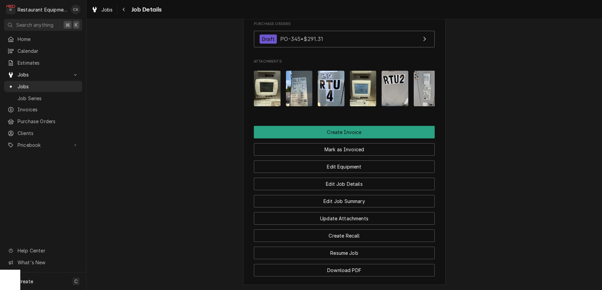
click at [297, 89] on img "Attachments" at bounding box center [299, 89] width 27 height 36
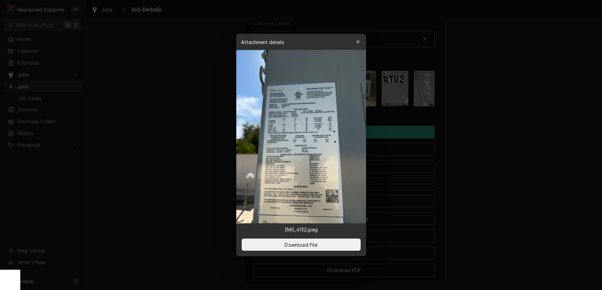
drag, startPoint x: 357, startPoint y: 40, endPoint x: 353, endPoint y: 93, distance: 52.6
click at [357, 41] on icon "button" at bounding box center [358, 42] width 4 height 5
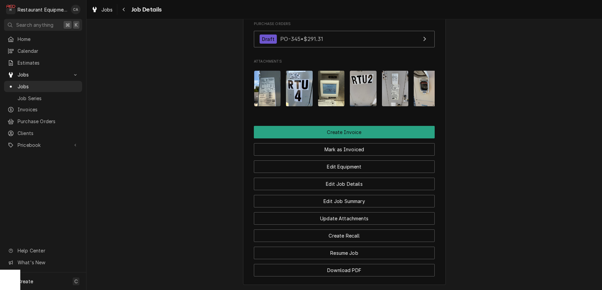
scroll to position [0, 52]
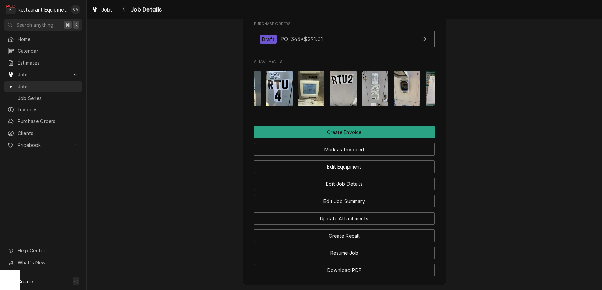
click at [371, 87] on img "Attachments" at bounding box center [375, 89] width 27 height 36
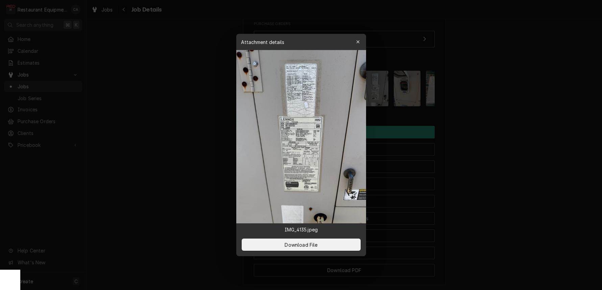
drag, startPoint x: 496, startPoint y: 115, endPoint x: 458, endPoint y: 111, distance: 38.4
click at [496, 115] on div at bounding box center [301, 145] width 602 height 290
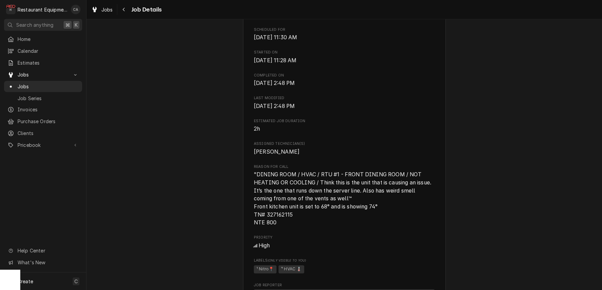
scroll to position [232, 0]
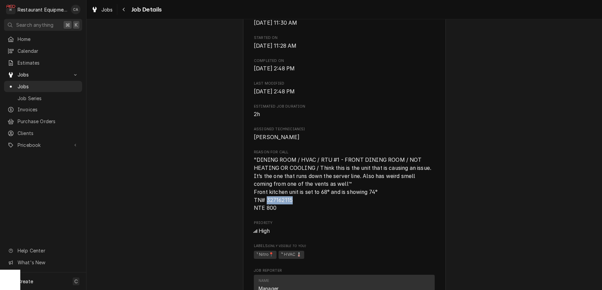
drag, startPoint x: 293, startPoint y: 200, endPoint x: 270, endPoint y: 200, distance: 23.7
click at [267, 199] on span ""DINING ROOM / HVAC / RTU #1 - FRONT DINING ROOM / NOT HEATING OR COOLING / Thi…" at bounding box center [344, 184] width 181 height 56
copy span "327162115"
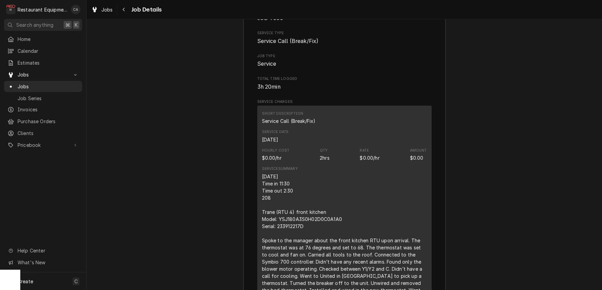
scroll to position [673, 0]
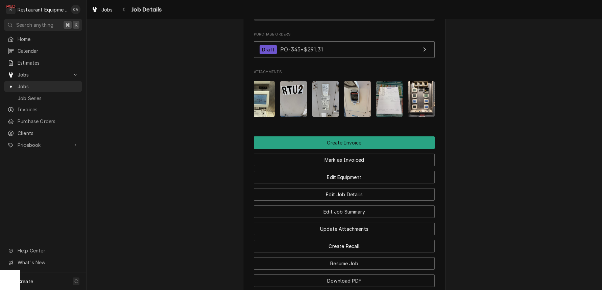
drag, startPoint x: 385, startPoint y: 103, endPoint x: 373, endPoint y: 106, distance: 12.5
click at [384, 103] on img "Attachments" at bounding box center [389, 99] width 27 height 36
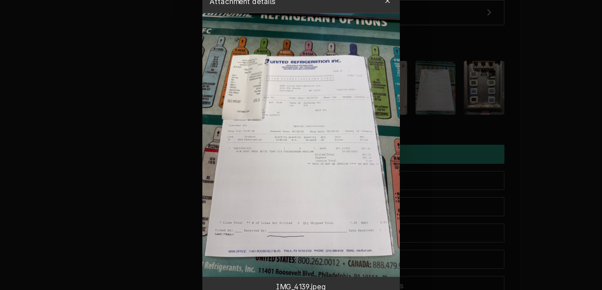
click at [71, 87] on div at bounding box center [301, 145] width 602 height 290
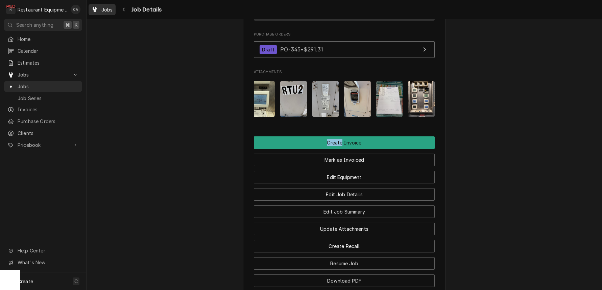
click at [107, 9] on span "Jobs" at bounding box center [106, 9] width 11 height 7
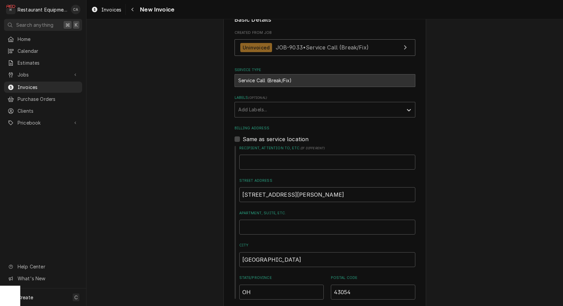
scroll to position [158, 0]
click at [250, 109] on div "Add Labels..." at bounding box center [318, 109] width 161 height 7
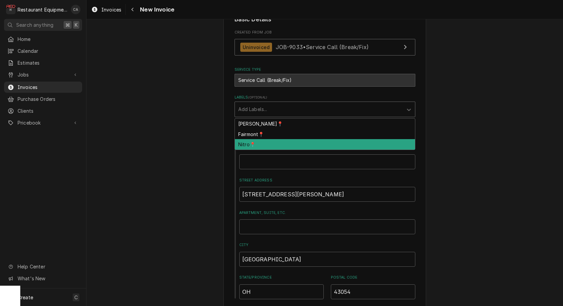
click at [256, 143] on div "Nitro📍" at bounding box center [325, 144] width 180 height 10
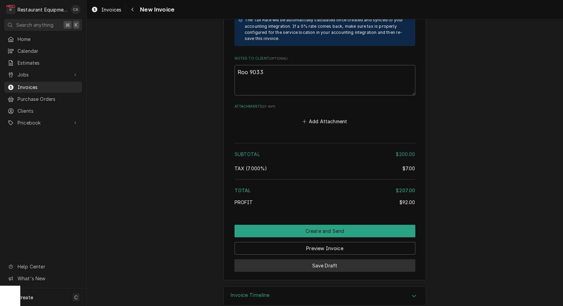
click at [333, 259] on button "Save Draft" at bounding box center [325, 265] width 181 height 13
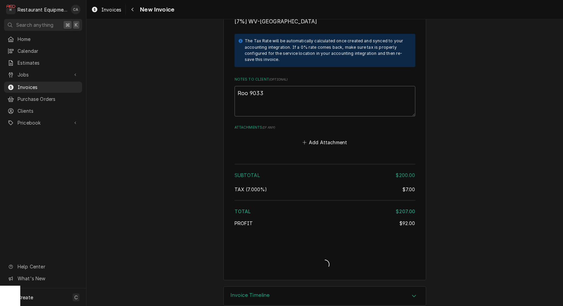
type textarea "x"
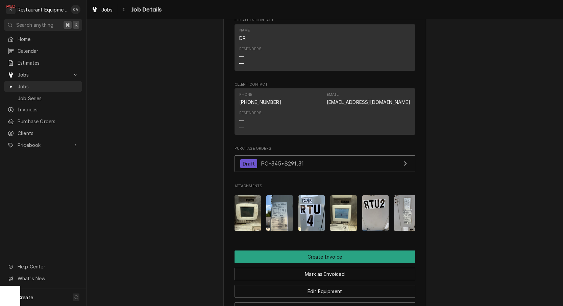
scroll to position [608, 0]
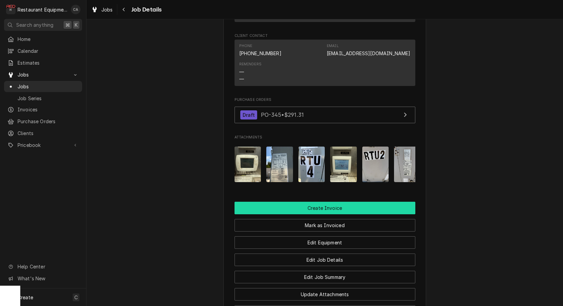
click at [333, 204] on button "Create Invoice" at bounding box center [325, 208] width 181 height 13
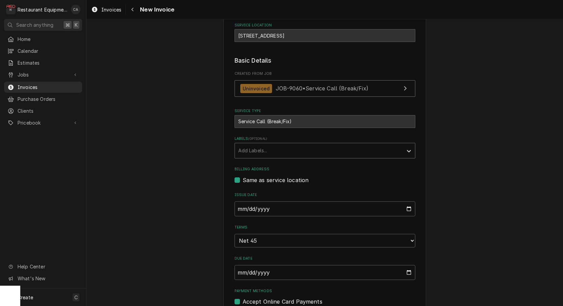
scroll to position [114, 0]
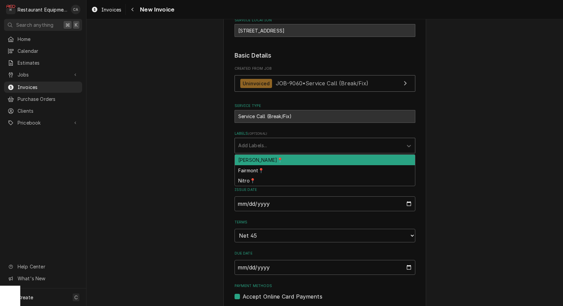
click at [258, 139] on div "Labels" at bounding box center [318, 145] width 161 height 12
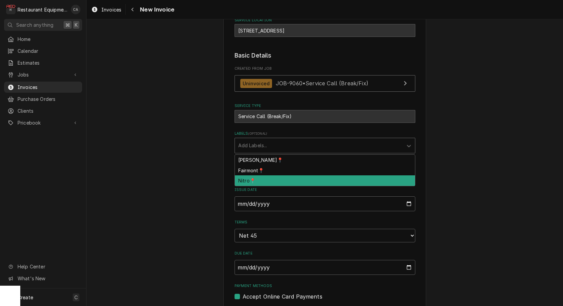
drag, startPoint x: 249, startPoint y: 176, endPoint x: 214, endPoint y: 176, distance: 34.2
click at [247, 176] on div "Nitro📍" at bounding box center [325, 180] width 180 height 10
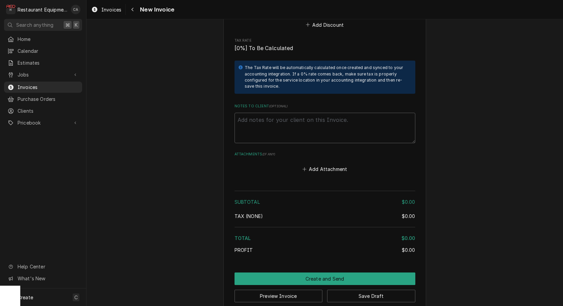
scroll to position [0, 0]
click at [262, 117] on textarea "Notes to Client ( optional )" at bounding box center [325, 128] width 181 height 30
paste textarea "327162115"
type textarea "x"
type textarea "327162115"
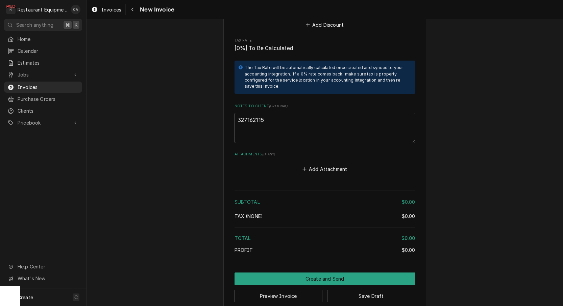
click at [243, 113] on textarea "327162115" at bounding box center [325, 128] width 181 height 30
click at [238, 113] on textarea "327162115" at bounding box center [325, 128] width 181 height 30
type textarea "x"
type textarea "P327162115"
type textarea "x"
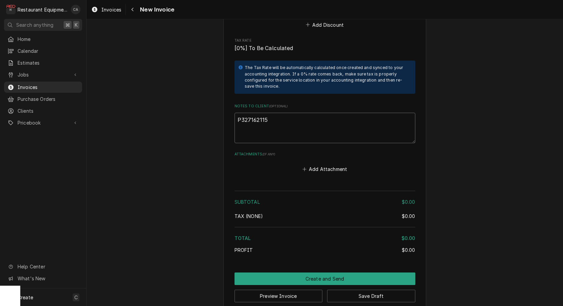
type textarea "PO327162115"
type textarea "x"
type textarea "PO#327162115"
type textarea "x"
type textarea "PO# 327162115"
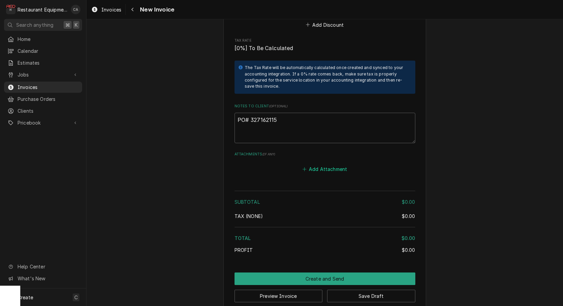
click at [325, 164] on button "Add Attachment" at bounding box center [324, 168] width 47 height 9
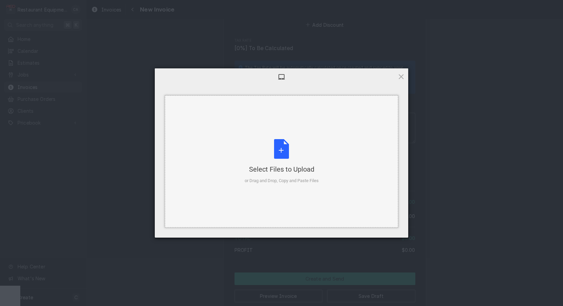
click at [266, 155] on div "Select Files to Upload or Drag and Drop, Copy and Paste Files" at bounding box center [282, 161] width 74 height 45
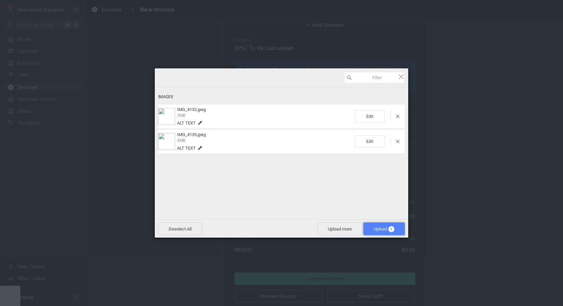
click at [382, 230] on span "Upload 2" at bounding box center [384, 228] width 21 height 5
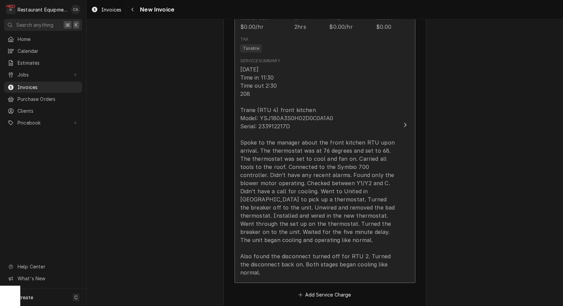
click at [276, 163] on div "9/29/25 Time in 11:30 Time out 2:30 208 Trane (RTU 4) front kitchen Model: YSJ1…" at bounding box center [317, 170] width 155 height 211
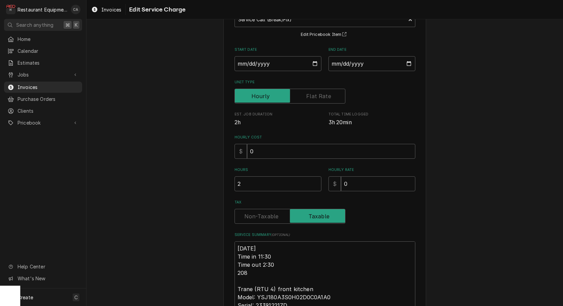
scroll to position [62, 0]
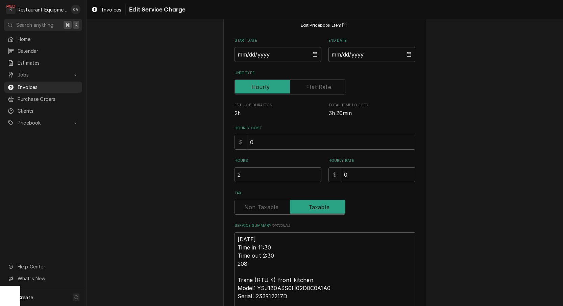
type textarea "x"
type textarea "R9/29/25 Time in 11:30 Time out 2:30 208 Trane (RTU 4) front kitchen Model: YSJ…"
type textarea "x"
type textarea "Ro9/29/25 Time in 11:30 Time out 2:30 208 Trane (RTU 4) front kitchen Model: YS…"
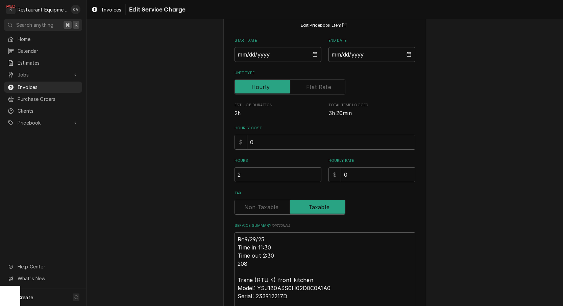
type textarea "x"
type textarea "Roo9/29/25 Time in 11:30 Time out 2:30 208 Trane (RTU 4) front kitchen Model: Y…"
type textarea "x"
type textarea "Roo 9/29/25 Time in 11:30 Time out 2:30 208 Trane (RTU 4) front kitchen Model: …"
type textarea "x"
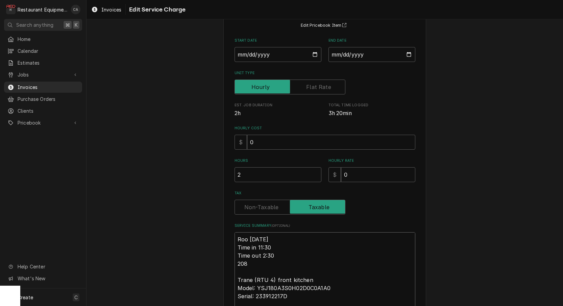
type textarea "Roo 99/29/25 Time in 11:30 Time out 2:30 208 Trane (RTU 4) front kitchen Model:…"
type textarea "x"
type textarea "Roo 909/29/25 Time in 11:30 Time out 2:30 208 Trane (RTU 4) front kitchen Model…"
type textarea "x"
type textarea "Roo 9069/29/25 Time in 11:30 Time out 2:30 208 Trane (RTU 4) front kitchen Mode…"
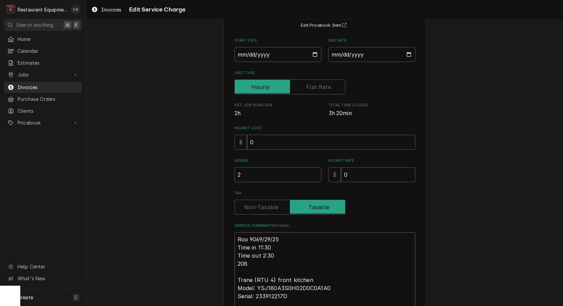
type textarea "x"
type textarea "Roo 90609/29/25 Time in 11:30 Time out 2:30 208 Trane (RTU 4) front kitchen Mod…"
type textarea "x"
type textarea "Roo 9060 9/29/25 Time in 11:30 Time out 2:30 208 Trane (RTU 4) front kitchen Mo…"
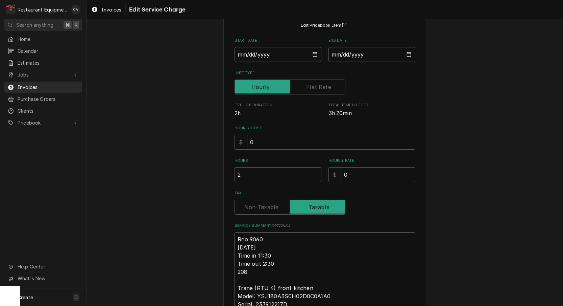
type textarea "x"
type textarea "Roo 9060 9/29/25 Time in 11:30 Time out 2:30 208 Trane (RTU 4) front kitchen Mo…"
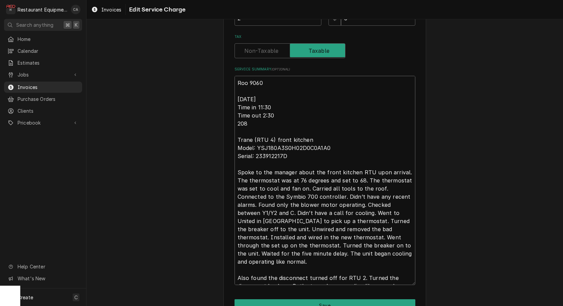
scroll to position [218, 0]
drag, startPoint x: 399, startPoint y: 209, endPoint x: 315, endPoint y: 209, distance: 84.5
click at [316, 210] on textarea "Roo 9060 9/29/25 Time in 11:30 Time out 2:30 208 Trane (RTU 4) front kitchen Mo…" at bounding box center [325, 179] width 181 height 209
type textarea "x"
type textarea "Roo 9060 9/29/25 Time in 11:30 Time out 2:30 208 Trane (RTU 4) front kitchen Mo…"
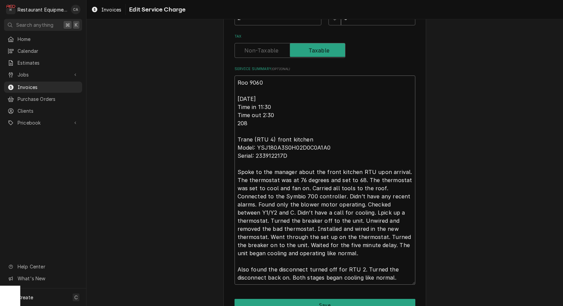
type textarea "x"
type textarea "Roo 9060 9/29/25 Time in 11:30 Time out 2:30 208 Trane (RTU 4) front kitchen Mo…"
type textarea "x"
type textarea "Roo 9060 9/29/25 Time in 11:30 Time out 2:30 208 Trane (RTU 4) front kitchen Mo…"
type textarea "x"
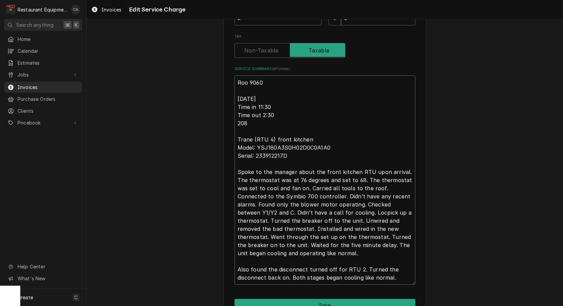
type textarea "Roo 9060 9/29/25 Time in 11:30 Time out 2:30 208 Trane (RTU 4) front kitchen Mo…"
type textarea "x"
type textarea "Roo 9060 9/29/25 Time in 11:30 Time out 2:30 208 Trane (RTU 4) front kitchen Mo…"
type textarea "x"
type textarea "Roo 9060 9/29/25 Time in 11:30 Time out 2:30 208 Trane (RTU 4) front kitchen Mo…"
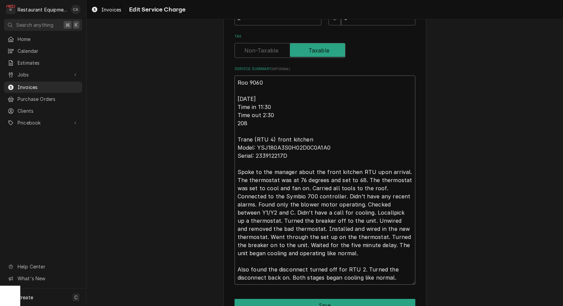
type textarea "x"
type textarea "Roo 9060 9/29/25 Time in 11:30 Time out 2:30 208 Trane (RTU 4) front kitchen Mo…"
type textarea "x"
type textarea "Roo 9060 9/29/25 Time in 11:30 Time out 2:30 208 Trane (RTU 4) front kitchen Mo…"
type textarea "x"
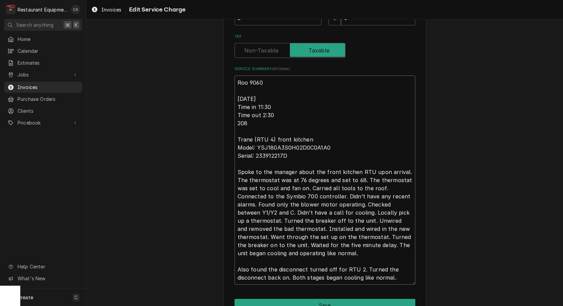
type textarea "Roo 9060 9/29/25 Time in 11:30 Time out 2:30 208 Trane (RTU 4) front kitchen Mo…"
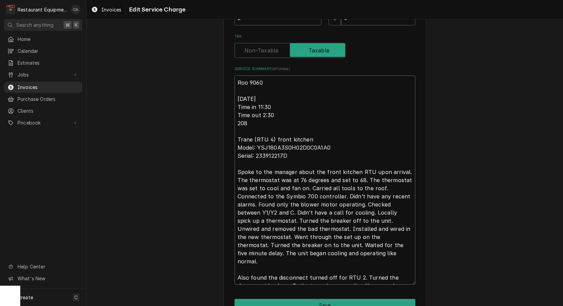
type textarea "x"
type textarea "Roo 9060 9/29/25 Time in 11:30 Time out 2:30 208 Trane (RTU 4) front kitchen Mo…"
type textarea "x"
type textarea "Roo 9060 9/29/25 Time in 11:30 Time out 2:30 208 Trane (RTU 4) front kitchen Mo…"
type textarea "x"
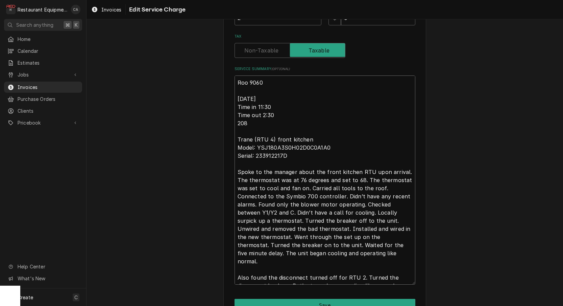
type textarea "Roo 9060 9/29/25 Time in 11:30 Time out 2:30 208 Trane (RTU 4) front kitchen Mo…"
type textarea "x"
type textarea "Roo 9060 9/29/25 Time in 11:30 Time out 2:30 208 Trane (RTU 4) front kitchen Mo…"
type textarea "x"
type textarea "Roo 9060 9/29/25 Time in 11:30 Time out 2:30 208 Trane (RTU 4) front kitchen Mo…"
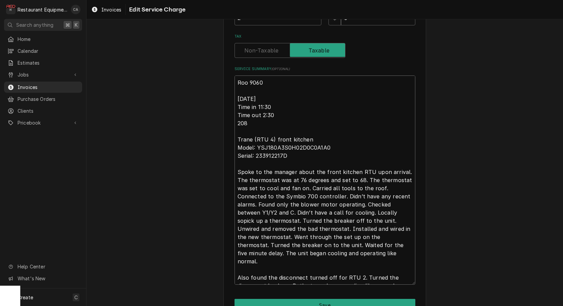
type textarea "x"
type textarea "Roo 9060 9/29/25 Time in 11:30 Time out 2:30 208 Trane (RTU 4) front kitchen Mo…"
type textarea "x"
type textarea "Roo 9060 9/29/25 Time in 11:30 Time out 2:30 208 Trane (RTU 4) front kitchen Mo…"
type textarea "x"
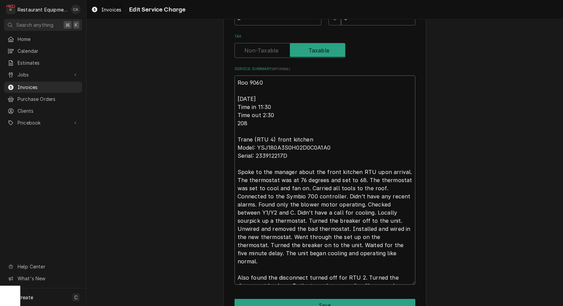
type textarea "Roo 9060 9/29/25 Time in 11:30 Time out 2:30 208 Trane (RTU 4) front kitchen Mo…"
type textarea "x"
type textarea "Roo 9060 9/29/25 Time in 11:30 Time out 2:30 208 Trane (RTU 4) front kitchen Mo…"
type textarea "x"
type textarea "Roo 9060 9/29/25 Time in 11:30 Time out 2:30 208 Trane (RTU 4) front kitchen Mo…"
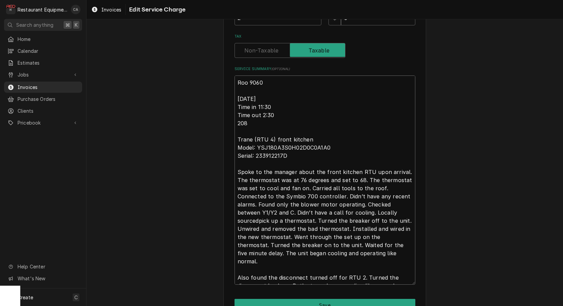
type textarea "x"
type textarea "Roo 9060 9/29/25 Time in 11:30 Time out 2:30 208 Trane (RTU 4) front kitchen Mo…"
type textarea "x"
type textarea "Roo 9060 9/29/25 Time in 11:30 Time out 2:30 208 Trane (RTU 4) front kitchen Mo…"
type textarea "x"
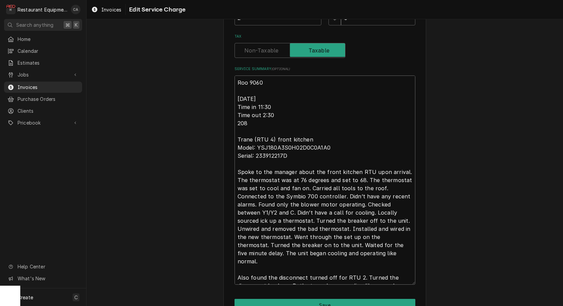
type textarea "Roo 9060 9/29/25 Time in 11:30 Time out 2:30 208 Trane (RTU 4) front kitchen Mo…"
type textarea "x"
type textarea "Roo 9060 9/29/25 Time in 11:30 Time out 2:30 208 Trane (RTU 4) front kitchen Mo…"
type textarea "x"
type textarea "Roo 9060 9/29/25 Time in 11:30 Time out 2:30 208 Trane (RTU 4) front kitchen Mo…"
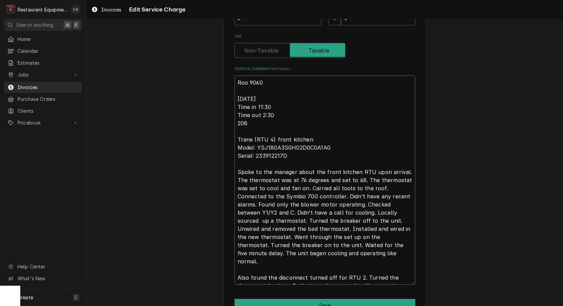
type textarea "x"
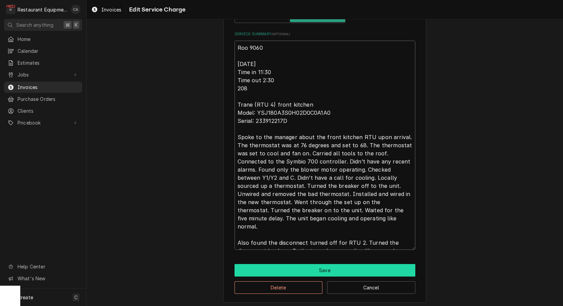
type textarea "Roo 9060 9/29/25 Time in 11:30 Time out 2:30 208 Trane (RTU 4) front kitchen Mo…"
click at [304, 267] on button "Save" at bounding box center [325, 270] width 181 height 13
type textarea "x"
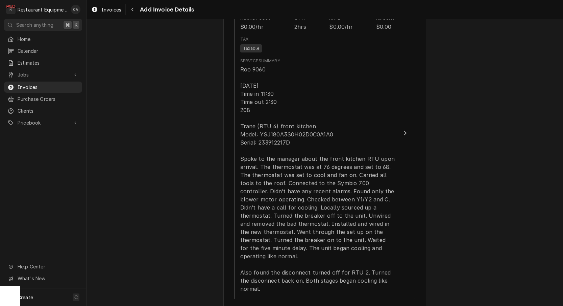
scroll to position [542, 0]
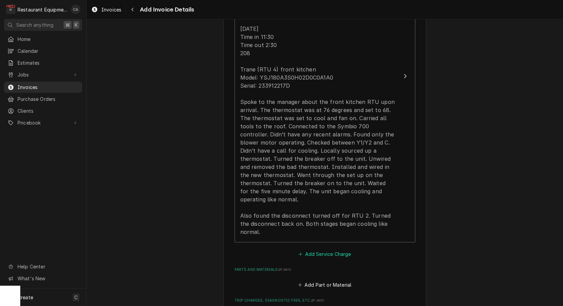
click at [328, 249] on button "Add Service Charge" at bounding box center [325, 253] width 55 height 9
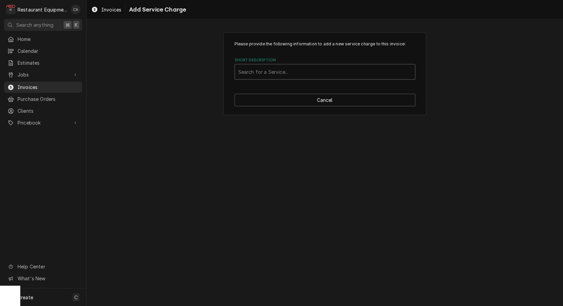
click at [270, 69] on div "Search for a Service..." at bounding box center [324, 71] width 173 height 7
type input "travel"
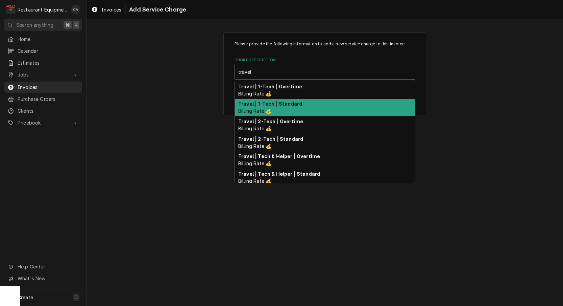
drag, startPoint x: 287, startPoint y: 101, endPoint x: 325, endPoint y: 140, distance: 54.5
click at [287, 101] on strong "Travel | 1-Tech | Standard" at bounding box center [270, 104] width 64 height 6
type textarea "x"
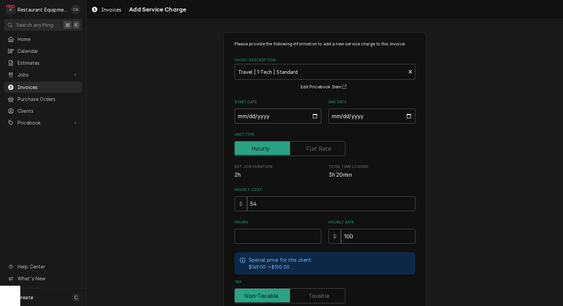
click at [265, 119] on input "Start Date" at bounding box center [278, 116] width 87 height 15
type input "2025-09-29"
type textarea "x"
drag, startPoint x: 341, startPoint y: 120, endPoint x: 345, endPoint y: 123, distance: 5.3
click at [341, 120] on input "End Date" at bounding box center [372, 116] width 87 height 15
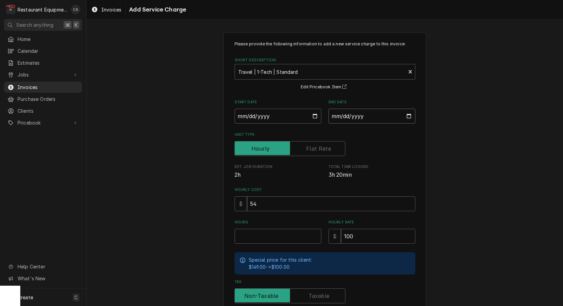
type input "2025-09-29"
click at [275, 236] on input "Hours" at bounding box center [278, 236] width 87 height 15
type textarea "x"
type input "1"
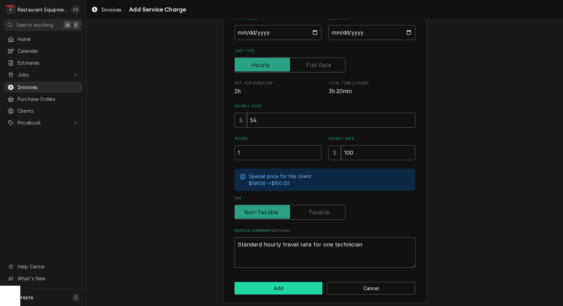
click at [273, 282] on button "Add" at bounding box center [279, 288] width 88 height 13
type textarea "x"
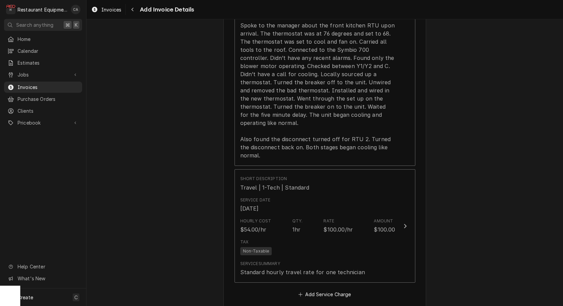
scroll to position [626, 0]
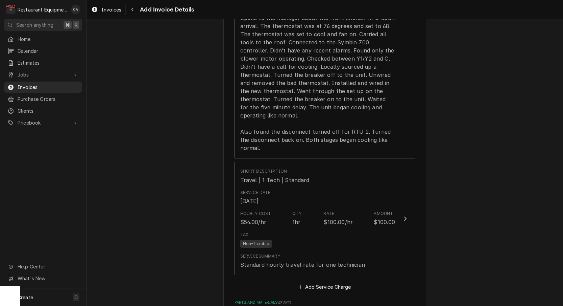
drag, startPoint x: 312, startPoint y: 271, endPoint x: 285, endPoint y: 133, distance: 140.1
click at [312, 282] on button "Add Service Charge" at bounding box center [325, 286] width 55 height 9
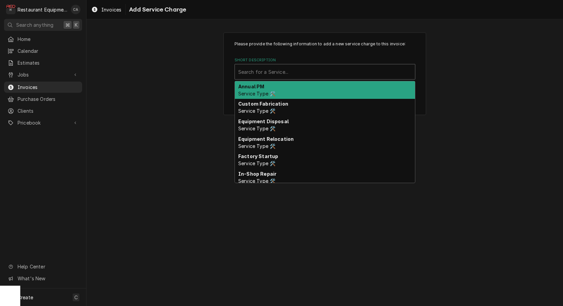
click at [269, 71] on div "Search for a Service..." at bounding box center [324, 71] width 173 height 7
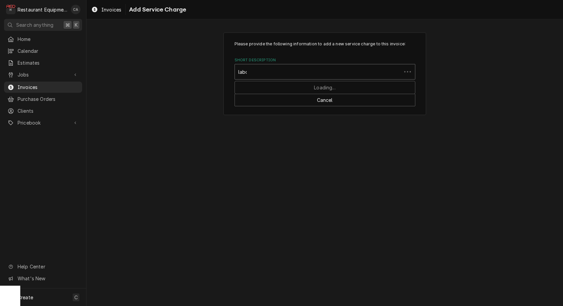
type input "labor"
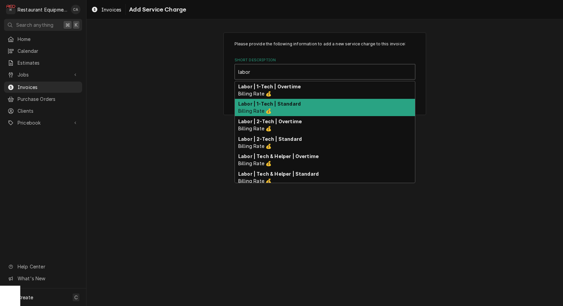
drag, startPoint x: 284, startPoint y: 104, endPoint x: 306, endPoint y: 139, distance: 40.8
click at [284, 104] on strong "Labor | 1-Tech | Standard" at bounding box center [269, 104] width 63 height 6
type textarea "x"
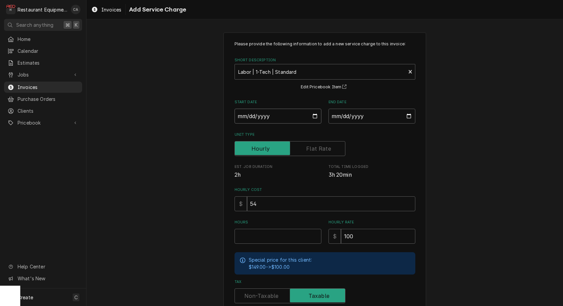
click at [254, 116] on input "Start Date" at bounding box center [278, 116] width 87 height 15
type input "2025-09-29"
type textarea "x"
click at [362, 118] on input "End Date" at bounding box center [372, 116] width 87 height 15
type input "2025-09-29"
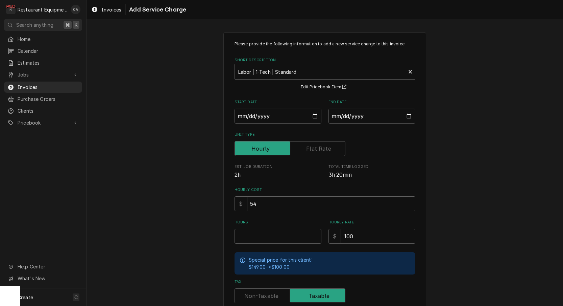
drag, startPoint x: 445, startPoint y: 171, endPoint x: 350, endPoint y: 208, distance: 101.2
click at [445, 171] on div "Please provide the following information to add a new service charge to this in…" at bounding box center [325, 209] width 477 height 366
click at [268, 231] on input "Hours" at bounding box center [278, 236] width 87 height 15
type textarea "x"
type input "3"
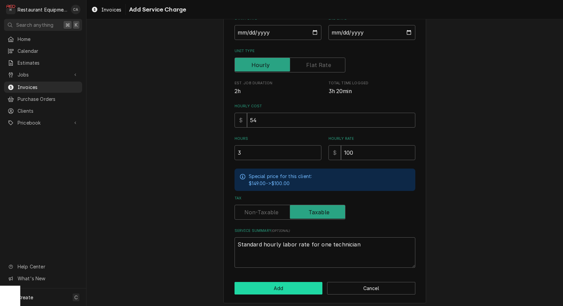
click at [272, 286] on button "Add" at bounding box center [279, 288] width 88 height 13
type textarea "x"
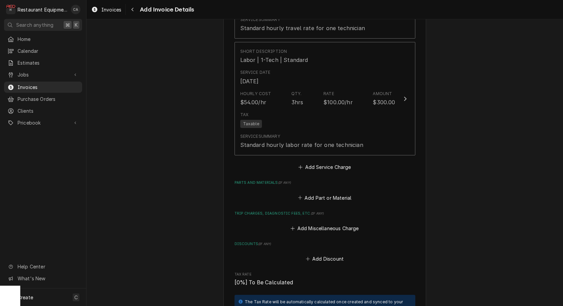
scroll to position [865, 0]
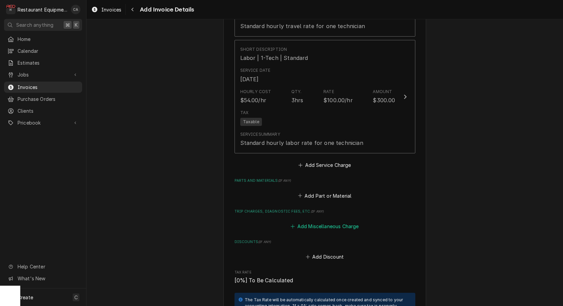
click at [328, 222] on button "Add Miscellaneous Charge" at bounding box center [325, 226] width 70 height 9
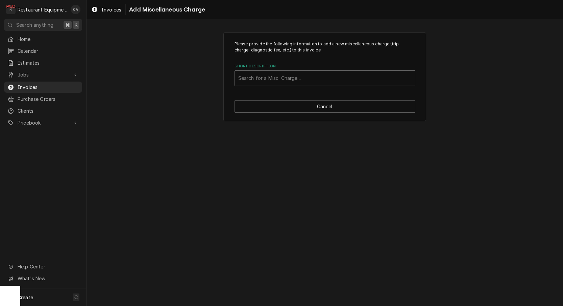
click at [269, 78] on div "Search for a Misc. Charge..." at bounding box center [324, 77] width 173 height 7
type input "tru"
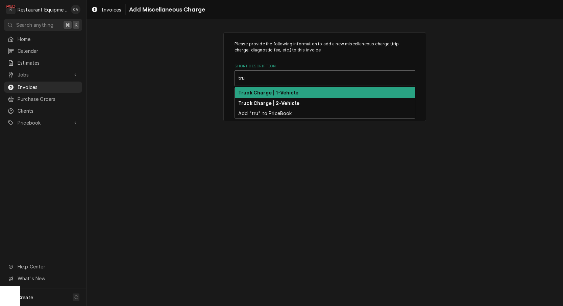
click at [273, 94] on strong "Truck Charge | 1-Vehicle" at bounding box center [268, 93] width 60 height 6
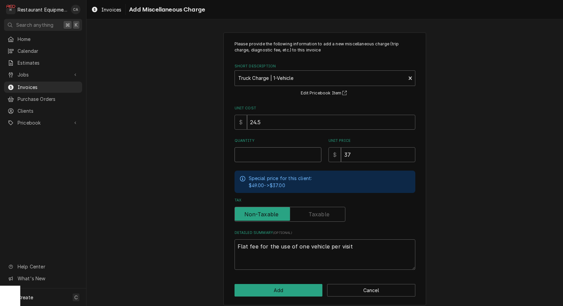
click at [272, 155] on input "Quantity" at bounding box center [278, 154] width 87 height 15
type textarea "x"
type input "1"
click at [270, 122] on input "24.5" at bounding box center [331, 122] width 168 height 15
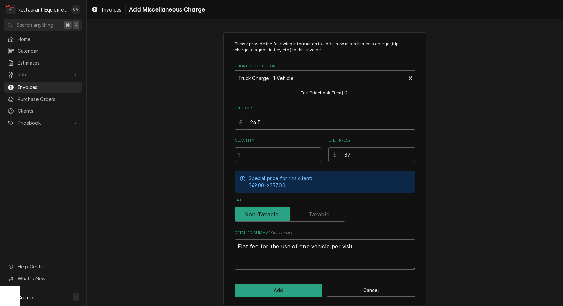
type textarea "x"
type input "1"
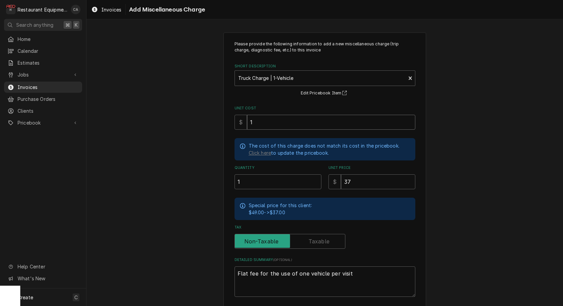
type textarea "x"
type input "18"
type textarea "x"
type input "18.5"
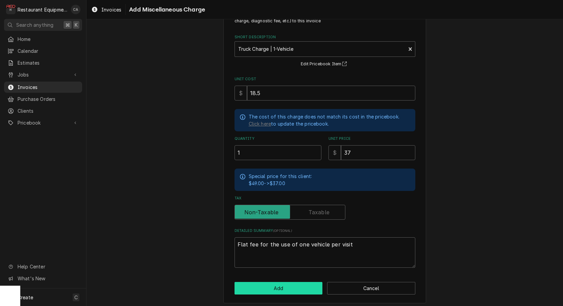
click at [282, 286] on button "Add" at bounding box center [279, 288] width 88 height 13
type textarea "x"
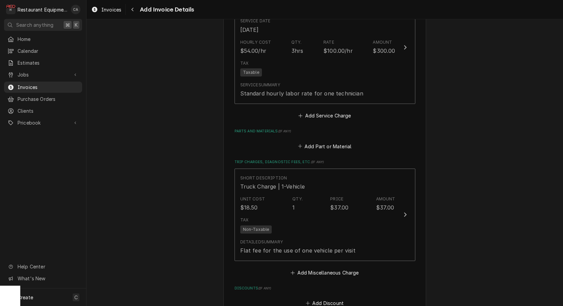
scroll to position [919, 0]
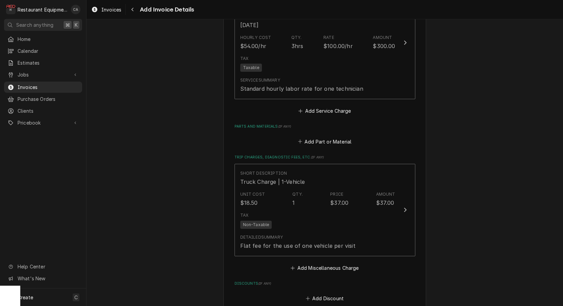
drag, startPoint x: 330, startPoint y: 127, endPoint x: 327, endPoint y: 133, distance: 6.5
click at [330, 137] on button "Add Part or Material" at bounding box center [325, 141] width 56 height 9
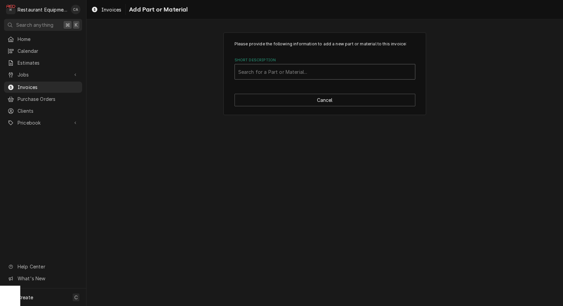
click at [256, 77] on div "Short Description" at bounding box center [324, 72] width 173 height 12
type input "th8320"
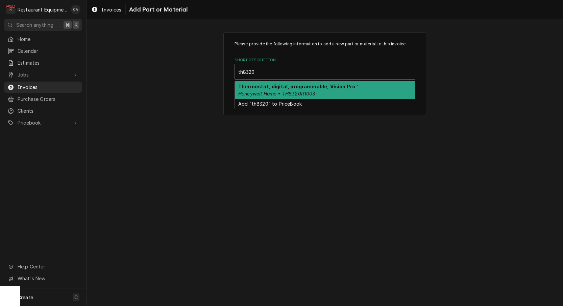
click at [260, 88] on strong "Thermostat, digital, programmable, Vision Pro™" at bounding box center [298, 87] width 120 height 6
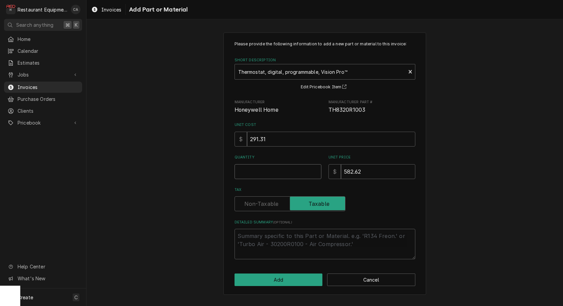
click at [254, 172] on input "Quantity" at bounding box center [278, 171] width 87 height 15
type textarea "x"
type input "1"
click at [276, 279] on button "Add" at bounding box center [279, 279] width 88 height 13
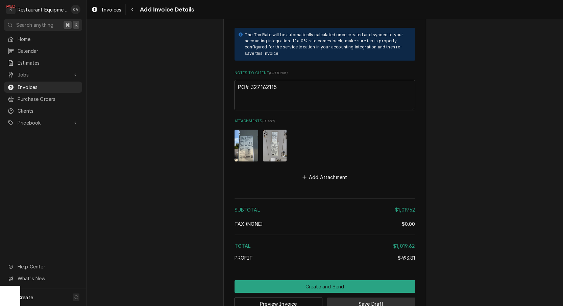
click at [374, 297] on button "Save Draft" at bounding box center [371, 303] width 88 height 13
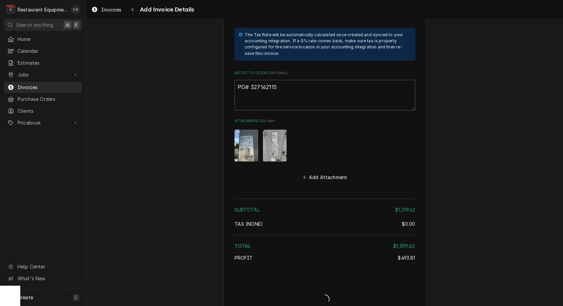
type textarea "x"
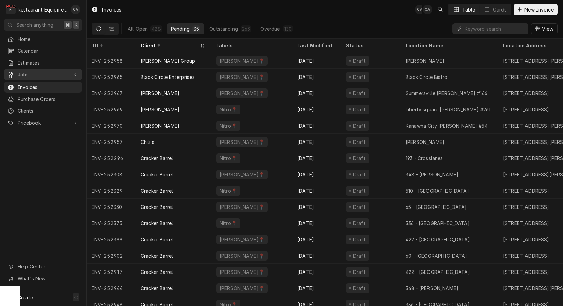
drag, startPoint x: 24, startPoint y: 73, endPoint x: 28, endPoint y: 75, distance: 4.5
click at [24, 73] on span "Jobs" at bounding box center [43, 74] width 51 height 7
click at [31, 85] on span "Jobs" at bounding box center [48, 86] width 61 height 7
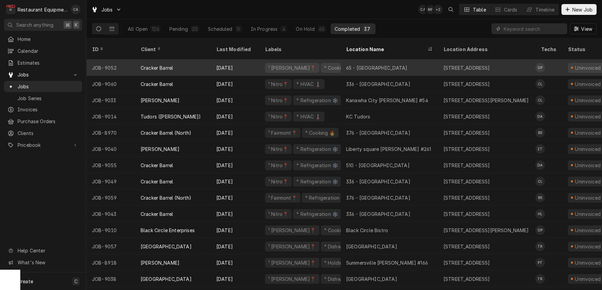
click at [375, 64] on div "65 - [GEOGRAPHIC_DATA]" at bounding box center [377, 67] width 62 height 7
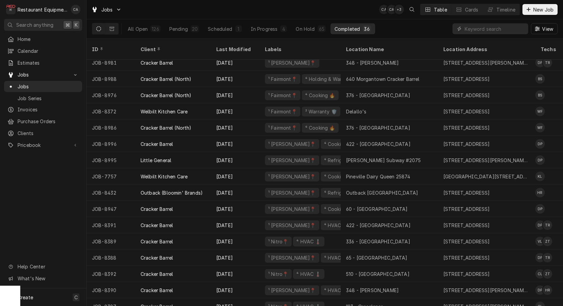
scroll to position [346, 0]
click at [167, 48] on div "Client" at bounding box center [173, 49] width 73 height 18
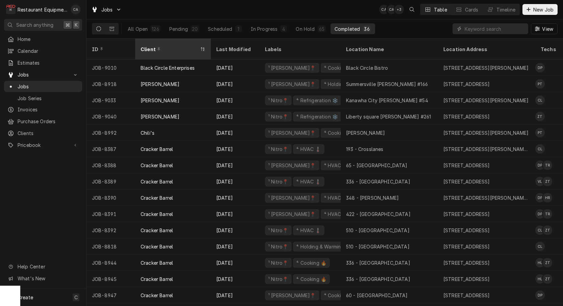
click at [170, 46] on div "Client" at bounding box center [170, 49] width 58 height 7
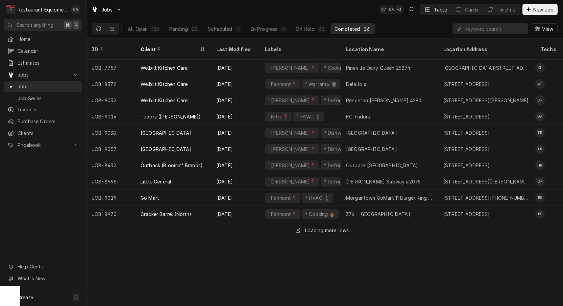
click at [170, 46] on div "Client" at bounding box center [170, 49] width 58 height 7
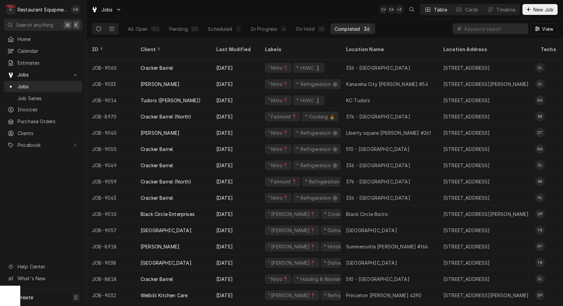
click at [170, 46] on div "Client" at bounding box center [173, 49] width 64 height 7
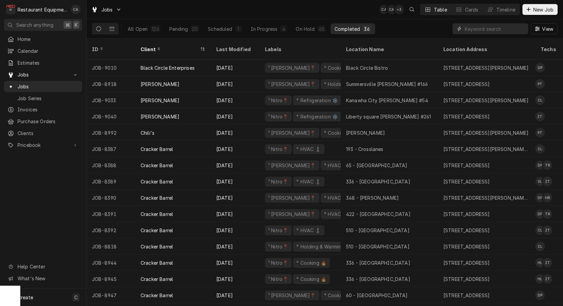
click at [474, 27] on input "Dynamic Content Wrapper" at bounding box center [495, 28] width 60 height 11
type input "cracker"
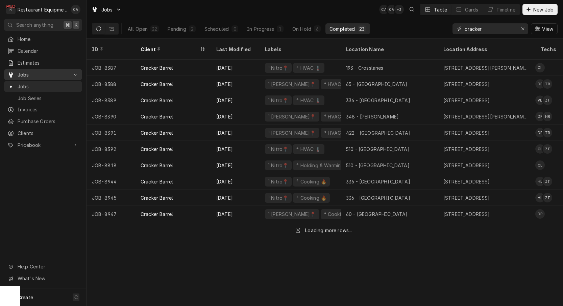
scroll to position [0, 0]
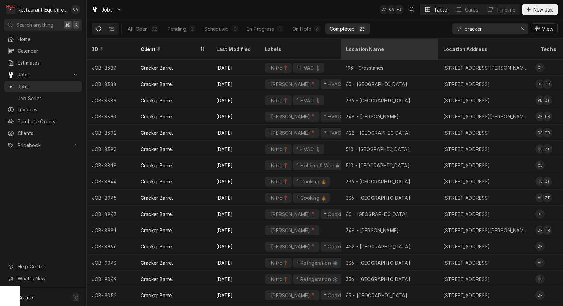
click at [365, 46] on div "Location Name" at bounding box center [388, 49] width 85 height 7
click at [365, 43] on div "ID Client Last Modified Labels Location Name Location Address Techs Status Serv…" at bounding box center [325, 172] width 477 height 267
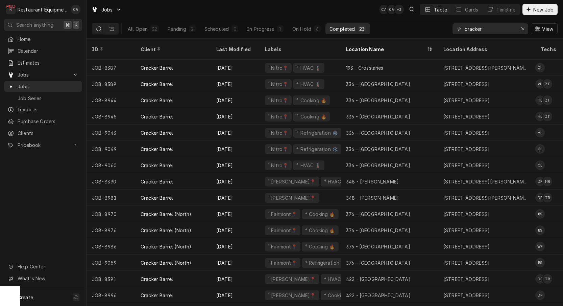
click at [365, 46] on div "Location Name" at bounding box center [386, 49] width 80 height 7
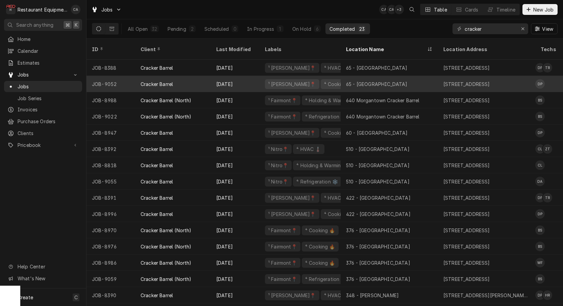
click at [363, 80] on div "65 - Princeton" at bounding box center [377, 83] width 62 height 7
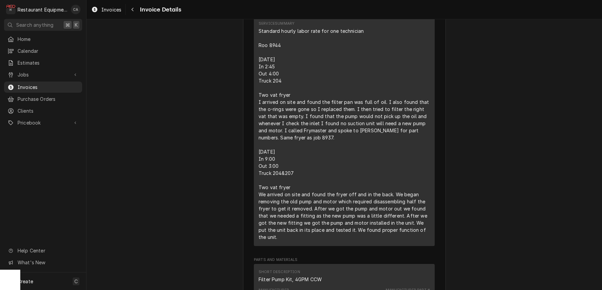
scroll to position [608, 0]
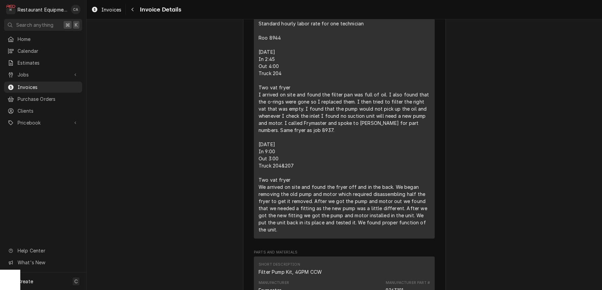
click at [263, 65] on div "Standard hourly labor rate for one technician Roo 8944 [DATE] In 2:45 Out 4:00 …" at bounding box center [344, 126] width 171 height 213
click at [107, 8] on span "Invoices" at bounding box center [111, 9] width 20 height 7
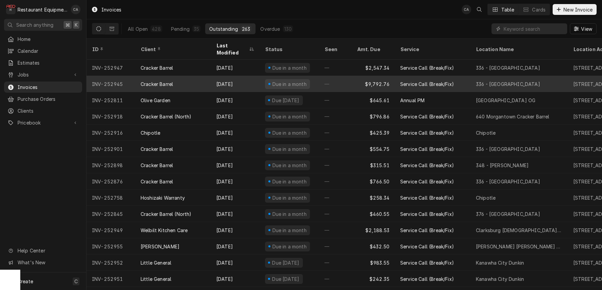
click at [488, 76] on div "336 - [GEOGRAPHIC_DATA]" at bounding box center [519, 84] width 97 height 16
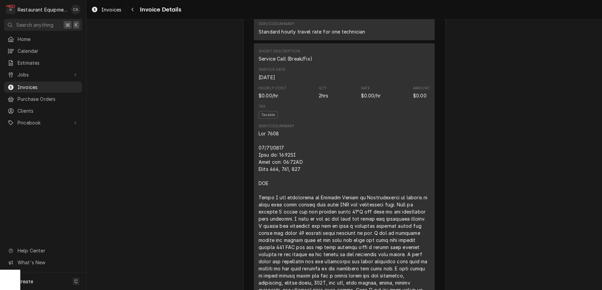
scroll to position [502, 0]
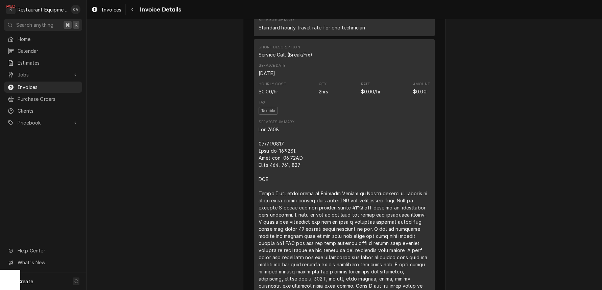
click at [122, 8] on div "Invoices" at bounding box center [106, 9] width 33 height 8
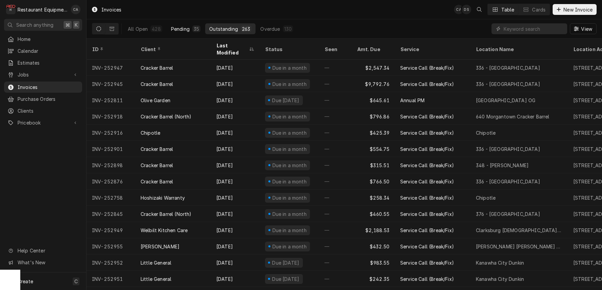
click at [176, 29] on div "Pending" at bounding box center [180, 28] width 19 height 7
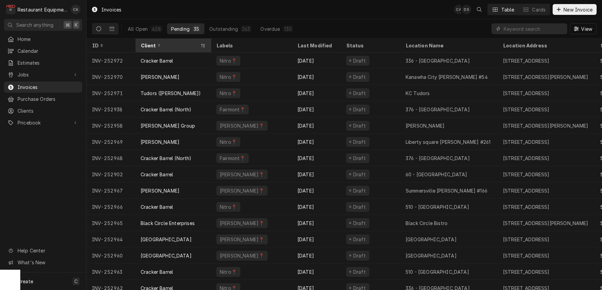
click at [177, 42] on div "Client" at bounding box center [170, 45] width 58 height 7
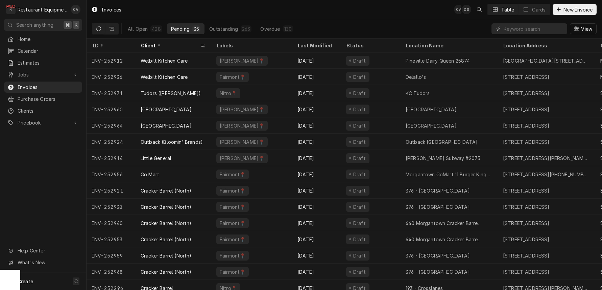
click at [177, 45] on div "Client" at bounding box center [170, 45] width 58 height 7
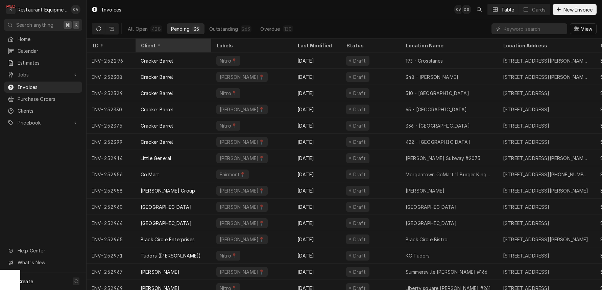
click at [177, 45] on div "Client" at bounding box center [173, 45] width 64 height 7
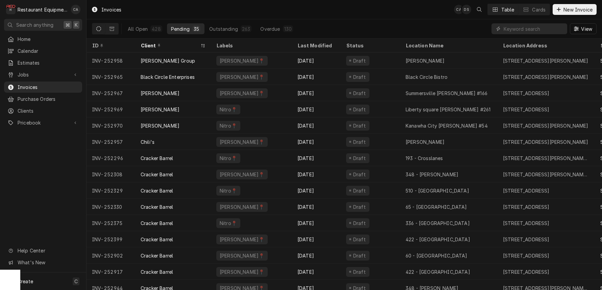
click at [403, 12] on div "Invoices CA DS Table Cards New Invoice" at bounding box center [345, 9] width 516 height 19
click at [522, 26] on input "Dynamic Content Wrapper" at bounding box center [534, 28] width 60 height 11
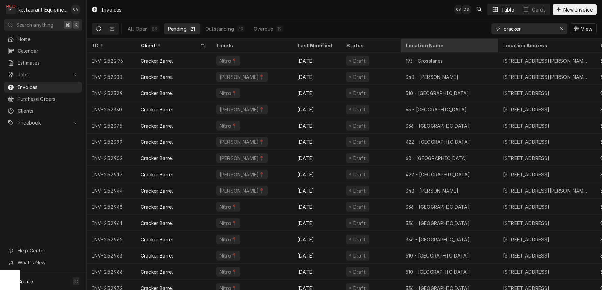
type input "cracker"
click at [418, 47] on div "Location Name" at bounding box center [448, 45] width 85 height 7
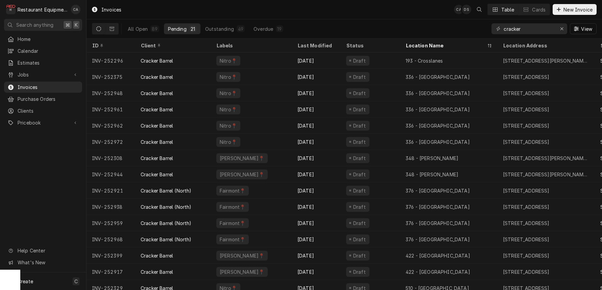
click at [418, 47] on div "Location Name" at bounding box center [446, 45] width 80 height 7
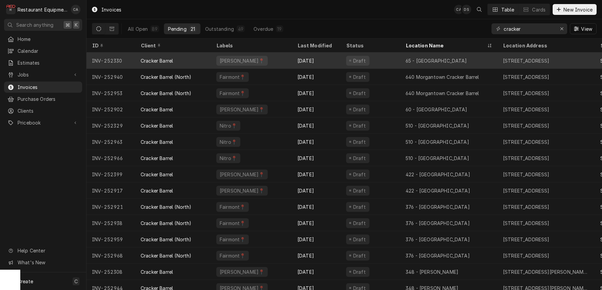
click at [452, 62] on div "65 - Princeton" at bounding box center [448, 60] width 97 height 16
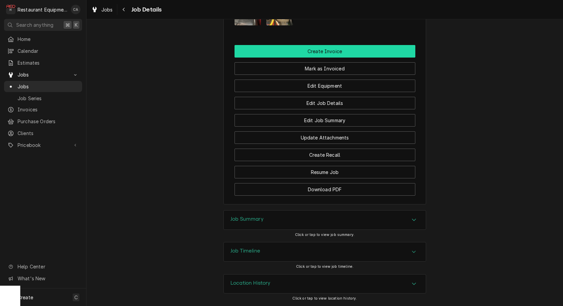
click at [302, 55] on button "Create Invoice" at bounding box center [325, 51] width 181 height 13
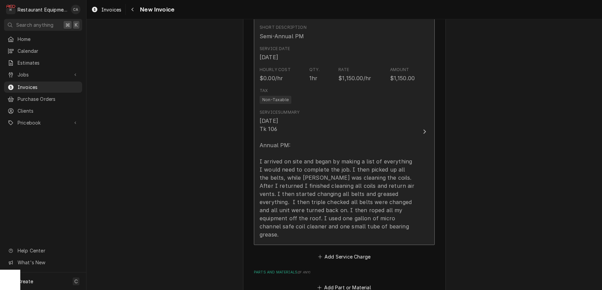
scroll to position [431, 0]
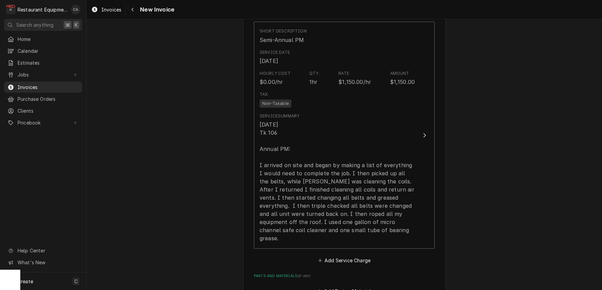
drag, startPoint x: 141, startPoint y: 82, endPoint x: 114, endPoint y: 32, distance: 56.8
click at [141, 82] on div "Please provide the following information to create your invoice: Client Details…" at bounding box center [345, 154] width 516 height 1117
click at [113, 12] on span "Invoices" at bounding box center [111, 9] width 20 height 7
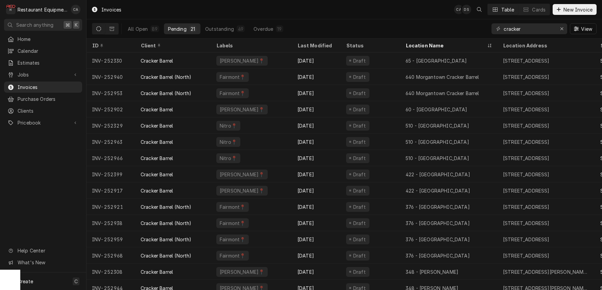
drag, startPoint x: 311, startPoint y: 17, endPoint x: 417, endPoint y: 0, distance: 107.5
click at [311, 17] on div "Invoices CA DS Table Cards New Invoice" at bounding box center [345, 9] width 516 height 19
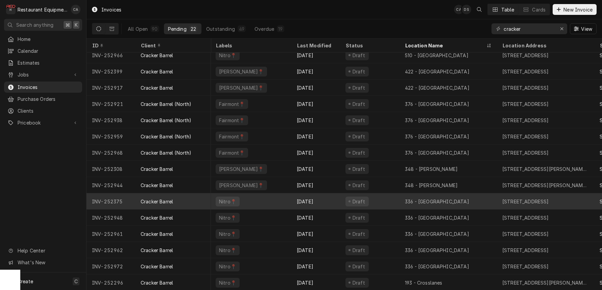
scroll to position [118, 0]
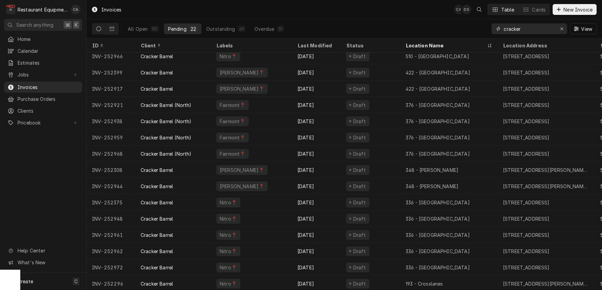
click at [532, 28] on input "cracker" at bounding box center [529, 28] width 51 height 11
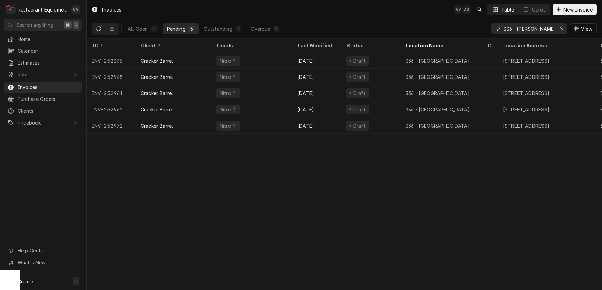
type input "336 - [PERSON_NAME]"
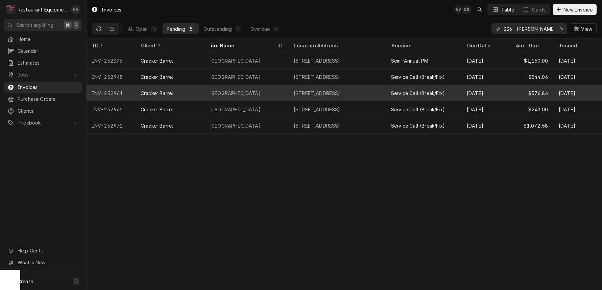
scroll to position [0, 209]
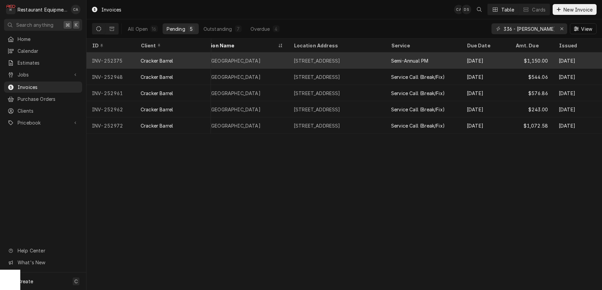
click at [341, 59] on div "3 Cracker Barrel Dr, Barboursville, WV 25504" at bounding box center [317, 60] width 47 height 7
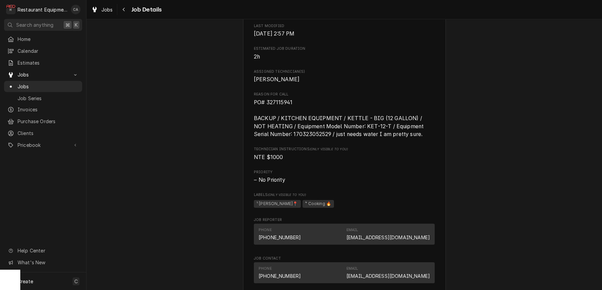
scroll to position [282, 0]
drag, startPoint x: 302, startPoint y: 113, endPoint x: 255, endPoint y: 109, distance: 47.2
click at [251, 109] on div "Cracker Barrel 65 - [GEOGRAPHIC_DATA] / [STREET_ADDRESS] Open in Maps Roopairs …" at bounding box center [344, 210] width 203 height 898
copy span "PO# 327115941"
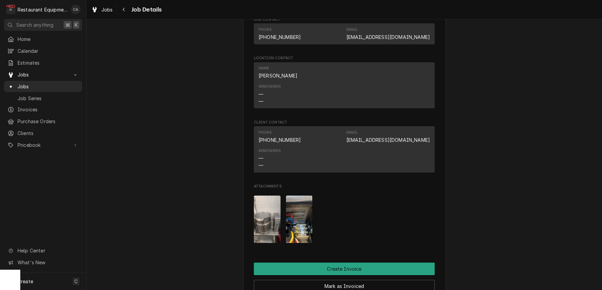
scroll to position [520, 0]
click at [290, 223] on img "Attachments" at bounding box center [299, 218] width 27 height 47
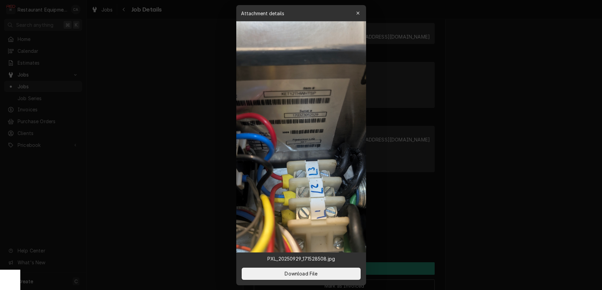
click at [219, 114] on div at bounding box center [301, 145] width 602 height 290
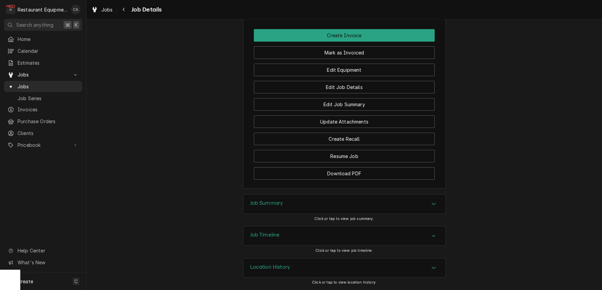
click at [260, 203] on h3 "Job Summary" at bounding box center [266, 203] width 33 height 6
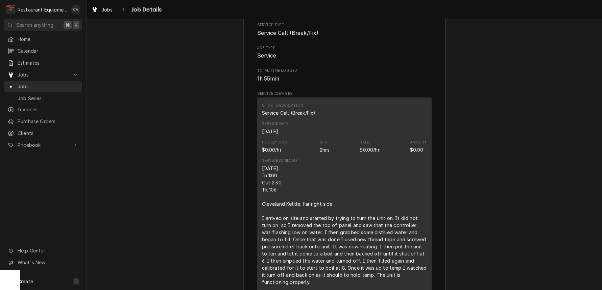
scroll to position [1001, 0]
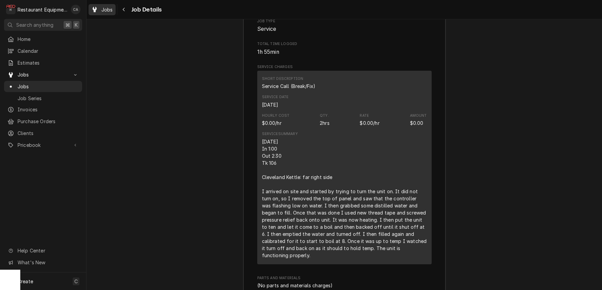
click at [111, 9] on span "Jobs" at bounding box center [106, 9] width 11 height 7
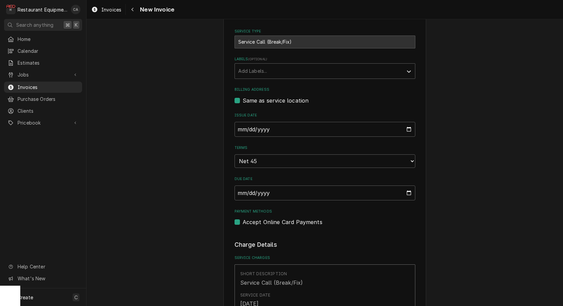
scroll to position [210, 0]
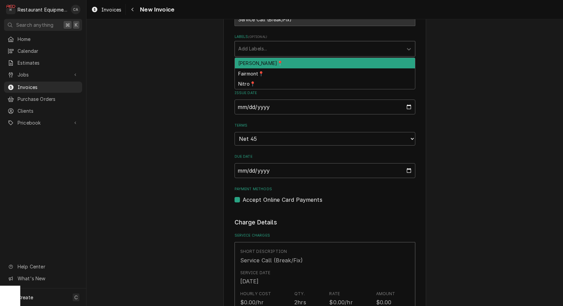
click at [248, 49] on div "Add Labels..." at bounding box center [318, 48] width 161 height 7
click at [254, 63] on div "[PERSON_NAME]📍" at bounding box center [325, 63] width 180 height 10
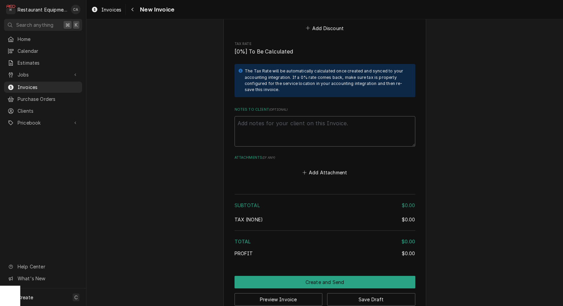
scroll to position [782, 0]
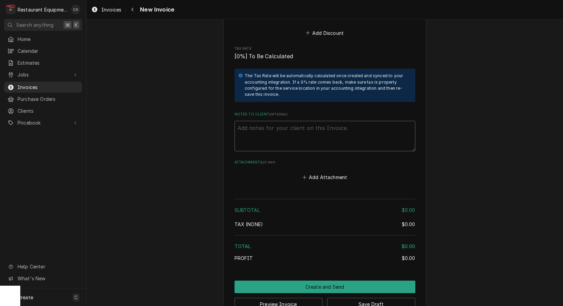
click at [276, 121] on textarea "Notes to Client ( optional )" at bounding box center [325, 136] width 181 height 30
paste textarea "PO# 327115941"
type textarea "x"
type textarea "PO# 327115941"
click at [320, 172] on button "Add Attachment" at bounding box center [324, 176] width 47 height 9
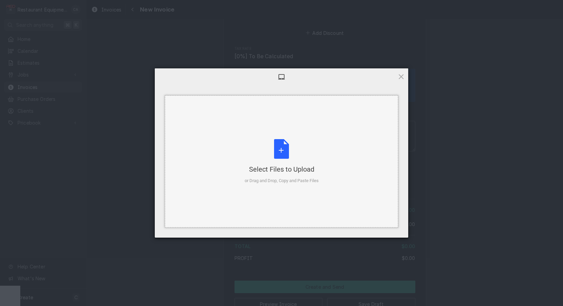
click at [297, 151] on div "Select Files to Upload or Drag and Drop, Copy and Paste Files" at bounding box center [282, 161] width 74 height 45
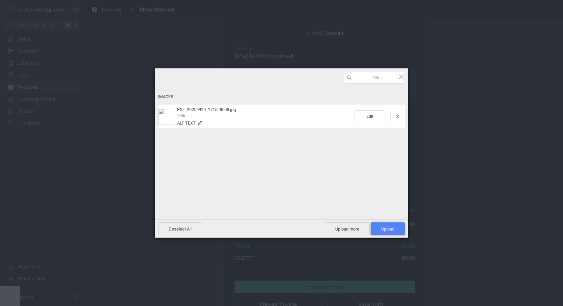
click at [390, 229] on span "Upload 1" at bounding box center [387, 228] width 13 height 5
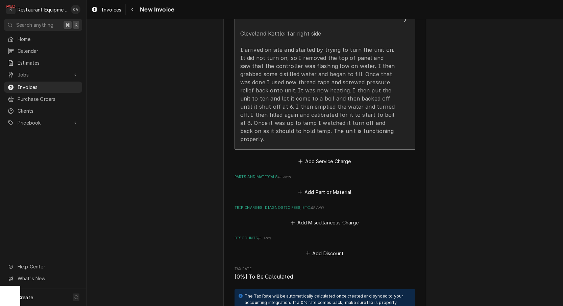
click at [272, 103] on div "[DATE] In 1:00 Out 2:30 Tk 106 Cleveland Kettle: far right side I arrived on si…" at bounding box center [317, 66] width 155 height 154
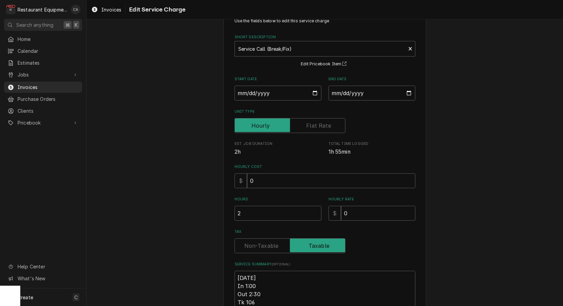
scroll to position [24, 0]
type textarea "x"
type textarea "R9/29/25 In 1:00 Out 2:30 Tk 106 Cleveland Kettle: far right side I arrived on …"
type textarea "x"
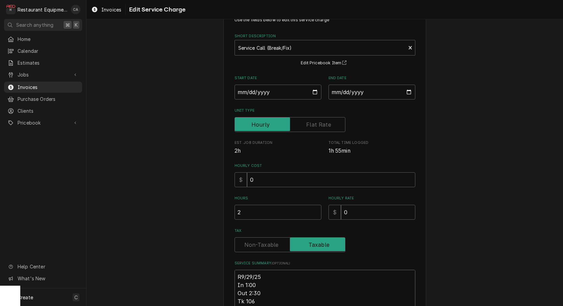
type textarea "Ro9/29/25 In 1:00 Out 2:30 Tk 106 Cleveland Kettle: far right side I arrived on…"
type textarea "x"
type textarea "Roo9/29/25 In 1:00 Out 2:30 Tk 106 Cleveland Kettle: far right side I arrived o…"
type textarea "x"
type textarea "Roo [DATE] In 1:00 Out 2:30 Tk 106 Cleveland Kettle: far right side I arrived o…"
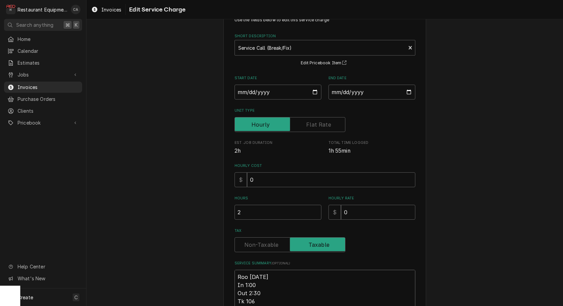
type textarea "x"
type textarea "Roo 99/29/25 In 1:00 Out 2:30 Tk 106 Cleveland Kettle: far right side I arrived…"
type textarea "x"
type textarea "Roo 909/29/25 In 1:00 Out 2:30 Tk 106 Cleveland Kettle: far right side I arrive…"
type textarea "x"
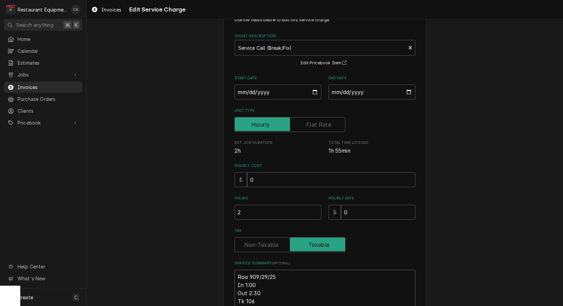
type textarea "Roo 9059/29/25 In 1:00 Out 2:30 Tk 106 Cleveland Kettle: far right side I arriv…"
type textarea "x"
type textarea "Roo 90529/29/25 In 1:00 Out 2:30 Tk 106 Cleveland Kettle: far right side I arri…"
type textarea "x"
type textarea "Roo 9052 [DATE] In 1:00 Out 2:30 Tk 106 Cleveland Kettle: far right side I arri…"
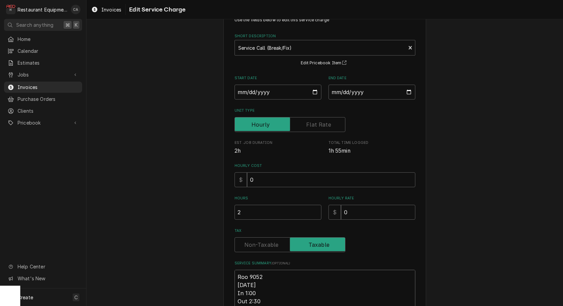
type textarea "x"
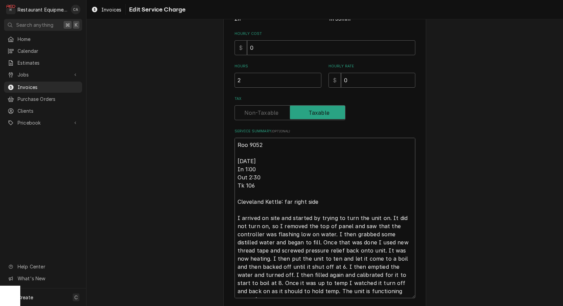
scroll to position [167, 0]
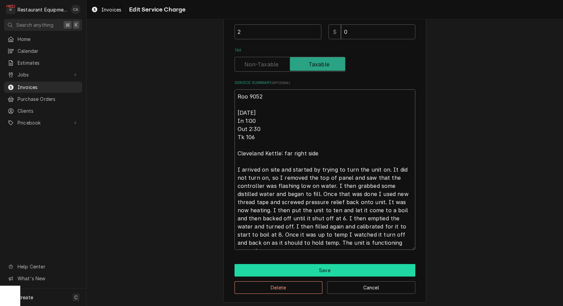
type textarea "Roo 9052 [DATE] In 1:00 Out 2:30 Tk 106 Cleveland Kettle: far right side I arri…"
click at [325, 268] on button "Save" at bounding box center [325, 270] width 181 height 13
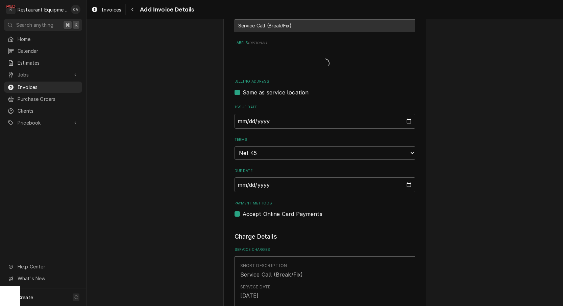
type textarea "x"
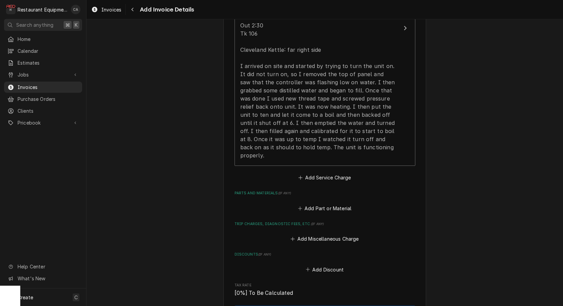
drag, startPoint x: 308, startPoint y: 164, endPoint x: 300, endPoint y: 181, distance: 18.8
click at [308, 173] on button "Add Service Charge" at bounding box center [325, 177] width 55 height 9
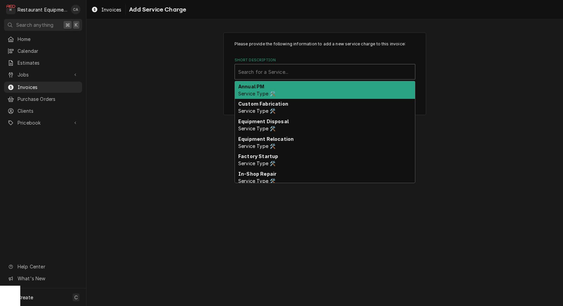
click at [244, 73] on div "Search for a Service..." at bounding box center [324, 71] width 173 height 7
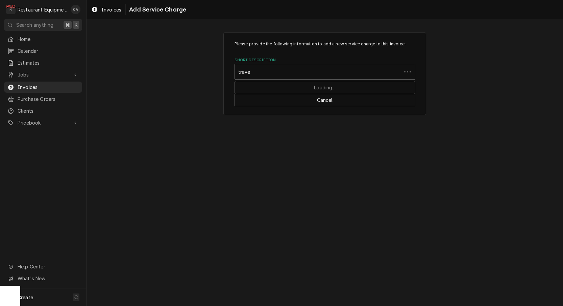
type input "travel"
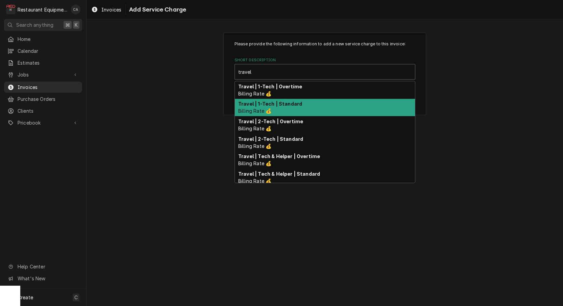
drag, startPoint x: 278, startPoint y: 110, endPoint x: 297, endPoint y: 117, distance: 21.1
click at [278, 110] on div "Travel | 1-Tech | Standard Billing Rate 💰" at bounding box center [325, 108] width 180 height 18
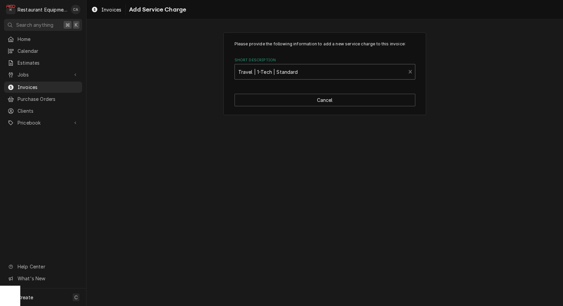
type textarea "x"
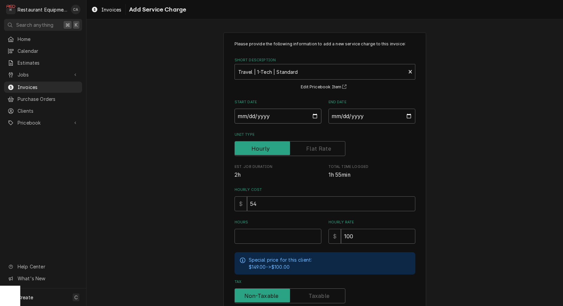
click at [261, 120] on input "Start Date" at bounding box center [278, 116] width 87 height 15
type input "[DATE]"
type textarea "x"
drag, startPoint x: 345, startPoint y: 118, endPoint x: 351, endPoint y: 128, distance: 11.8
click at [345, 118] on input "End Date" at bounding box center [372, 116] width 87 height 15
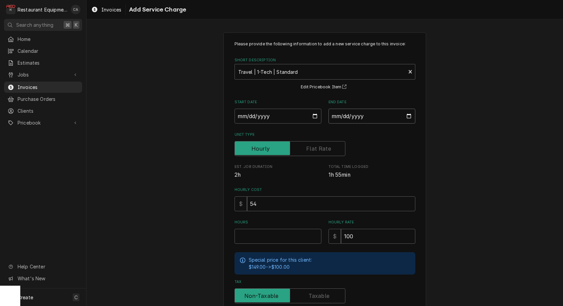
type input "[DATE]"
click at [263, 233] on input "Hours" at bounding box center [278, 236] width 87 height 15
type textarea "x"
type input "1"
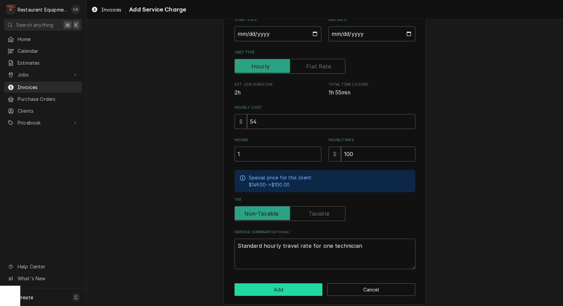
click at [269, 287] on button "Add" at bounding box center [279, 289] width 88 height 13
type textarea "x"
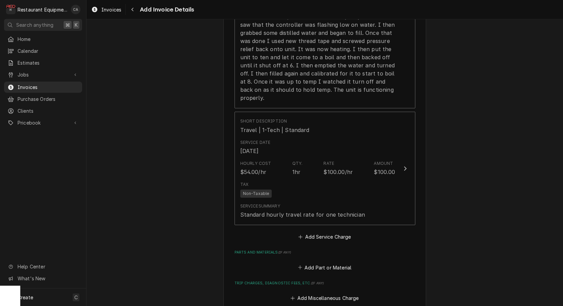
scroll to position [622, 0]
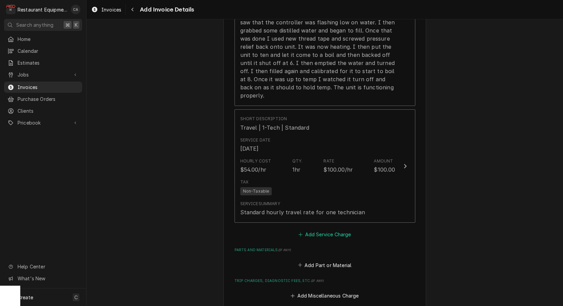
click at [335, 230] on button "Add Service Charge" at bounding box center [325, 234] width 55 height 9
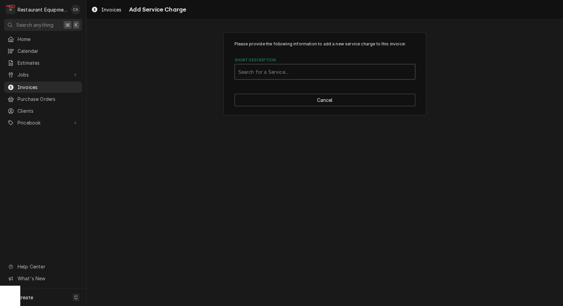
click at [282, 71] on div "Search for a Service..." at bounding box center [324, 71] width 173 height 7
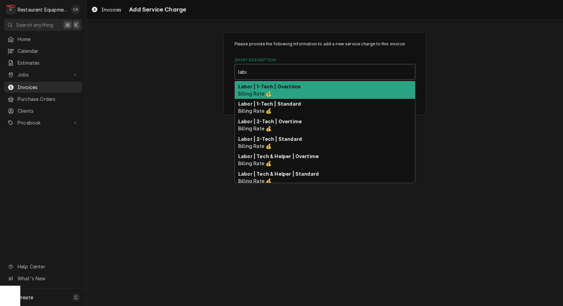
type input "labor"
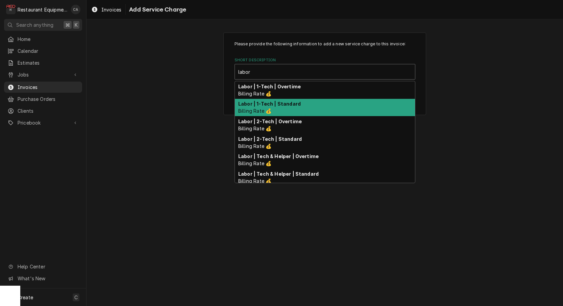
drag, startPoint x: 274, startPoint y: 102, endPoint x: 309, endPoint y: 124, distance: 41.0
click at [275, 103] on strong "Labor | 1-Tech | Standard" at bounding box center [269, 104] width 63 height 6
type textarea "x"
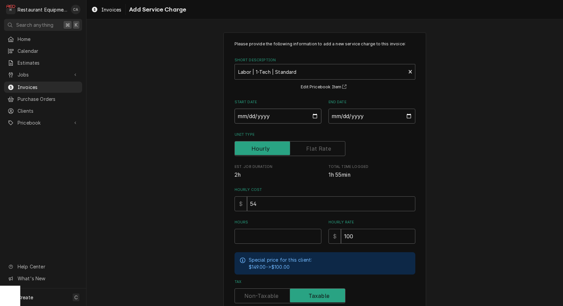
click at [263, 118] on input "Start Date" at bounding box center [278, 116] width 87 height 15
type input "[DATE]"
type textarea "x"
click at [358, 118] on input "End Date" at bounding box center [372, 116] width 87 height 15
type input "[DATE]"
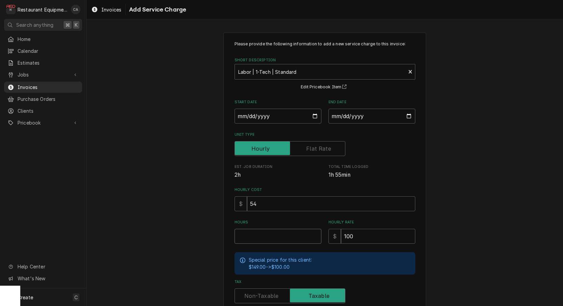
click at [254, 234] on input "Hours" at bounding box center [278, 236] width 87 height 15
type textarea "x"
type input "2"
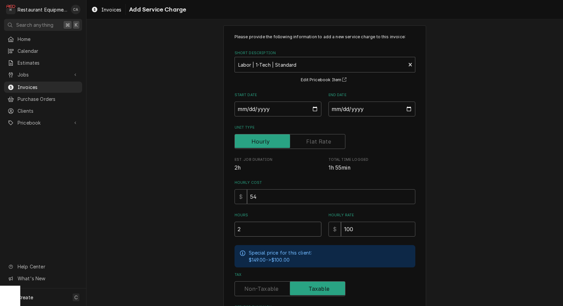
click at [249, 227] on input "2" at bounding box center [278, 229] width 87 height 15
click at [250, 227] on input "2" at bounding box center [278, 229] width 87 height 15
type textarea "x"
type input "1"
type textarea "x"
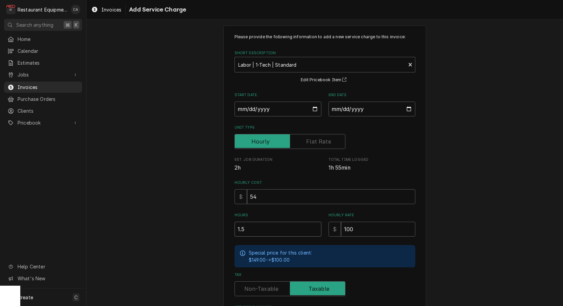
type input "1.5"
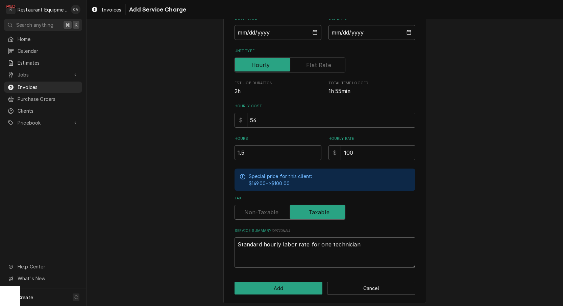
scroll to position [0, 0]
click at [272, 286] on button "Add" at bounding box center [279, 288] width 88 height 13
type textarea "x"
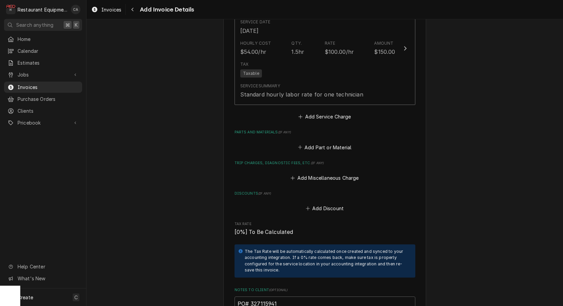
scroll to position [858, 0]
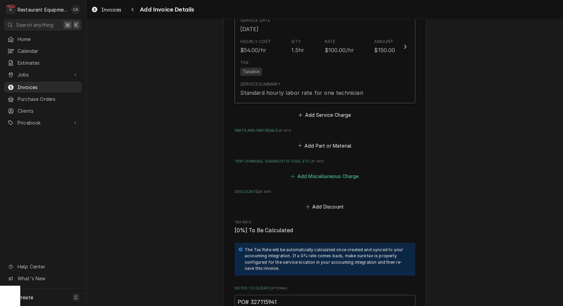
click at [320, 171] on button "Add Miscellaneous Charge" at bounding box center [325, 175] width 70 height 9
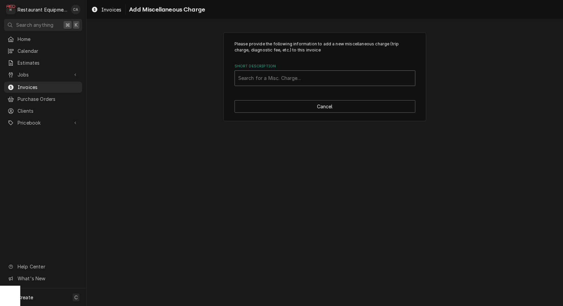
click at [261, 75] on div "Search for a Misc. Charge..." at bounding box center [324, 77] width 173 height 7
type input "tru"
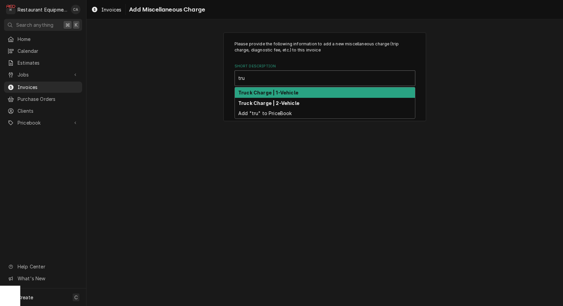
drag, startPoint x: 270, startPoint y: 92, endPoint x: 307, endPoint y: 141, distance: 61.8
click at [271, 93] on strong "Truck Charge | 1-Vehicle" at bounding box center [268, 93] width 60 height 6
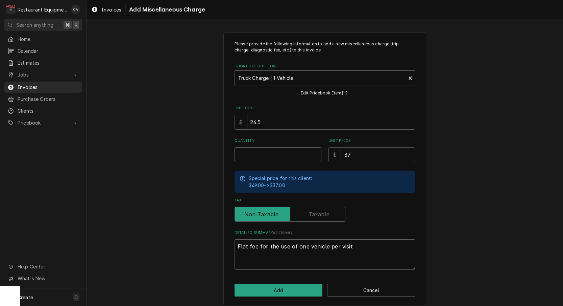
click at [263, 153] on input "Quantity" at bounding box center [278, 154] width 87 height 15
type textarea "x"
type input "1"
click at [270, 124] on input "24.5" at bounding box center [331, 122] width 168 height 15
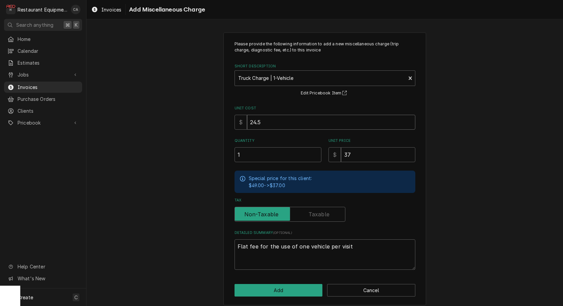
type textarea "x"
type input "1"
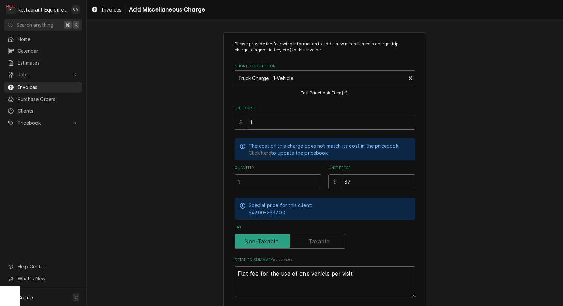
type textarea "x"
type input "18"
type textarea "x"
type input "18.5"
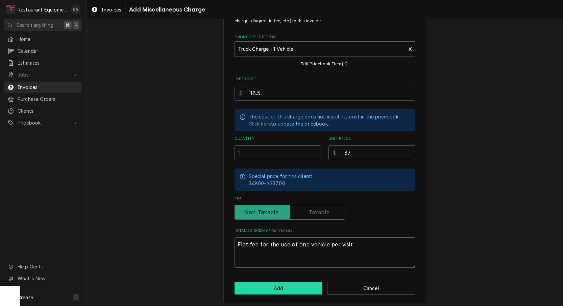
click at [278, 283] on button "Add" at bounding box center [279, 288] width 88 height 13
type textarea "x"
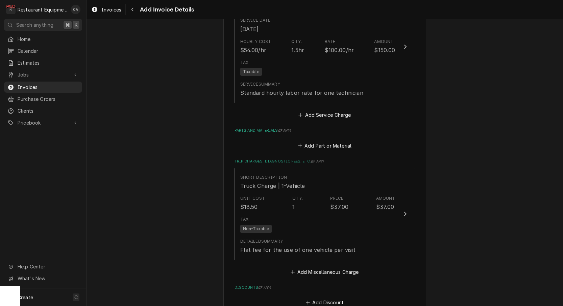
drag, startPoint x: 324, startPoint y: 129, endPoint x: 311, endPoint y: 129, distance: 12.5
click at [324, 141] on button "Add Part or Material" at bounding box center [325, 145] width 56 height 9
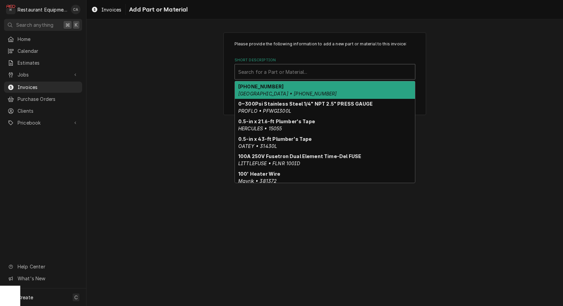
click at [264, 73] on div "Search for a Part or Material..." at bounding box center [324, 71] width 173 height 7
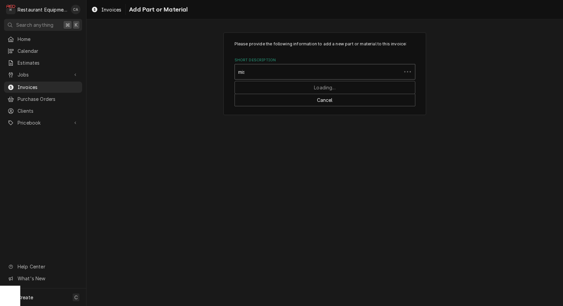
type input "misc"
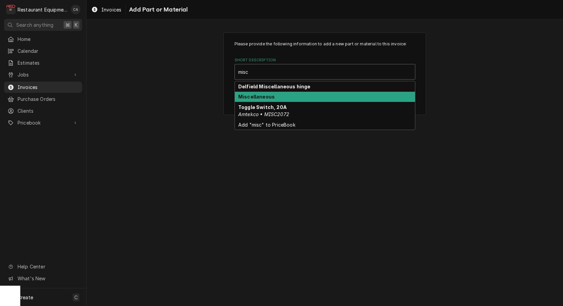
click at [263, 99] on strong "Miscellaneous" at bounding box center [256, 97] width 37 height 6
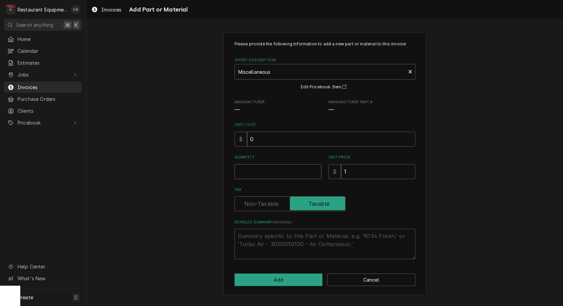
click at [254, 166] on input "Quantity" at bounding box center [278, 171] width 87 height 15
type textarea "x"
type input "1"
type textarea "x"
type input "11"
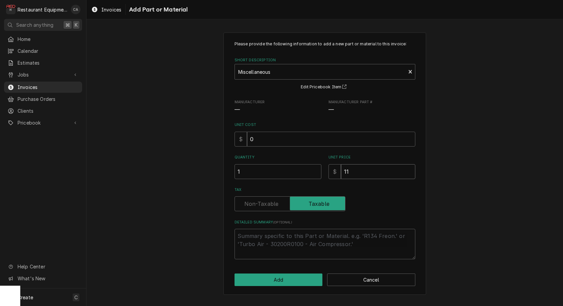
type textarea "x"
type input "11.6"
type textarea "x"
type input "11.64"
click at [254, 234] on textarea "Detailed Summary ( optional )" at bounding box center [325, 244] width 181 height 30
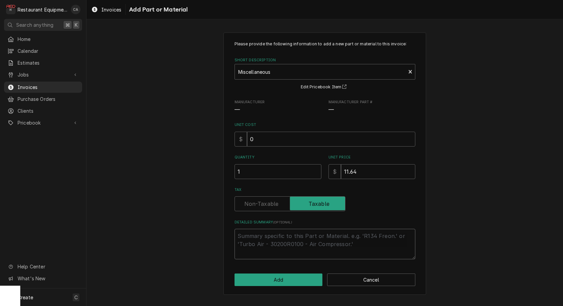
type textarea "x"
type textarea "E"
type textarea "x"
type textarea "El"
type textarea "x"
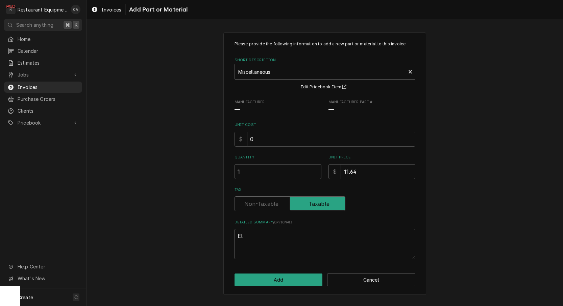
type textarea "Ele"
type textarea "x"
type textarea "Elec"
type textarea "x"
type textarea "Elect"
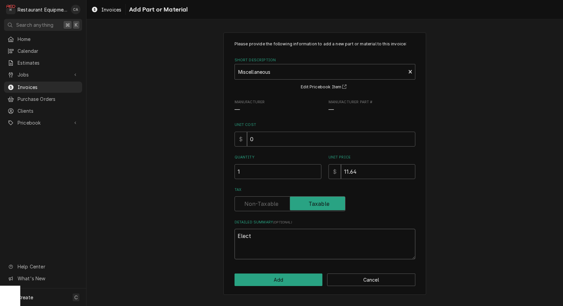
type textarea "x"
type textarea "Electr"
type textarea "x"
type textarea "Electri"
type textarea "x"
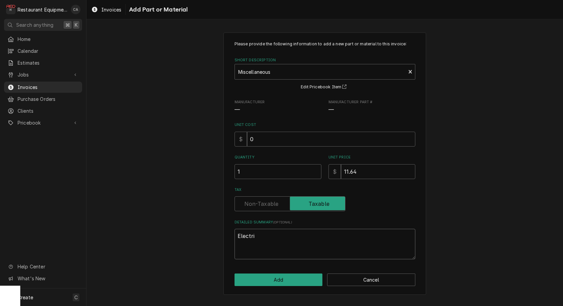
type textarea "Electric"
type textarea "x"
type textarea "Electrica"
type textarea "x"
type textarea "Electrical"
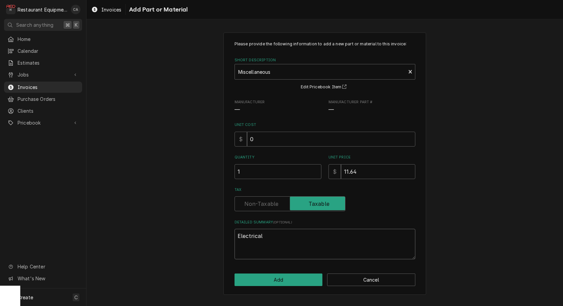
type textarea "x"
type textarea "Electrica"
type textarea "x"
type textarea "Electric"
type textarea "x"
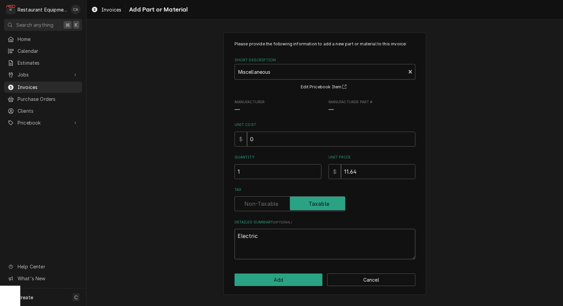
type textarea "Electri"
type textarea "x"
type textarea "Electr"
type textarea "x"
type textarea "Elect"
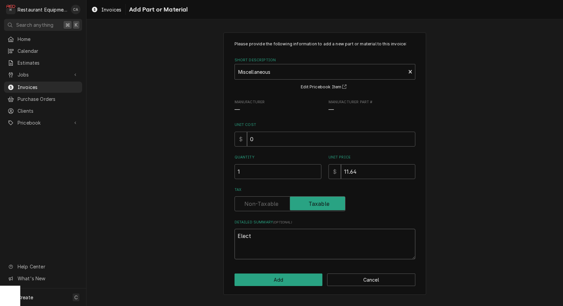
type textarea "x"
type textarea "Elec"
type textarea "x"
type textarea "Ele"
type textarea "x"
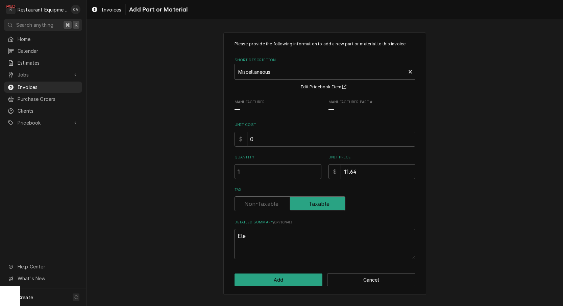
type textarea "El"
type textarea "x"
type textarea "E"
type textarea "x"
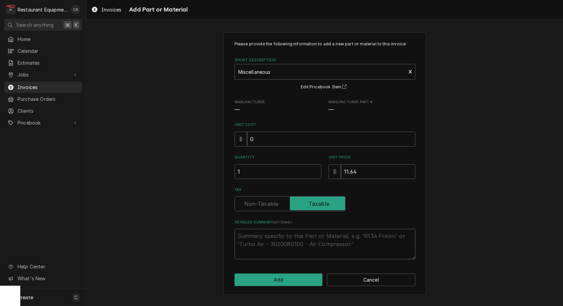
type textarea "H"
type textarea "x"
type textarea "Ha"
type textarea "x"
type textarea "Har"
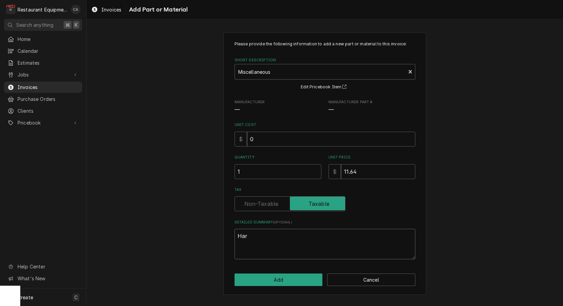
type textarea "x"
type textarea "Hard"
type textarea "x"
type textarea "Hardw"
type textarea "x"
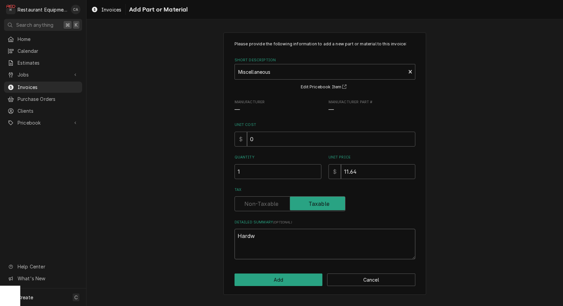
type textarea "Hardwa"
type textarea "x"
type textarea "Hardwar"
type textarea "x"
type textarea "Hardware"
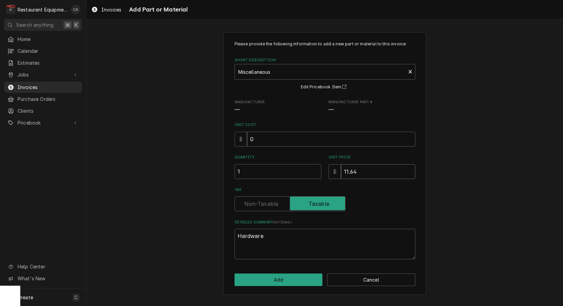
click at [359, 170] on input "11.64" at bounding box center [378, 171] width 74 height 15
click at [279, 277] on button "Add" at bounding box center [279, 279] width 88 height 13
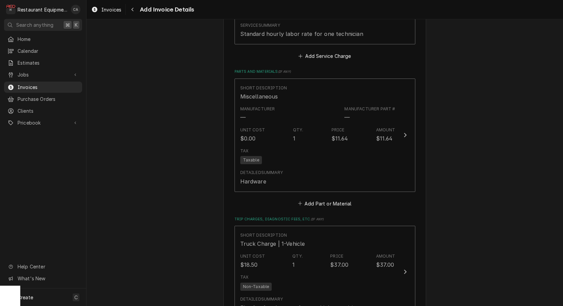
scroll to position [962, 0]
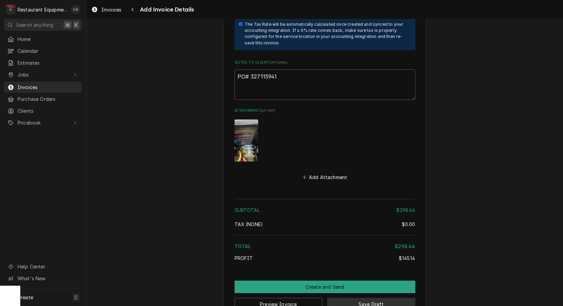
click at [359, 298] on button "Save Draft" at bounding box center [371, 304] width 88 height 13
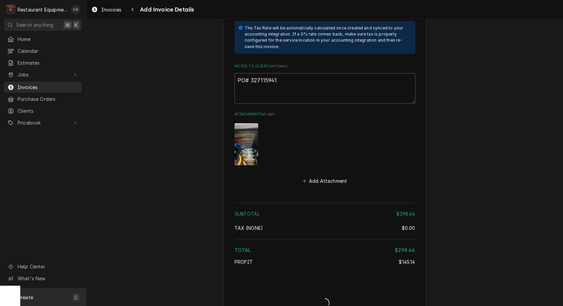
type textarea "x"
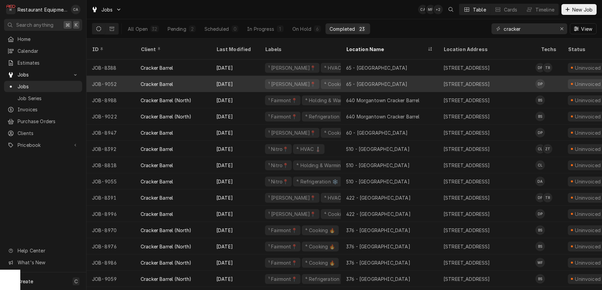
click at [358, 80] on div "65 - [GEOGRAPHIC_DATA]" at bounding box center [377, 83] width 62 height 7
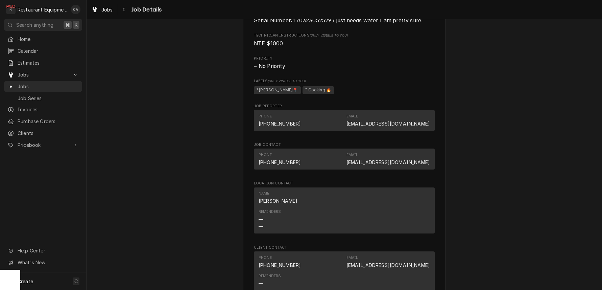
click at [228, 103] on div "Completed and Uninvoiced Cracker Barrel 65 - [GEOGRAPHIC_DATA] / [STREET_ADDRES…" at bounding box center [345, 93] width 516 height 924
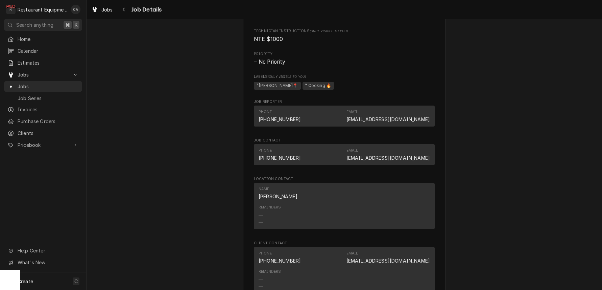
scroll to position [400, 0]
click at [113, 8] on span "Jobs" at bounding box center [106, 9] width 11 height 7
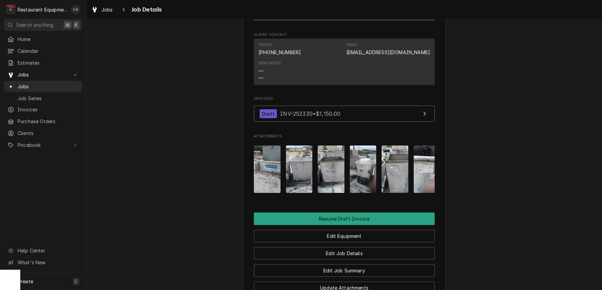
scroll to position [568, 0]
click at [107, 13] on span "Jobs" at bounding box center [106, 9] width 11 height 7
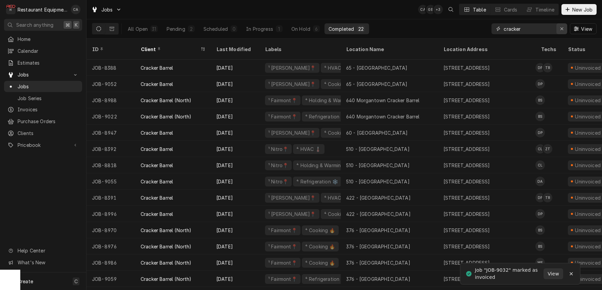
click at [563, 29] on icon "Erase input" at bounding box center [562, 28] width 4 height 5
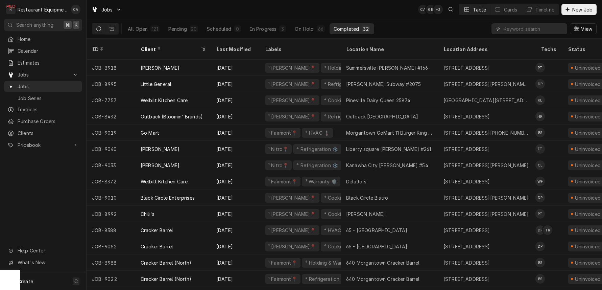
click at [309, 15] on div "Jobs CA GB + 3 Table Cards Timeline New Job" at bounding box center [345, 9] width 516 height 19
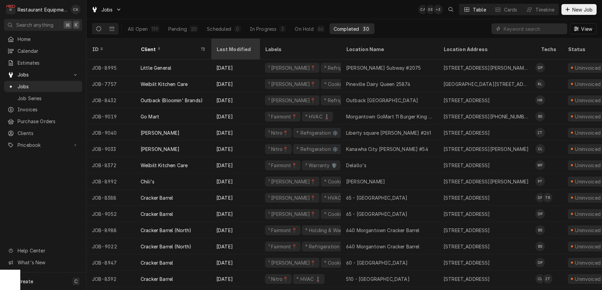
click at [226, 48] on div "Last Modified" at bounding box center [235, 49] width 46 height 18
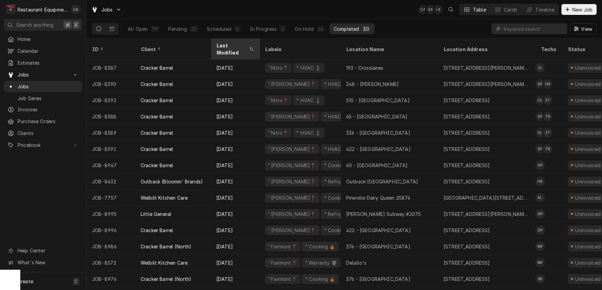
click at [229, 46] on div "Last Modified" at bounding box center [231, 49] width 31 height 14
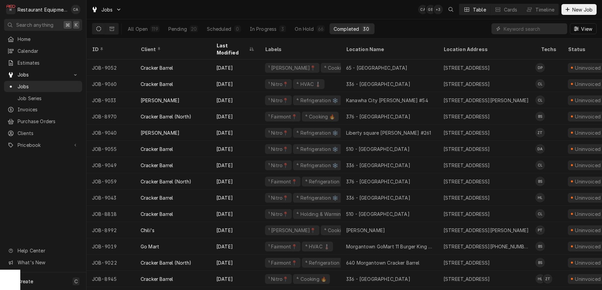
click at [314, 7] on div "Jobs CA GB + 3 Table Cards Timeline New Job" at bounding box center [345, 9] width 516 height 19
drag, startPoint x: 359, startPoint y: 16, endPoint x: 381, endPoint y: 2, distance: 25.6
click at [364, 13] on div "Jobs CA GB + 2 Table Cards Timeline New Job" at bounding box center [345, 9] width 516 height 19
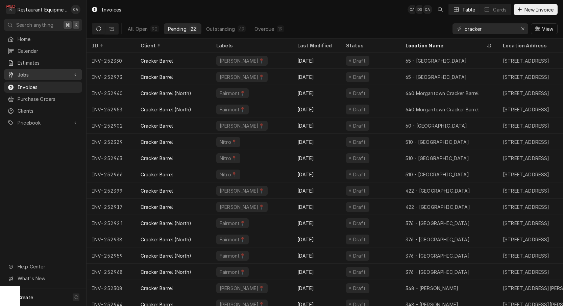
drag, startPoint x: 20, startPoint y: 75, endPoint x: 21, endPoint y: 71, distance: 4.2
click at [20, 75] on span "Jobs" at bounding box center [43, 74] width 51 height 7
click at [31, 86] on span "Jobs" at bounding box center [48, 86] width 61 height 7
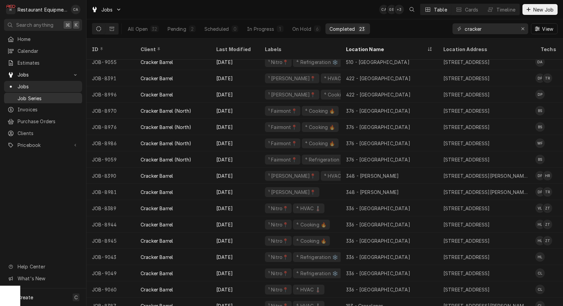
scroll to position [119, 0]
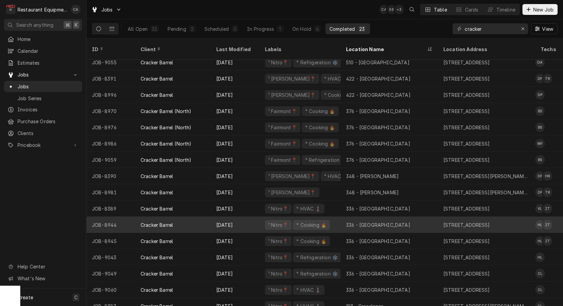
click at [369, 221] on div "336 - [GEOGRAPHIC_DATA]" at bounding box center [378, 224] width 64 height 7
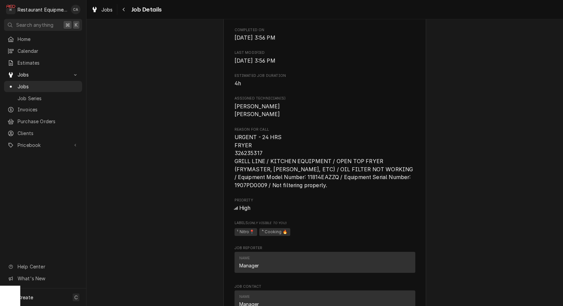
scroll to position [256, 0]
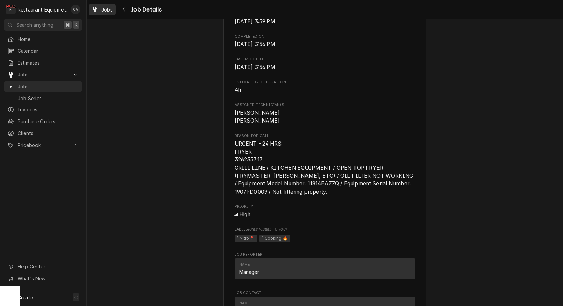
click at [108, 11] on span "Jobs" at bounding box center [106, 9] width 11 height 7
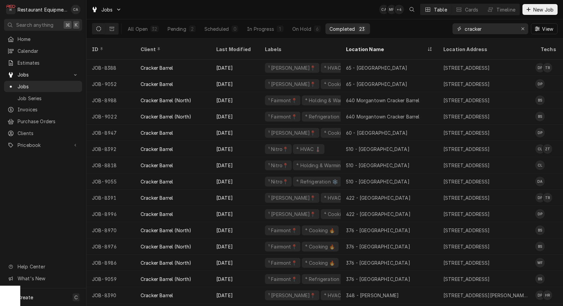
click at [488, 28] on input "cracker" at bounding box center [490, 28] width 51 height 11
drag, startPoint x: 488, startPoint y: 28, endPoint x: 436, endPoint y: 26, distance: 52.2
click at [436, 26] on div "All Open 32 Pending 2 Scheduled 0 In Progress 1 On Hold 6 Completed 23 cracker …" at bounding box center [325, 28] width 466 height 19
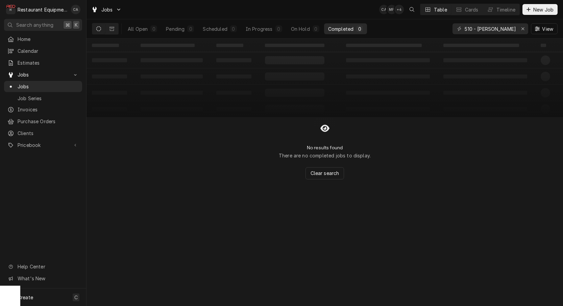
click at [183, 148] on div "No results found There are no completed jobs to display. Clear search" at bounding box center [325, 148] width 477 height 62
drag, startPoint x: 496, startPoint y: 30, endPoint x: 400, endPoint y: 24, distance: 96.6
click at [400, 24] on div "All Open 0 Pending 0 Scheduled 0 In Progress 0 On Hold 0 Completed 0 510 - barb…" at bounding box center [325, 28] width 466 height 19
type input "336 - [PERSON_NAME]"
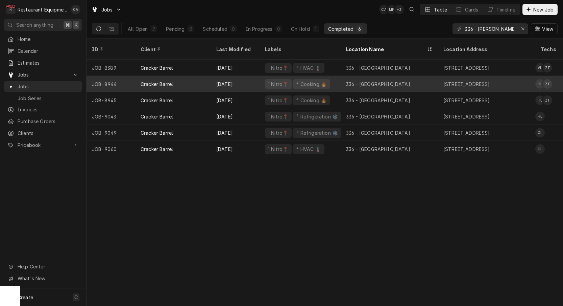
click at [319, 80] on div "⁴ Cooking 🔥" at bounding box center [311, 83] width 31 height 7
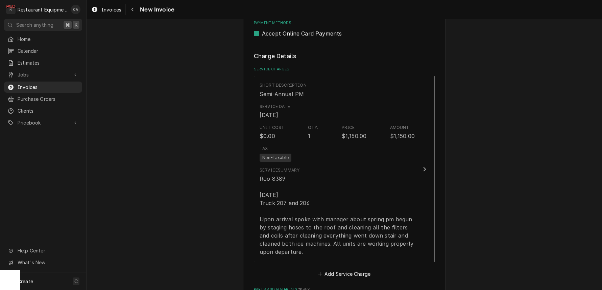
scroll to position [415, 0]
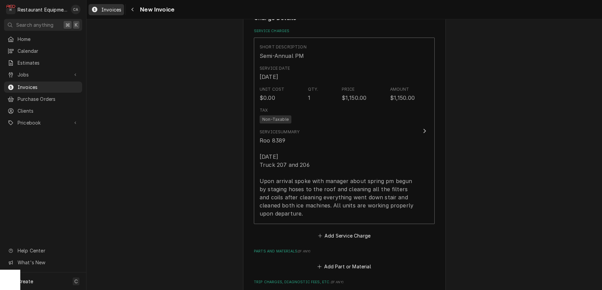
click at [116, 8] on span "Invoices" at bounding box center [111, 9] width 20 height 7
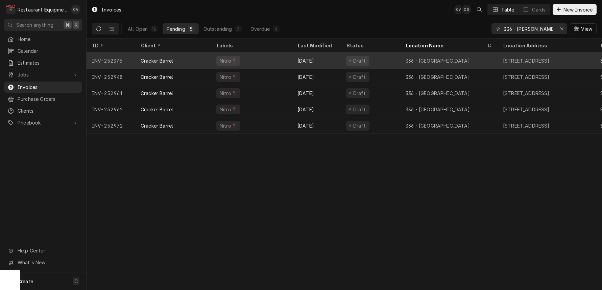
click at [422, 60] on div "336 - [GEOGRAPHIC_DATA]" at bounding box center [438, 60] width 64 height 7
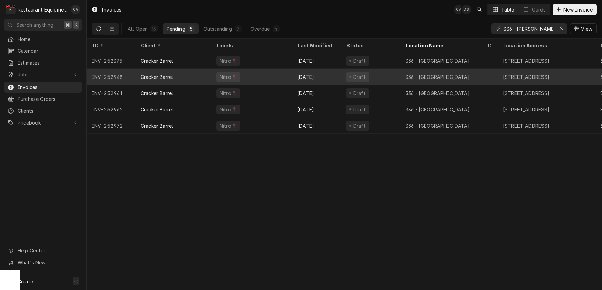
click at [377, 74] on div "Draft" at bounding box center [371, 77] width 60 height 16
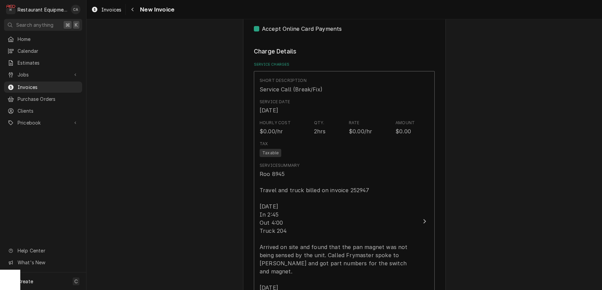
scroll to position [400, 0]
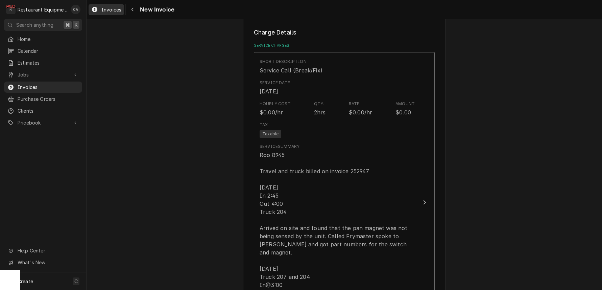
click at [113, 11] on span "Invoices" at bounding box center [111, 9] width 20 height 7
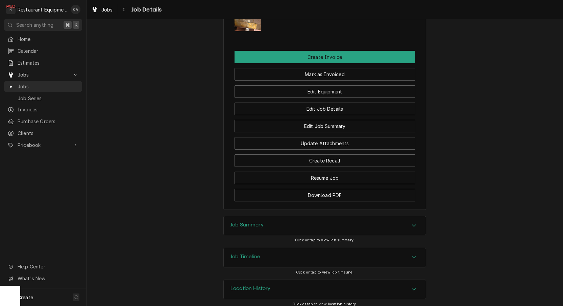
click at [237, 222] on h3 "Job Summary" at bounding box center [247, 225] width 33 height 6
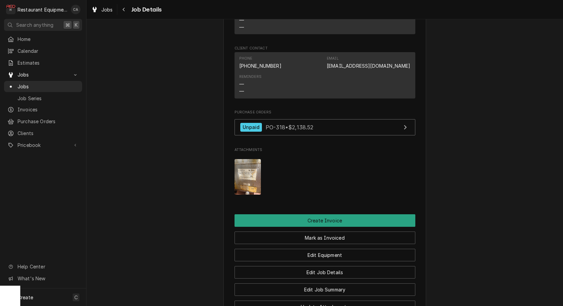
scroll to position [584, 0]
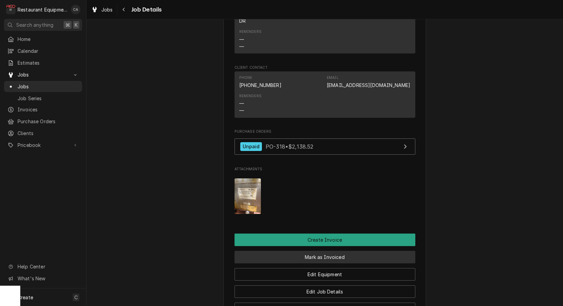
click at [292, 253] on button "Mark as Invoiced" at bounding box center [325, 257] width 181 height 13
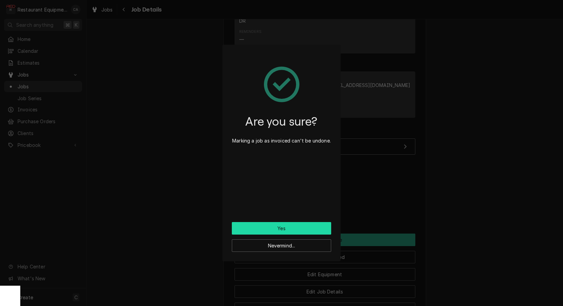
click at [278, 225] on button "Yes" at bounding box center [281, 228] width 99 height 13
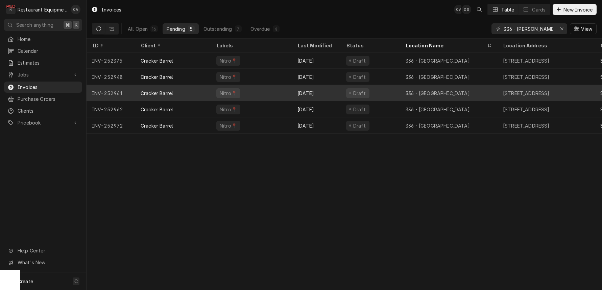
scroll to position [0, 1]
click at [375, 89] on div "Draft" at bounding box center [370, 93] width 60 height 16
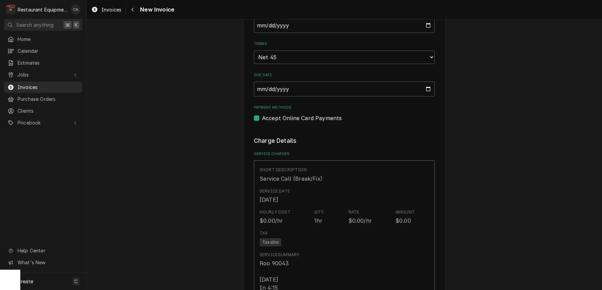
scroll to position [310, 0]
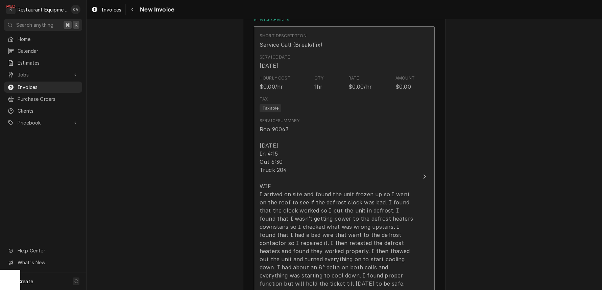
click at [269, 128] on div "Roo 90043 [DATE] In 4:15 Out 6:30 Truck 204 WIF I arrived on site and found the…" at bounding box center [337, 222] width 155 height 195
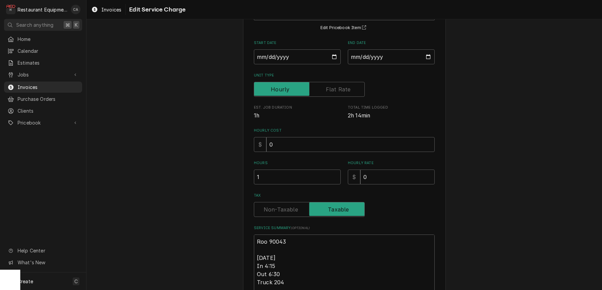
scroll to position [60, 0]
type textarea "x"
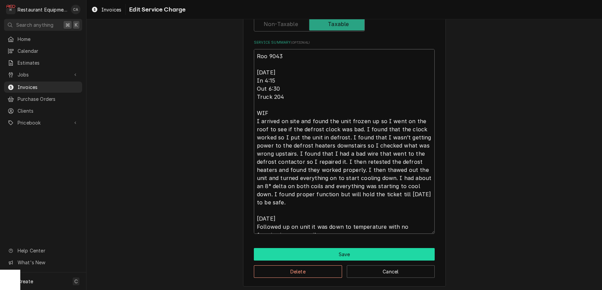
scroll to position [0, 0]
type textarea "Roo 9043 [DATE] In 4:15 Out 6:30 Truck 204 WIF I arrived on site and found the …"
click at [331, 251] on button "Save" at bounding box center [344, 254] width 181 height 13
type textarea "x"
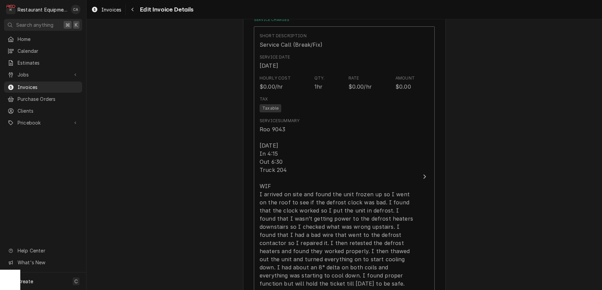
scroll to position [431, 0]
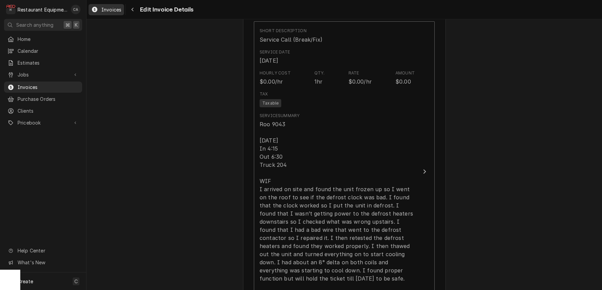
click at [118, 8] on span "Invoices" at bounding box center [111, 9] width 20 height 7
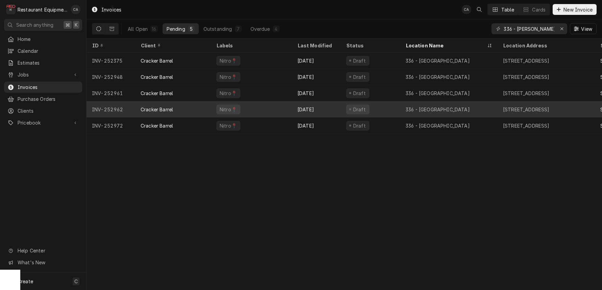
click at [364, 106] on div "Draft" at bounding box center [359, 109] width 15 height 7
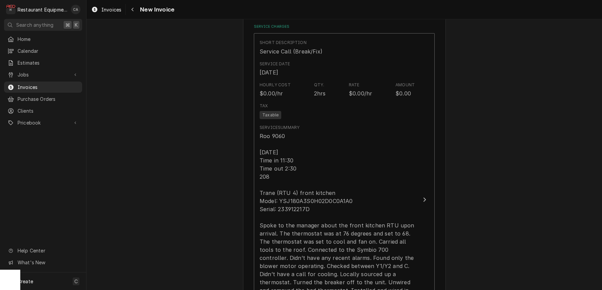
scroll to position [441, 0]
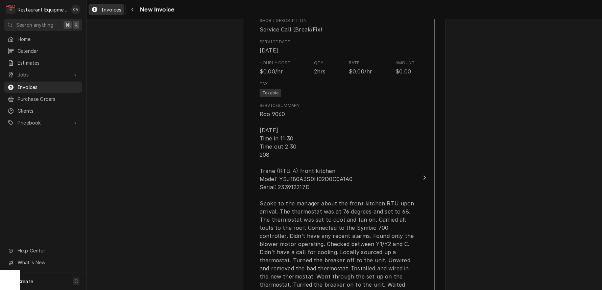
click at [109, 12] on span "Invoices" at bounding box center [111, 9] width 20 height 7
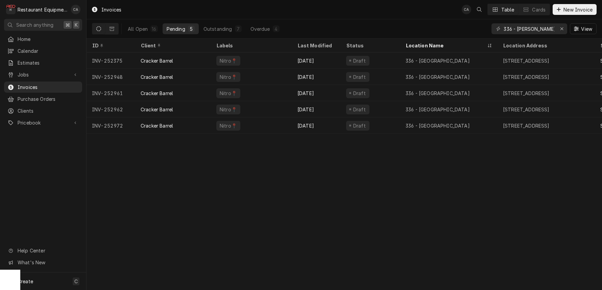
click at [371, 186] on div "Invoices CA Table Cards New Invoice All Open 16 Pending 5 Outstanding 7 Overdue…" at bounding box center [345, 145] width 516 height 290
click at [220, 33] on button "Outstanding 7" at bounding box center [223, 28] width 46 height 11
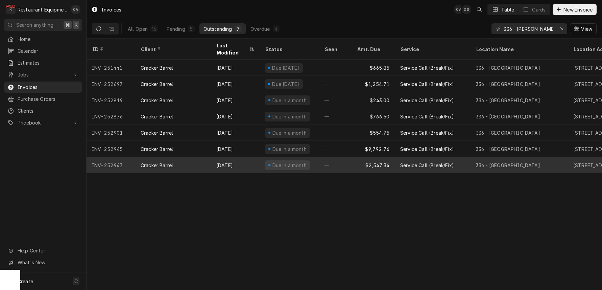
click at [403, 162] on div "Service Call (Break/Fix)" at bounding box center [427, 165] width 54 height 7
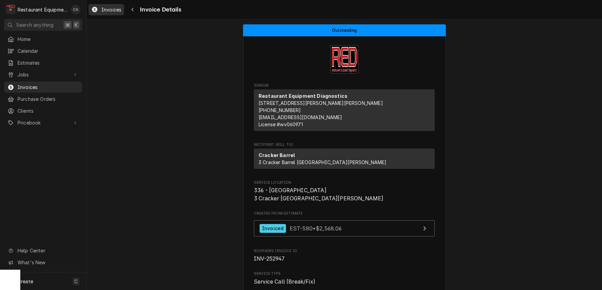
click at [105, 8] on span "Invoices" at bounding box center [111, 9] width 20 height 7
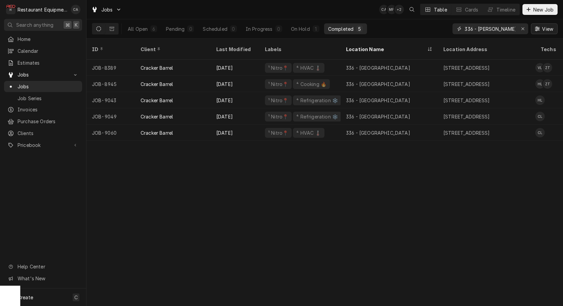
drag, startPoint x: 524, startPoint y: 29, endPoint x: 534, endPoint y: 31, distance: 10.6
click at [524, 29] on icon "Erase input" at bounding box center [523, 28] width 4 height 5
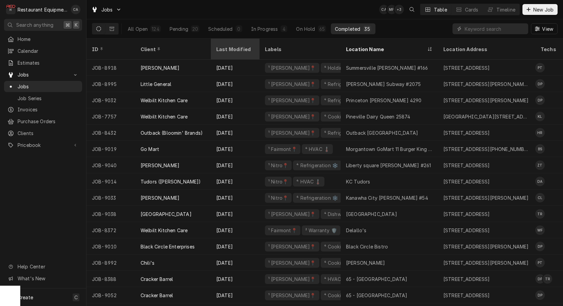
click at [222, 46] on div "Last Modified" at bounding box center [234, 49] width 37 height 7
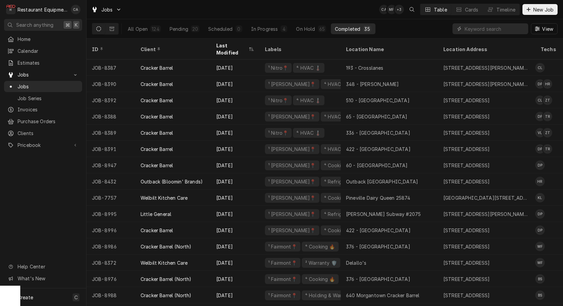
click at [222, 46] on div "Last Modified" at bounding box center [231, 49] width 31 height 14
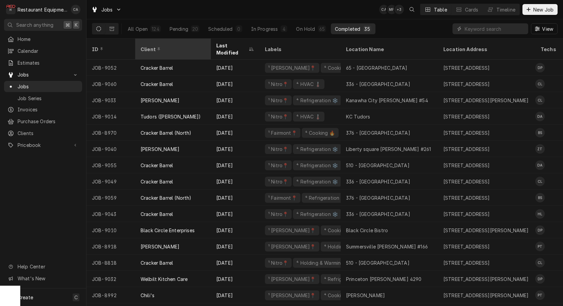
click at [169, 46] on div "Client" at bounding box center [173, 49] width 64 height 7
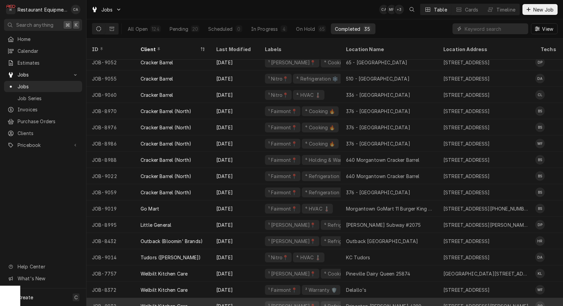
click at [369, 302] on div "Princeton McDonald's 4290" at bounding box center [383, 305] width 75 height 7
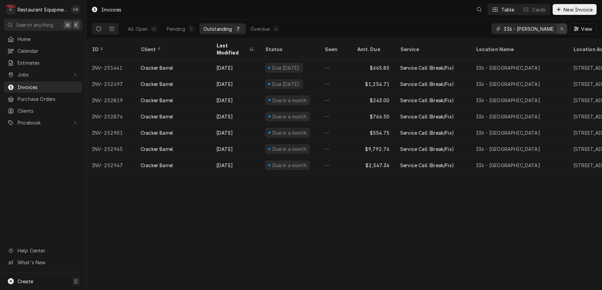
click at [560, 29] on icon "Erase input" at bounding box center [562, 28] width 4 height 5
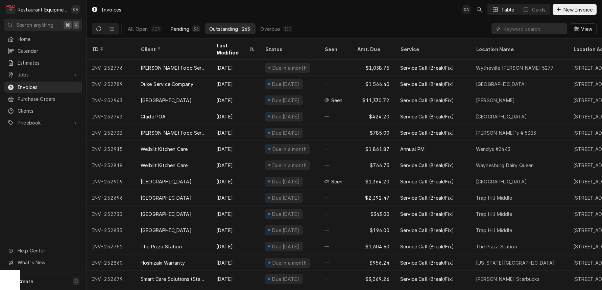
click at [184, 29] on div "Pending" at bounding box center [180, 28] width 19 height 7
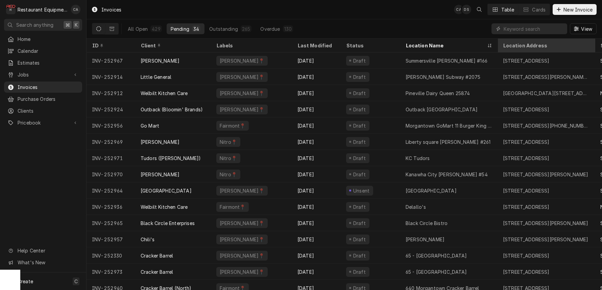
scroll to position [3, 0]
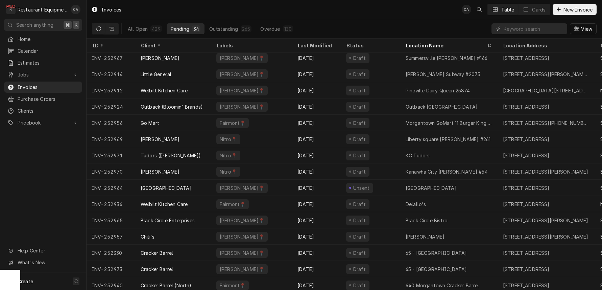
click at [175, 46] on div "Client" at bounding box center [173, 45] width 64 height 7
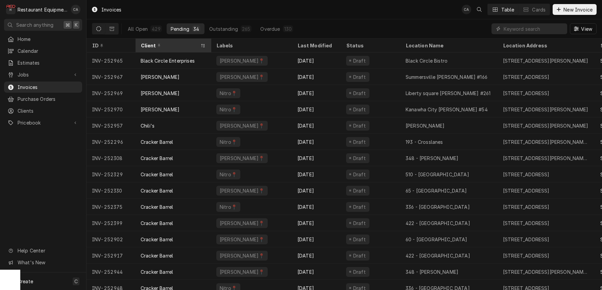
click at [181, 47] on div "Client" at bounding box center [170, 45] width 58 height 7
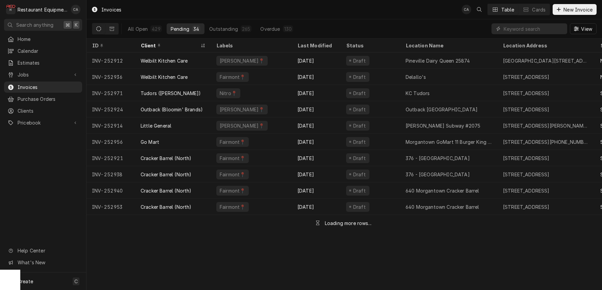
click at [181, 47] on div "Client" at bounding box center [170, 45] width 58 height 7
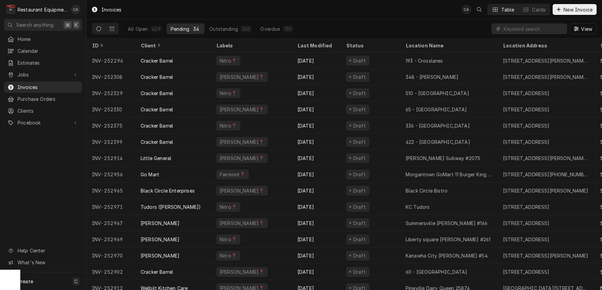
click at [181, 47] on div "Client" at bounding box center [173, 45] width 64 height 7
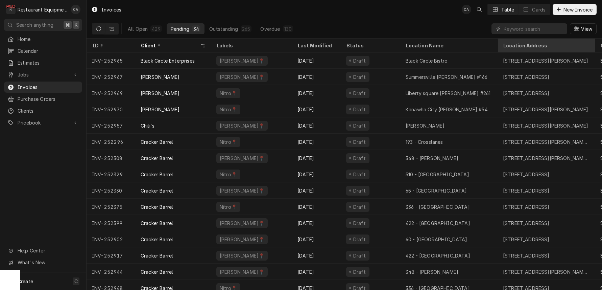
scroll to position [0, 0]
click at [224, 27] on div "Outstanding" at bounding box center [223, 28] width 29 height 7
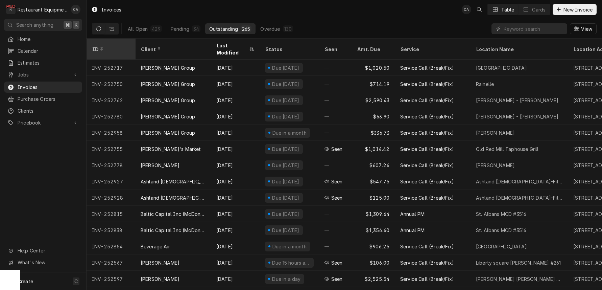
click at [126, 47] on div "ID" at bounding box center [110, 49] width 37 height 7
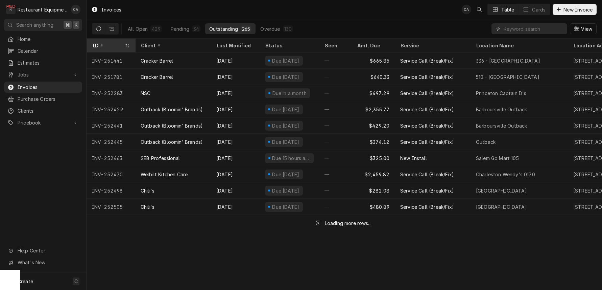
click at [122, 45] on div "ID" at bounding box center [107, 45] width 31 height 7
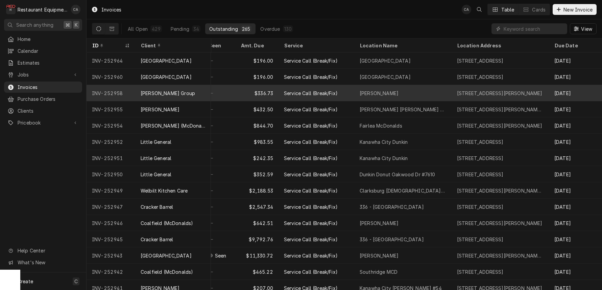
scroll to position [0, 171]
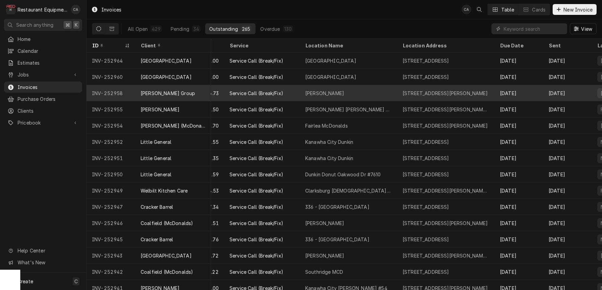
click at [435, 91] on div "1310 Stafford Dr, Princeton, WV 24740" at bounding box center [446, 93] width 86 height 7
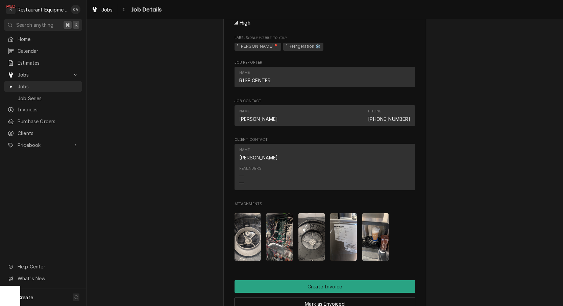
scroll to position [551, 0]
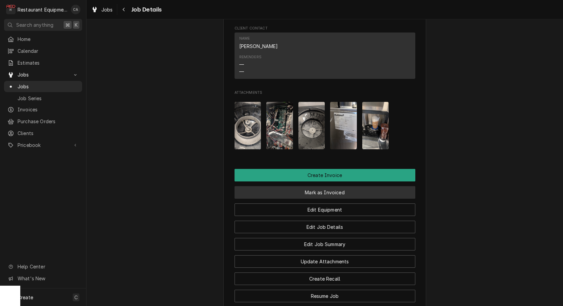
click at [311, 190] on button "Mark as Invoiced" at bounding box center [325, 192] width 181 height 13
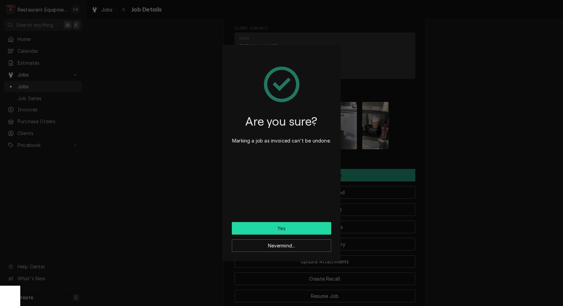
click at [294, 228] on button "Yes" at bounding box center [281, 228] width 99 height 13
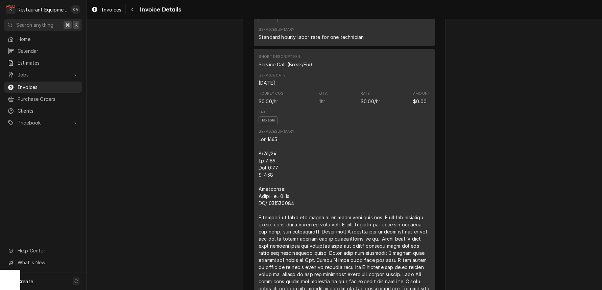
scroll to position [472, 0]
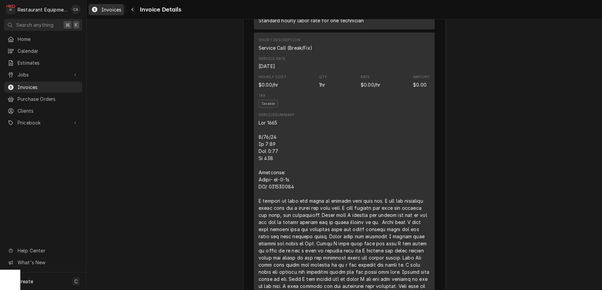
click at [106, 9] on span "Invoices" at bounding box center [111, 9] width 20 height 7
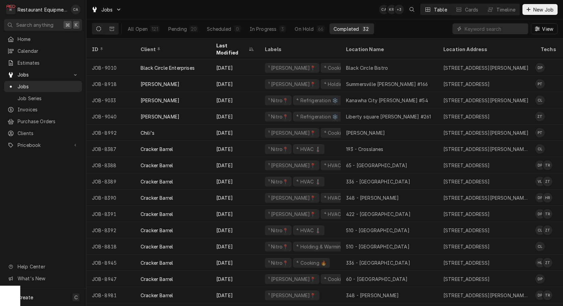
click at [229, 10] on div "Jobs CA KR + 3 Table Cards Timeline New Job" at bounding box center [325, 9] width 477 height 19
click at [498, 29] on input "Dynamic Content Wrapper" at bounding box center [495, 28] width 60 height 11
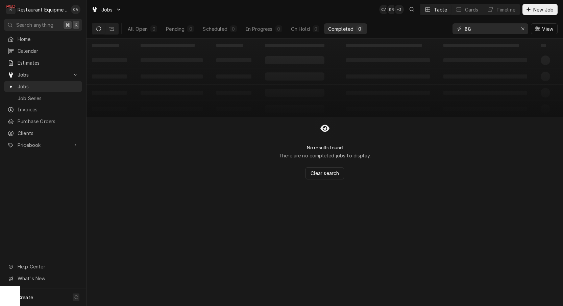
type input "8"
click at [300, 27] on div "On Hold" at bounding box center [300, 28] width 19 height 7
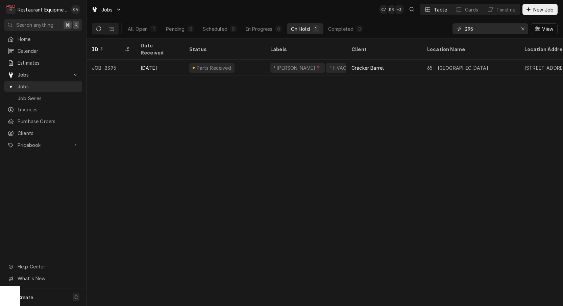
drag, startPoint x: 477, startPoint y: 30, endPoint x: 446, endPoint y: 28, distance: 30.9
click at [446, 28] on div "All Open 1 Pending 0 Scheduled 0 In Progress 0 On Hold 1 Completed 0 395 View" at bounding box center [325, 28] width 466 height 19
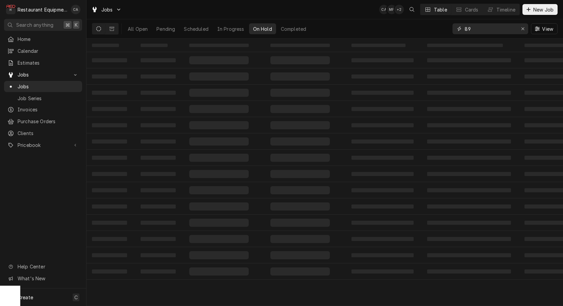
type input "8"
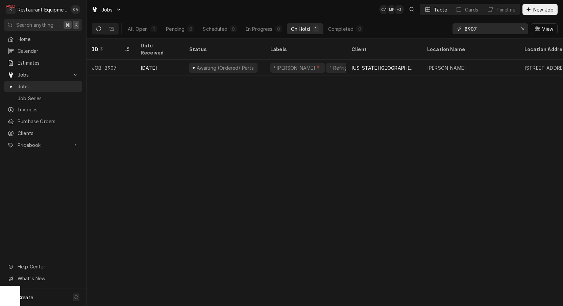
click at [486, 30] on input "8907" at bounding box center [490, 28] width 51 height 11
click at [485, 30] on input "8907" at bounding box center [490, 28] width 51 height 11
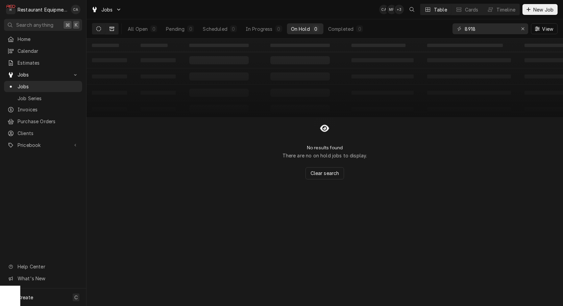
click at [109, 30] on button "Dynamic Content Wrapper" at bounding box center [112, 28] width 13 height 11
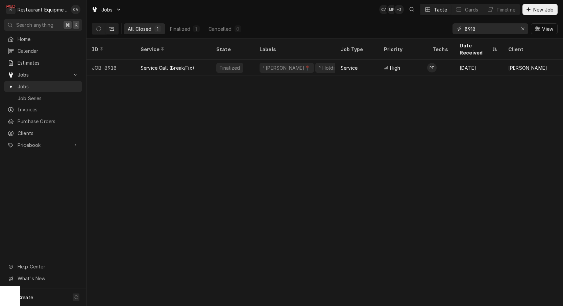
click at [486, 31] on input "8918" at bounding box center [490, 28] width 51 height 11
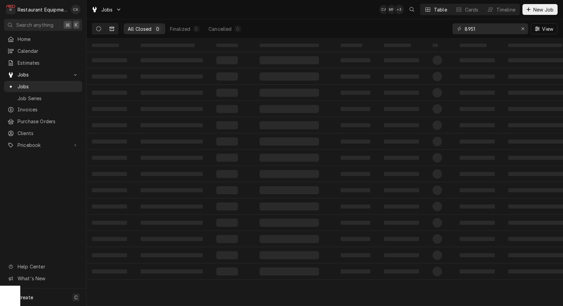
click at [100, 28] on icon "Dynamic Content Wrapper" at bounding box center [98, 28] width 5 height 5
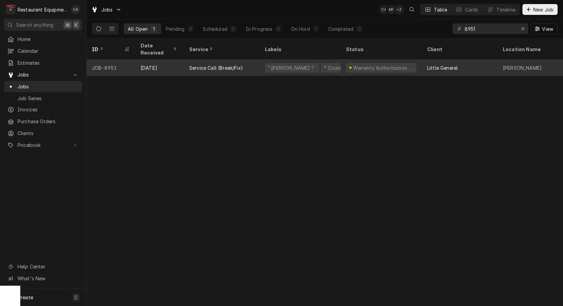
drag, startPoint x: 215, startPoint y: 193, endPoint x: 363, endPoint y: 65, distance: 195.6
click at [216, 193] on div "ID Date Received Service Labels Status Client Location Name Location Address St…" at bounding box center [325, 172] width 477 height 267
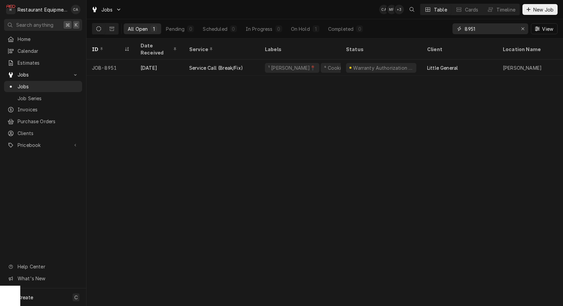
click at [495, 32] on input "8951" at bounding box center [490, 28] width 51 height 11
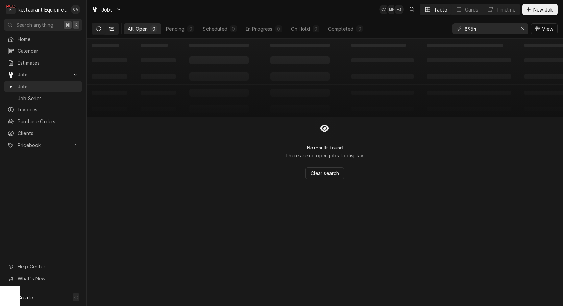
click at [112, 29] on icon "Dynamic Content Wrapper" at bounding box center [112, 28] width 5 height 5
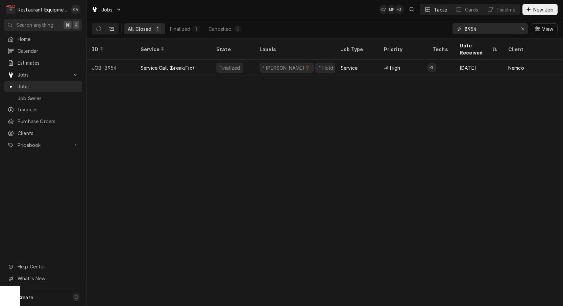
click at [482, 28] on input "8954" at bounding box center [490, 28] width 51 height 11
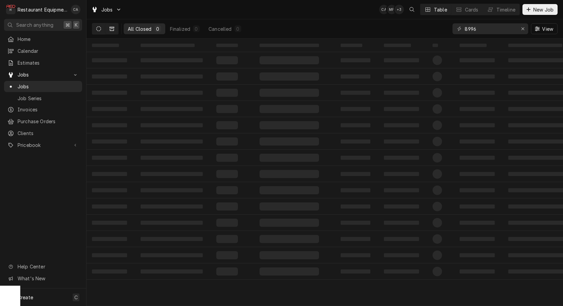
click at [99, 29] on icon "Dynamic Content Wrapper" at bounding box center [98, 28] width 5 height 5
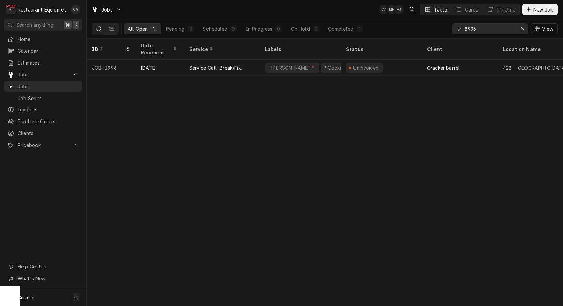
drag, startPoint x: 282, startPoint y: 148, endPoint x: 428, endPoint y: 29, distance: 188.7
click at [285, 147] on div "ID Date Received Service Labels Status Client Location Name Location Address St…" at bounding box center [325, 172] width 477 height 267
click at [490, 27] on input "8996" at bounding box center [490, 28] width 51 height 11
drag, startPoint x: 254, startPoint y: 196, endPoint x: 288, endPoint y: 175, distance: 40.3
click at [254, 196] on div "ID Date Received Service Labels Status Client Location Name Location Address St…" at bounding box center [325, 172] width 477 height 267
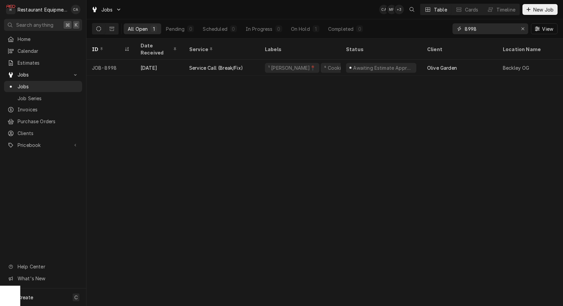
click at [486, 30] on input "8998" at bounding box center [490, 28] width 51 height 11
click at [187, 109] on div "ID Date Received Service Labels Status Client Location Name Location Address St…" at bounding box center [325, 172] width 477 height 267
click at [485, 31] on input "8950" at bounding box center [490, 28] width 51 height 11
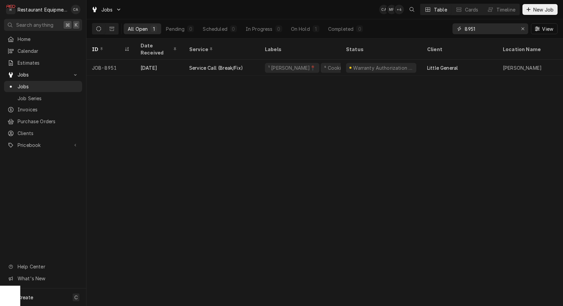
click at [508, 32] on input "8951" at bounding box center [490, 28] width 51 height 11
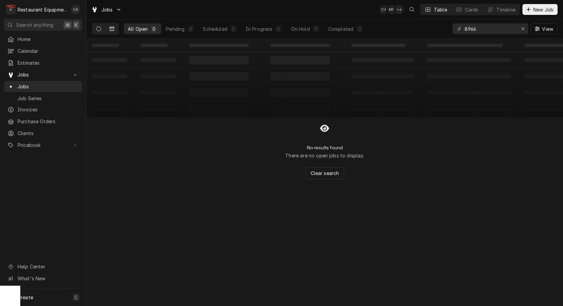
click at [112, 28] on icon "Dynamic Content Wrapper" at bounding box center [112, 28] width 5 height 5
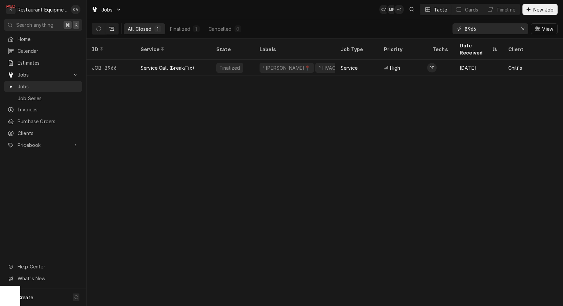
click at [484, 29] on input "8966" at bounding box center [490, 28] width 51 height 11
type input "9005"
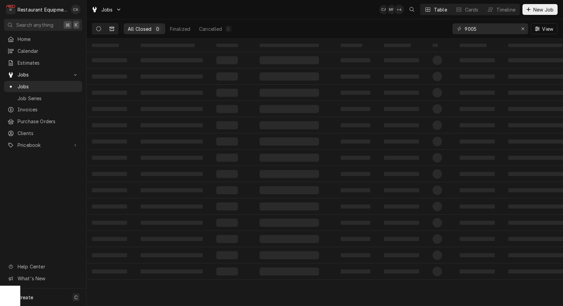
drag, startPoint x: 100, startPoint y: 28, endPoint x: 97, endPoint y: 25, distance: 4.5
click at [100, 28] on icon "Dynamic Content Wrapper" at bounding box center [98, 28] width 5 height 5
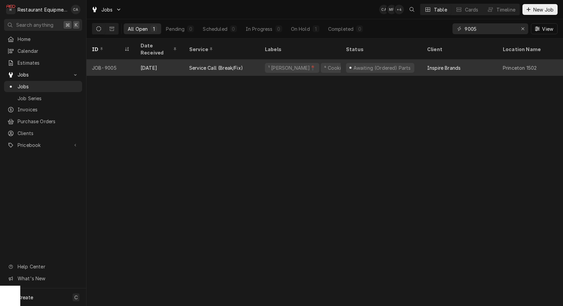
click at [355, 65] on div "Awaiting (Ordered) Parts" at bounding box center [381, 68] width 81 height 16
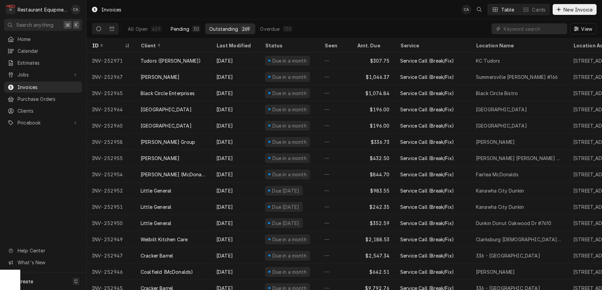
click at [183, 30] on div "Pending" at bounding box center [180, 28] width 19 height 7
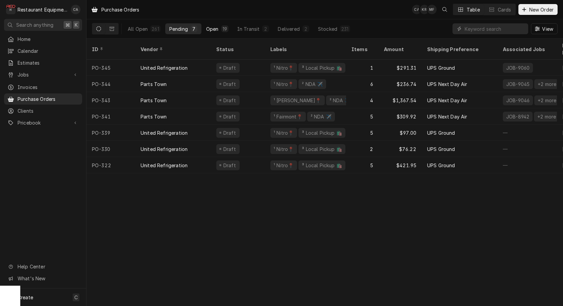
click at [213, 28] on div "Open" at bounding box center [212, 28] width 13 height 7
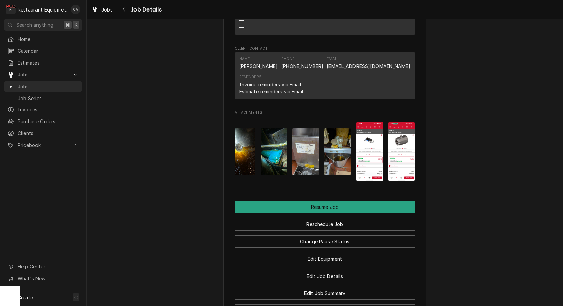
scroll to position [0, 38]
click at [113, 11] on div "Jobs" at bounding box center [102, 9] width 24 height 8
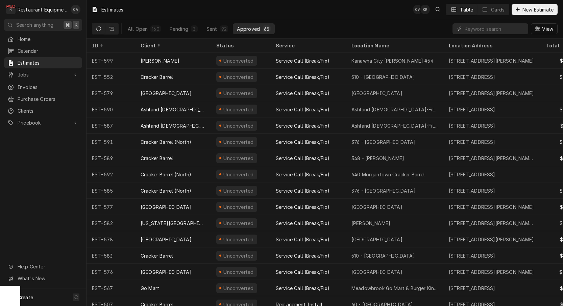
click at [472, 29] on input "Dynamic Content Wrapper" at bounding box center [495, 28] width 60 height 11
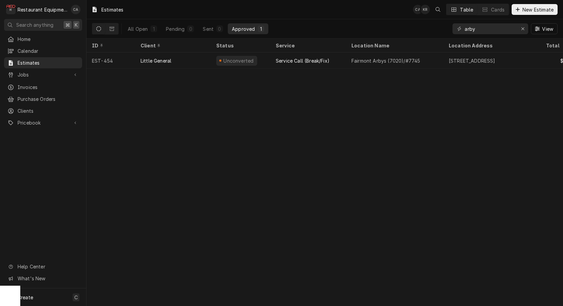
drag, startPoint x: 489, startPoint y: 28, endPoint x: 436, endPoint y: 28, distance: 52.8
click at [437, 28] on div "All Open 1 Pending 0 Sent 0 Approved 1 arby View" at bounding box center [325, 28] width 466 height 19
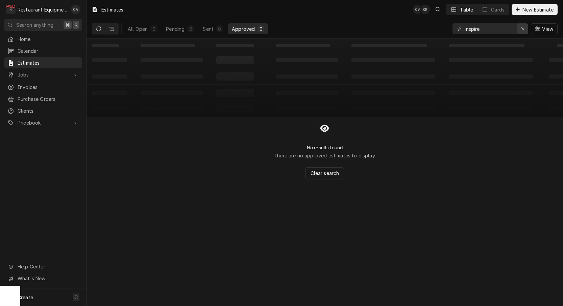
type input "inspire"
click at [521, 30] on icon "Erase input" at bounding box center [523, 28] width 4 height 5
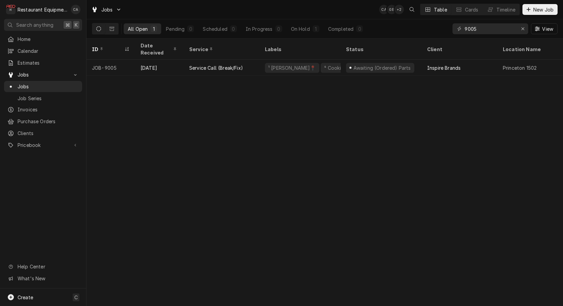
scroll to position [0, 0]
click at [487, 29] on input "9005" at bounding box center [490, 28] width 51 height 11
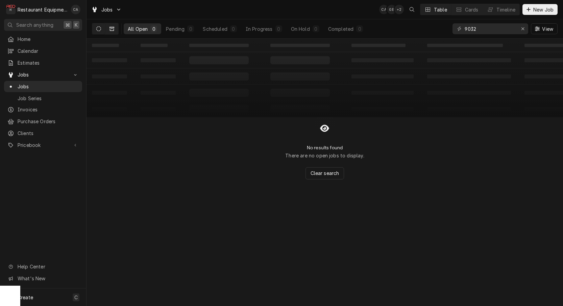
click at [116, 29] on button "Dynamic Content Wrapper" at bounding box center [112, 28] width 13 height 11
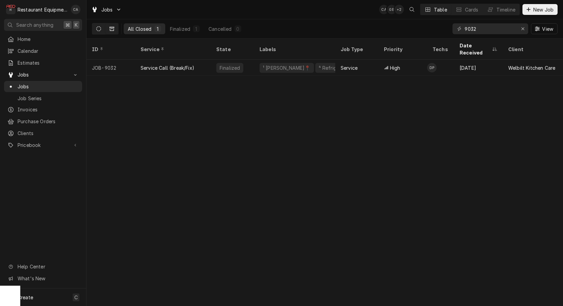
click at [97, 32] on button "Dynamic Content Wrapper" at bounding box center [98, 28] width 13 height 11
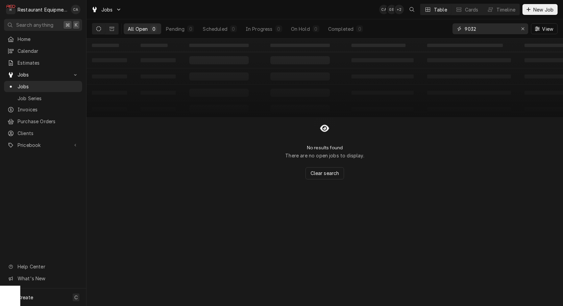
drag, startPoint x: 484, startPoint y: 28, endPoint x: 450, endPoint y: 29, distance: 33.8
click at [450, 29] on div "All Open 0 Pending 0 Scheduled 0 In Progress 0 On Hold 0 Completed 0 9032 View" at bounding box center [325, 28] width 466 height 19
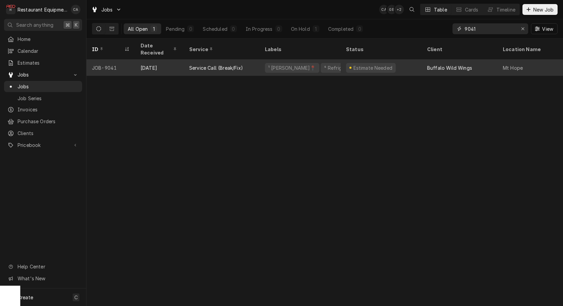
type input "9041"
click at [369, 64] on div "Estimate Needed" at bounding box center [381, 68] width 81 height 16
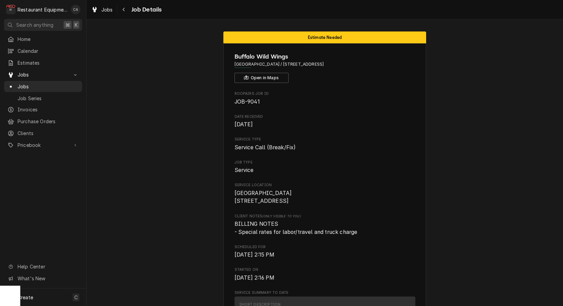
click at [107, 11] on span "Jobs" at bounding box center [106, 9] width 11 height 7
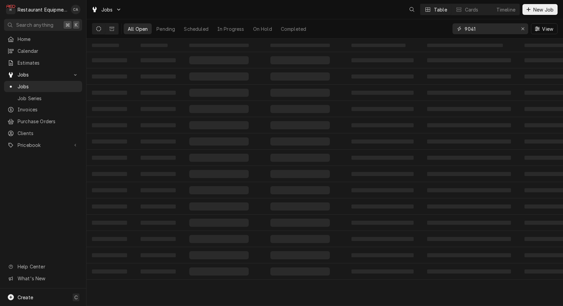
click at [495, 31] on input "9041" at bounding box center [490, 28] width 51 height 11
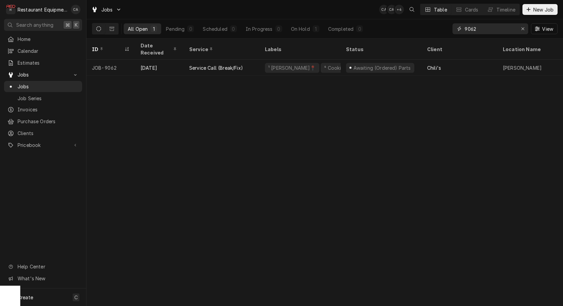
type input "9062"
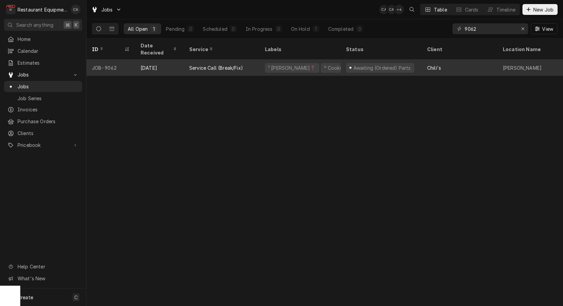
drag, startPoint x: 398, startPoint y: 106, endPoint x: 376, endPoint y: 67, distance: 44.4
click at [398, 106] on div "ID Date Received Service Labels Status Client Location Name Location Address St…" at bounding box center [325, 172] width 477 height 267
click at [376, 64] on div "Awaiting (Ordered) Parts" at bounding box center [382, 67] width 59 height 7
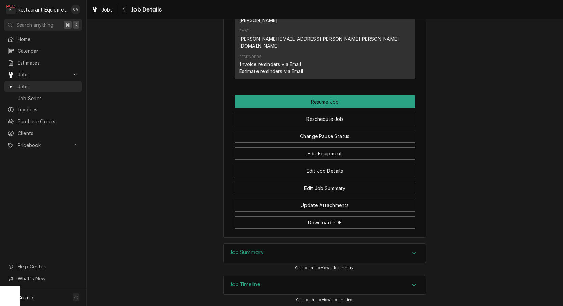
drag, startPoint x: 240, startPoint y: 218, endPoint x: 209, endPoint y: 208, distance: 32.5
click at [239, 249] on h3 "Job Summary" at bounding box center [247, 252] width 33 height 6
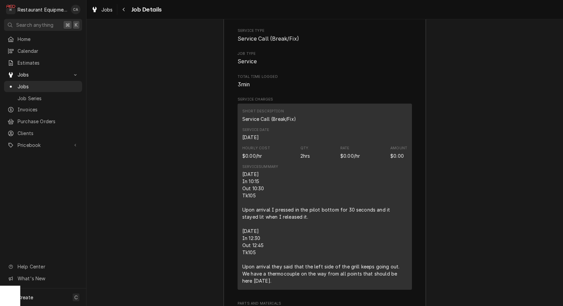
scroll to position [1146, 0]
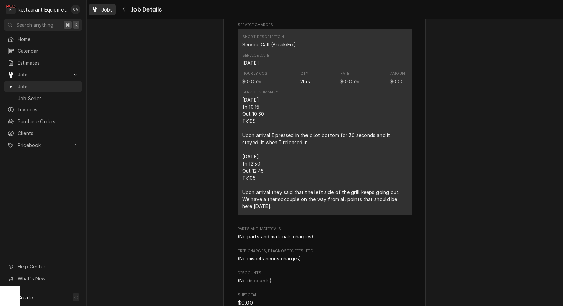
click at [106, 11] on span "Jobs" at bounding box center [106, 9] width 11 height 7
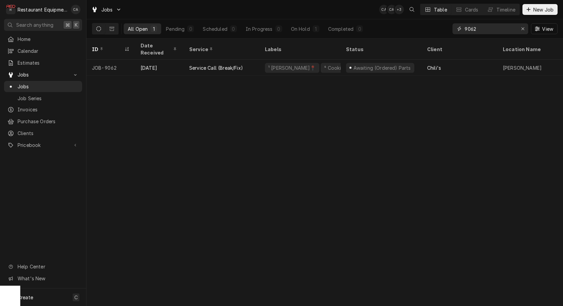
click at [482, 27] on input "9062" at bounding box center [490, 28] width 51 height 11
type input "9041"
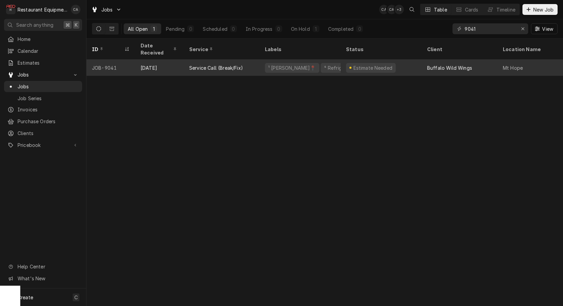
click at [368, 64] on div "Estimate Needed" at bounding box center [373, 67] width 41 height 7
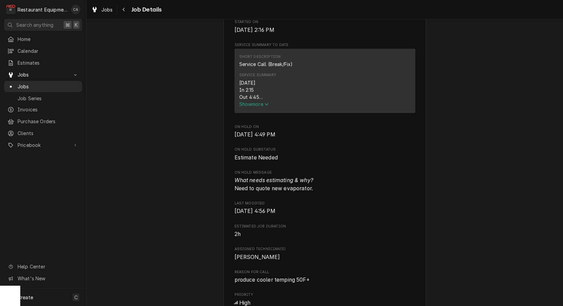
scroll to position [278, 0]
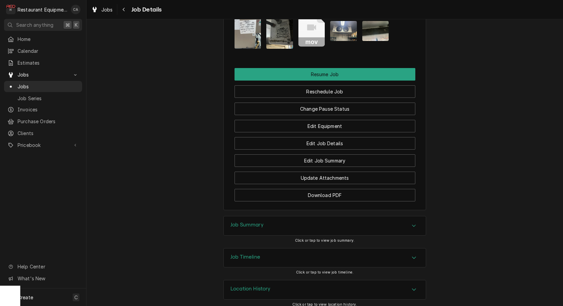
drag, startPoint x: 238, startPoint y: 221, endPoint x: 170, endPoint y: 206, distance: 70.0
click at [238, 222] on h3 "Job Summary" at bounding box center [247, 225] width 33 height 6
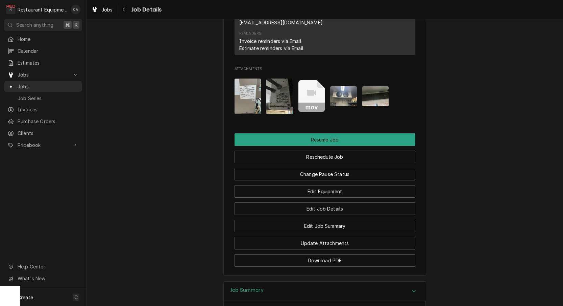
scroll to position [671, 0]
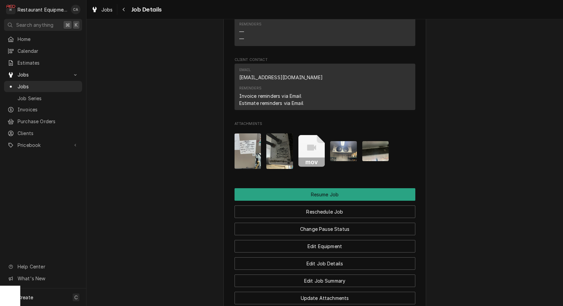
click at [377, 148] on img "Attachments" at bounding box center [376, 151] width 27 height 20
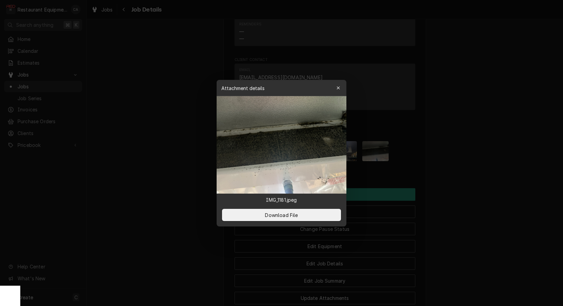
click at [162, 146] on div at bounding box center [281, 153] width 563 height 306
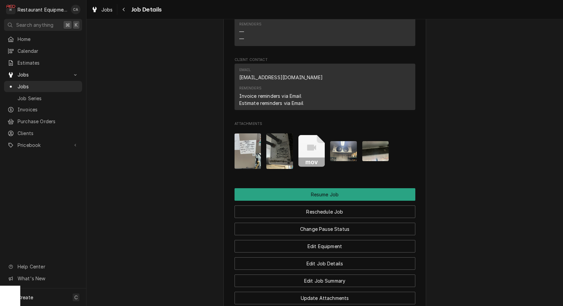
click at [338, 144] on img "Attachments" at bounding box center [343, 151] width 27 height 20
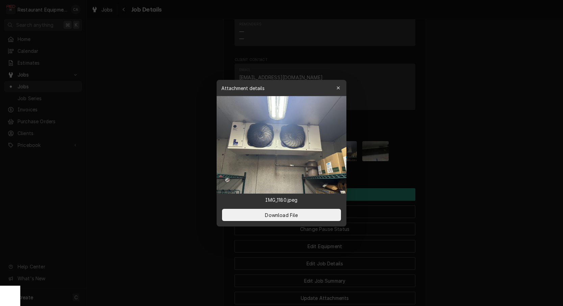
click at [101, 146] on div at bounding box center [281, 153] width 563 height 306
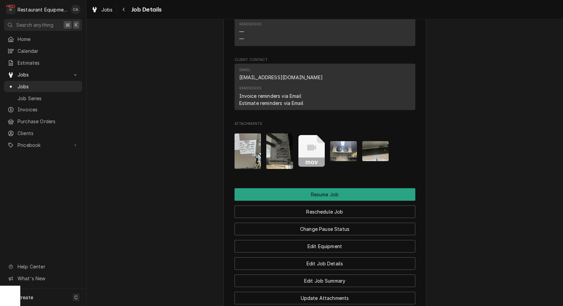
click at [281, 148] on img "Attachments" at bounding box center [279, 151] width 27 height 36
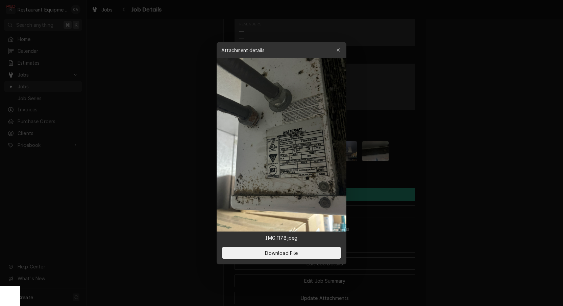
click at [164, 146] on div at bounding box center [281, 153] width 563 height 306
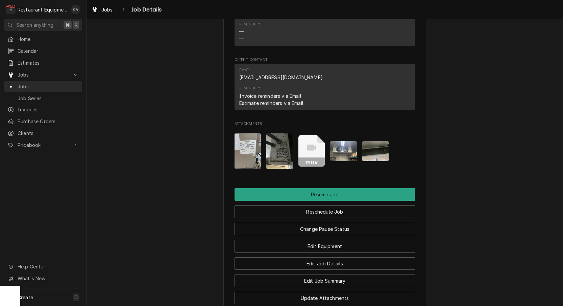
click at [245, 142] on img "Attachments" at bounding box center [248, 151] width 27 height 36
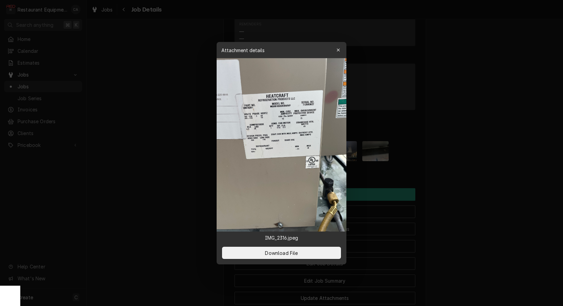
click at [190, 141] on div at bounding box center [281, 153] width 563 height 306
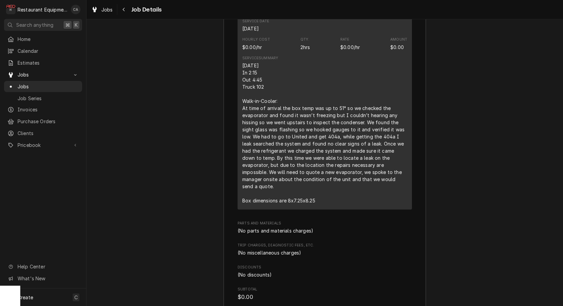
scroll to position [1136, 0]
click at [157, 94] on div "Job Summary Roopairs Job ID JOB-9041 Service Type Service Call (Break/Fix) Job …" at bounding box center [325, 108] width 477 height 475
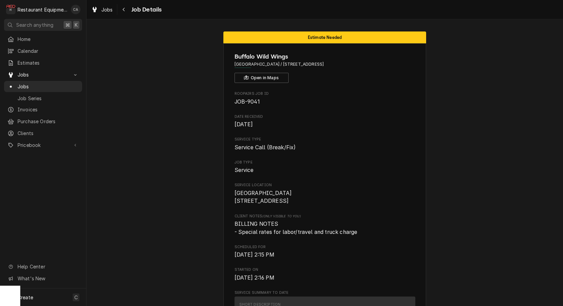
scroll to position [0, 0]
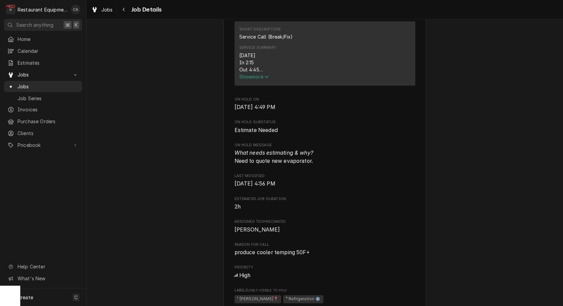
scroll to position [278, 0]
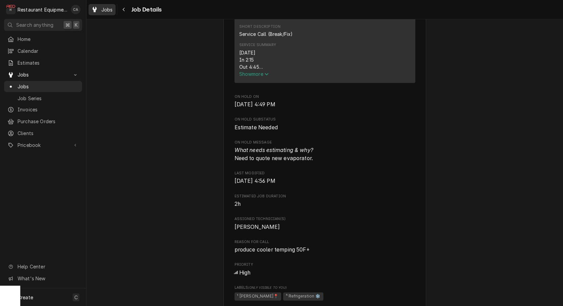
click at [103, 10] on span "Jobs" at bounding box center [106, 9] width 11 height 7
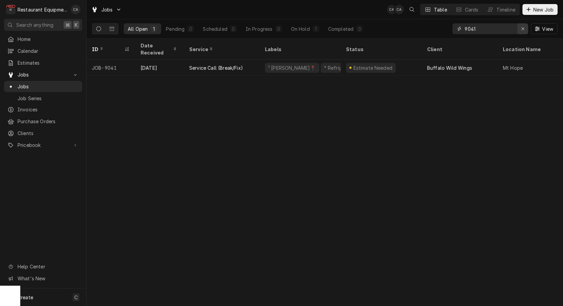
click at [522, 29] on icon "Erase input" at bounding box center [523, 28] width 4 height 5
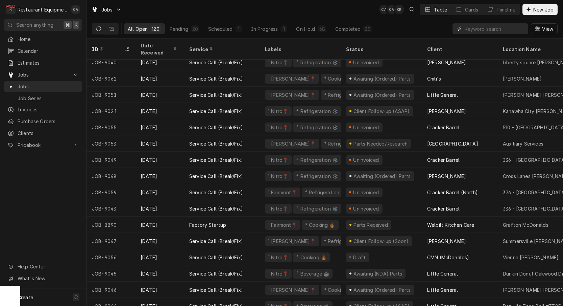
click at [480, 29] on input "Dynamic Content Wrapper" at bounding box center [495, 28] width 60 height 11
type input "9041"
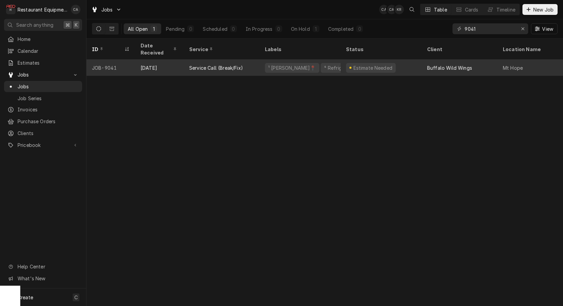
click at [389, 63] on div "Estimate Needed" at bounding box center [371, 68] width 50 height 10
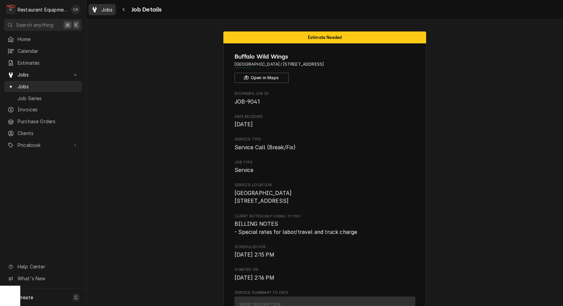
click at [104, 6] on span "Jobs" at bounding box center [106, 9] width 11 height 7
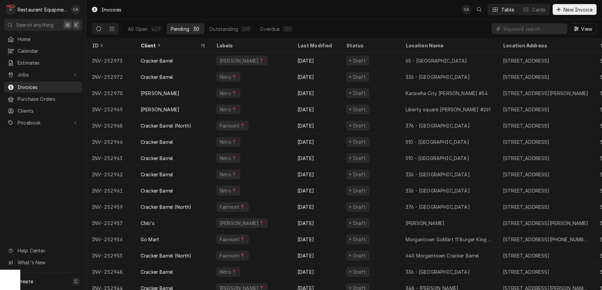
click at [232, 11] on div "Invoices CA Table Cards New Invoice" at bounding box center [345, 9] width 516 height 19
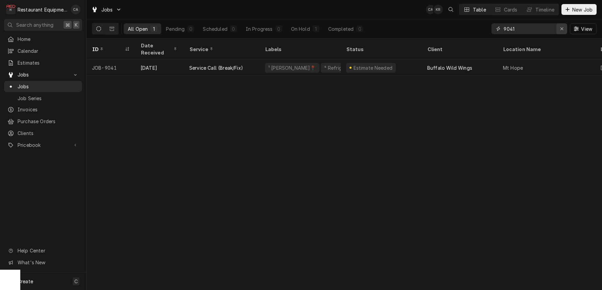
click at [560, 29] on icon "Erase input" at bounding box center [562, 28] width 4 height 5
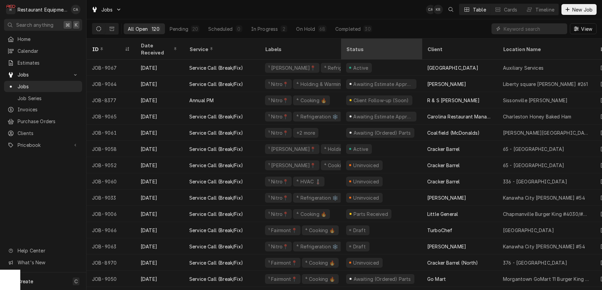
drag, startPoint x: 366, startPoint y: 10, endPoint x: 377, endPoint y: 40, distance: 32.3
click at [366, 10] on div "Jobs CA KR Table Cards Timeline New Job" at bounding box center [345, 9] width 516 height 19
click at [341, 11] on div "Jobs CA KR DA Table Cards Timeline New Job" at bounding box center [345, 9] width 516 height 19
click at [344, 29] on div "Completed" at bounding box center [347, 28] width 25 height 7
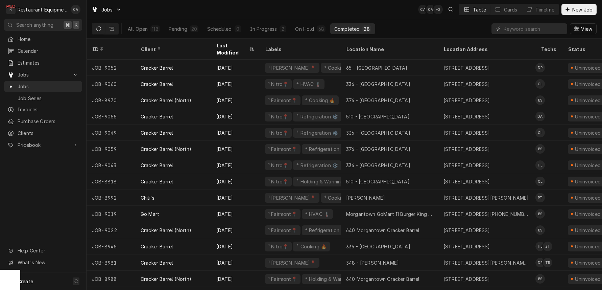
click at [417, 17] on div "Jobs CA CA + 2 Table Cards Timeline New Job" at bounding box center [345, 9] width 516 height 19
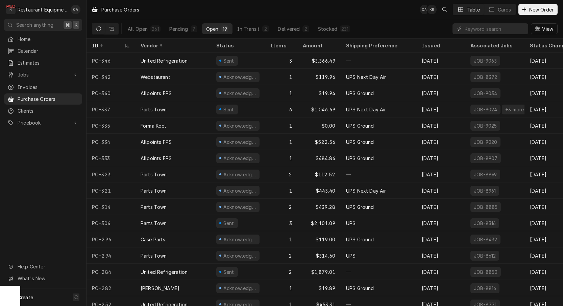
drag, startPoint x: 278, startPoint y: 16, endPoint x: 66, endPoint y: 8, distance: 212.2
click at [277, 16] on div "Purchase Orders CA KR Table Cards New Order" at bounding box center [325, 9] width 477 height 19
click at [100, 30] on icon "Dynamic Content Wrapper" at bounding box center [98, 28] width 5 height 5
click at [114, 31] on button "Dynamic Content Wrapper" at bounding box center [112, 28] width 13 height 11
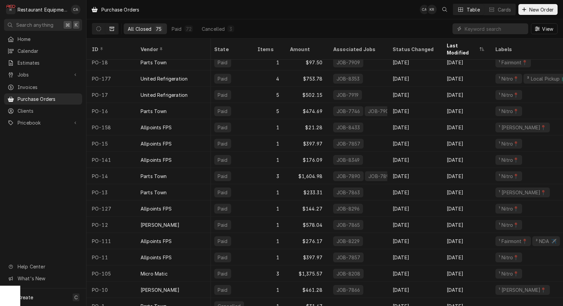
click at [373, 25] on div "All Closed 75 Paid 72 Cancelled 3 View" at bounding box center [325, 28] width 466 height 19
click at [98, 32] on button "Dynamic Content Wrapper" at bounding box center [98, 28] width 13 height 11
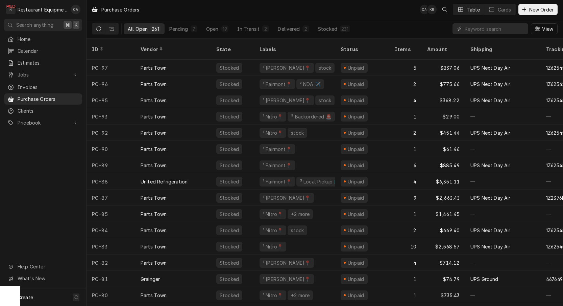
click at [249, 12] on div "Purchase Orders CA KR Table Cards New Order" at bounding box center [325, 9] width 477 height 19
